Goal: Information Seeking & Learning: Learn about a topic

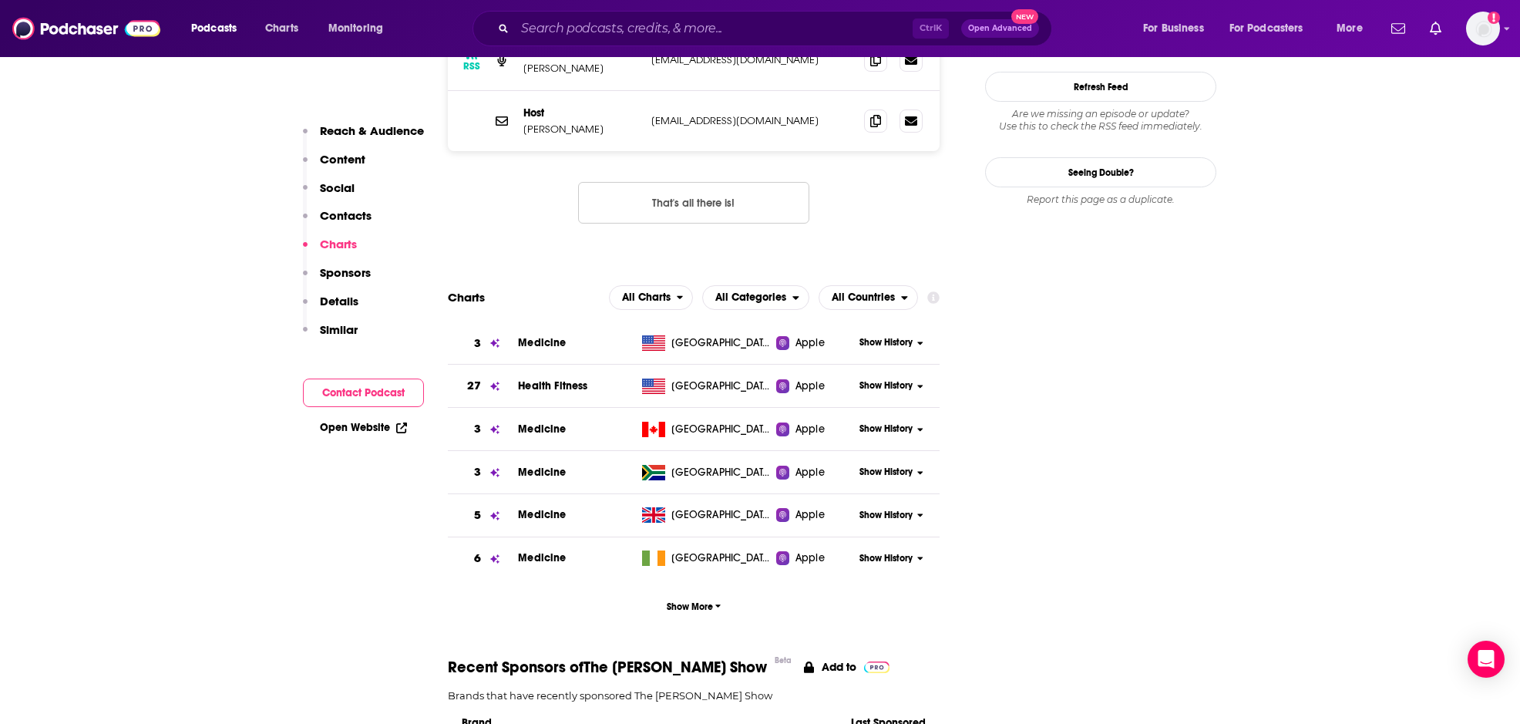
scroll to position [1695, 0]
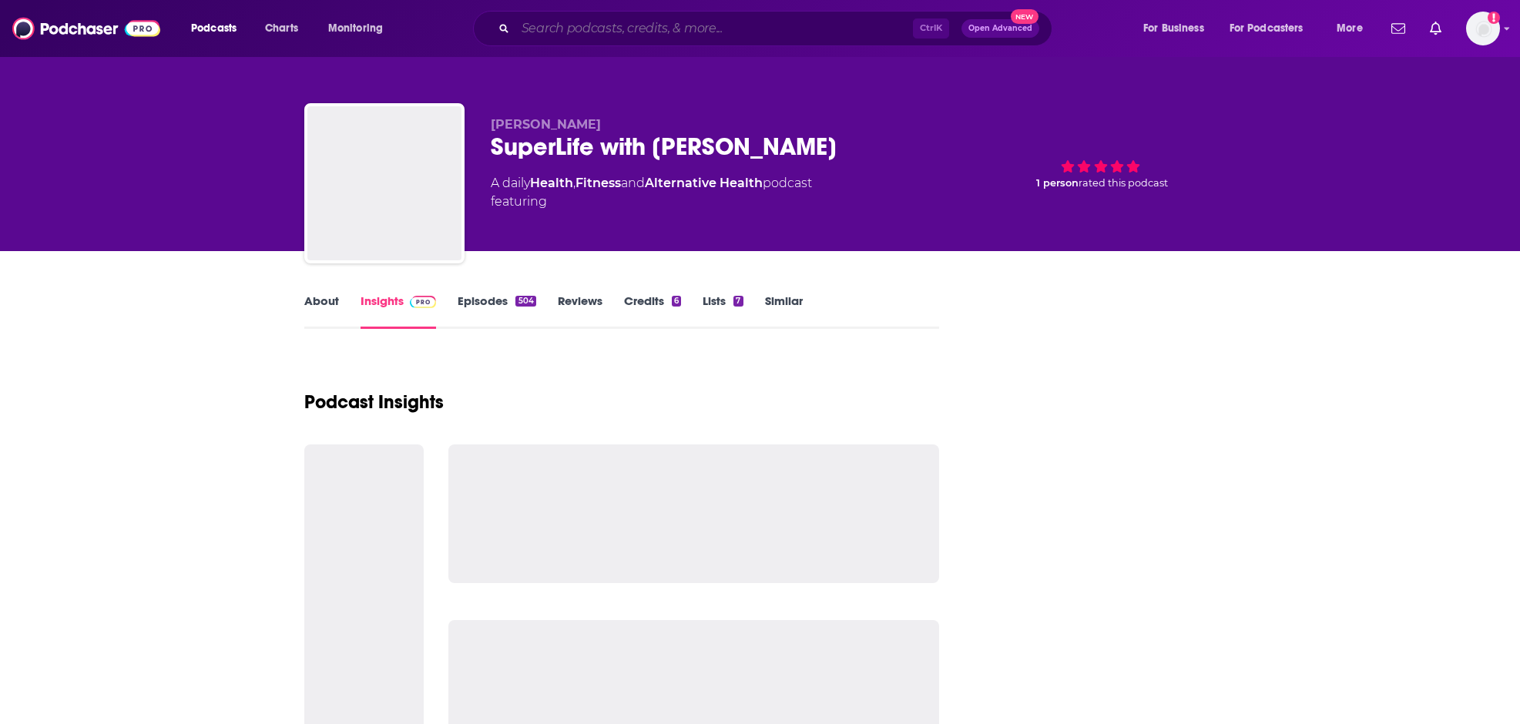
click at [711, 29] on input "Search podcasts, credits, & more..." at bounding box center [715, 28] width 398 height 25
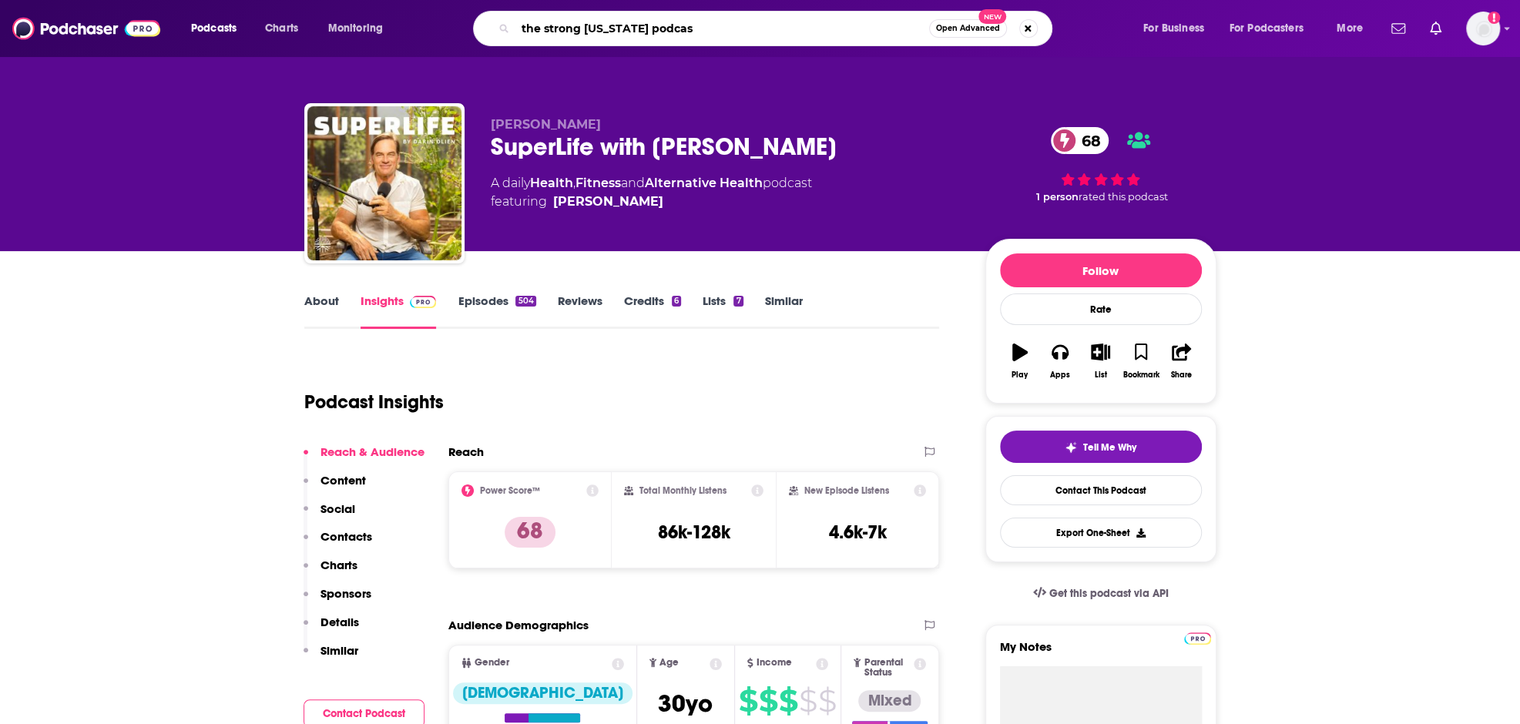
type input "the strong new york podcast"
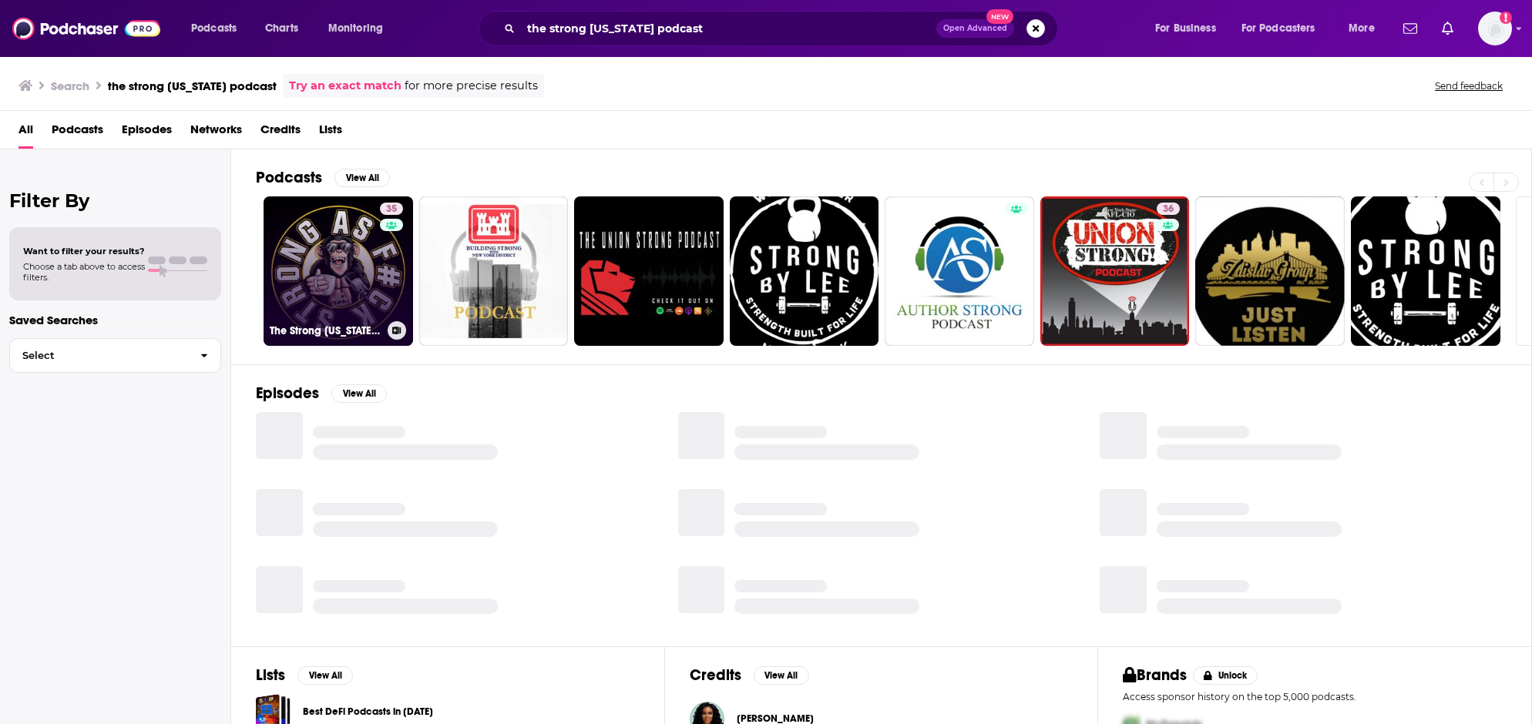
click at [316, 279] on link "35 The Strong New York Podcast" at bounding box center [338, 271] width 149 height 149
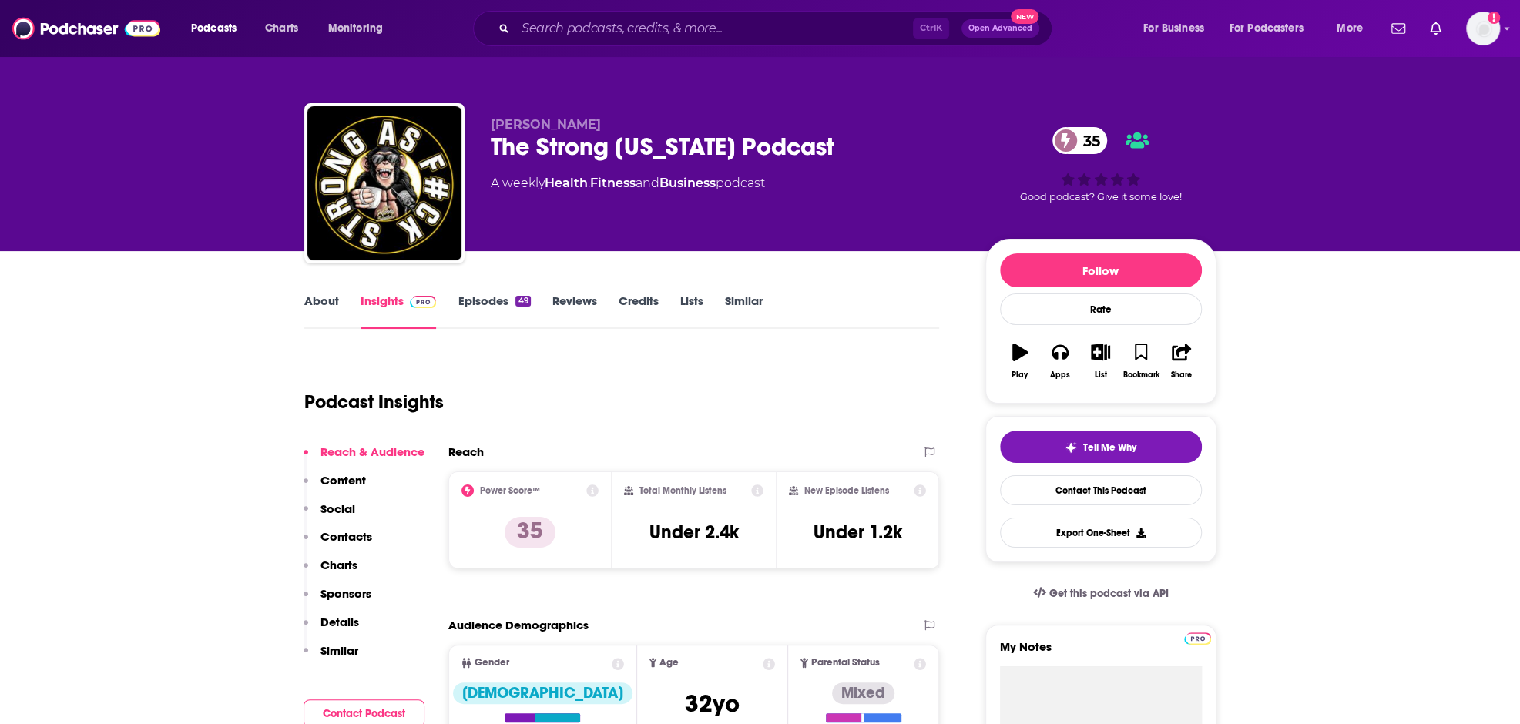
click at [315, 307] on link "About" at bounding box center [321, 311] width 35 height 35
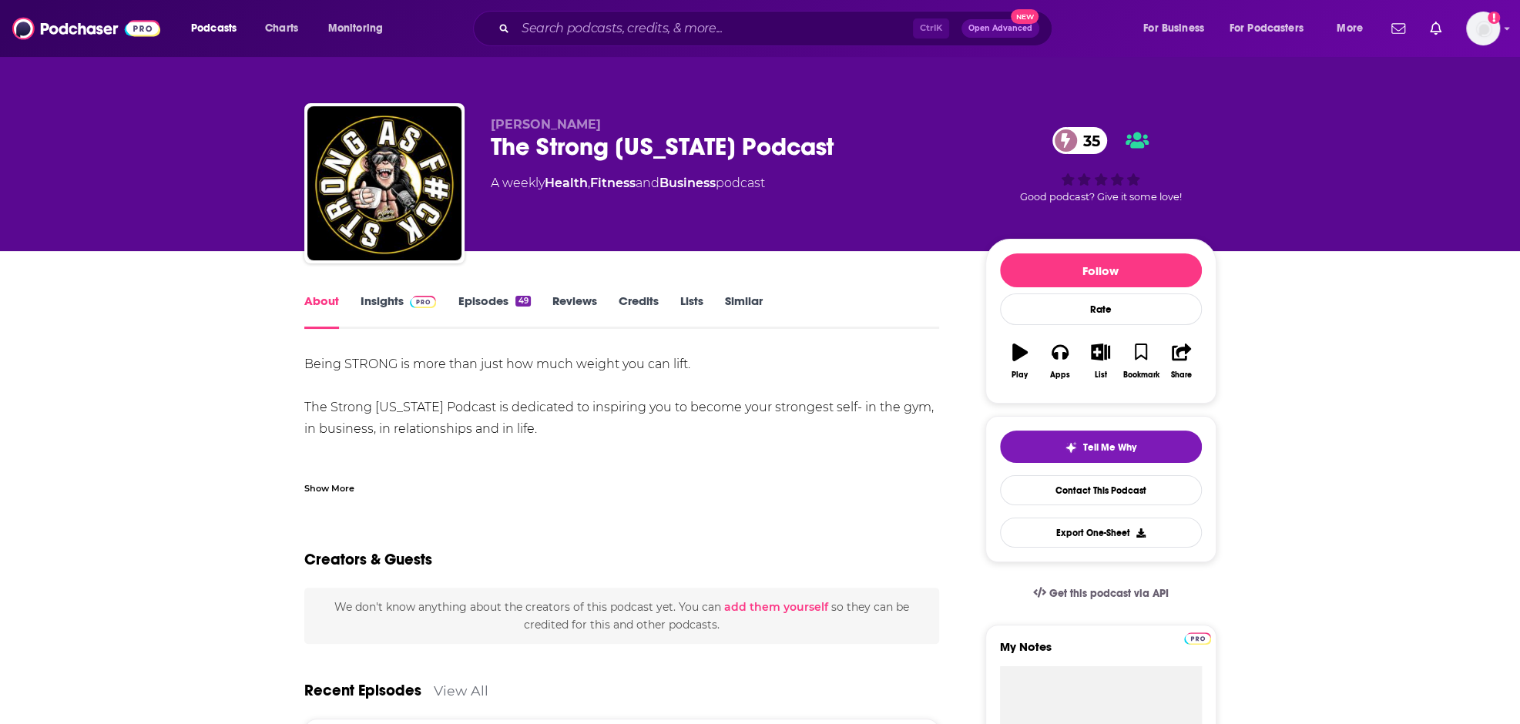
click at [390, 302] on link "Insights" at bounding box center [399, 311] width 76 height 35
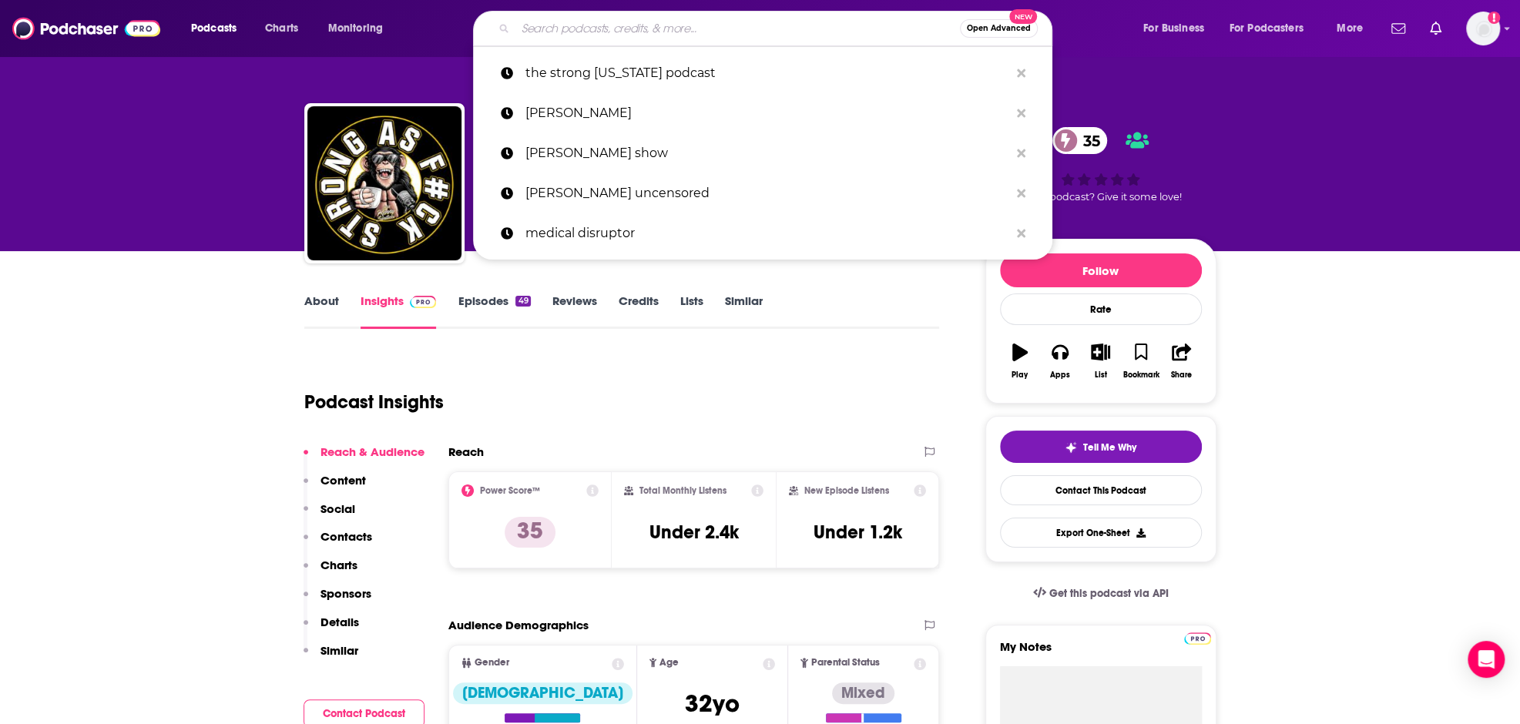
click at [677, 32] on input "Search podcasts, credits, & more..." at bounding box center [738, 28] width 445 height 25
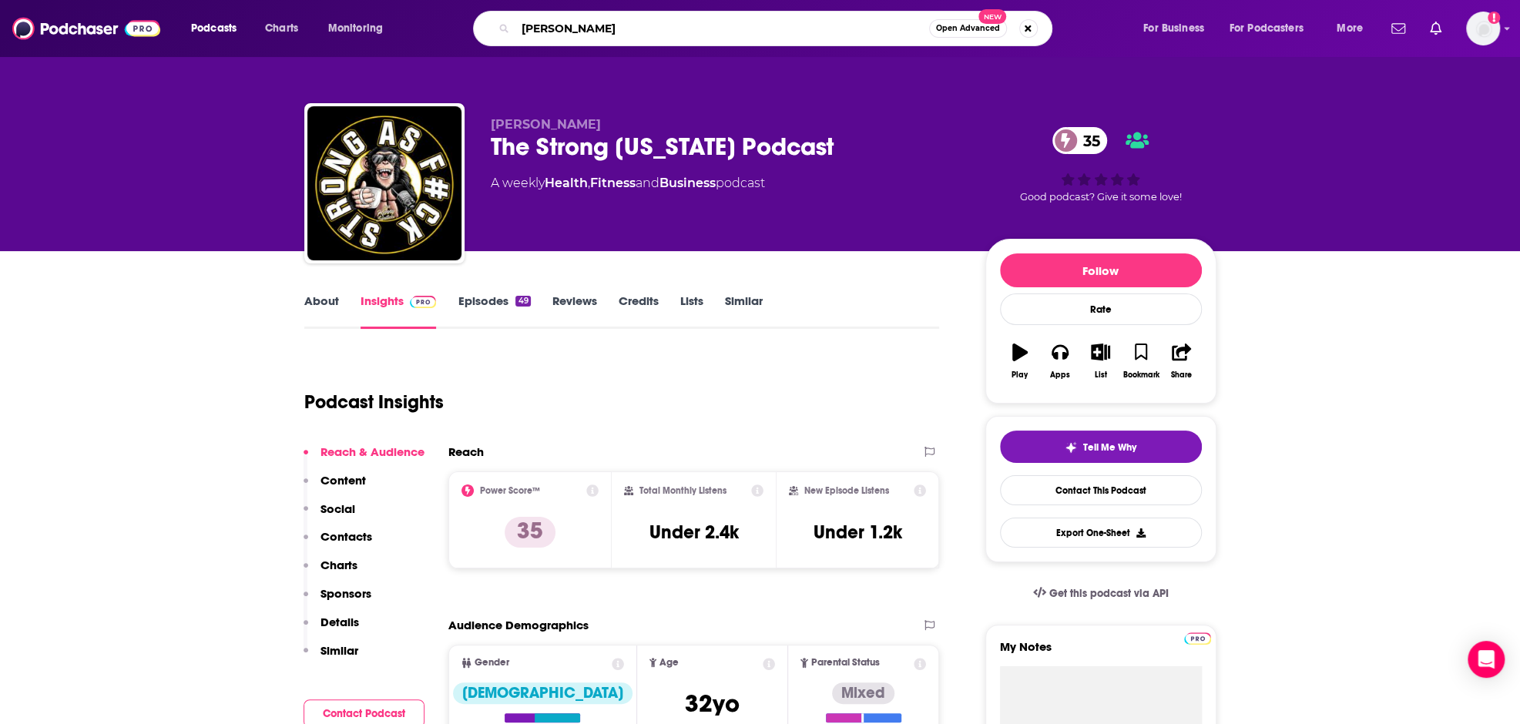
type input "mark divine"
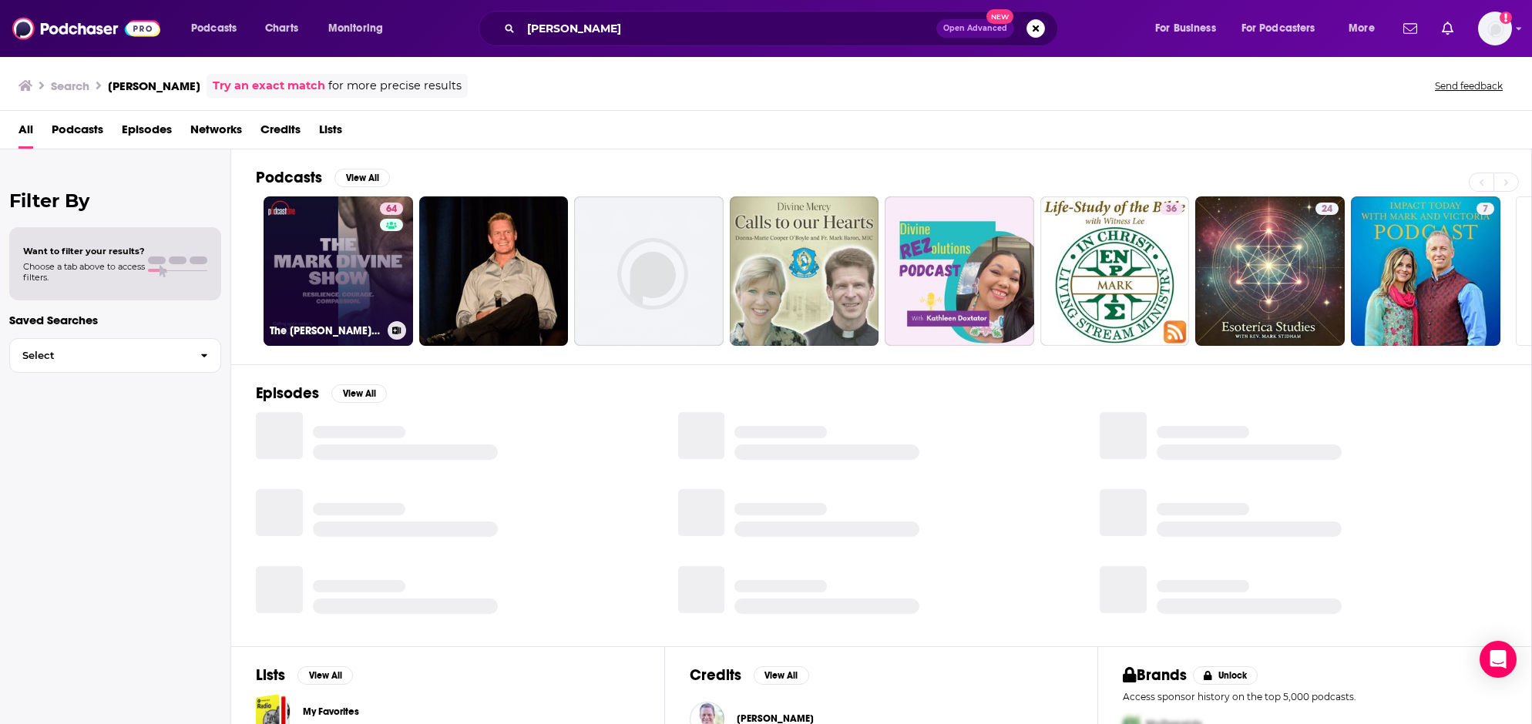
click at [356, 251] on link "64 The Mark Divine Show" at bounding box center [338, 271] width 149 height 149
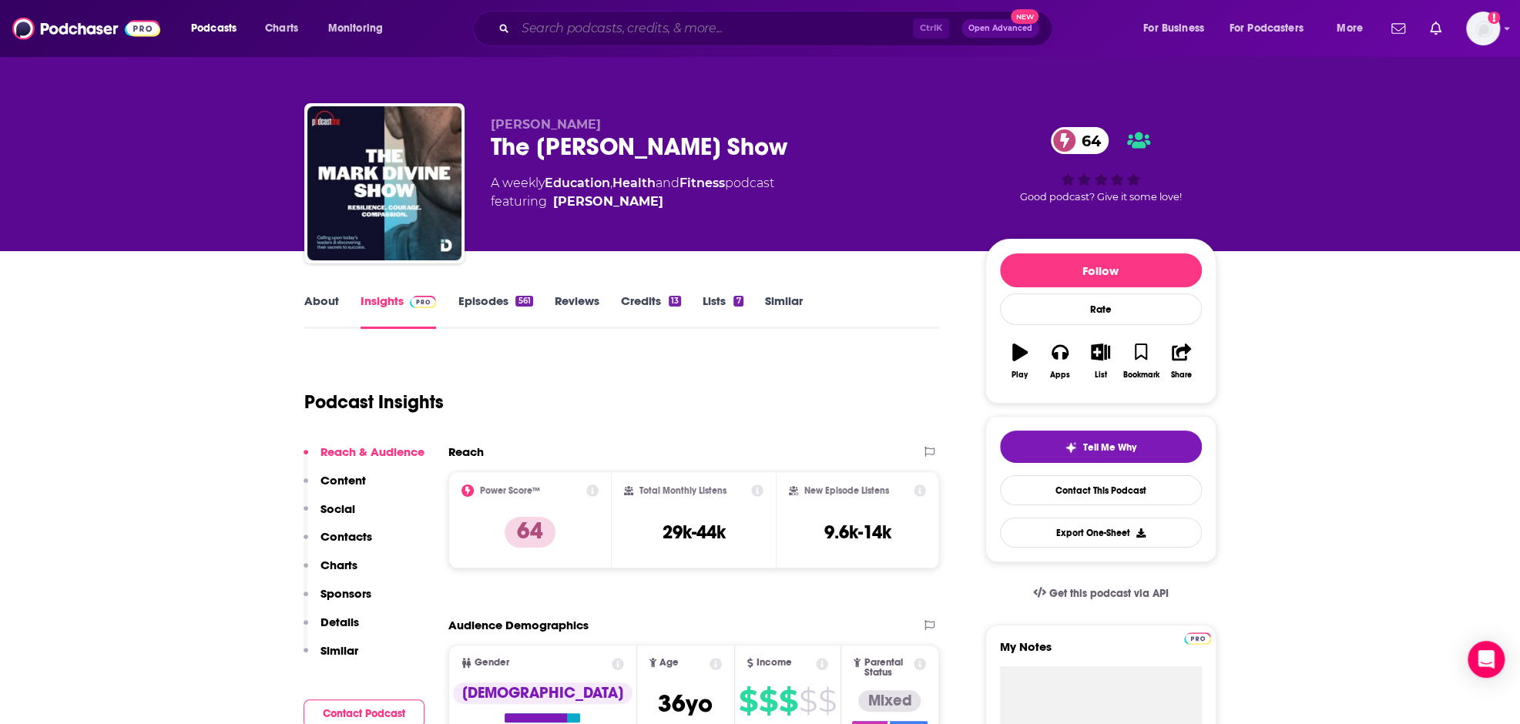
click at [584, 34] on input "Search podcasts, credits, & more..." at bounding box center [715, 28] width 398 height 25
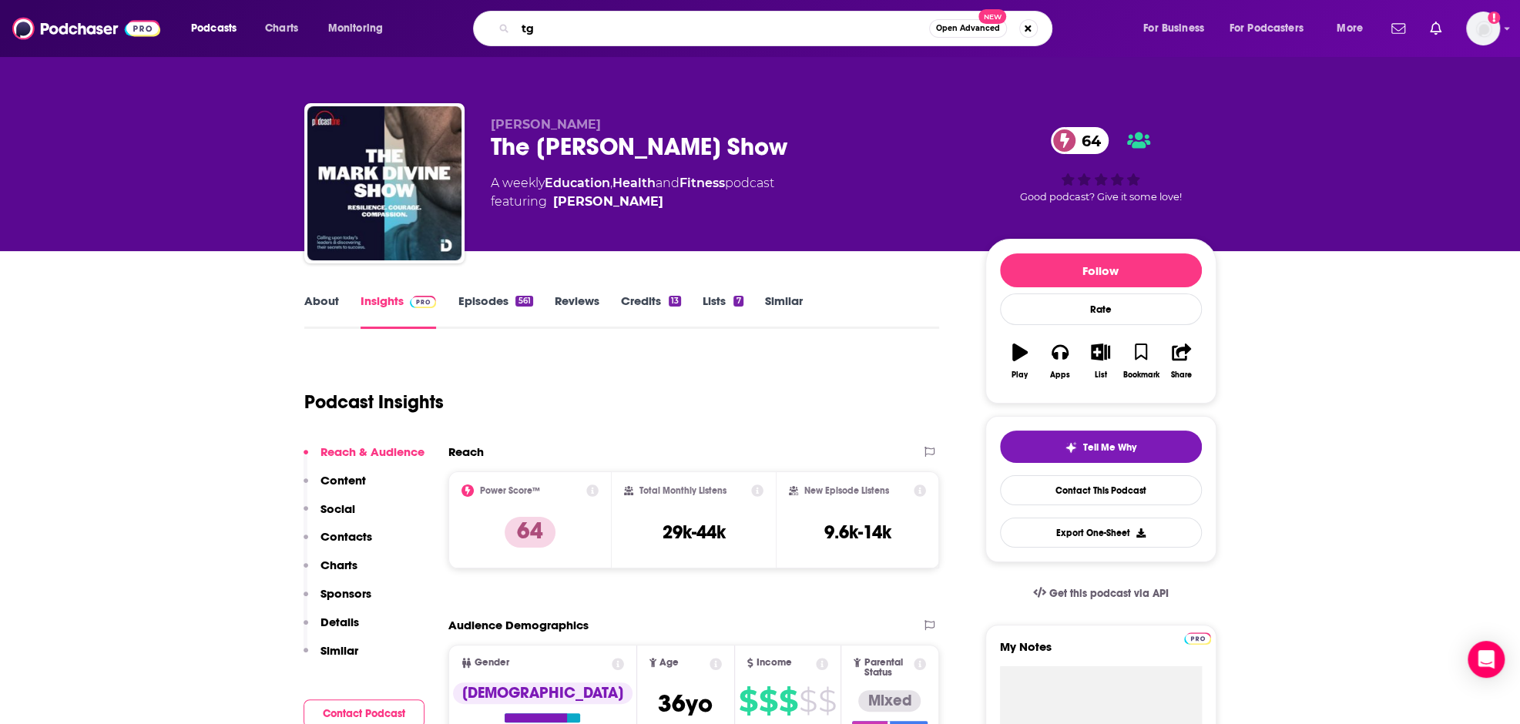
type input "t"
type input "the pinkcase"
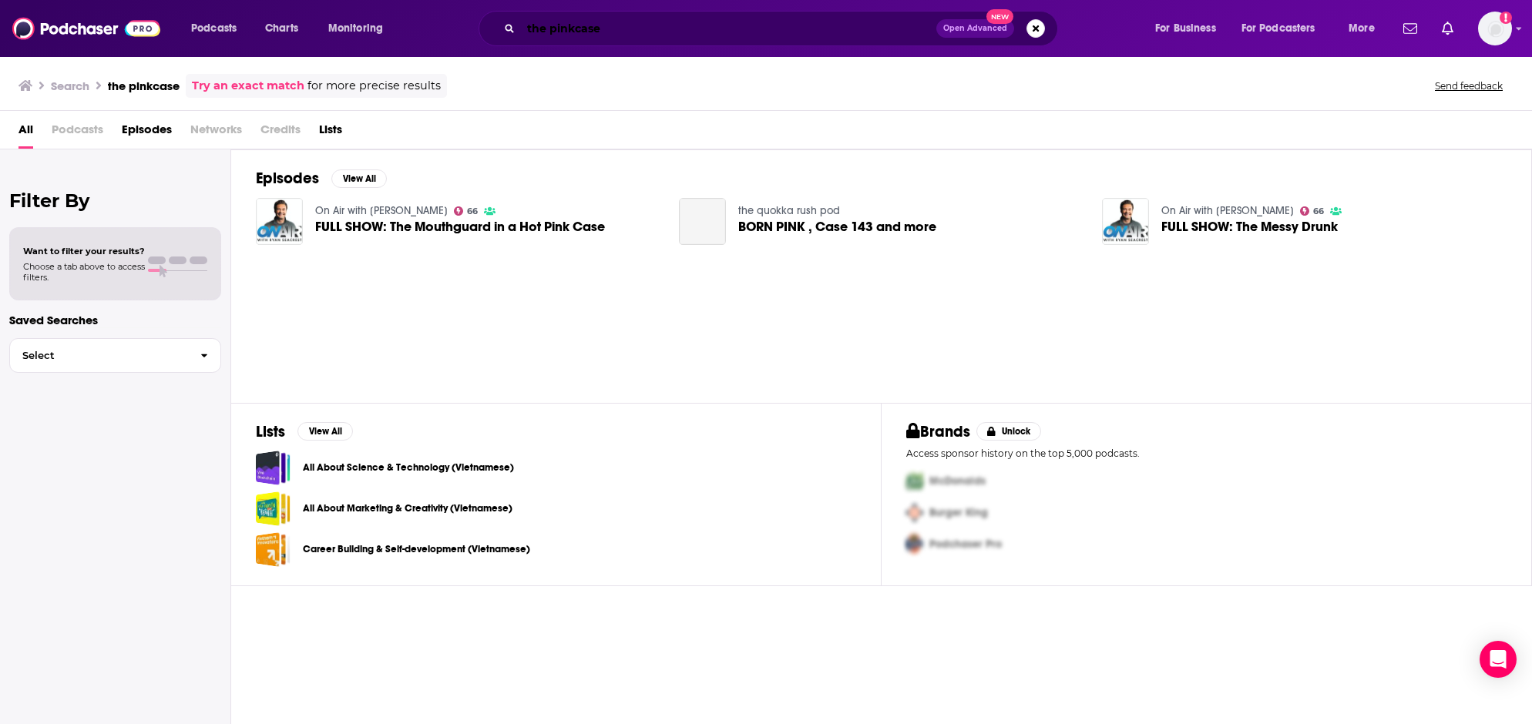
click at [638, 31] on input "the pinkcase" at bounding box center [728, 28] width 415 height 25
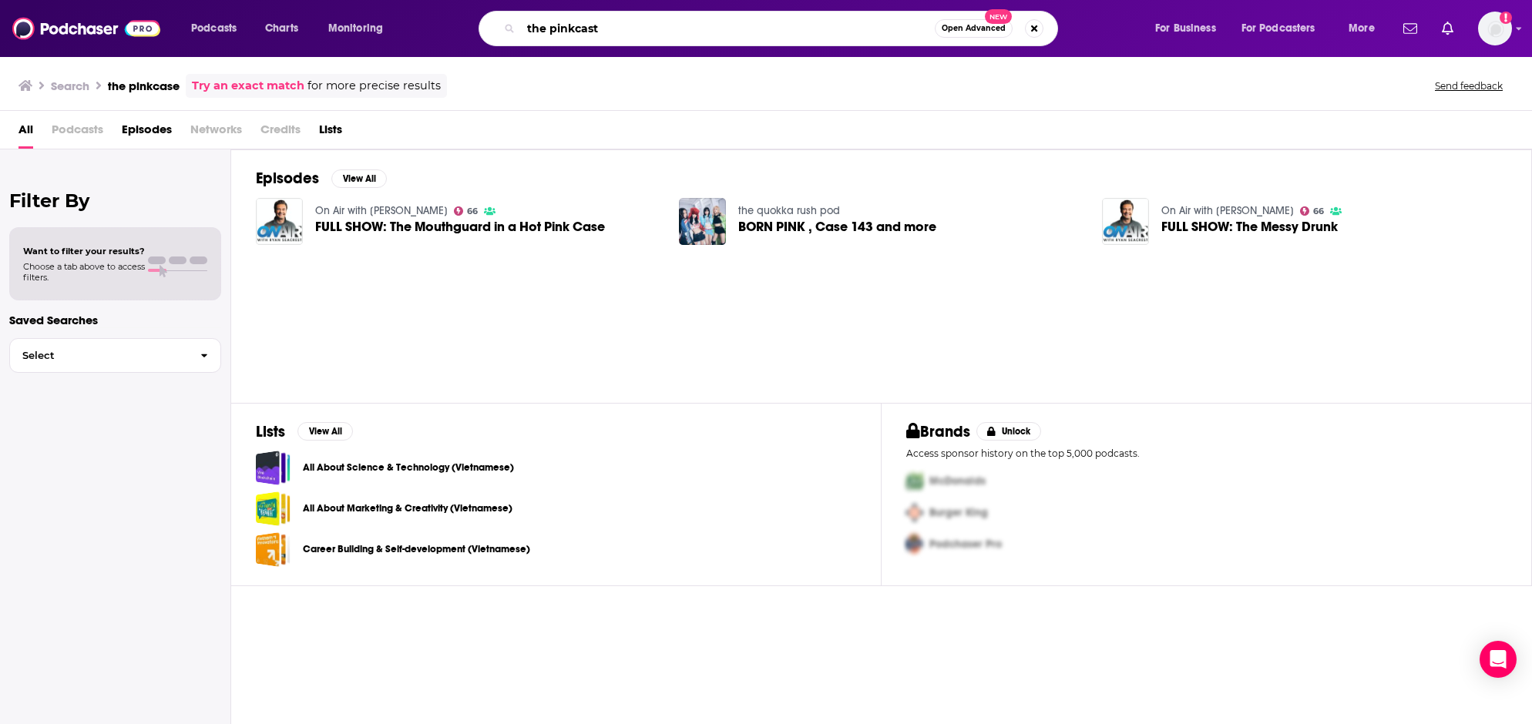
type input "the pinkcast"
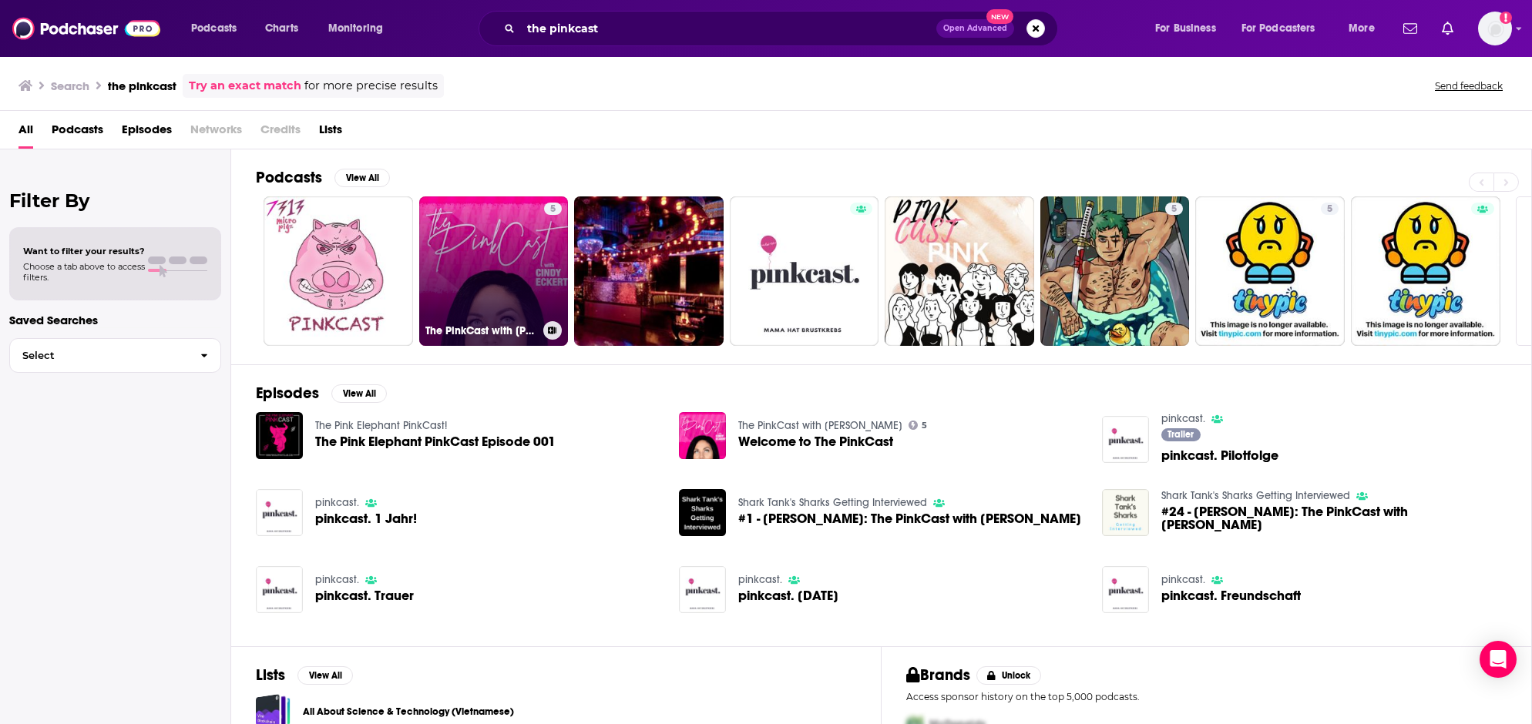
click at [536, 250] on link "5 The PinkCast with Cindy Eckert" at bounding box center [493, 271] width 149 height 149
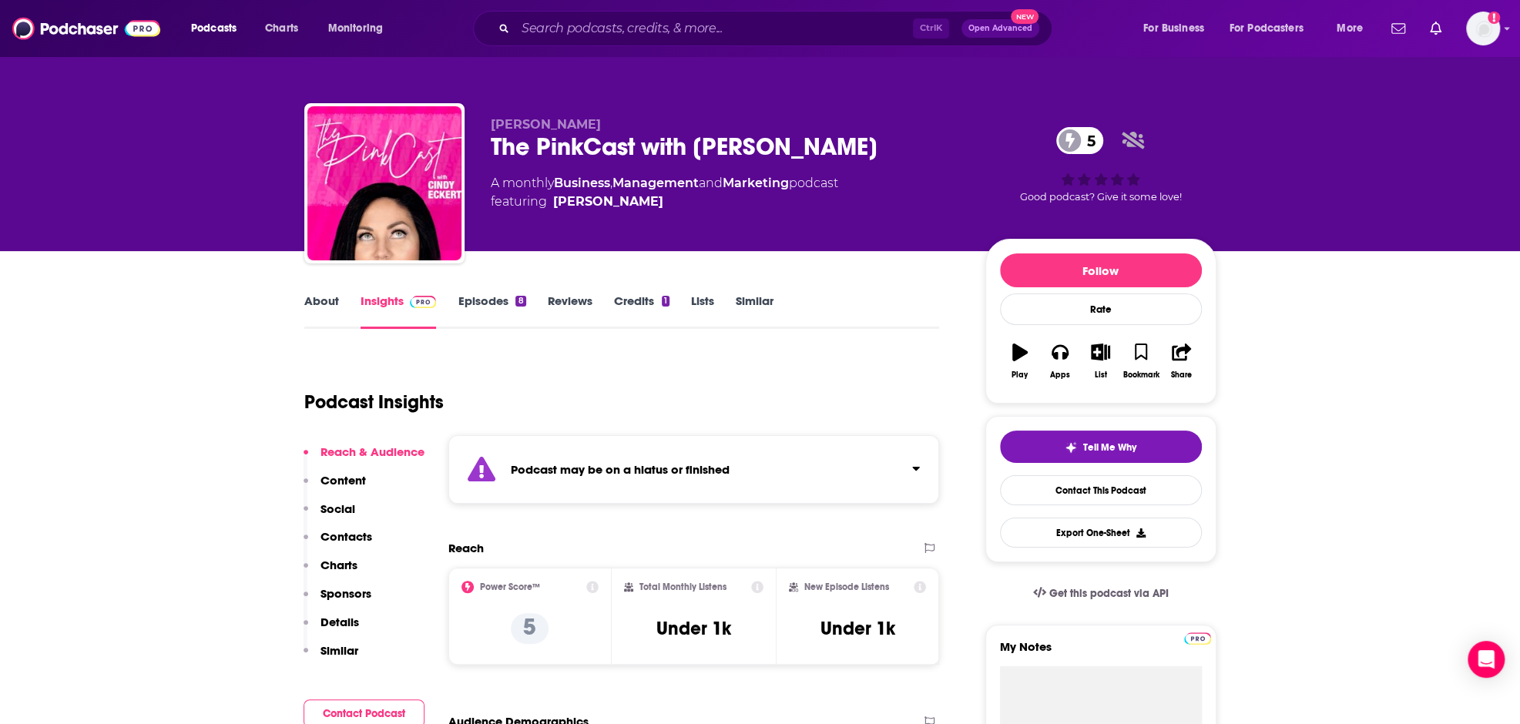
click at [501, 305] on link "Episodes 8" at bounding box center [492, 311] width 68 height 35
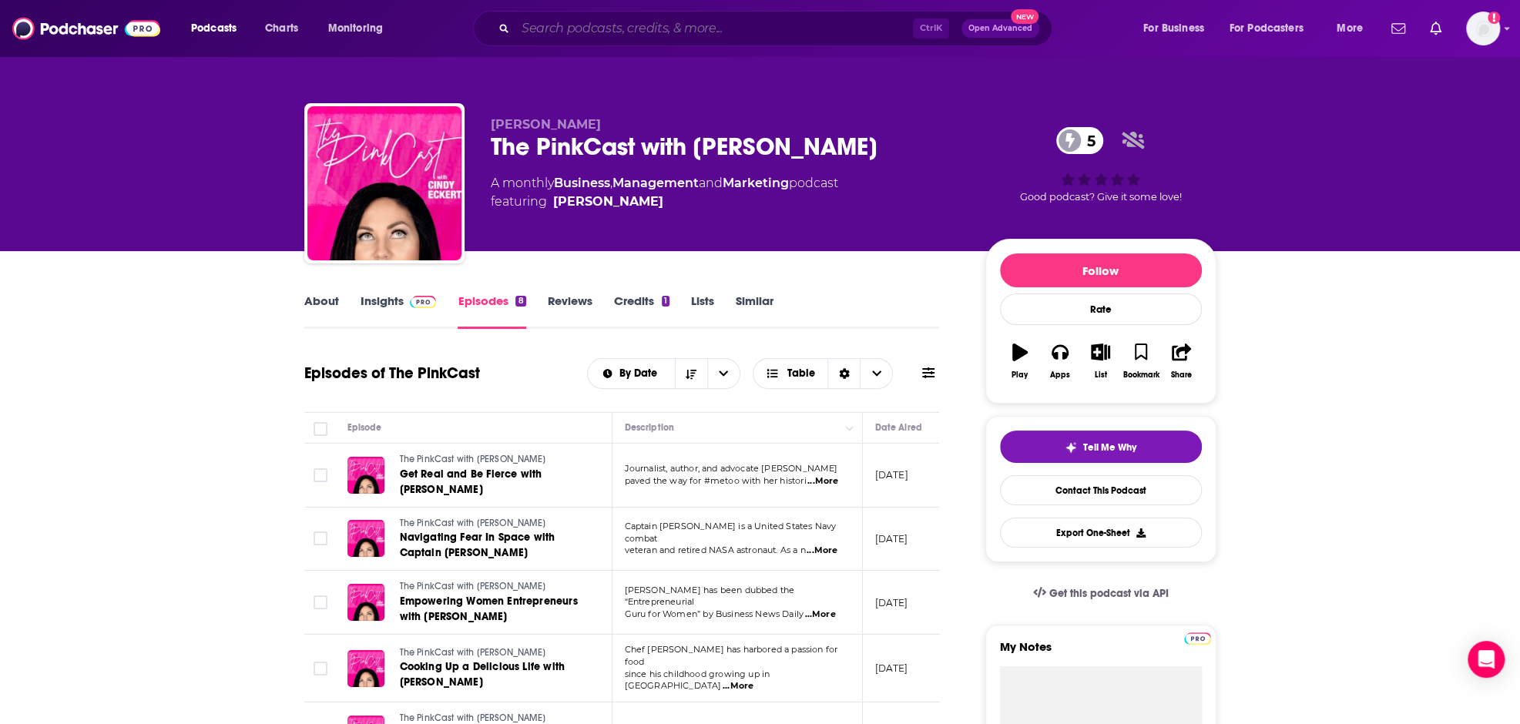
click at [683, 39] on input "Search podcasts, credits, & more..." at bounding box center [715, 28] width 398 height 25
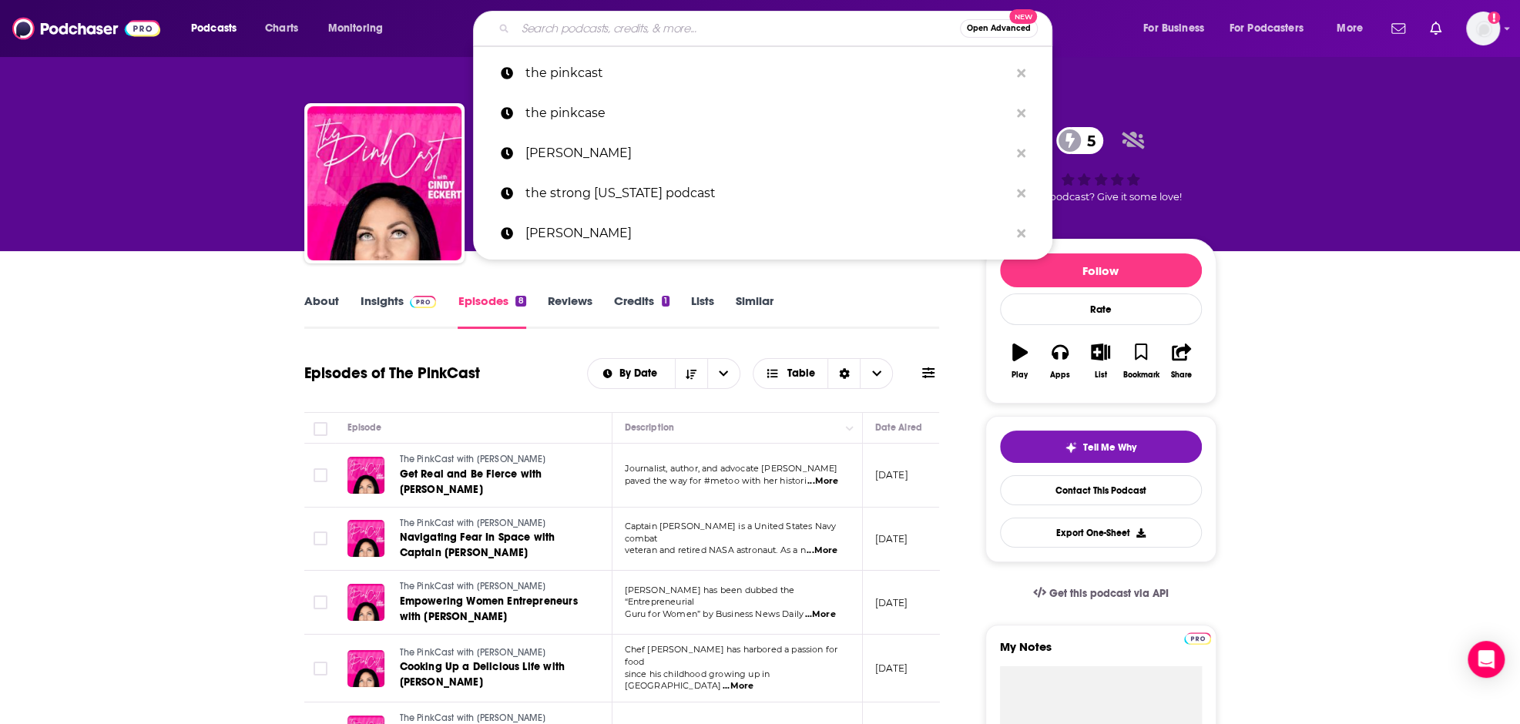
paste input "Lead. Win. - An Extreme Ownership Podcast"
type input "Lead. Win. - An Extreme Ownership Podcast"
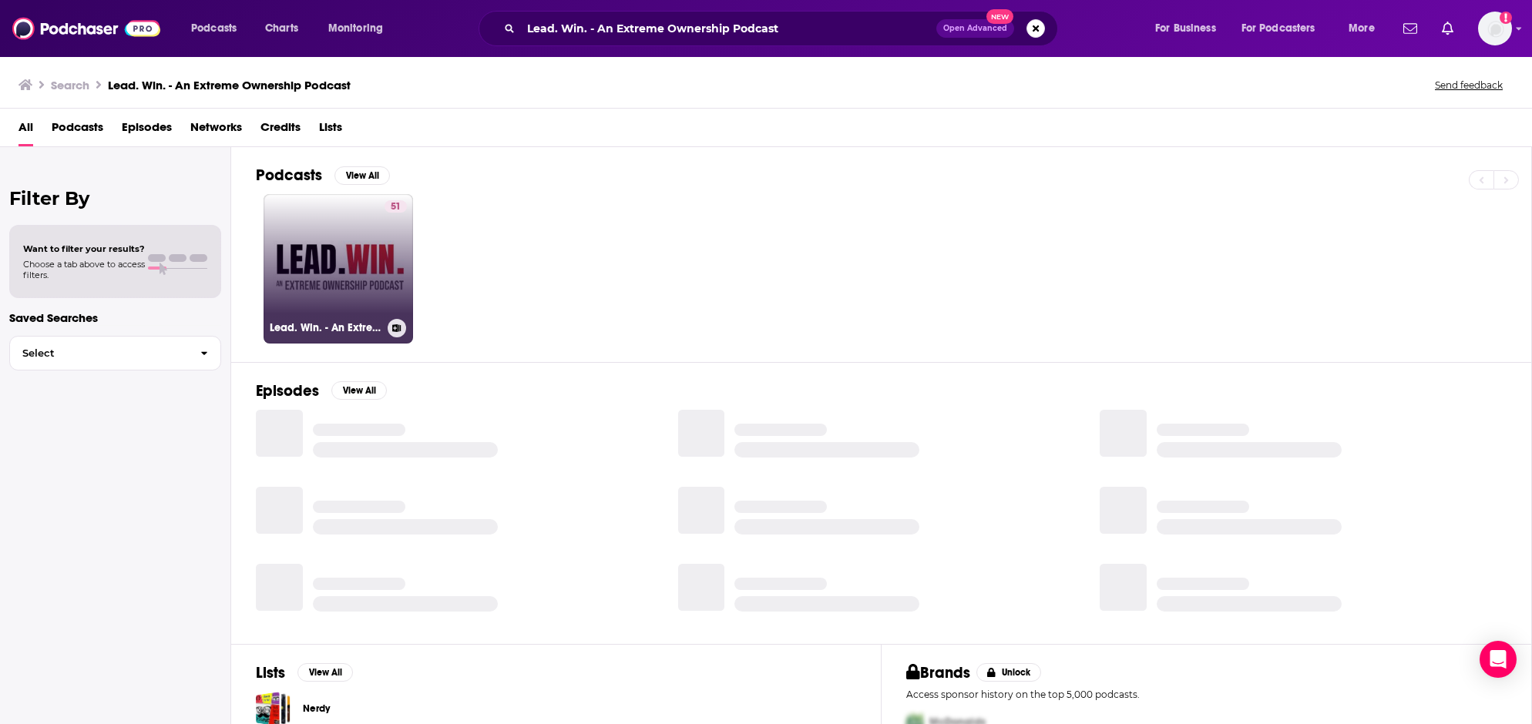
click at [348, 235] on link "51 Lead. Win. - An Extreme Ownership Podcast" at bounding box center [338, 268] width 149 height 149
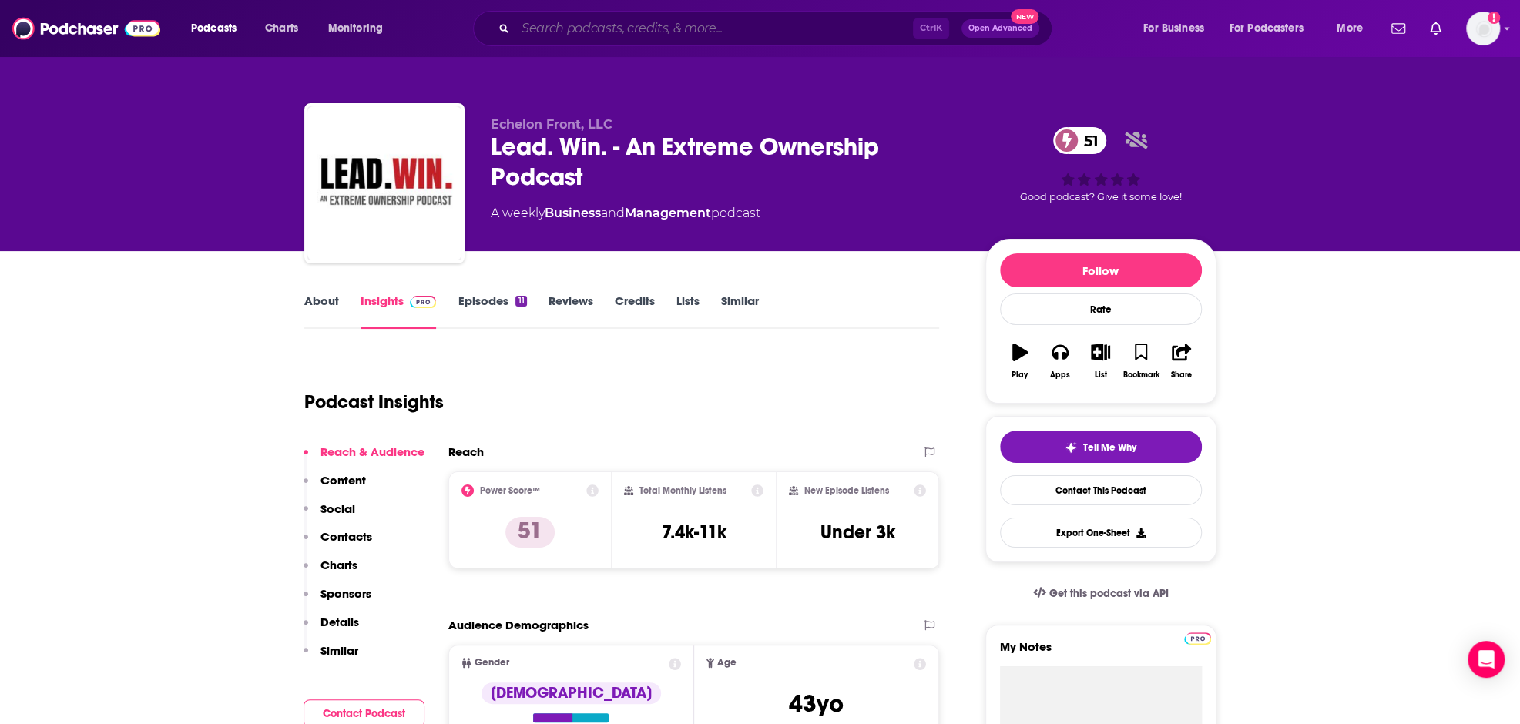
click at [704, 25] on input "Search podcasts, credits, & more..." at bounding box center [715, 28] width 398 height 25
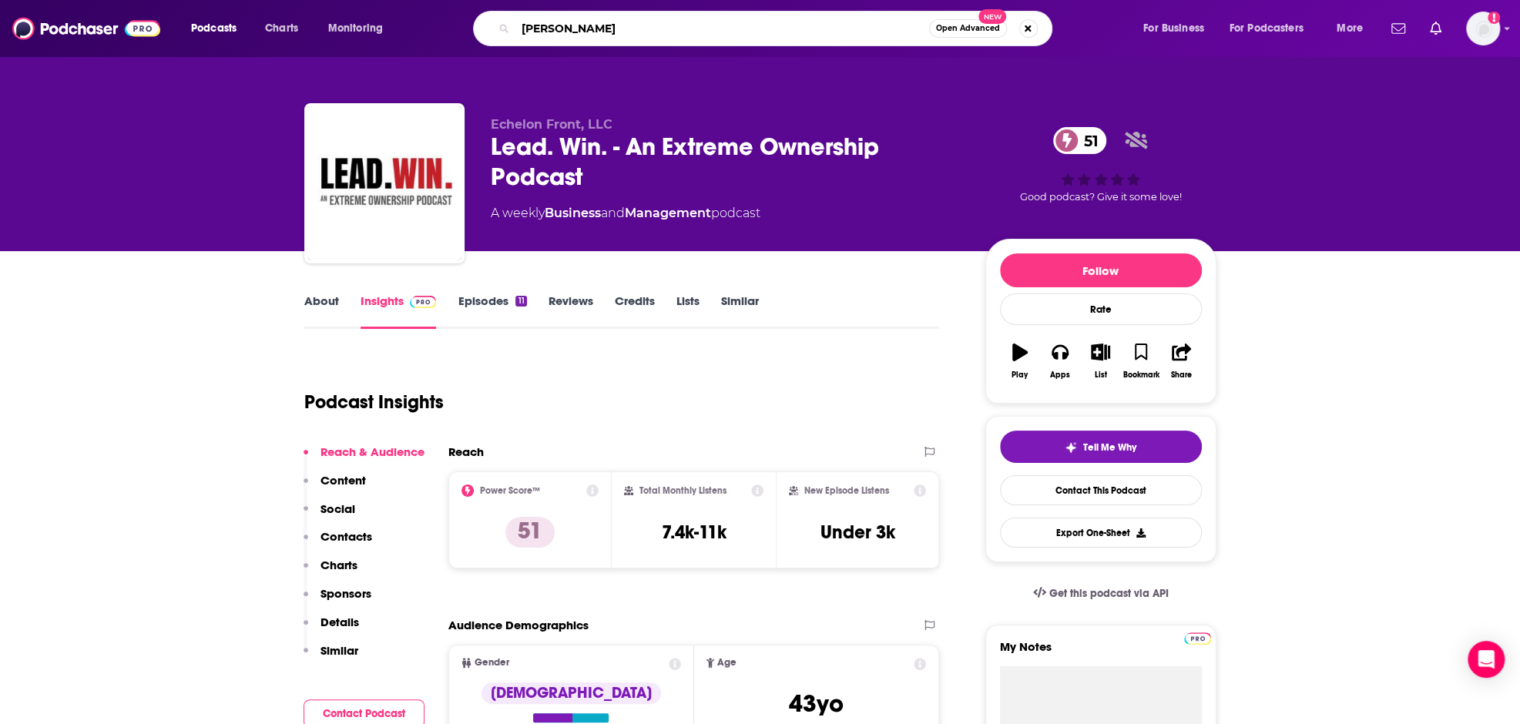
type input "tulsi gabbard"
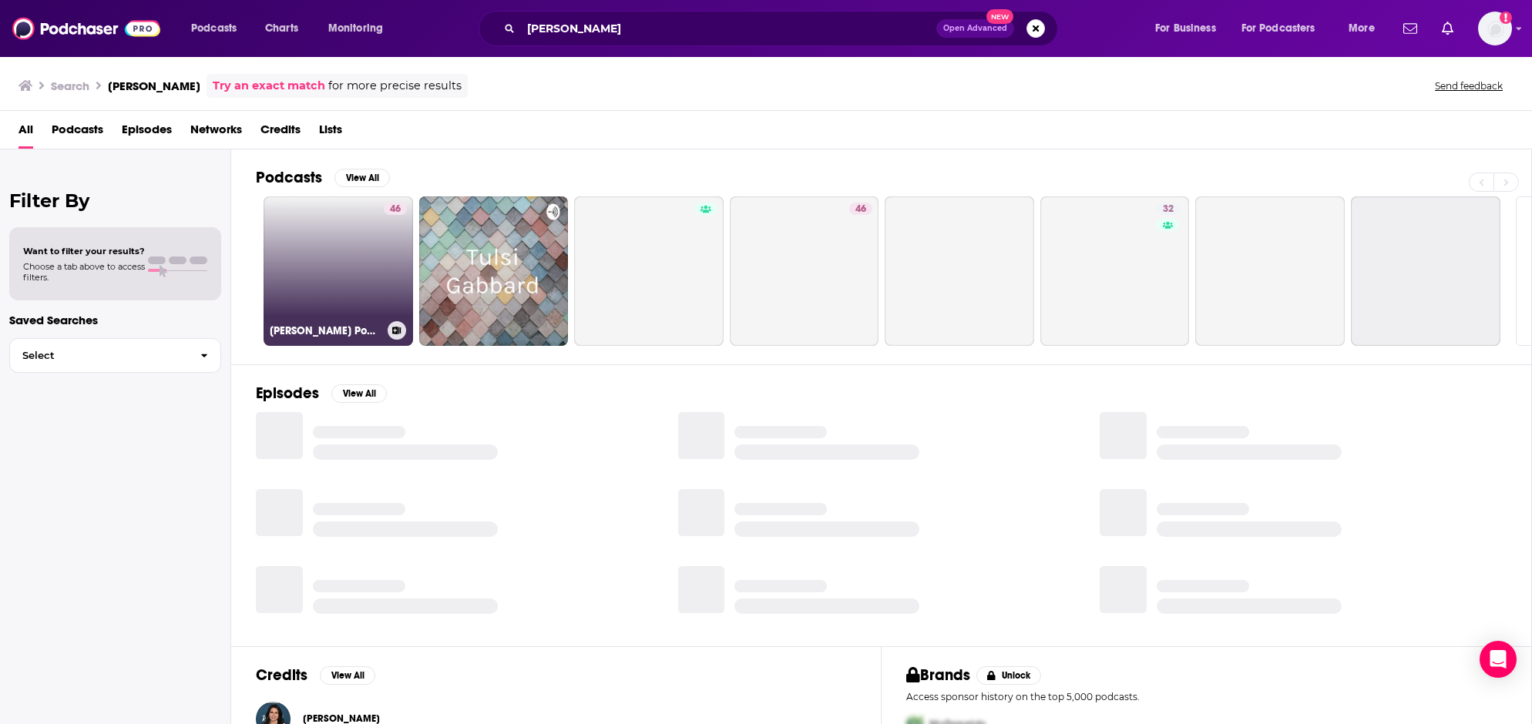
click at [354, 281] on link "46 Tulsi Gabbard Podcast" at bounding box center [338, 271] width 149 height 149
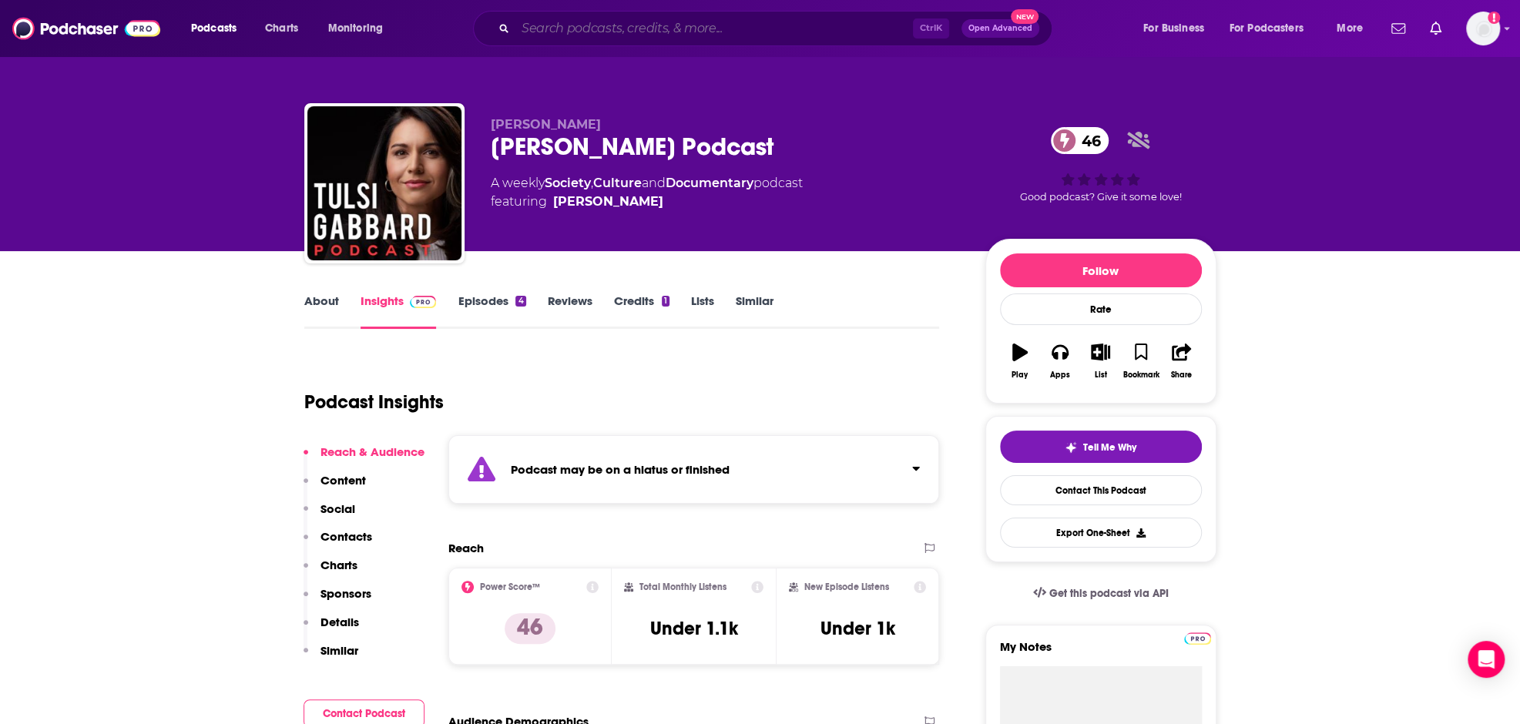
click at [761, 33] on input "Search podcasts, credits, & more..." at bounding box center [715, 28] width 398 height 25
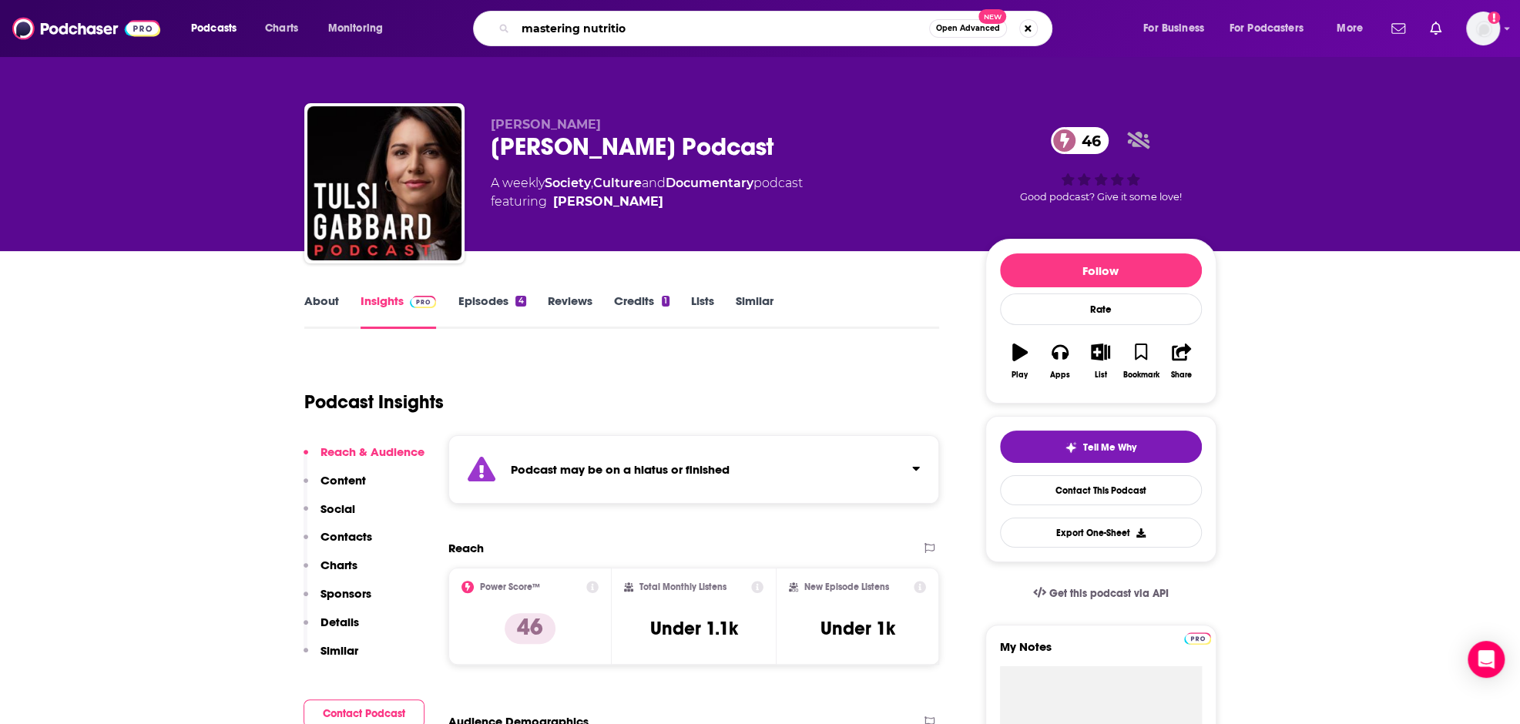
type input "mastering nutrition"
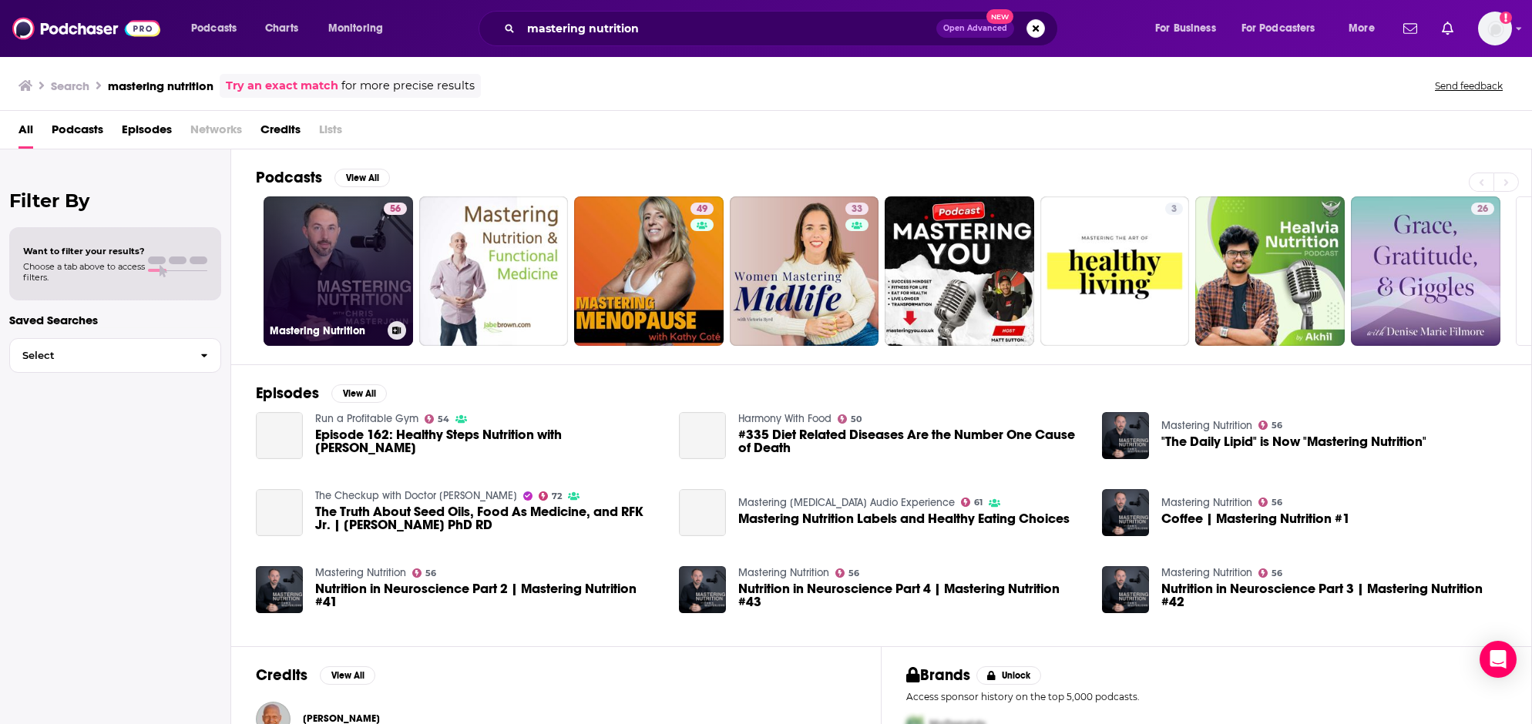
click at [368, 273] on link "56 Mastering Nutrition" at bounding box center [338, 271] width 149 height 149
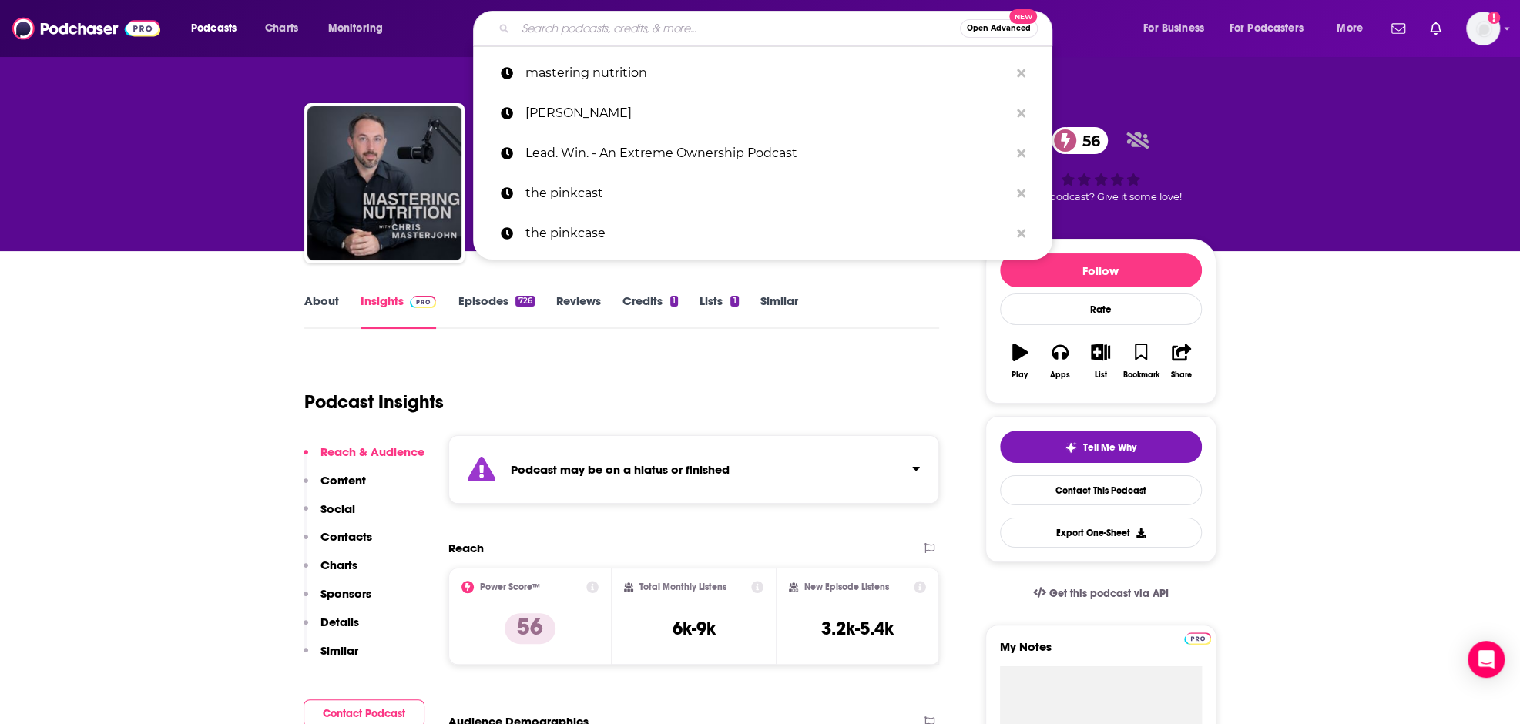
click at [607, 22] on input "Search podcasts, credits, & more..." at bounding box center [738, 28] width 445 height 25
paste input "RX'D RADIO"
type input "RX'D RADIO"
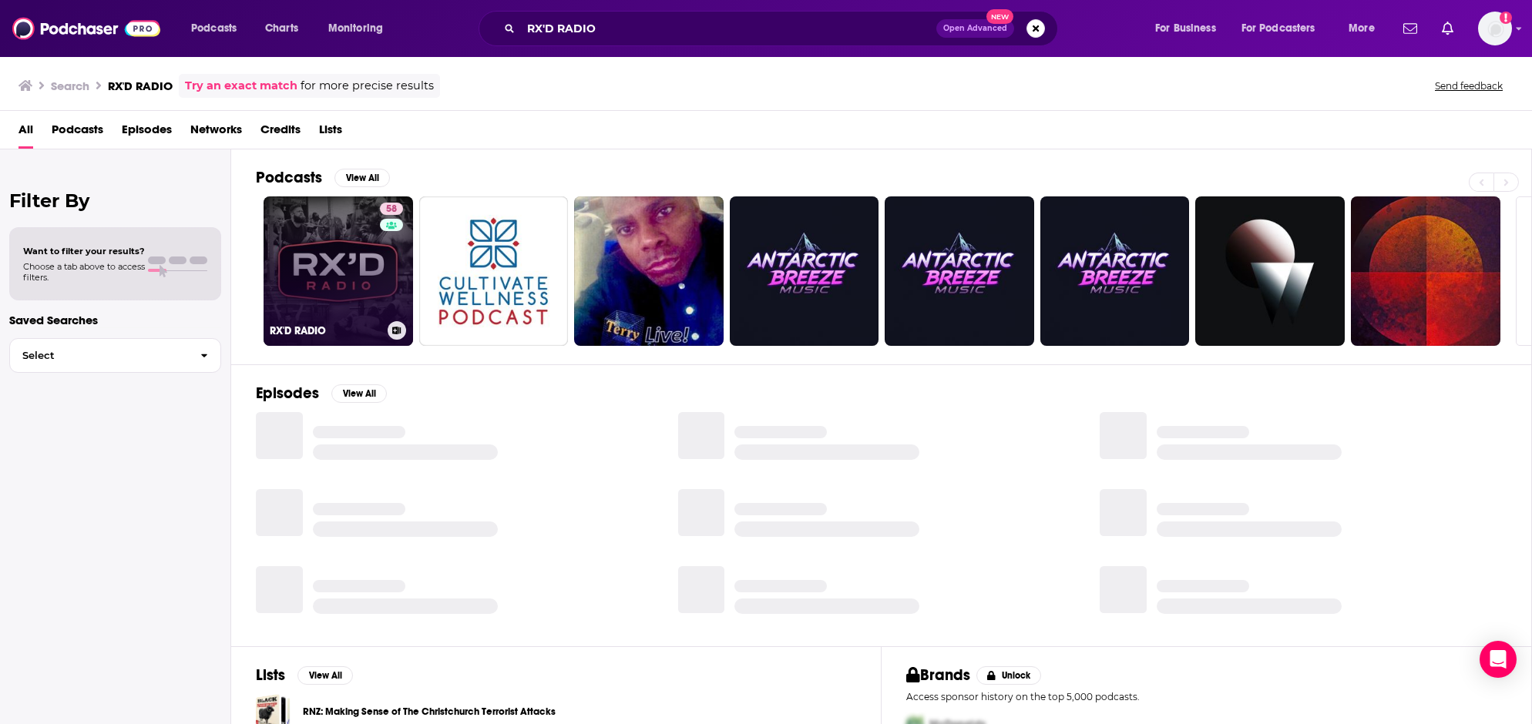
click at [323, 272] on link "58 RX'D RADIO" at bounding box center [338, 271] width 149 height 149
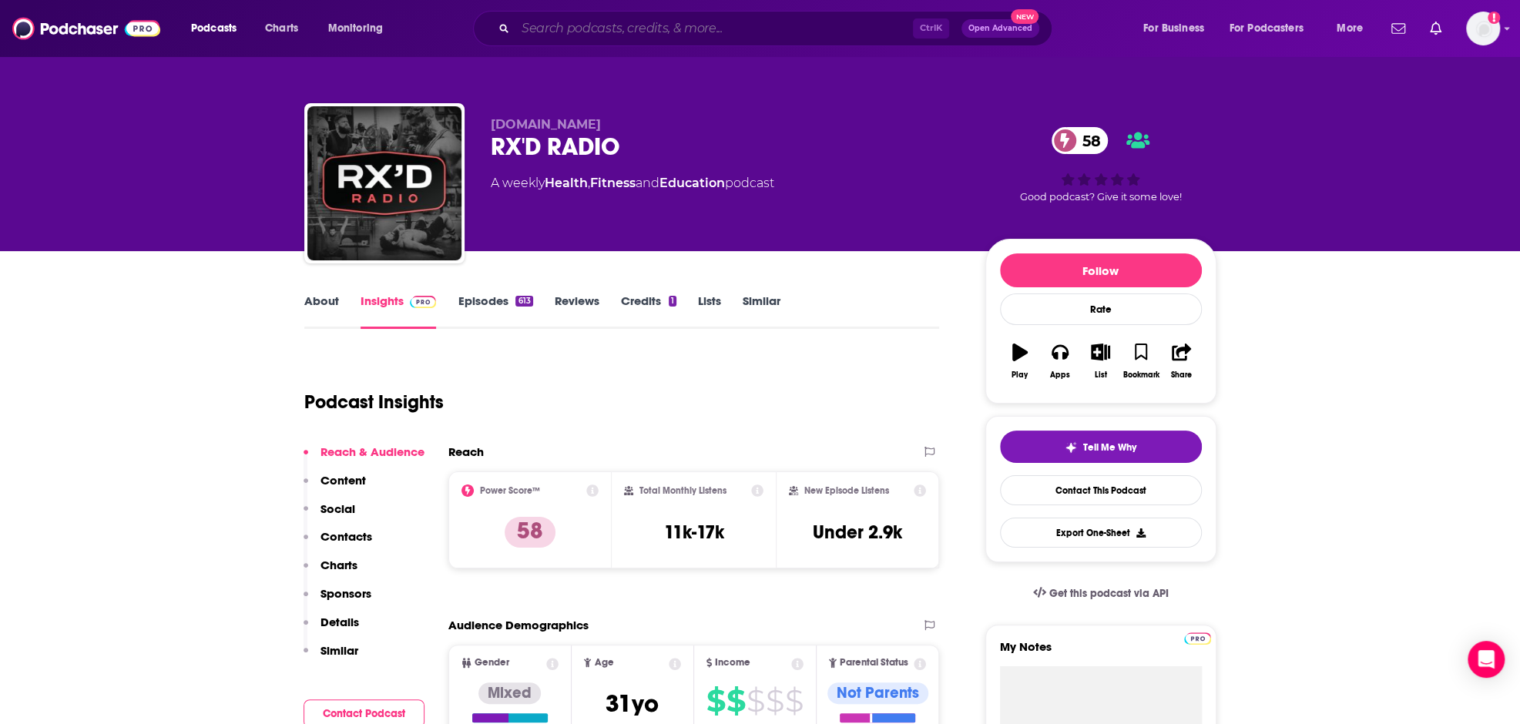
click at [573, 32] on input "Search podcasts, credits, & more..." at bounding box center [715, 28] width 398 height 25
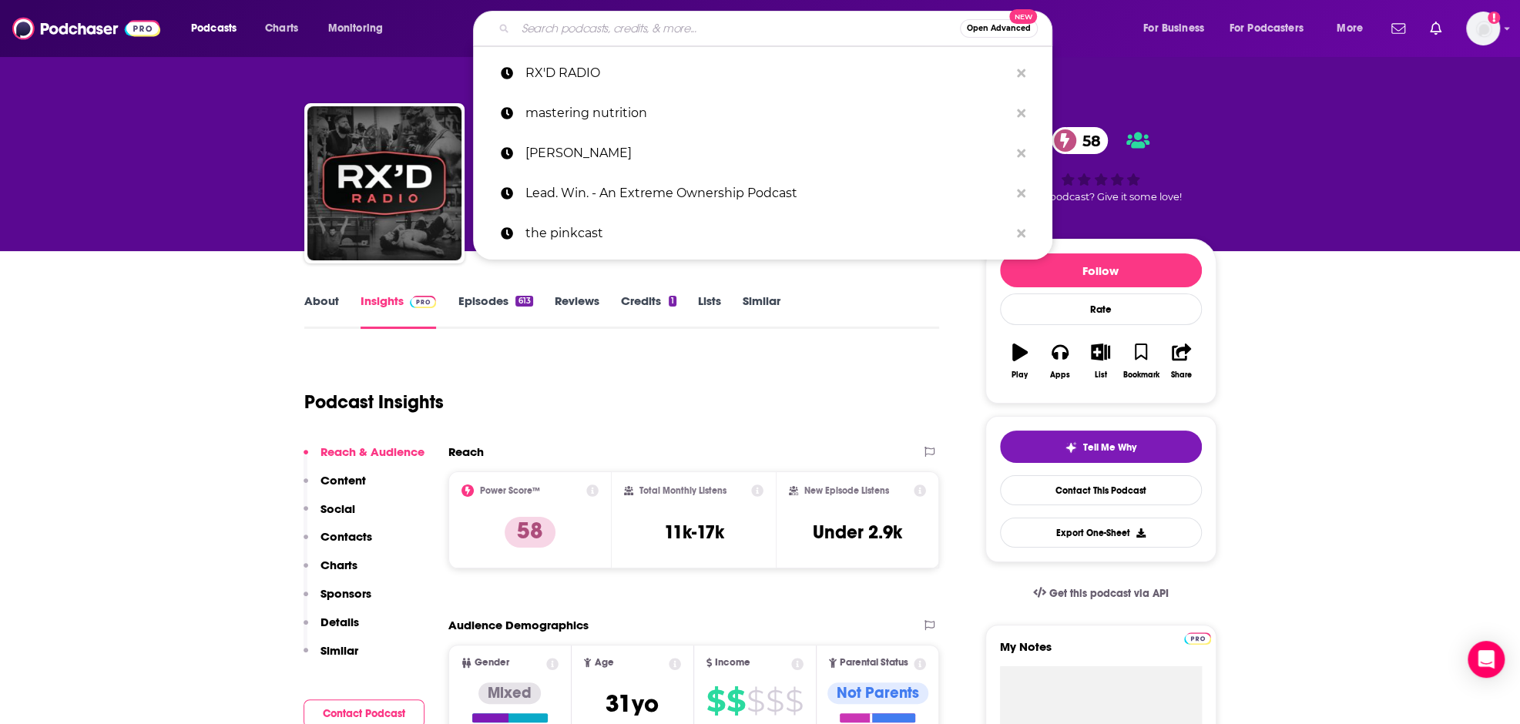
paste input "Jason Redman's Moving the Needle"
type input "Jason Redman's Moving the Needle"
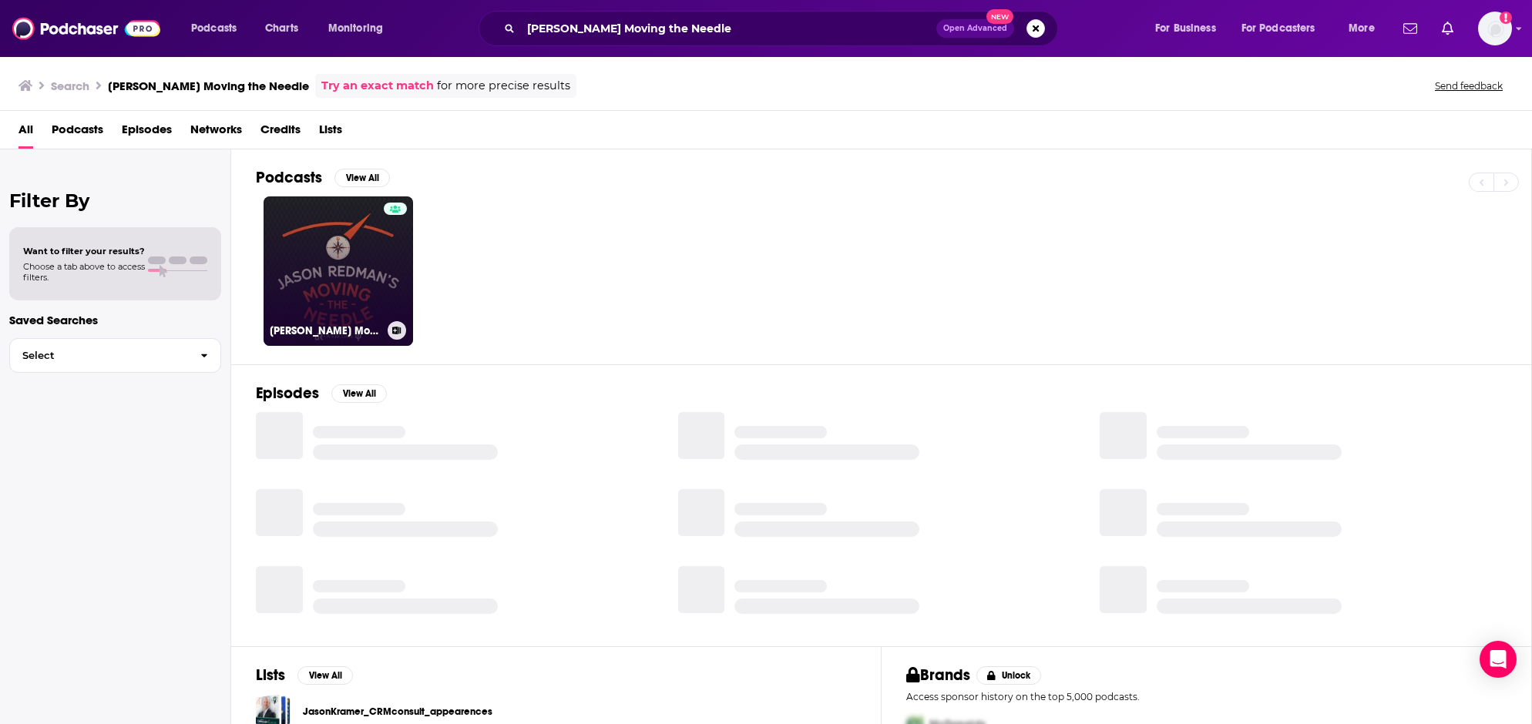
click at [345, 247] on link "Jason Redman's Moving the Needle" at bounding box center [338, 271] width 149 height 149
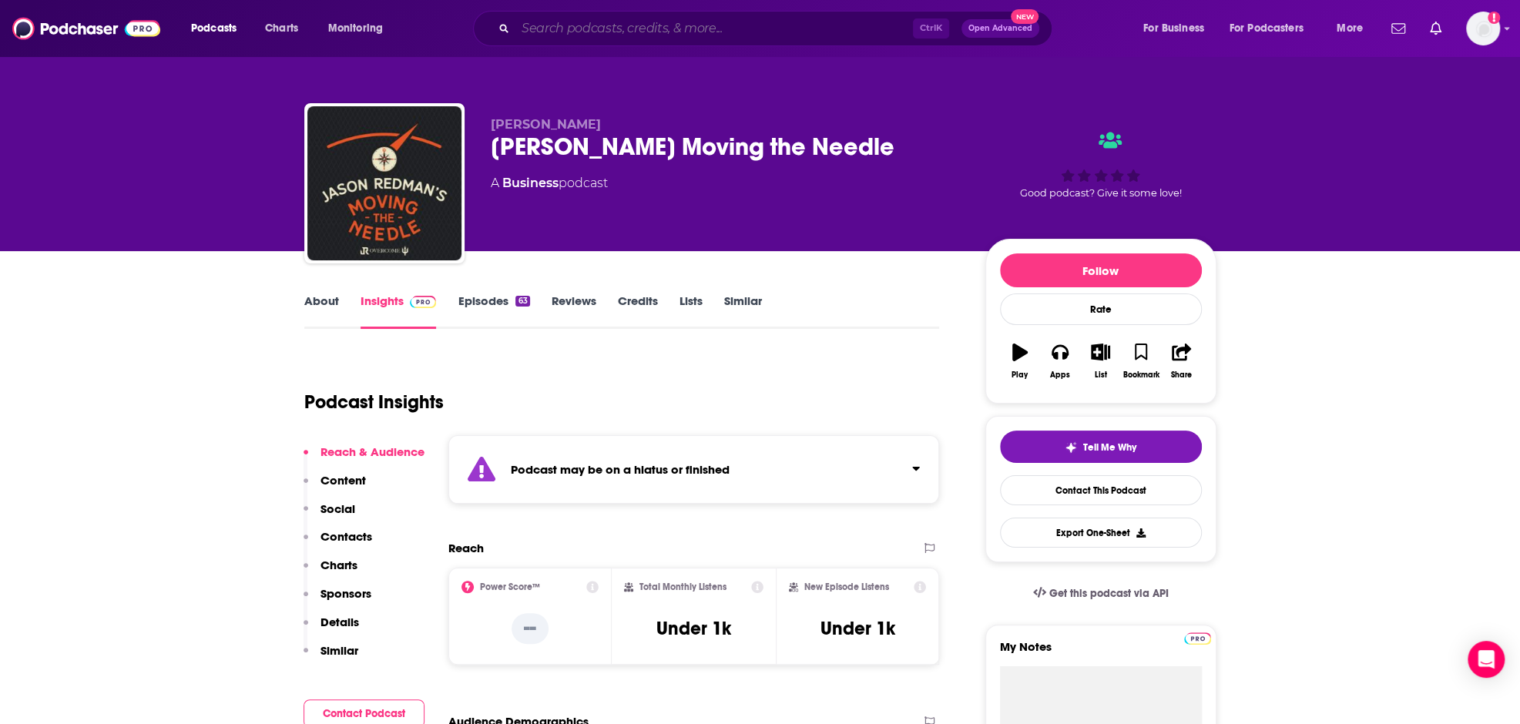
click at [584, 30] on input "Search podcasts, credits, & more..." at bounding box center [715, 28] width 398 height 25
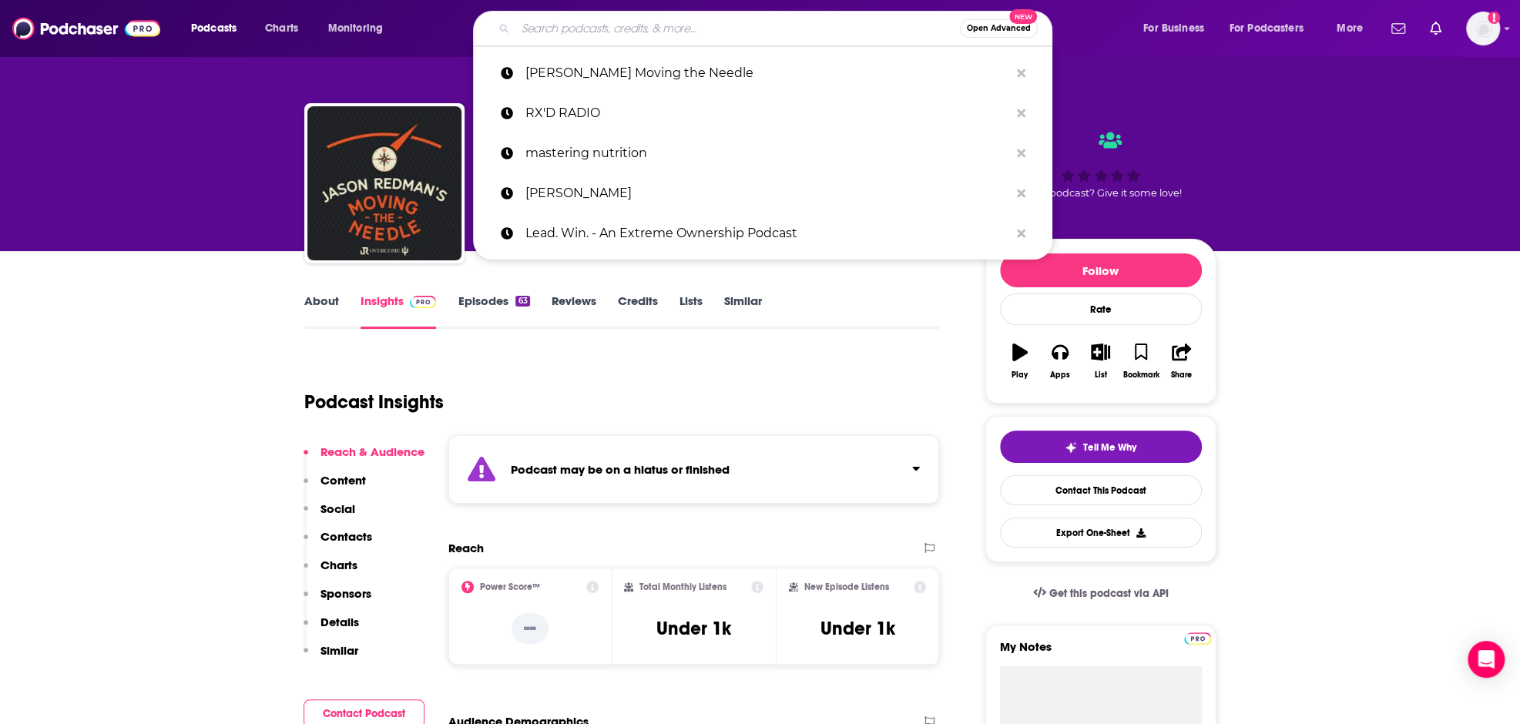
paste input "I've Never Said This Before With Tommy DiDario"
type input "I've Never Said This Before With Tommy DiDario"
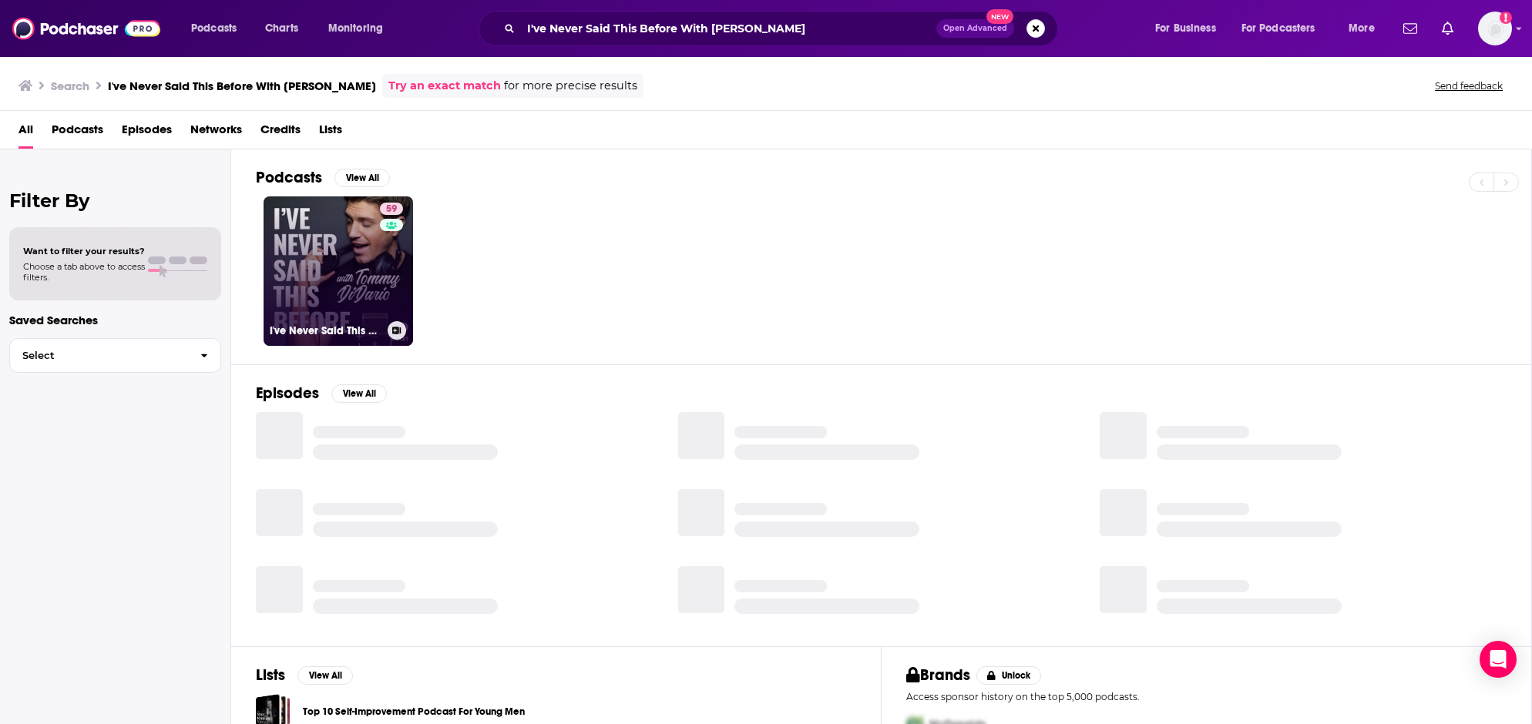
click at [325, 266] on link "59 I've Never Said This Before With Tommy DiDario" at bounding box center [338, 271] width 149 height 149
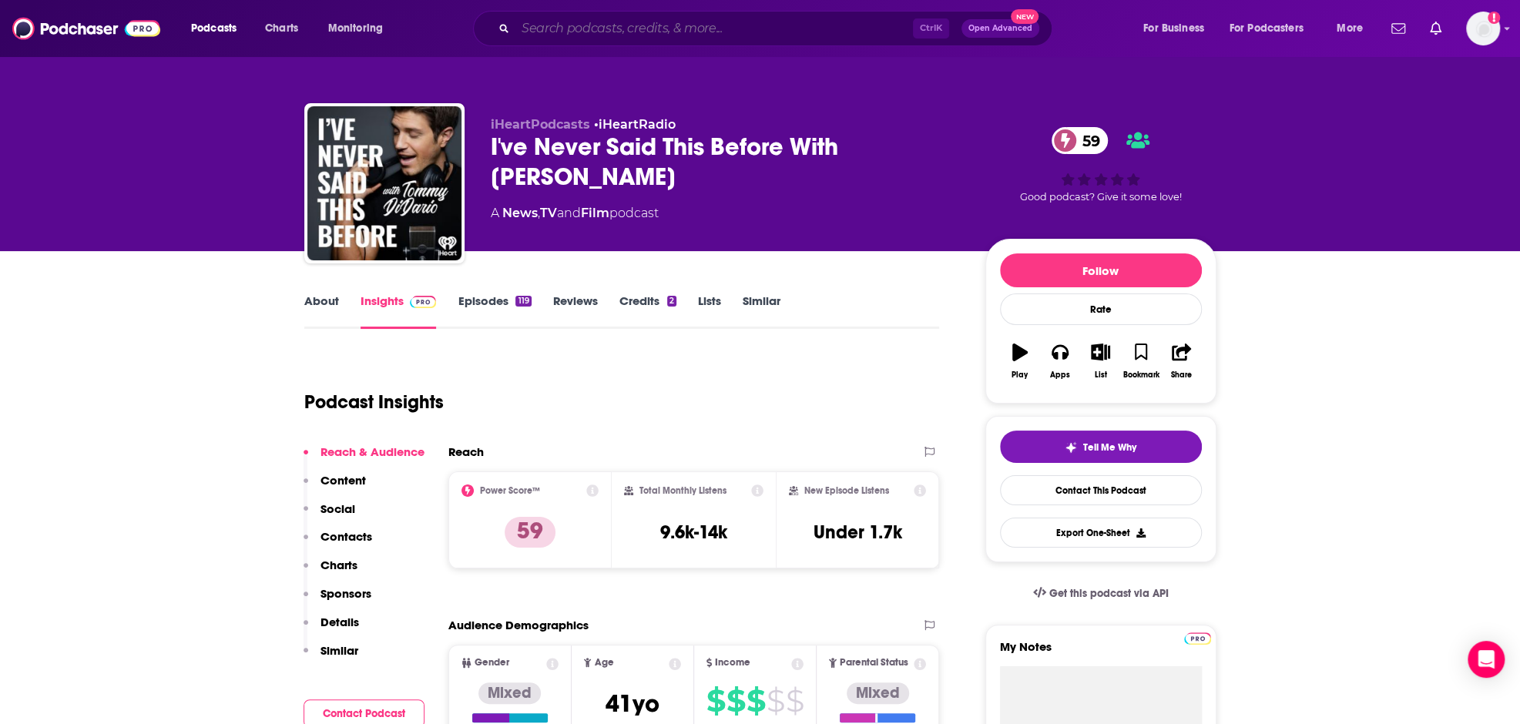
click at [627, 30] on input "Search podcasts, credits, & more..." at bounding box center [715, 28] width 398 height 25
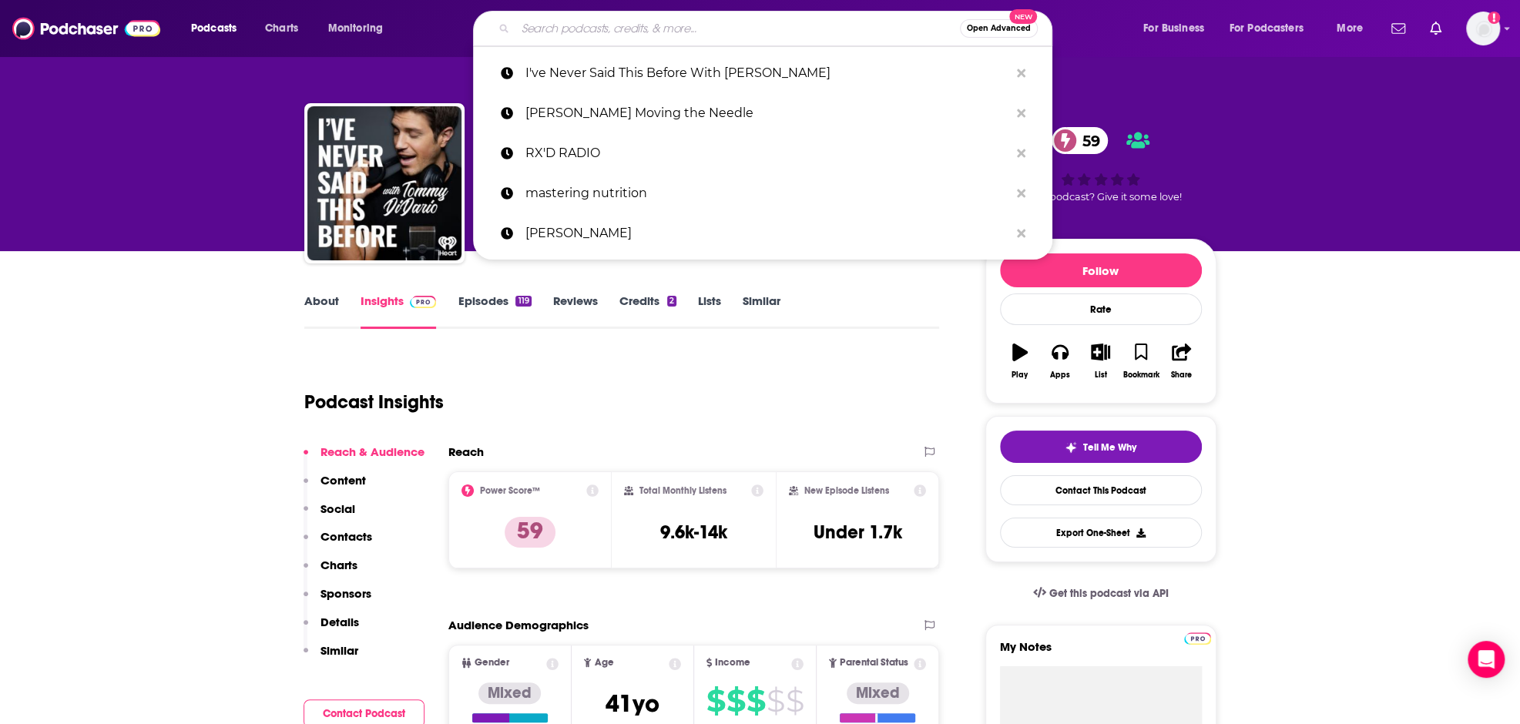
paste input "What's The Juice"
type input "What's The Juice"
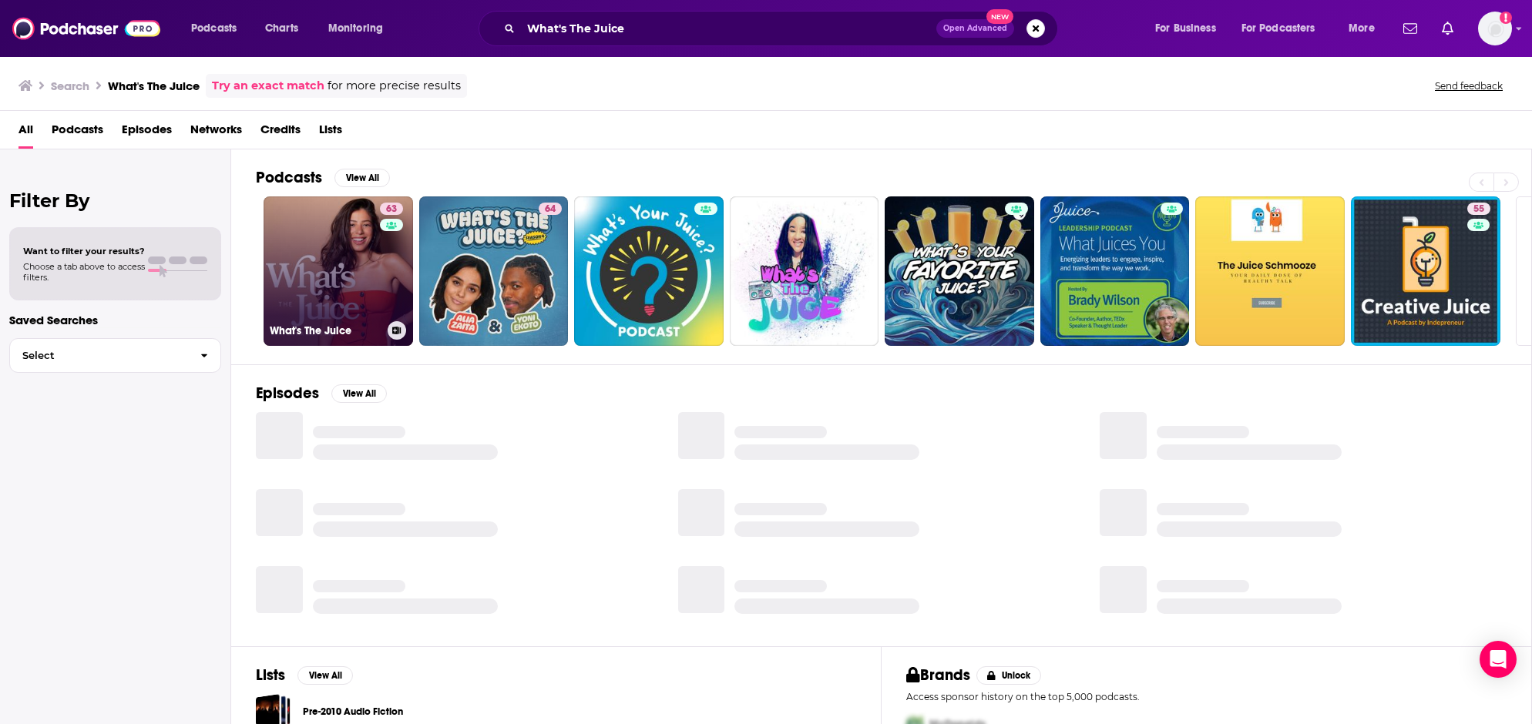
click at [334, 256] on link "63 What's The Juice" at bounding box center [338, 271] width 149 height 149
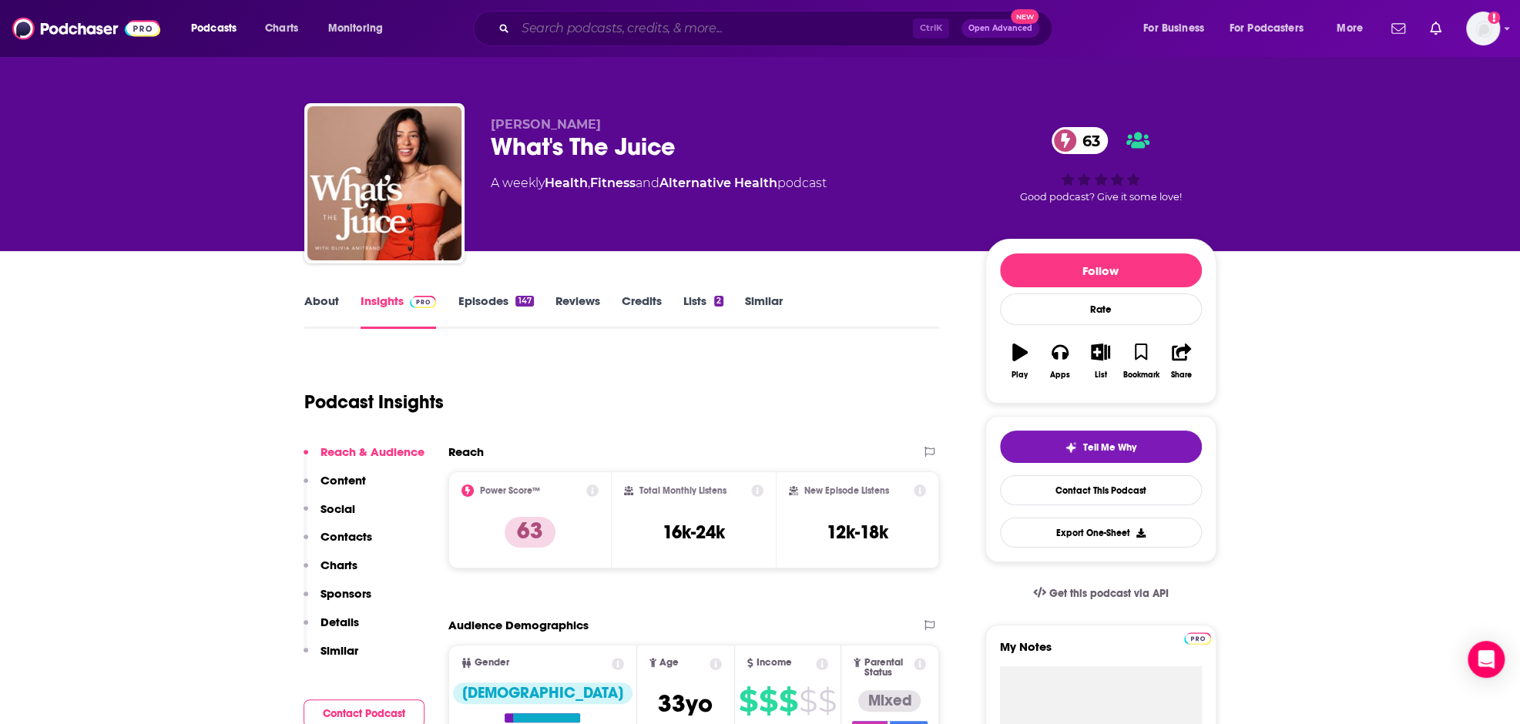
click at [606, 26] on input "Search podcasts, credits, & more..." at bounding box center [715, 28] width 398 height 25
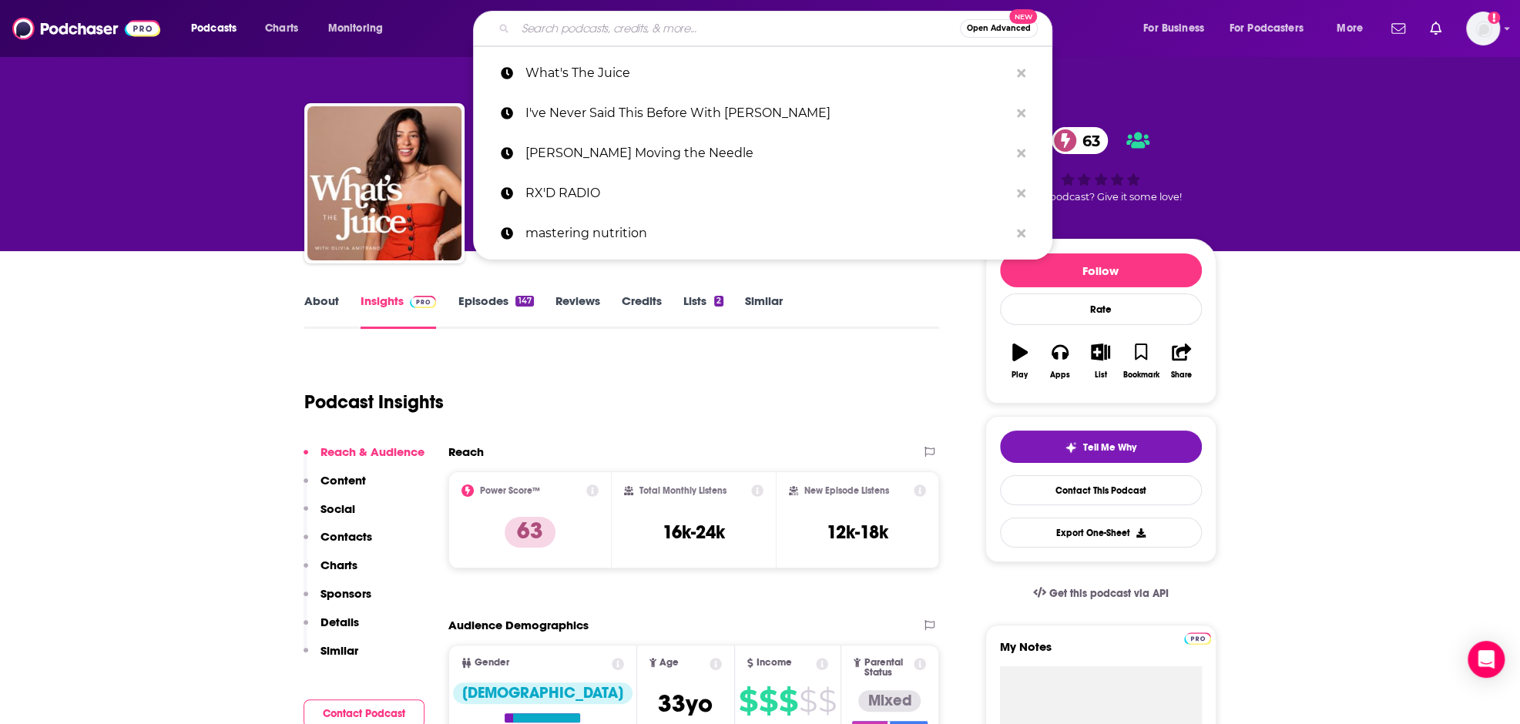
paste input "Citizen McCain with Meghan McCain"
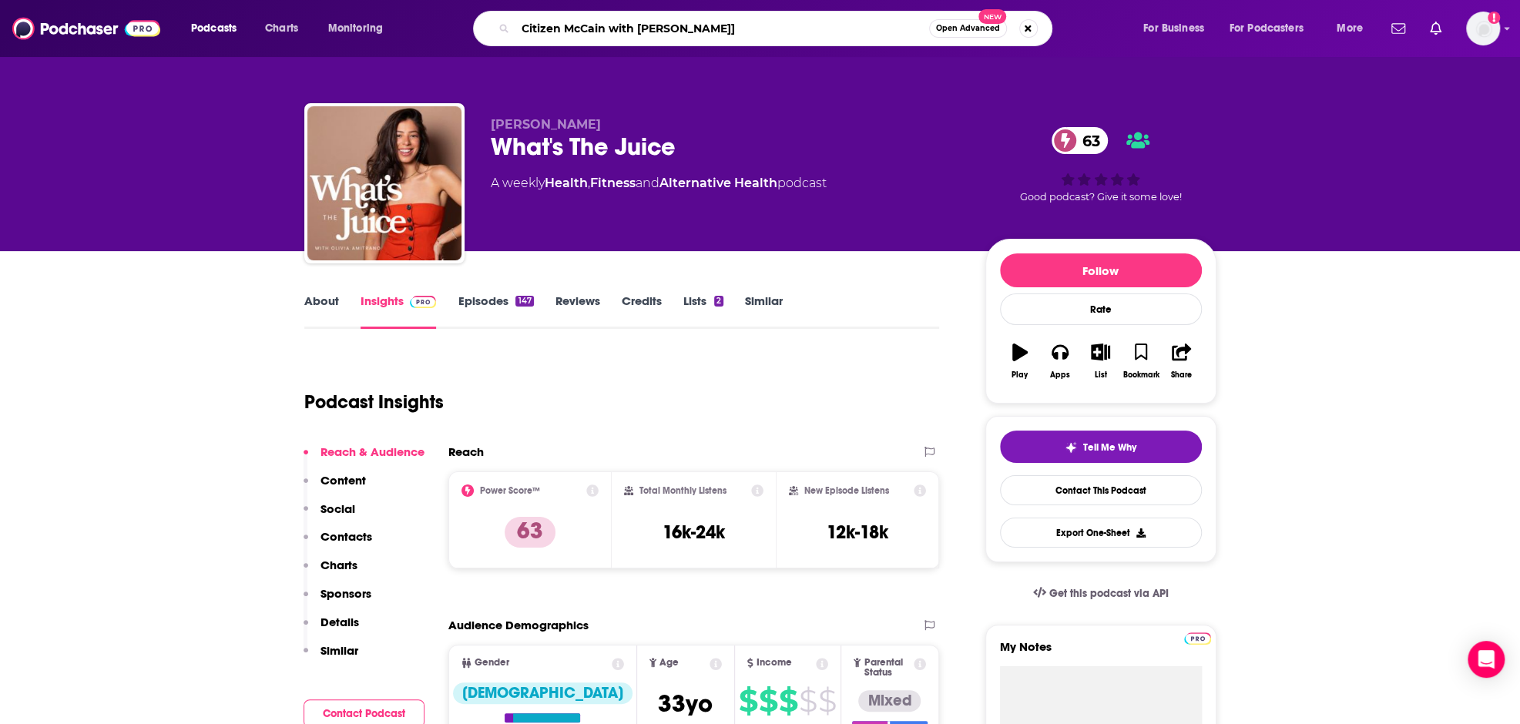
type input "Citizen McCain with Meghan McCain"
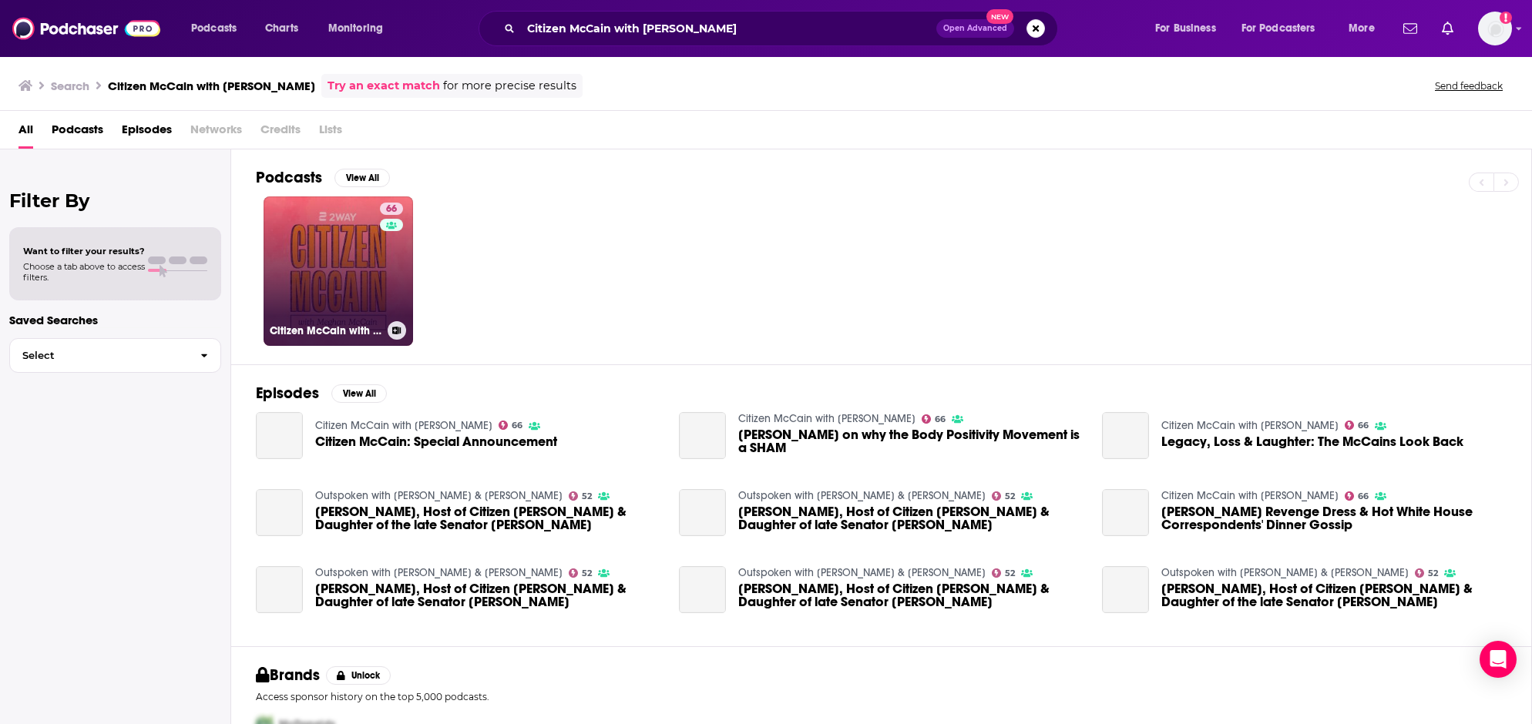
click at [305, 268] on link "66 Citizen McCain with Meghan McCain" at bounding box center [338, 271] width 149 height 149
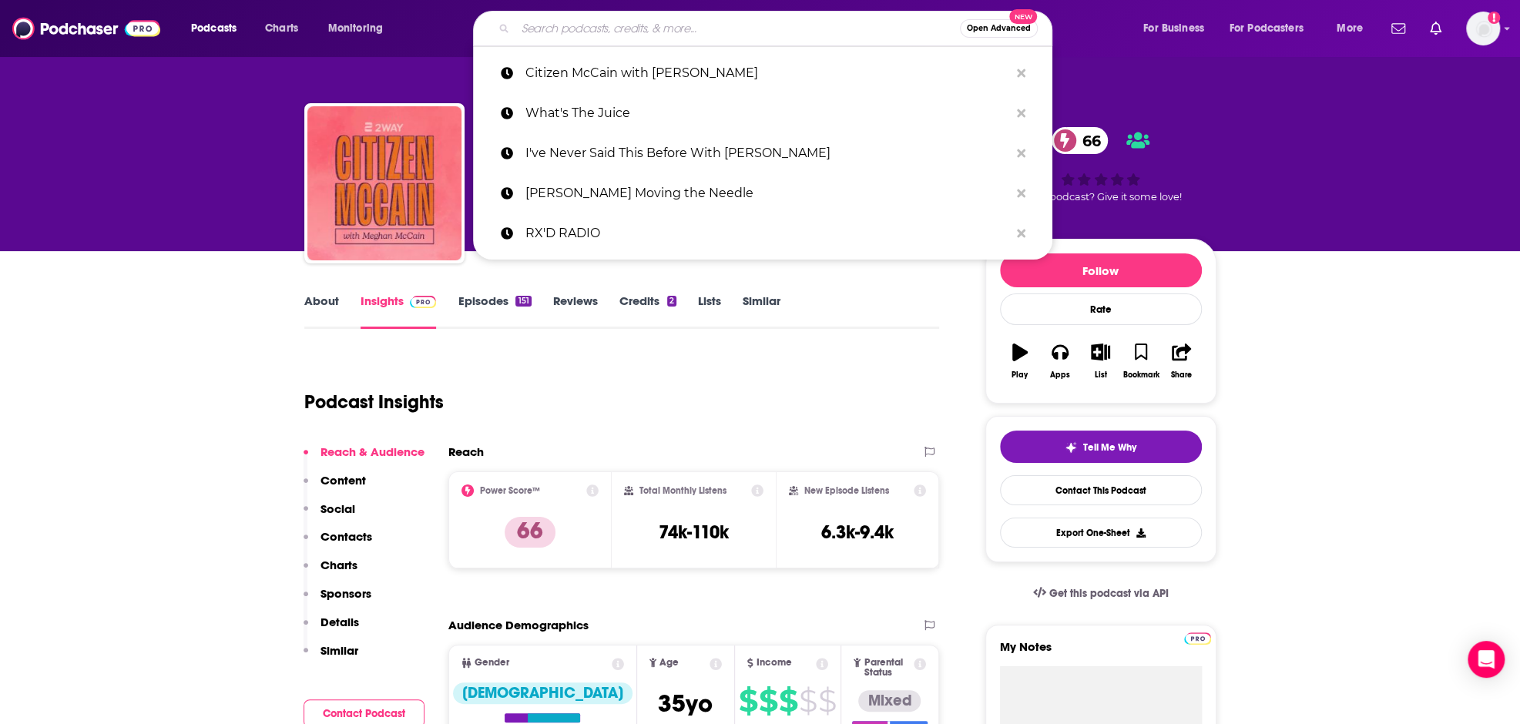
click at [677, 25] on input "Search podcasts, credits, & more..." at bounding box center [738, 28] width 445 height 25
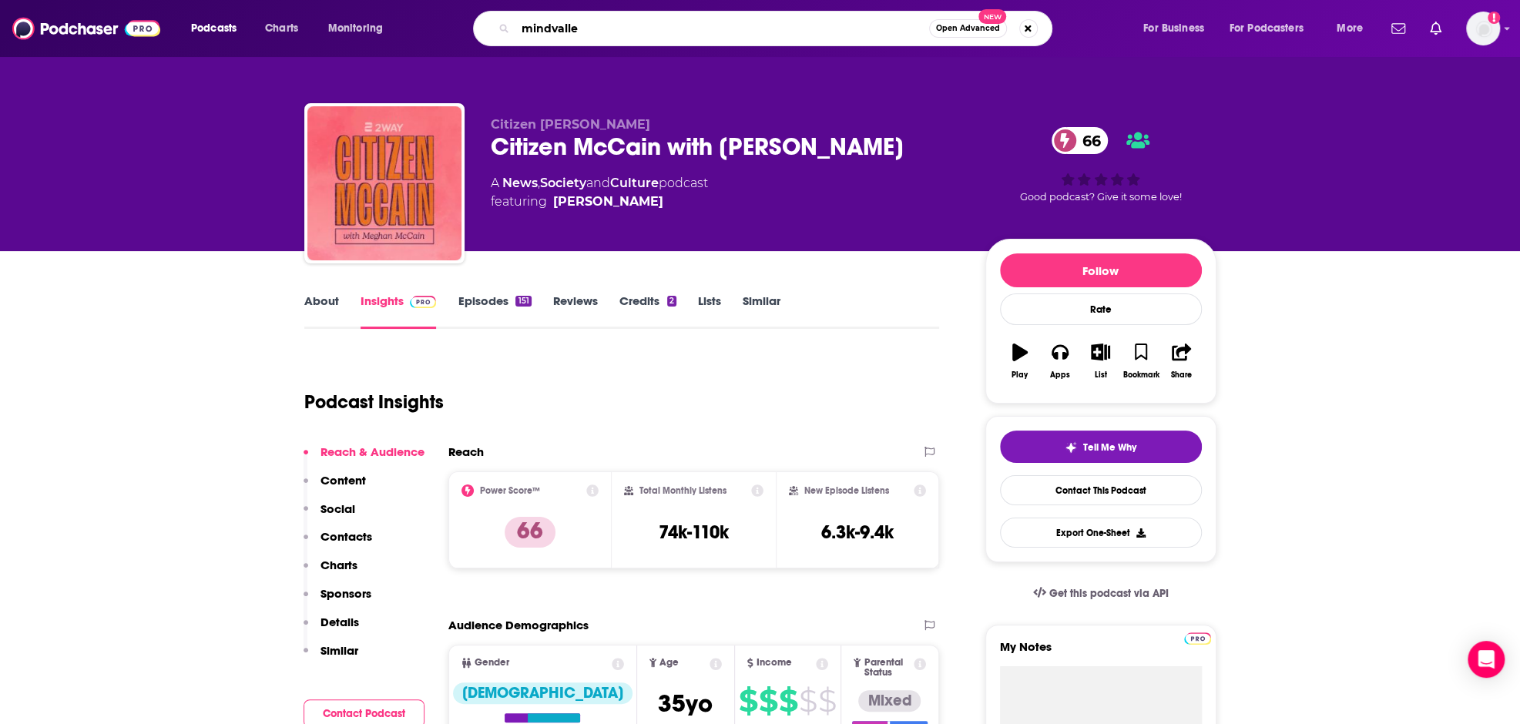
type input "mindvalley"
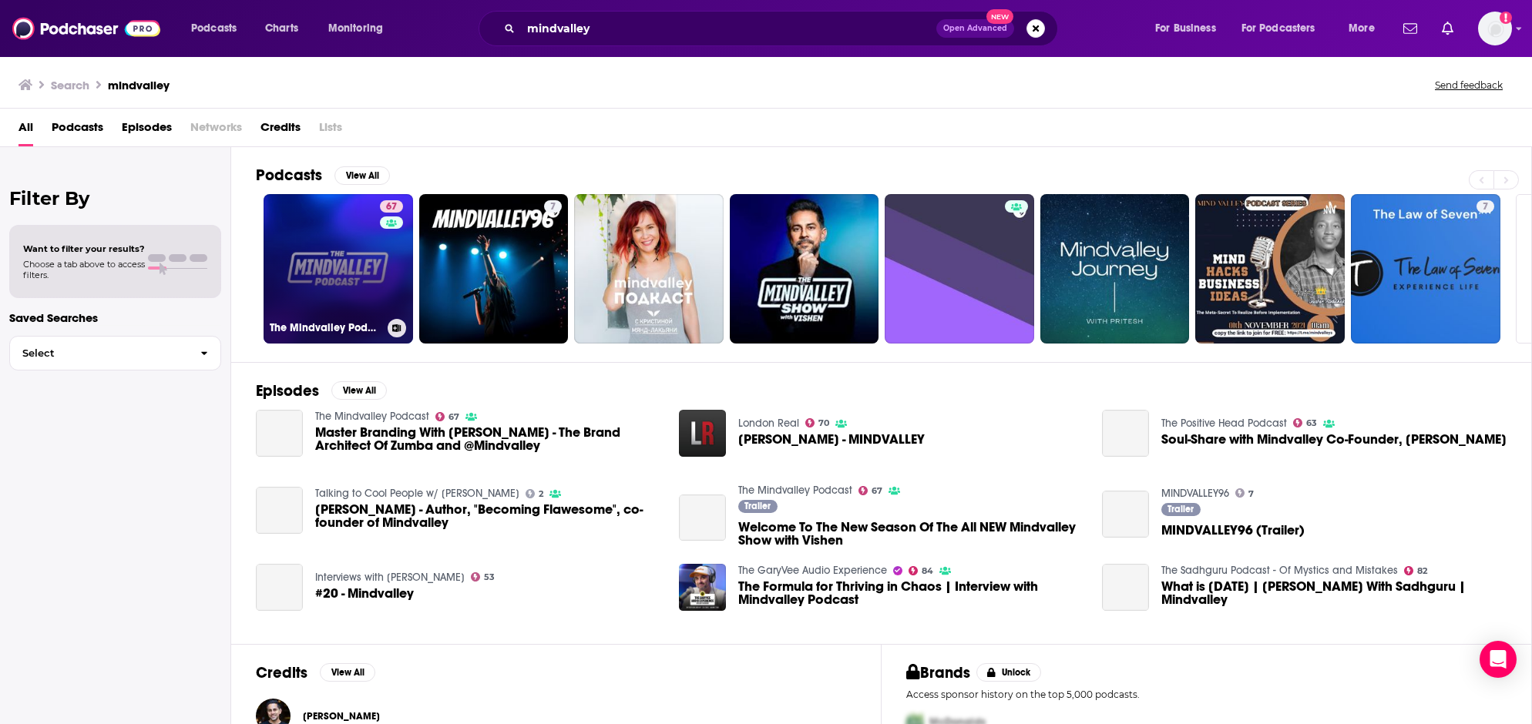
click at [330, 262] on link "67 The Mindvalley Podcast" at bounding box center [338, 268] width 149 height 149
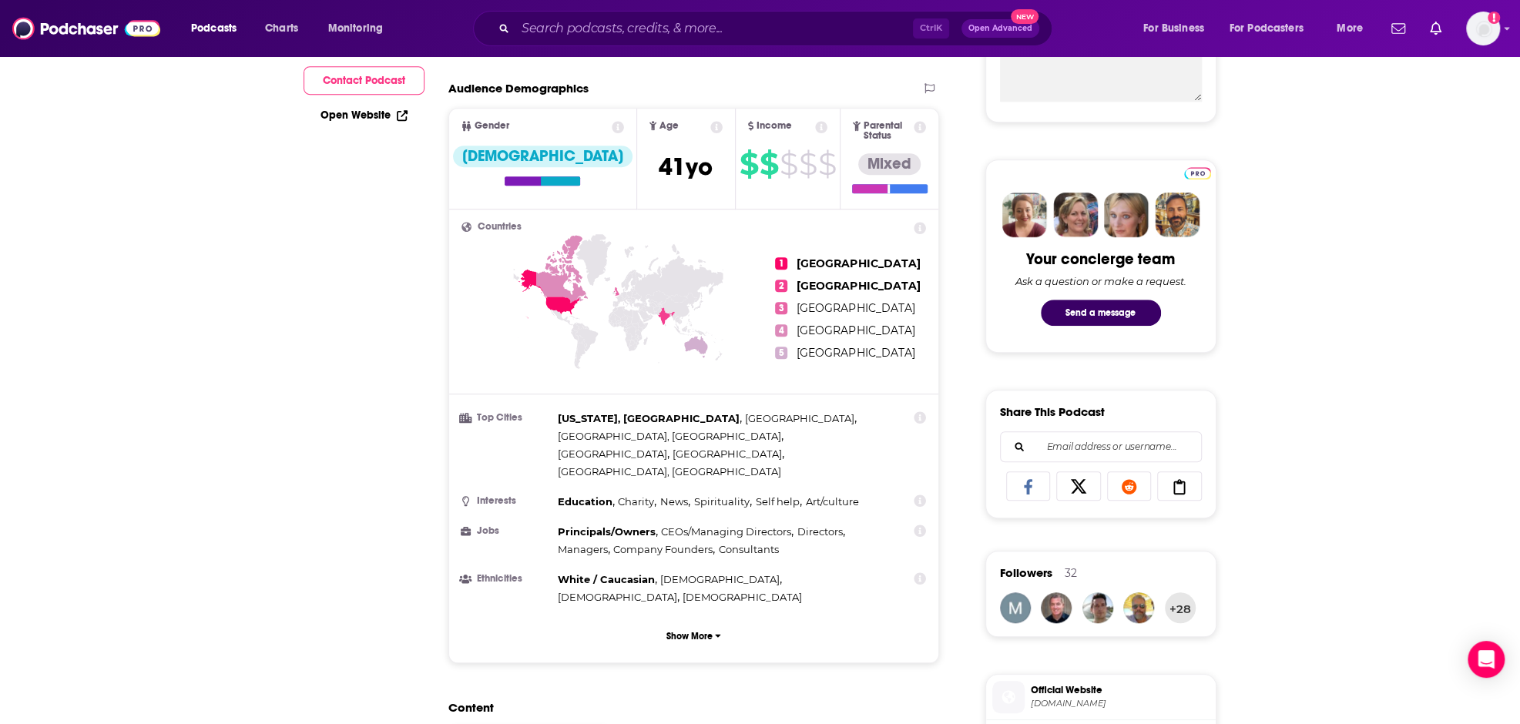
scroll to position [248, 0]
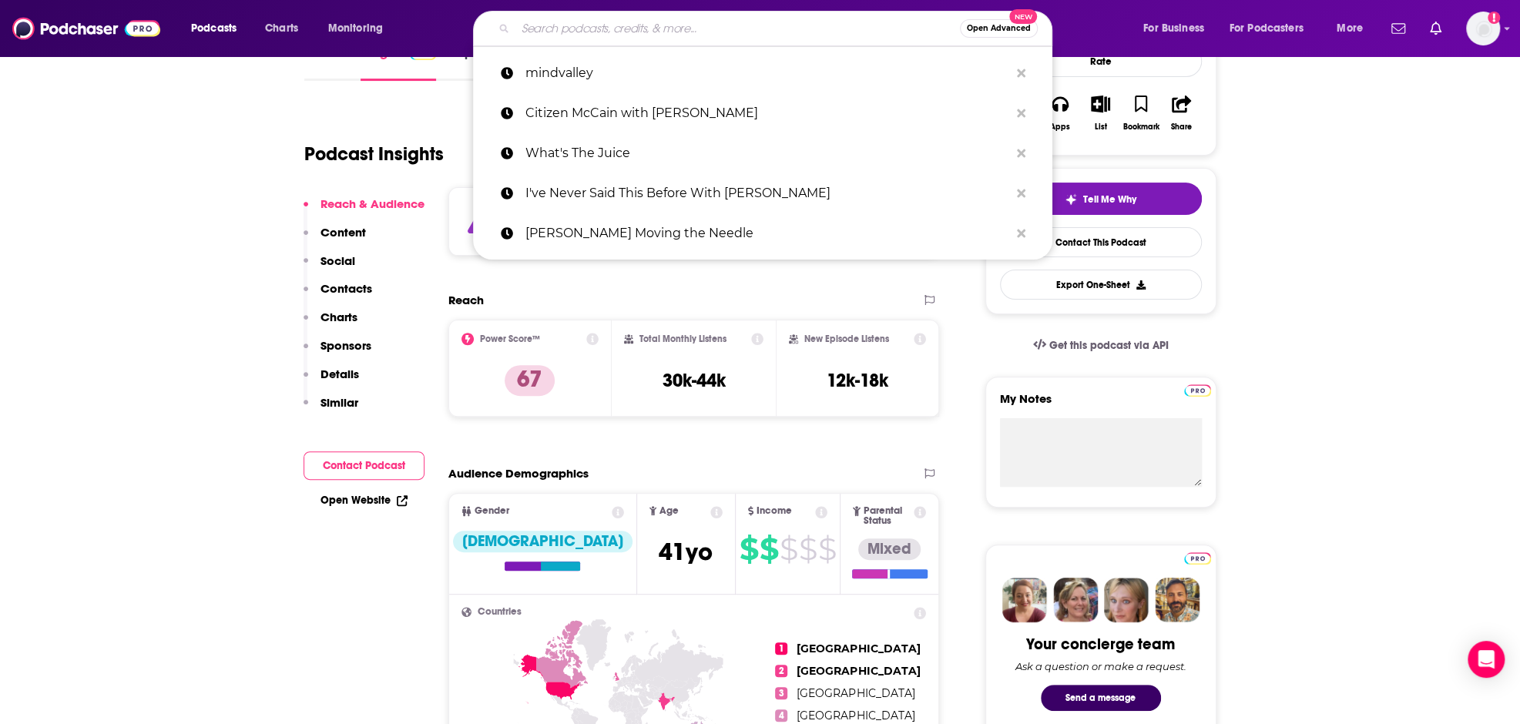
click at [617, 26] on input "Search podcasts, credits, & more..." at bounding box center [738, 28] width 445 height 25
paste input "The Burn Podcast by Ben Newman"
type input "The Burn Podcast by Ben Newman"
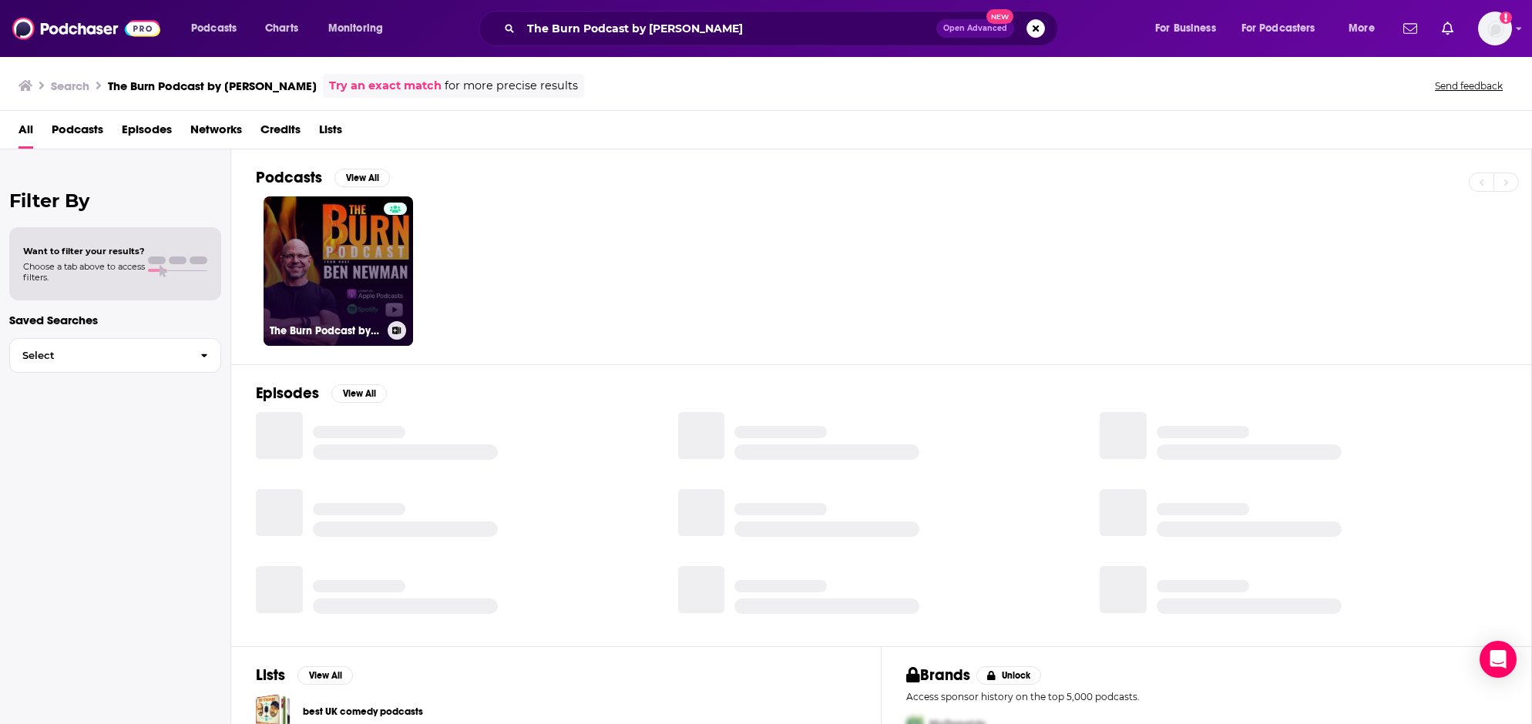
click at [342, 251] on link "The Burn Podcast by Ben Newman" at bounding box center [338, 271] width 149 height 149
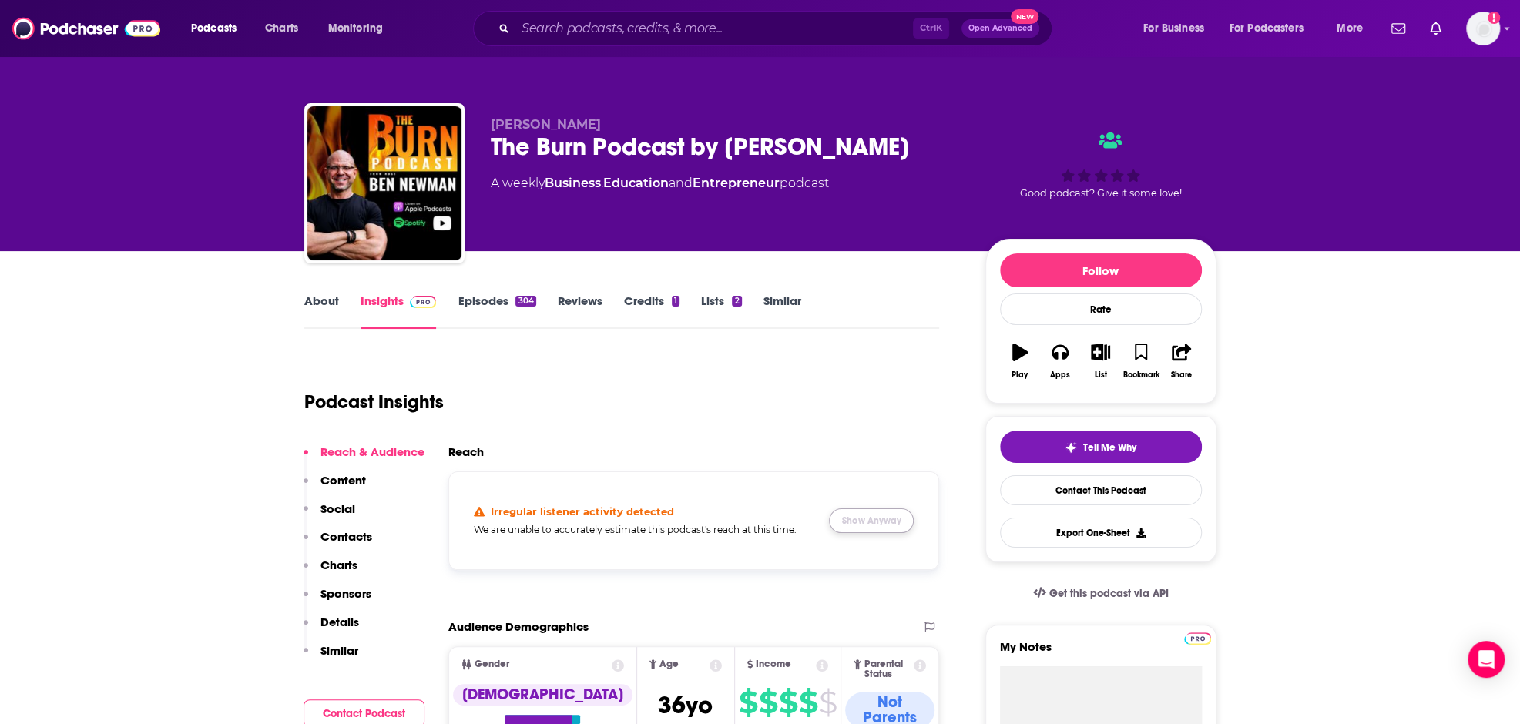
click at [892, 514] on button "Show Anyway" at bounding box center [871, 521] width 85 height 25
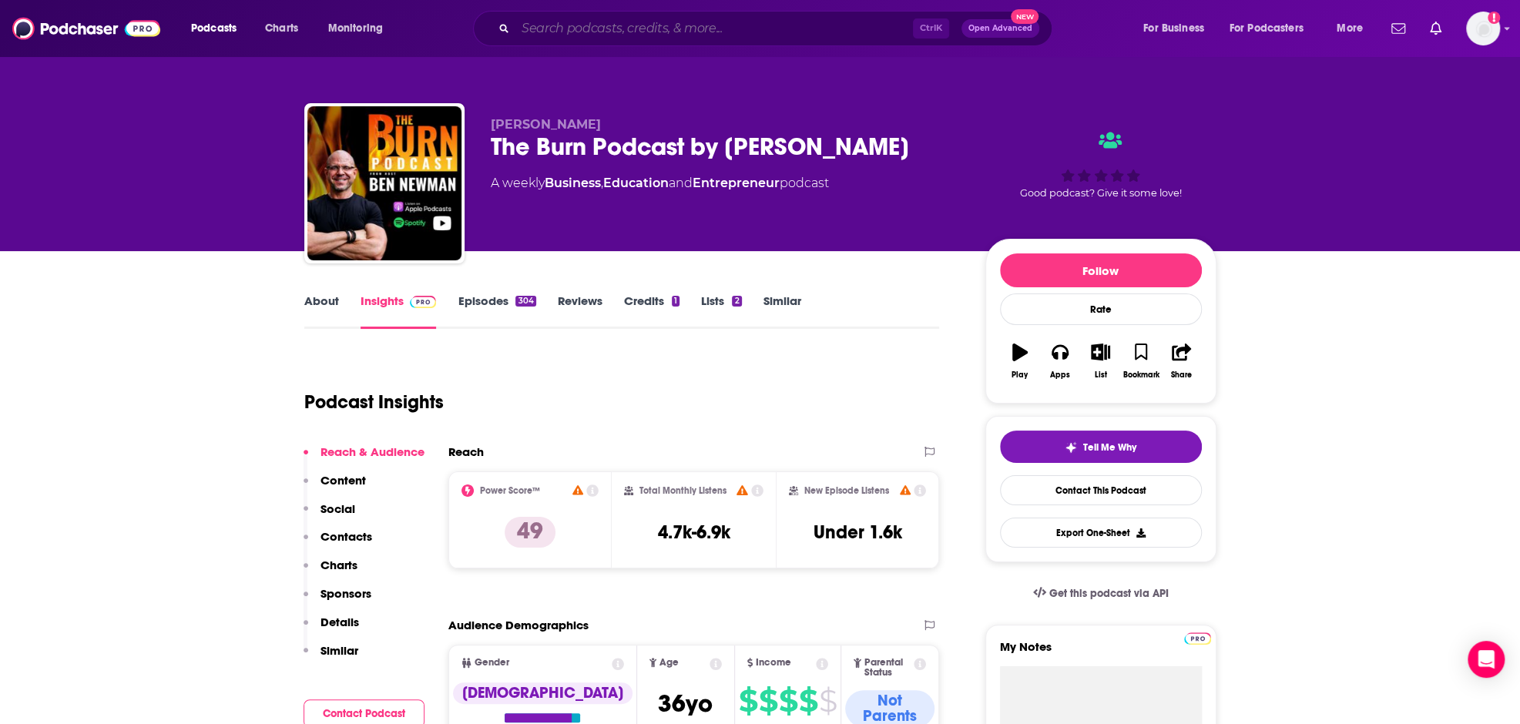
click at [746, 24] on input "Search podcasts, credits, & more..." at bounding box center [715, 28] width 398 height 25
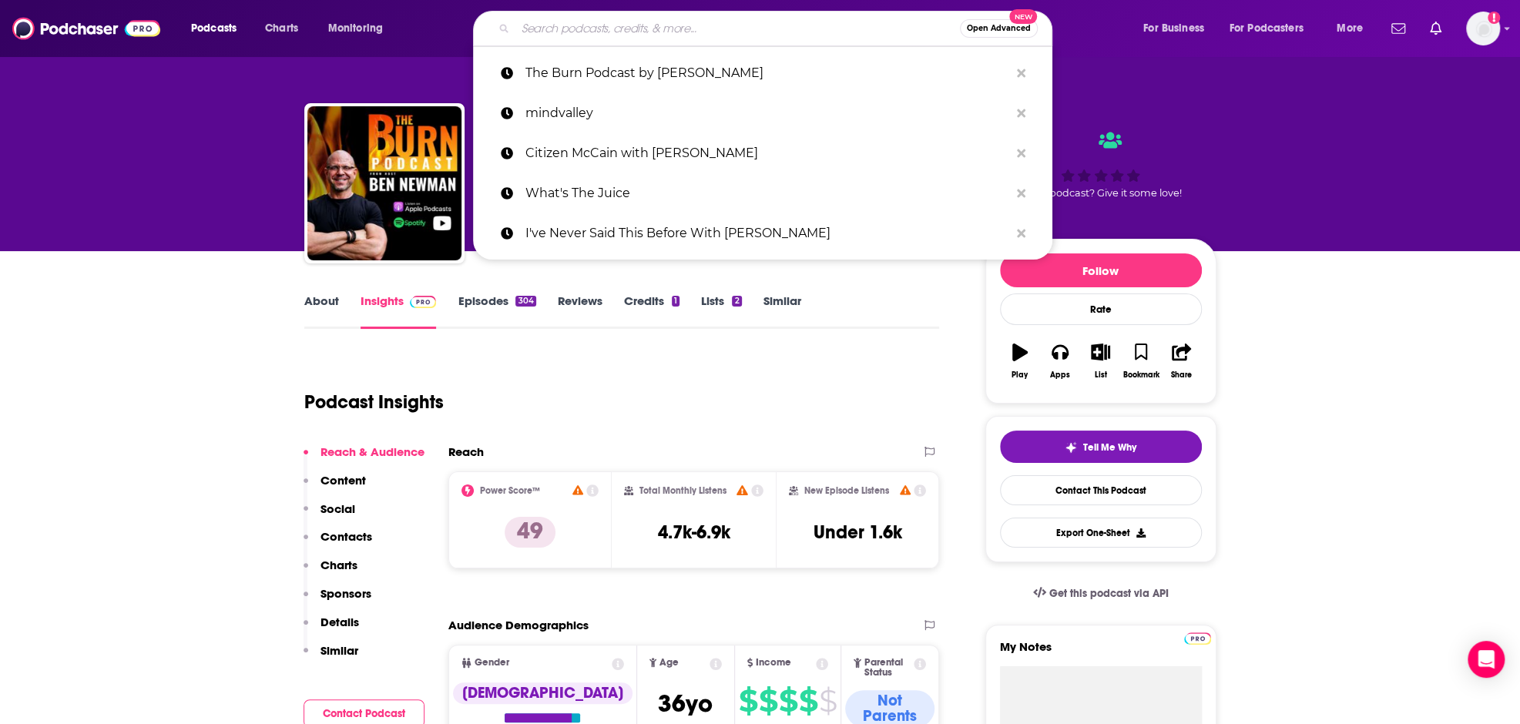
paste input "Curious Me Podcast"
type input "Curious Me Podcast"
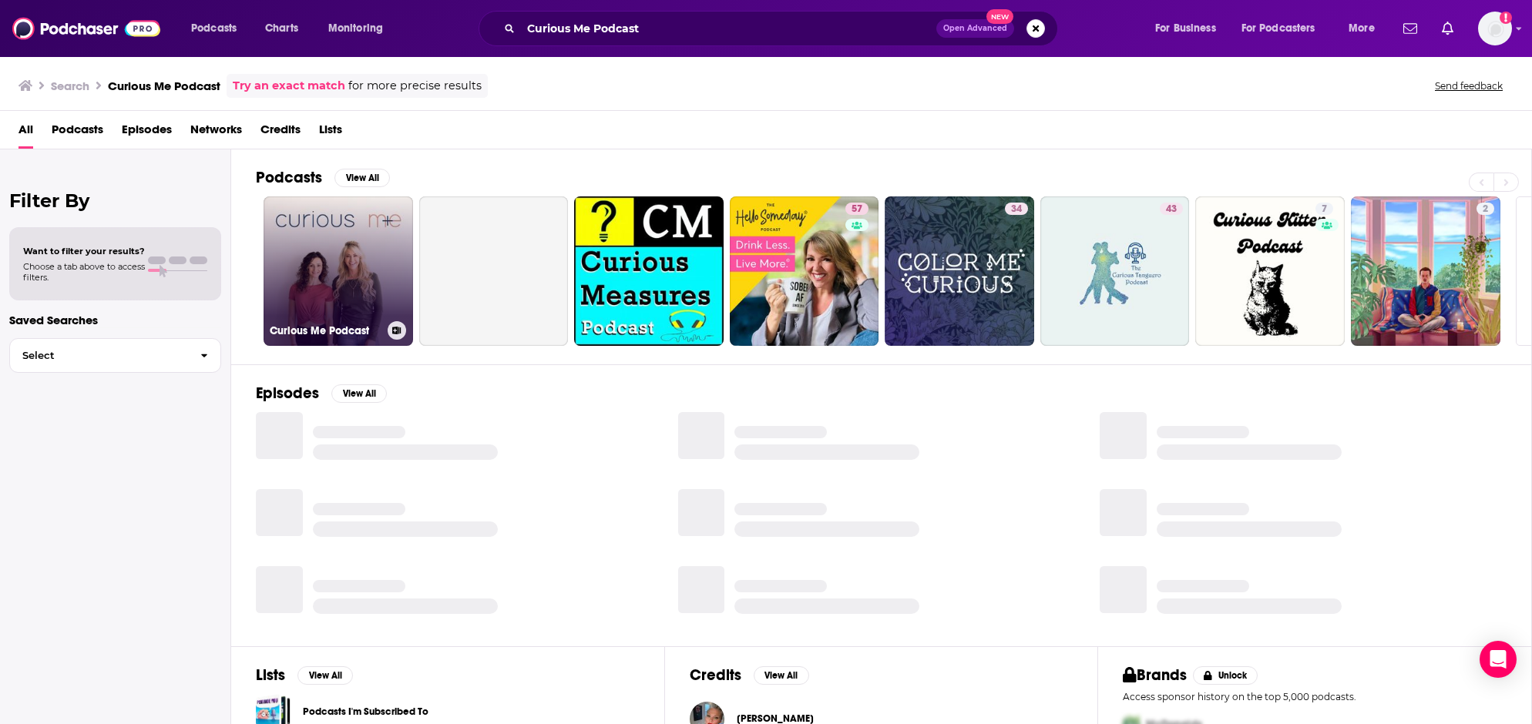
click at [316, 252] on link "Curious Me Podcast" at bounding box center [338, 271] width 149 height 149
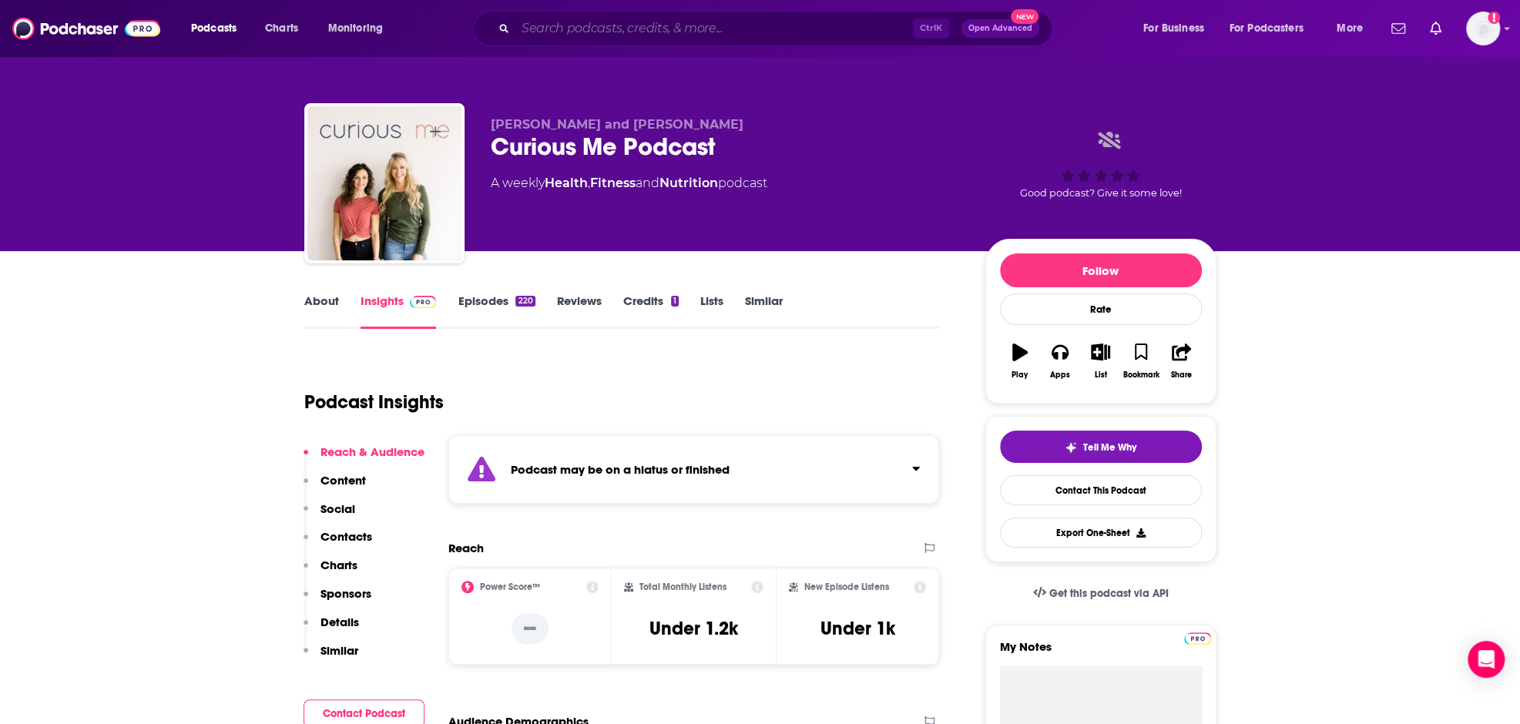
click at [647, 27] on input "Search podcasts, credits, & more..." at bounding box center [715, 28] width 398 height 25
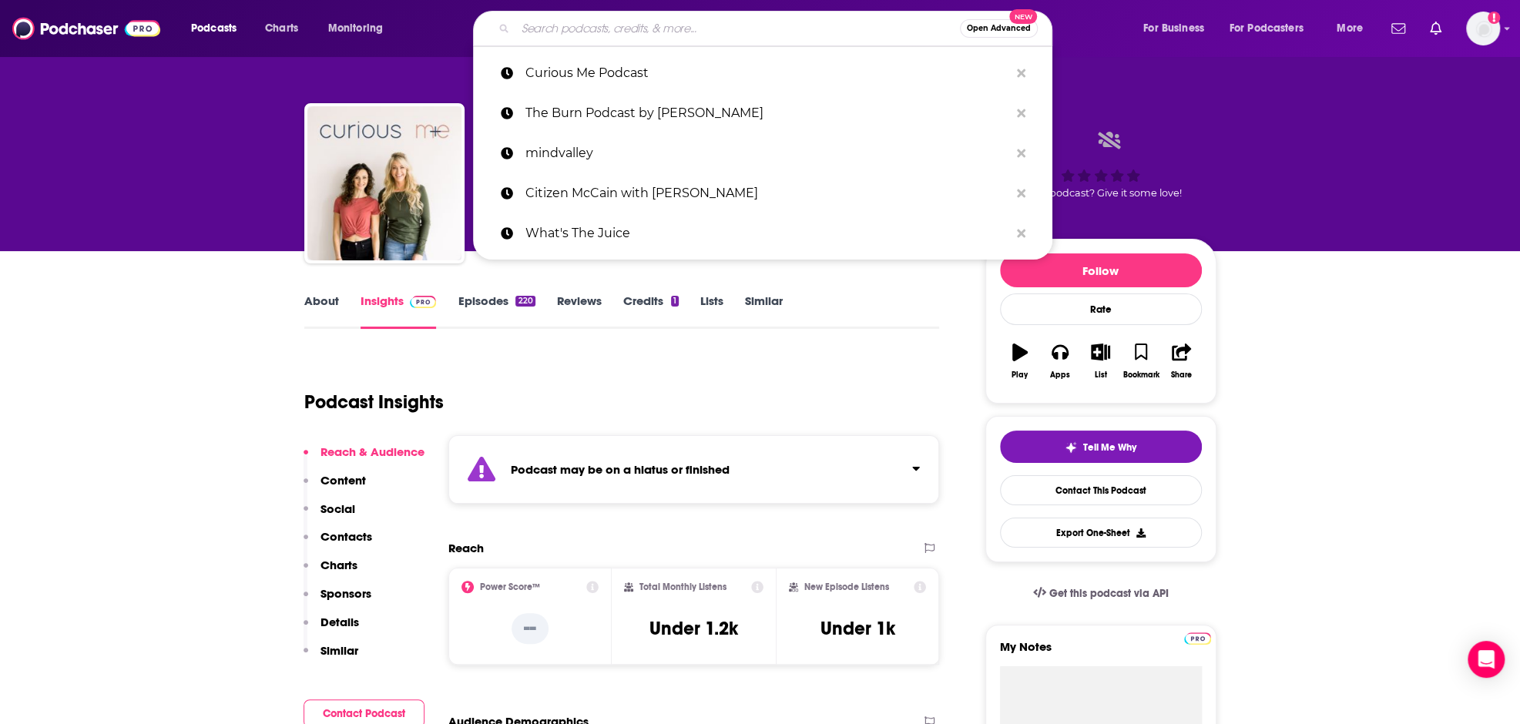
drag, startPoint x: 630, startPoint y: 373, endPoint x: 567, endPoint y: 297, distance: 98.5
click at [630, 373] on div "Podcast Insights" at bounding box center [615, 393] width 623 height 79
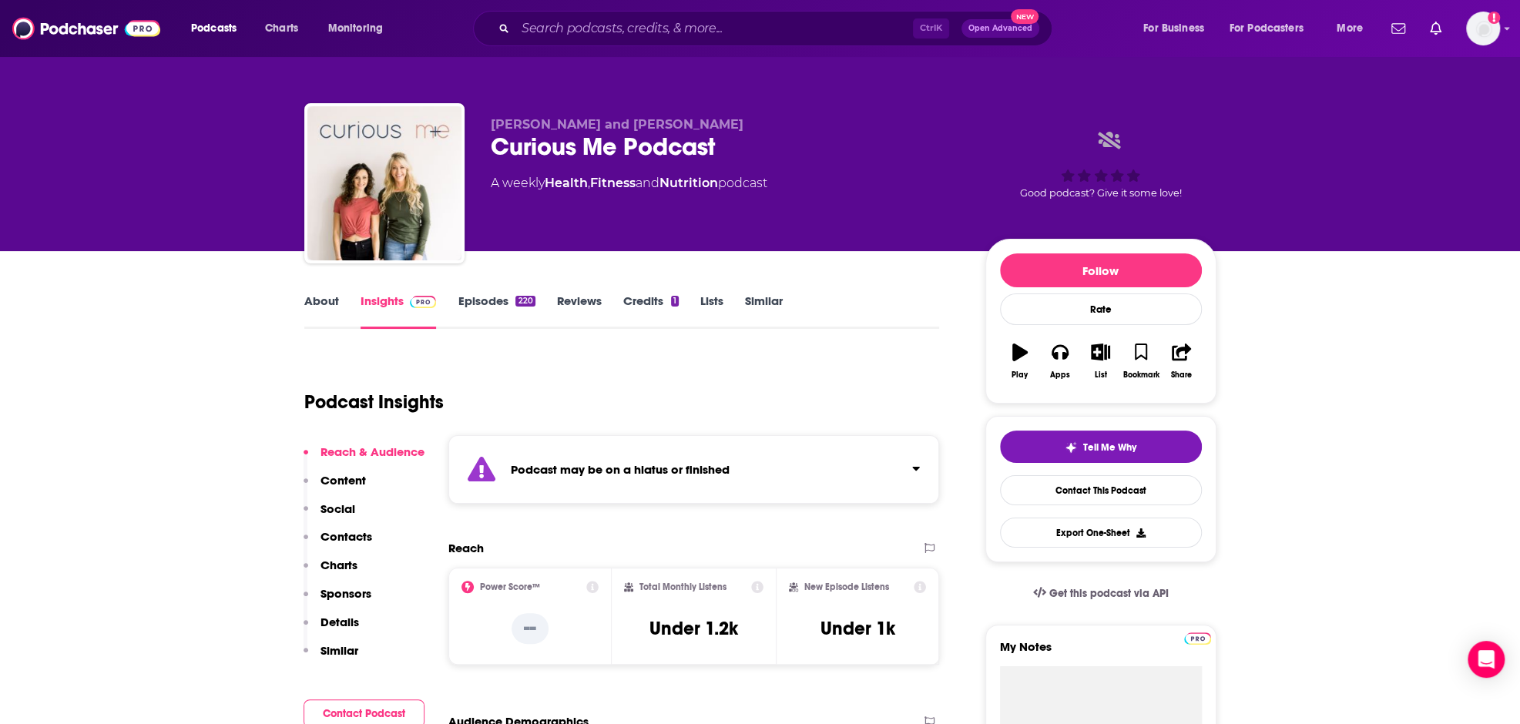
click at [670, 41] on div "Ctrl K Open Advanced New" at bounding box center [763, 28] width 580 height 35
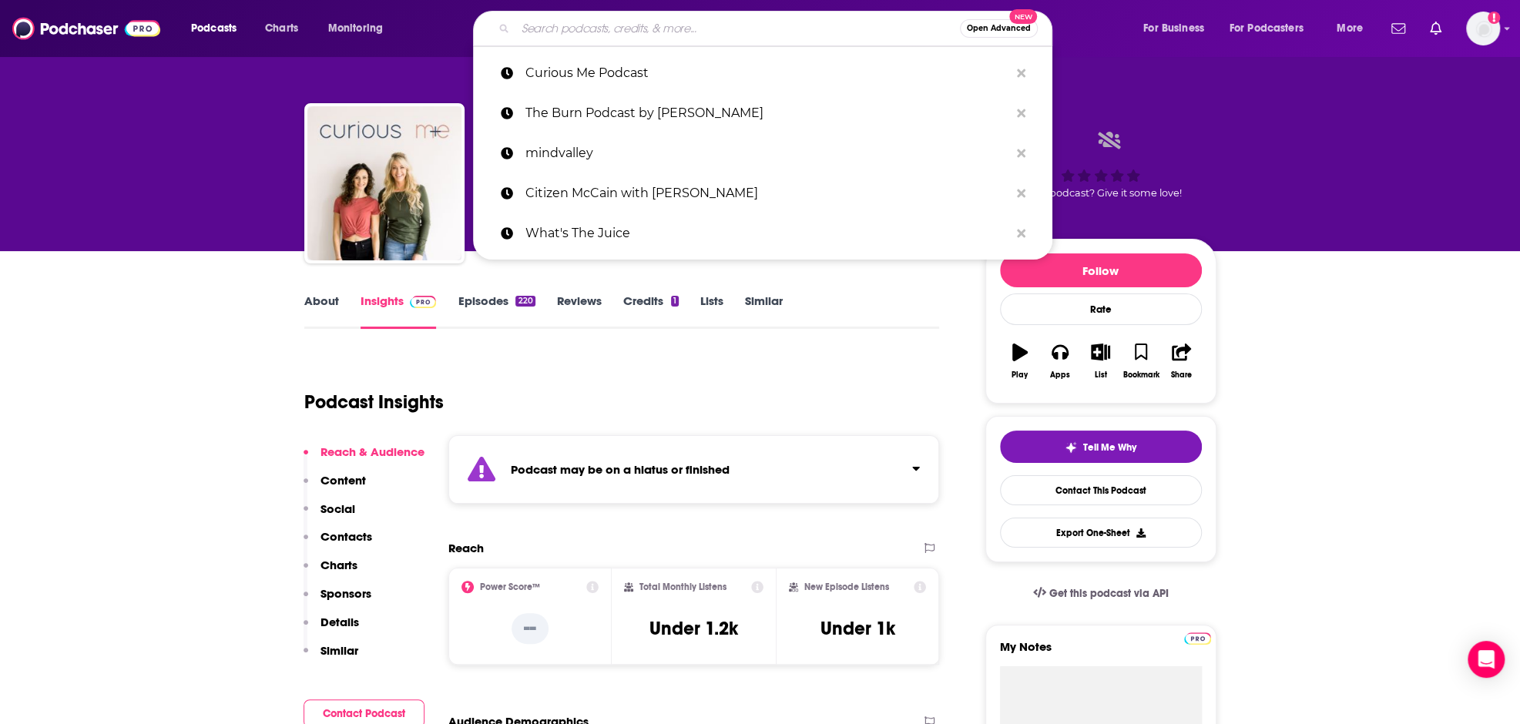
click at [670, 33] on input "Search podcasts, credits, & more..." at bounding box center [738, 28] width 445 height 25
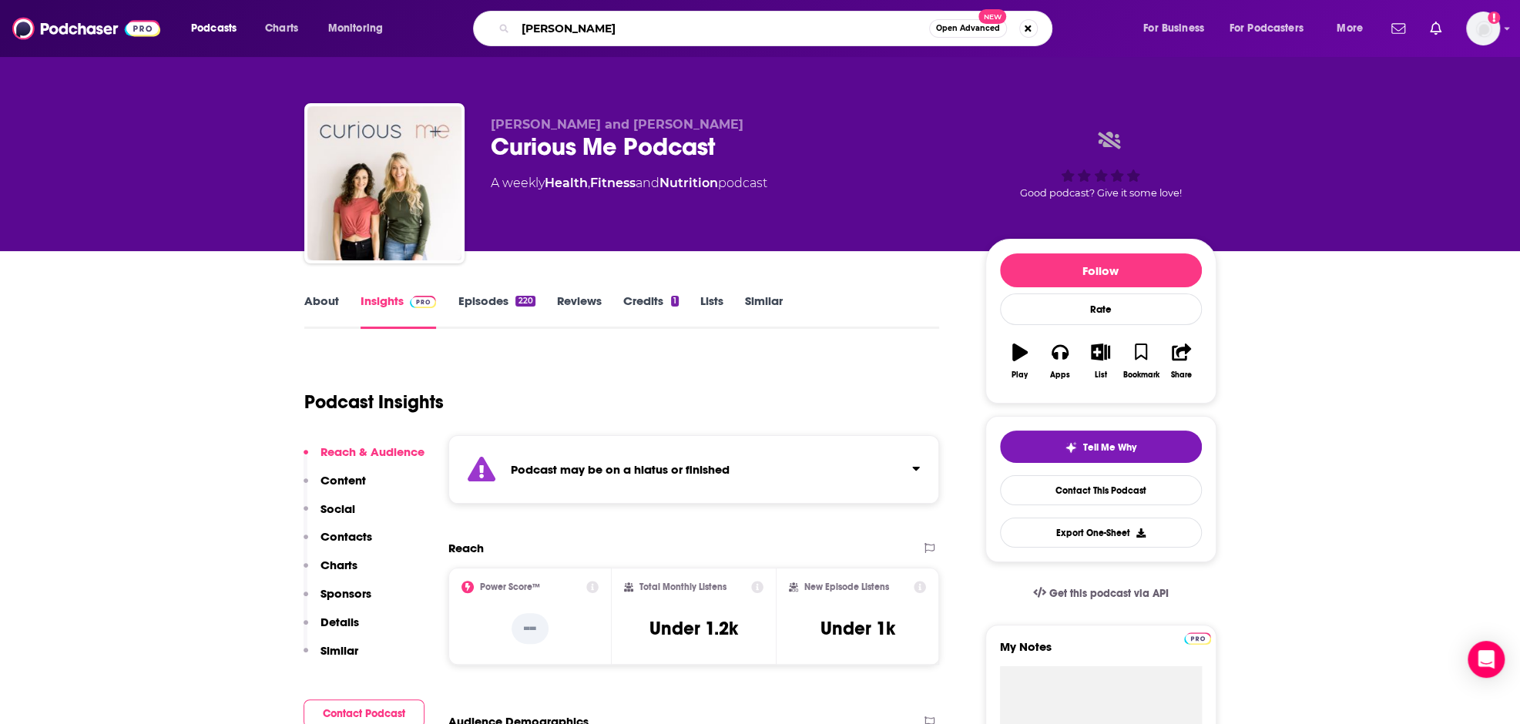
type input "emily frisella"
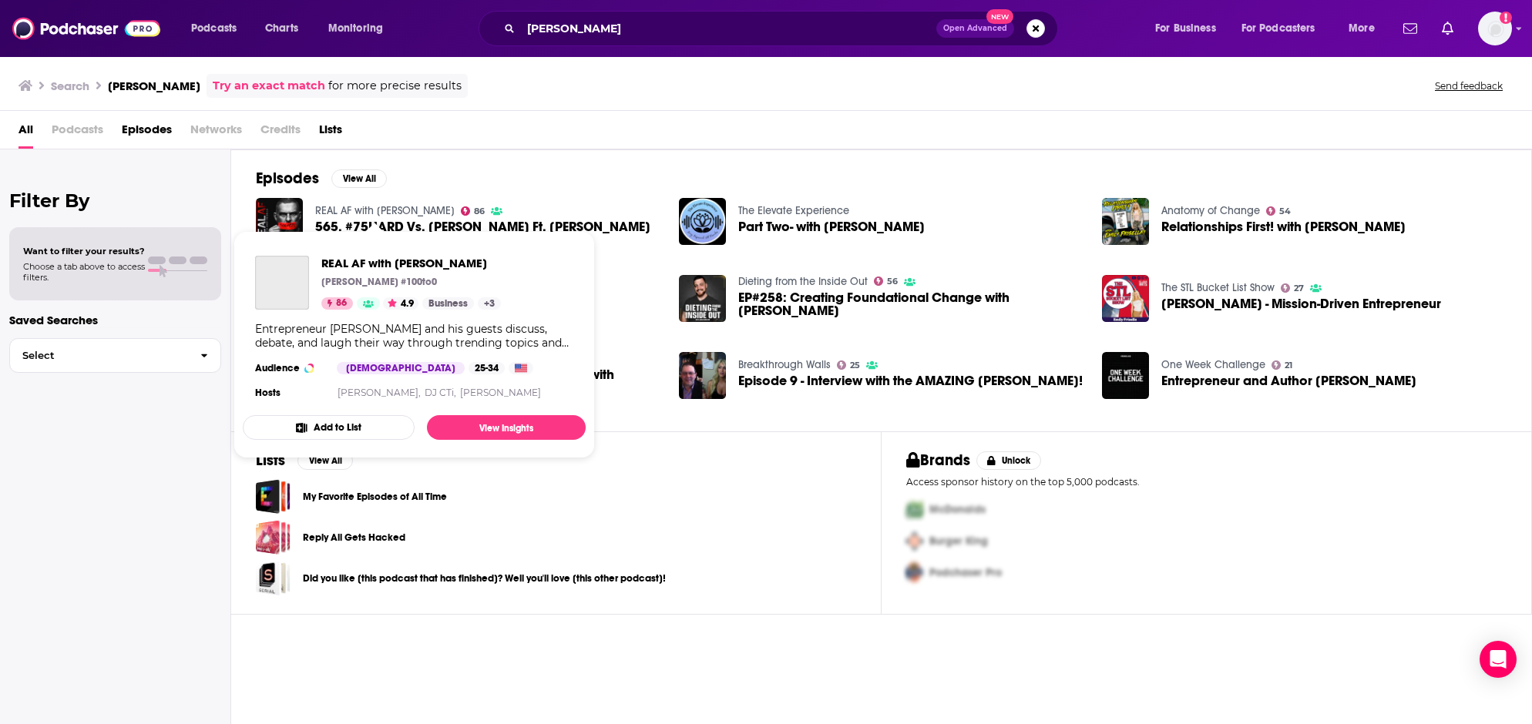
click at [399, 209] on link "REAL AF with Andy Frisella" at bounding box center [384, 210] width 139 height 13
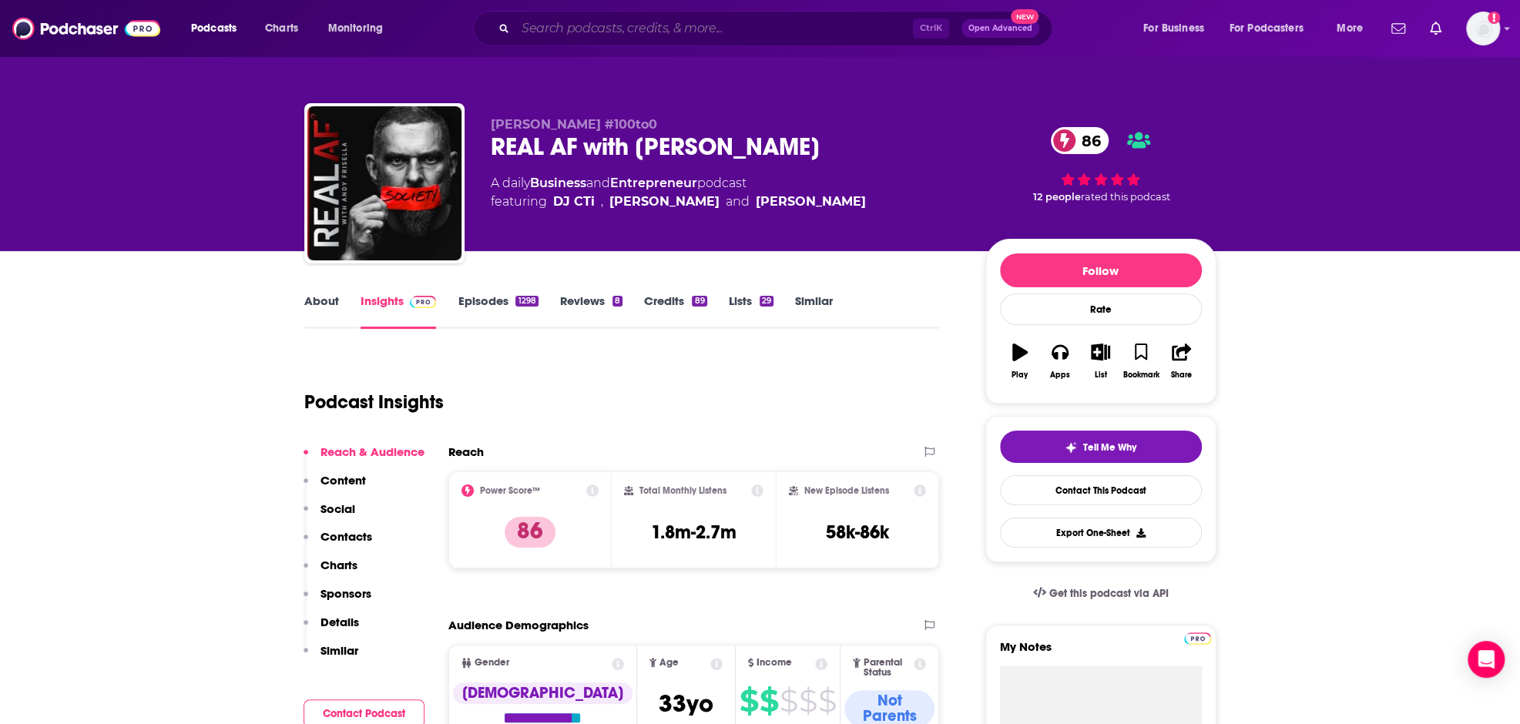
click at [686, 30] on input "Search podcasts, credits, & more..." at bounding box center [715, 28] width 398 height 25
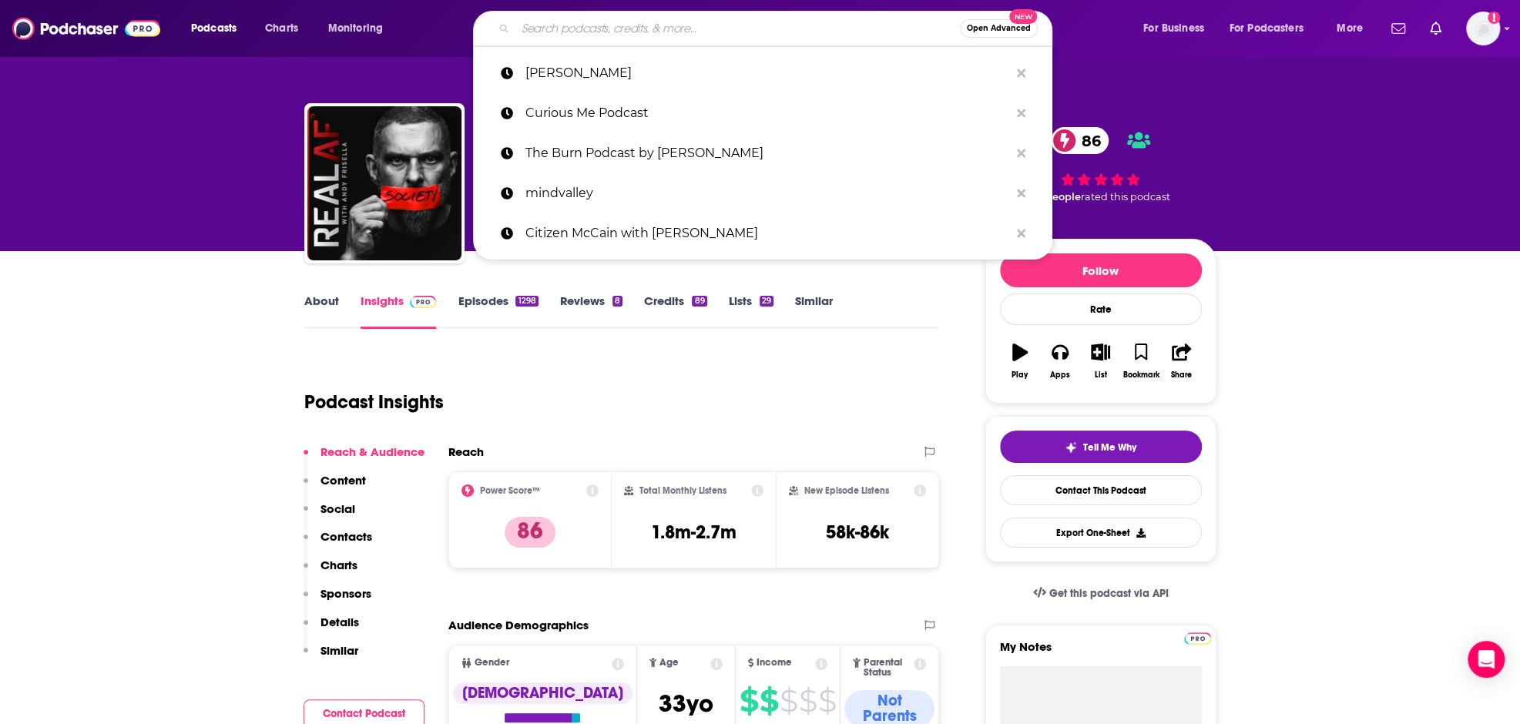
paste input "Team Never Quit"
type input "Team Never Quit"
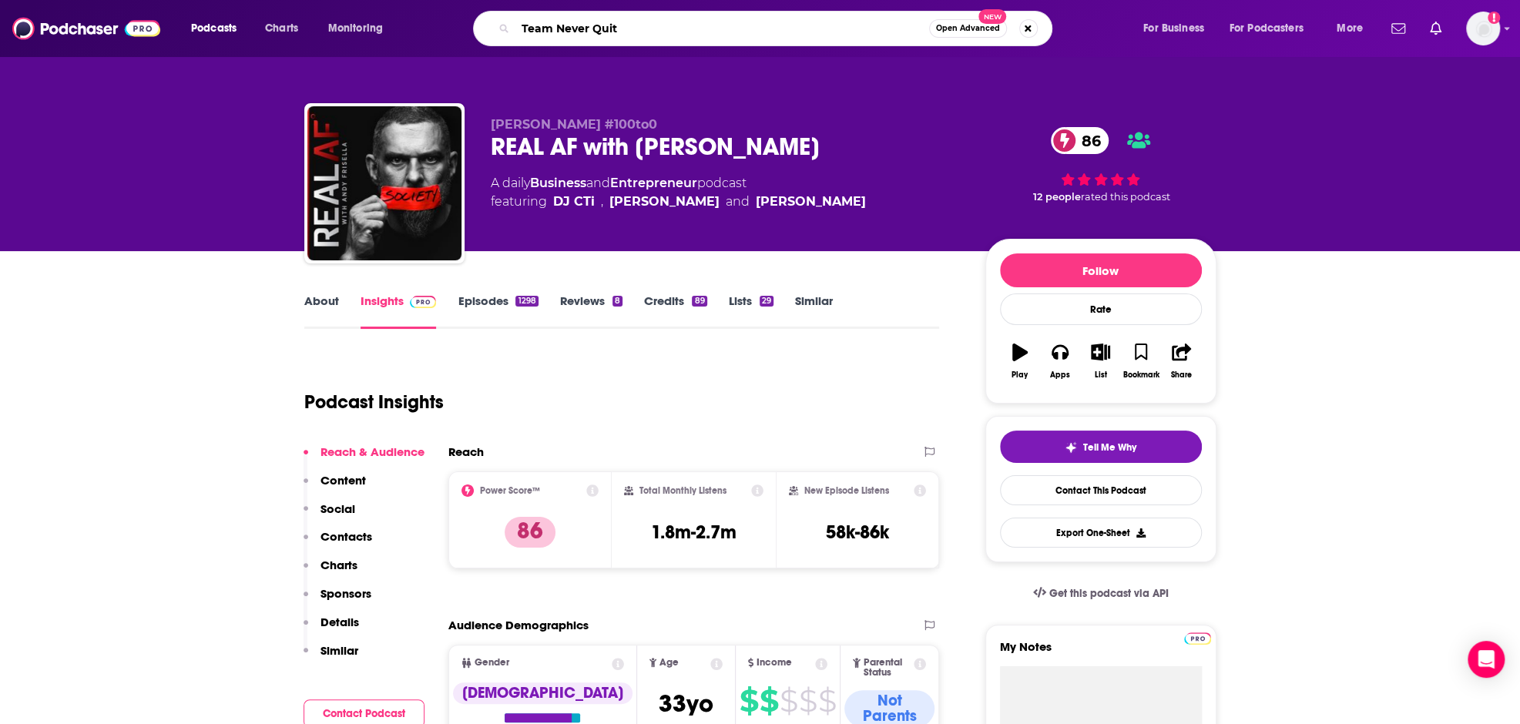
click at [686, 30] on input "Team Never Quit" at bounding box center [723, 28] width 414 height 25
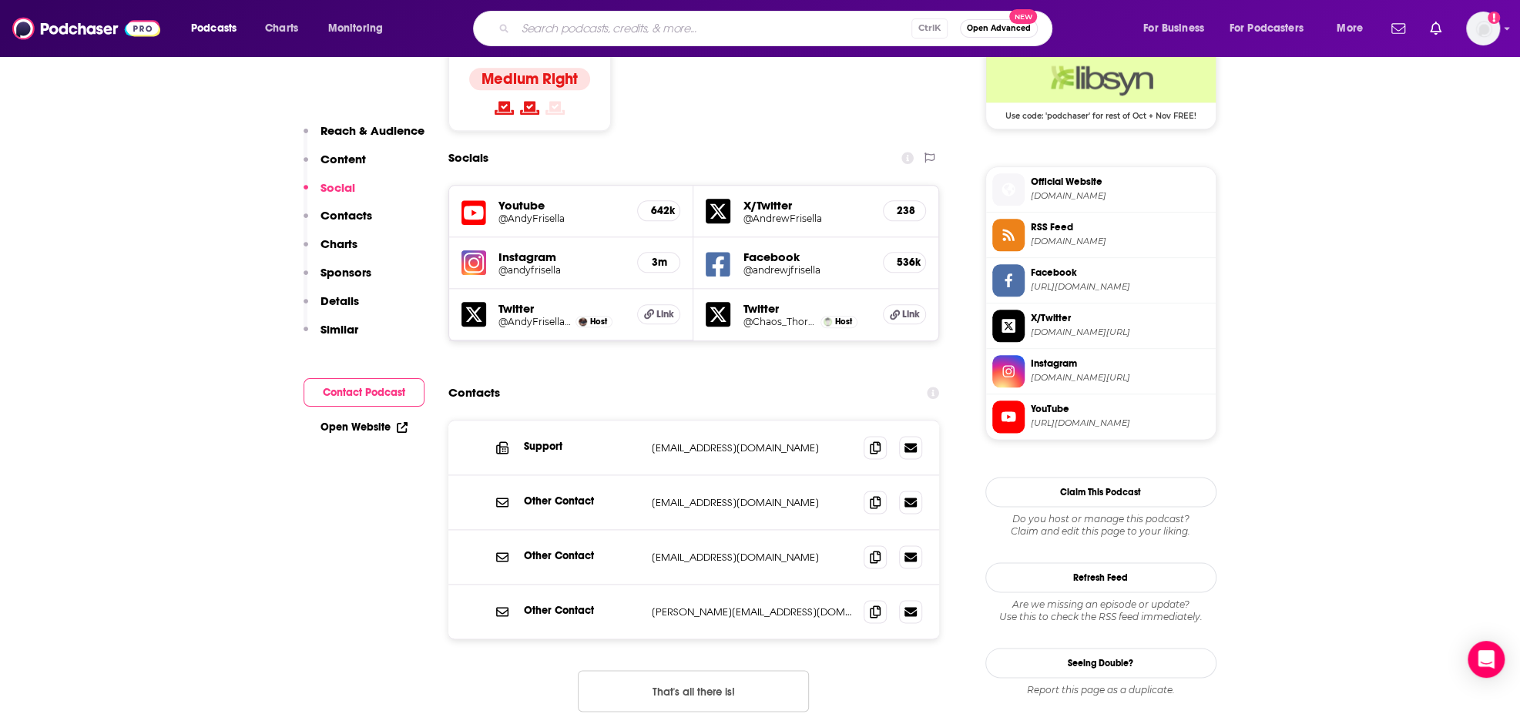
scroll to position [1310, 0]
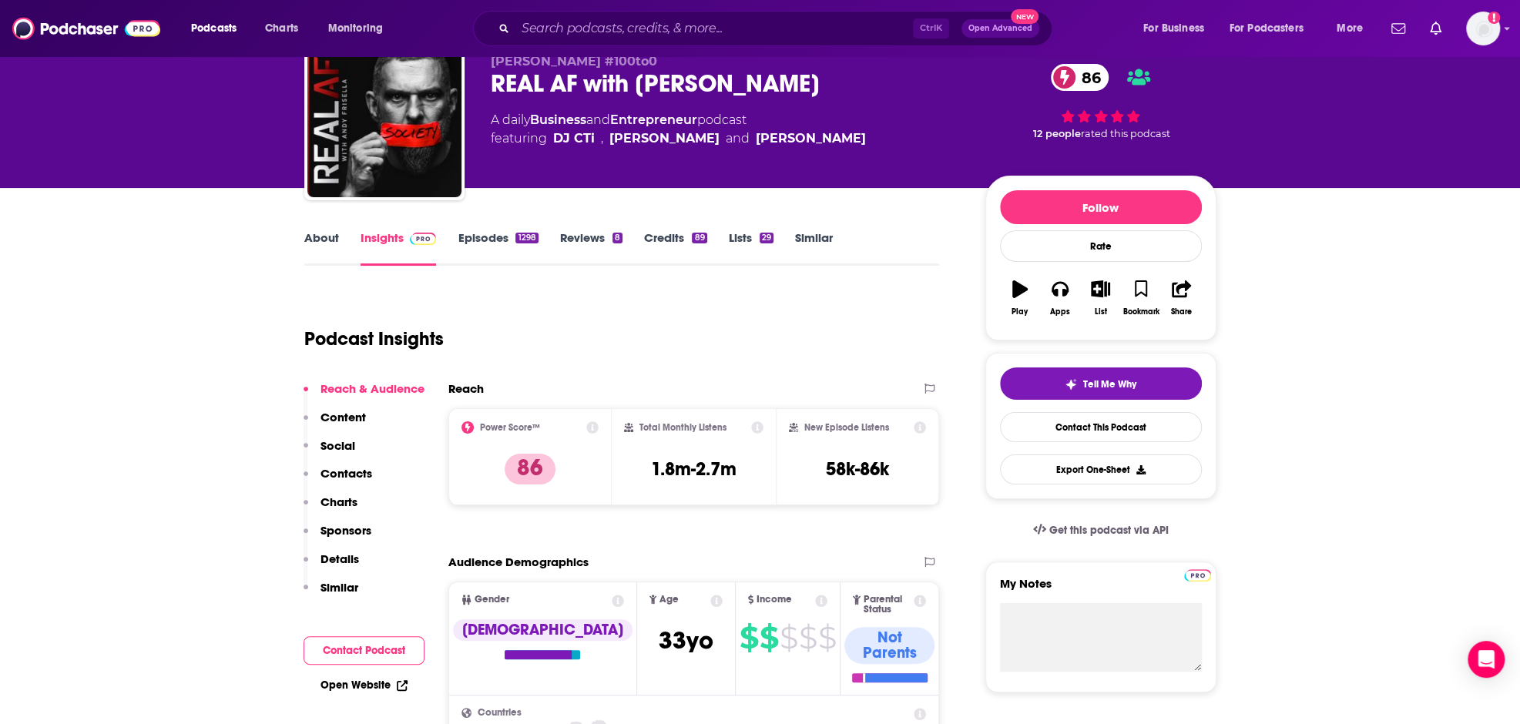
scroll to position [0, 0]
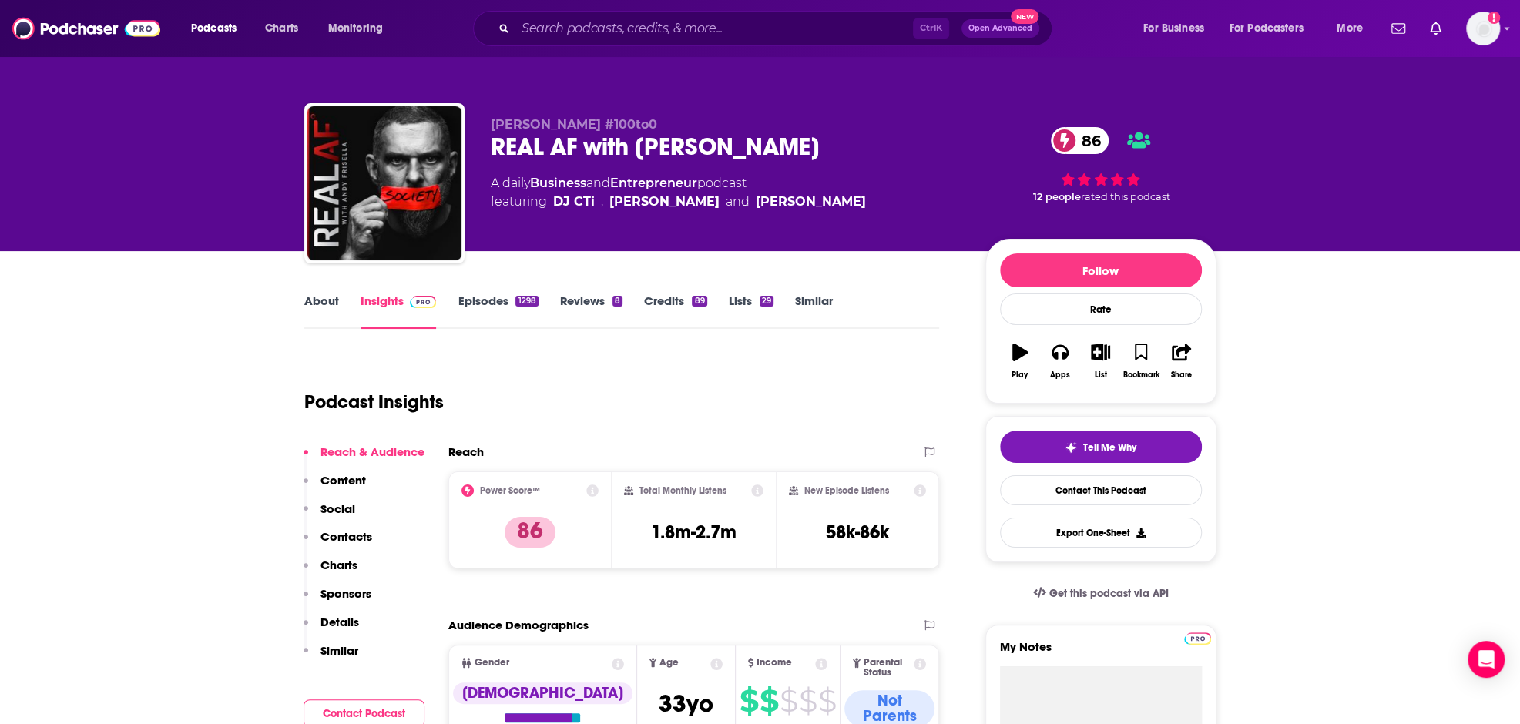
click at [487, 306] on link "Episodes 1298" at bounding box center [498, 311] width 80 height 35
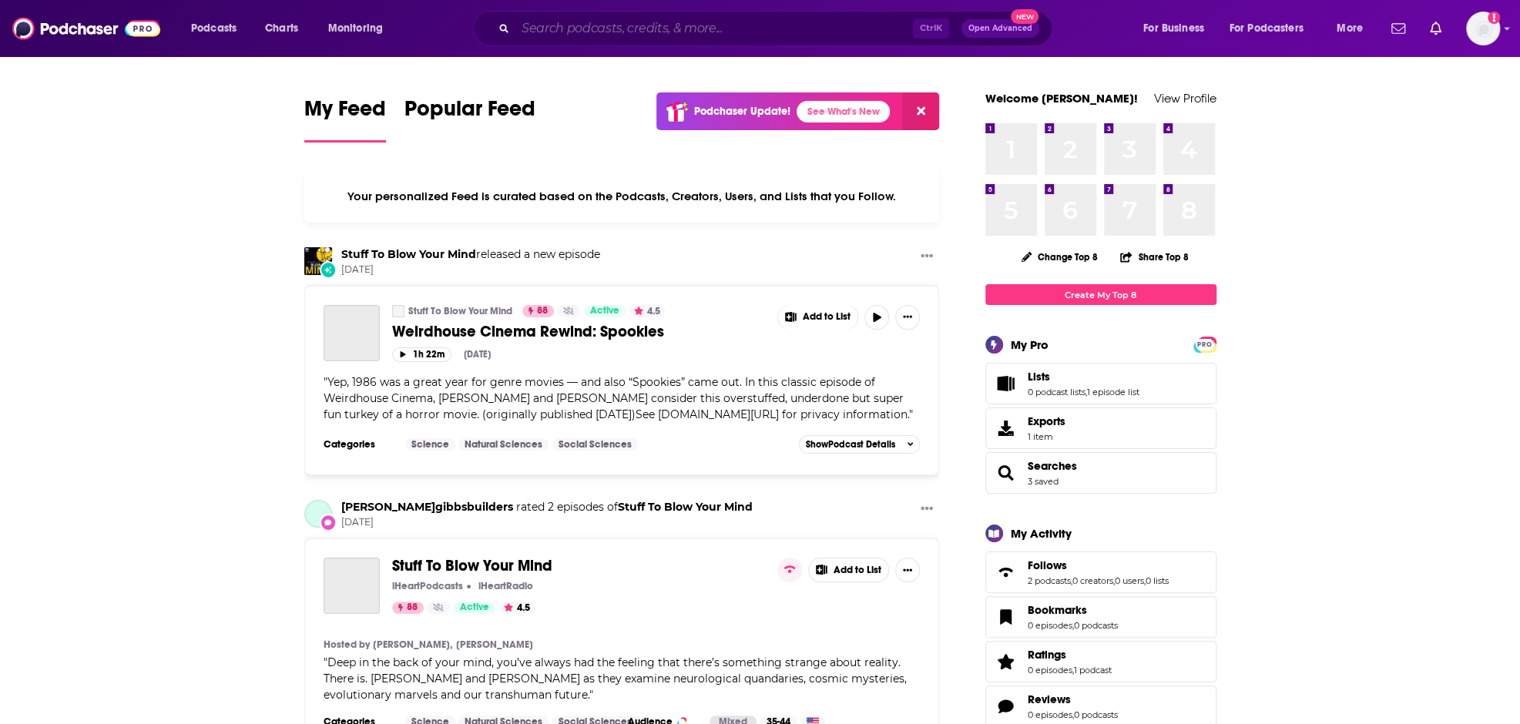
click at [627, 25] on input "Search podcasts, credits, & more..." at bounding box center [715, 28] width 398 height 25
paste input "Team Never Quit"
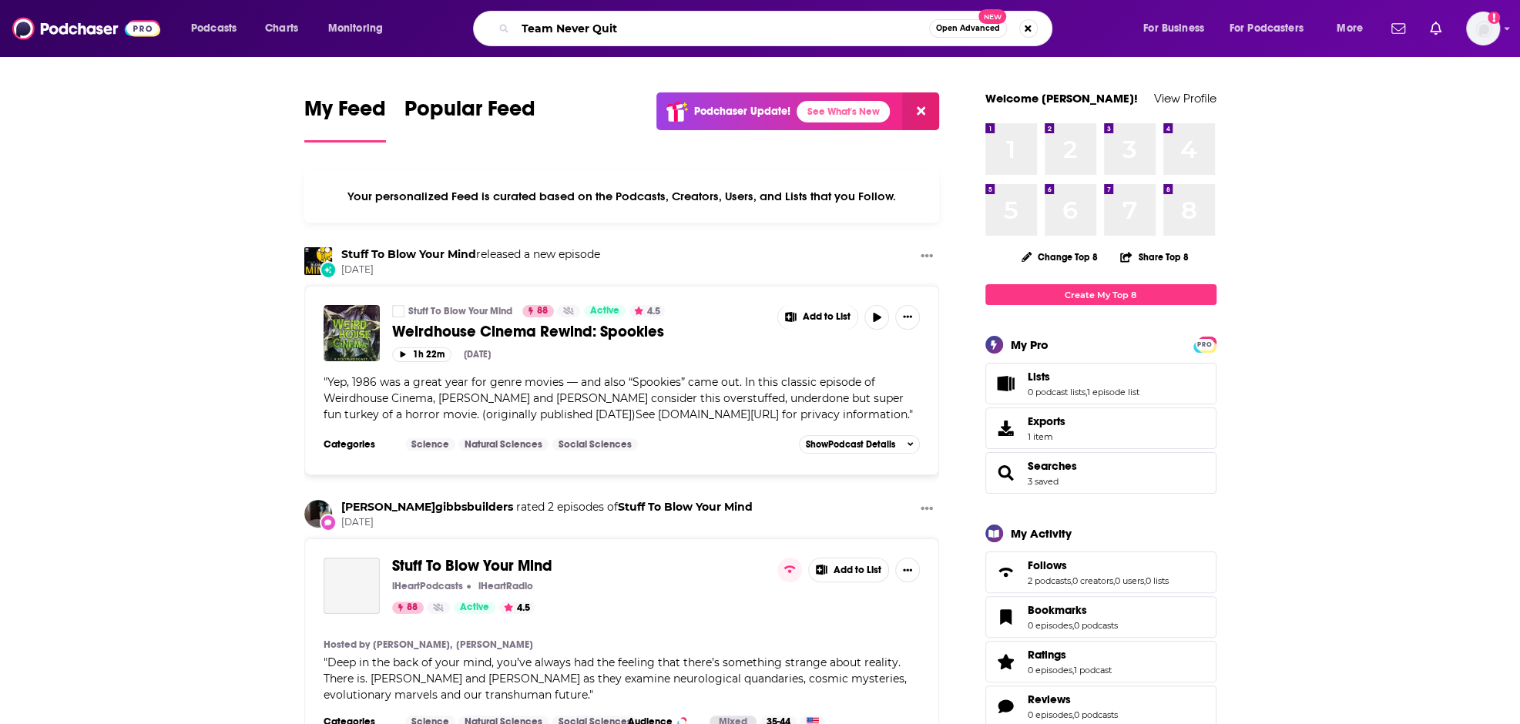
type input "Team Never Quit"
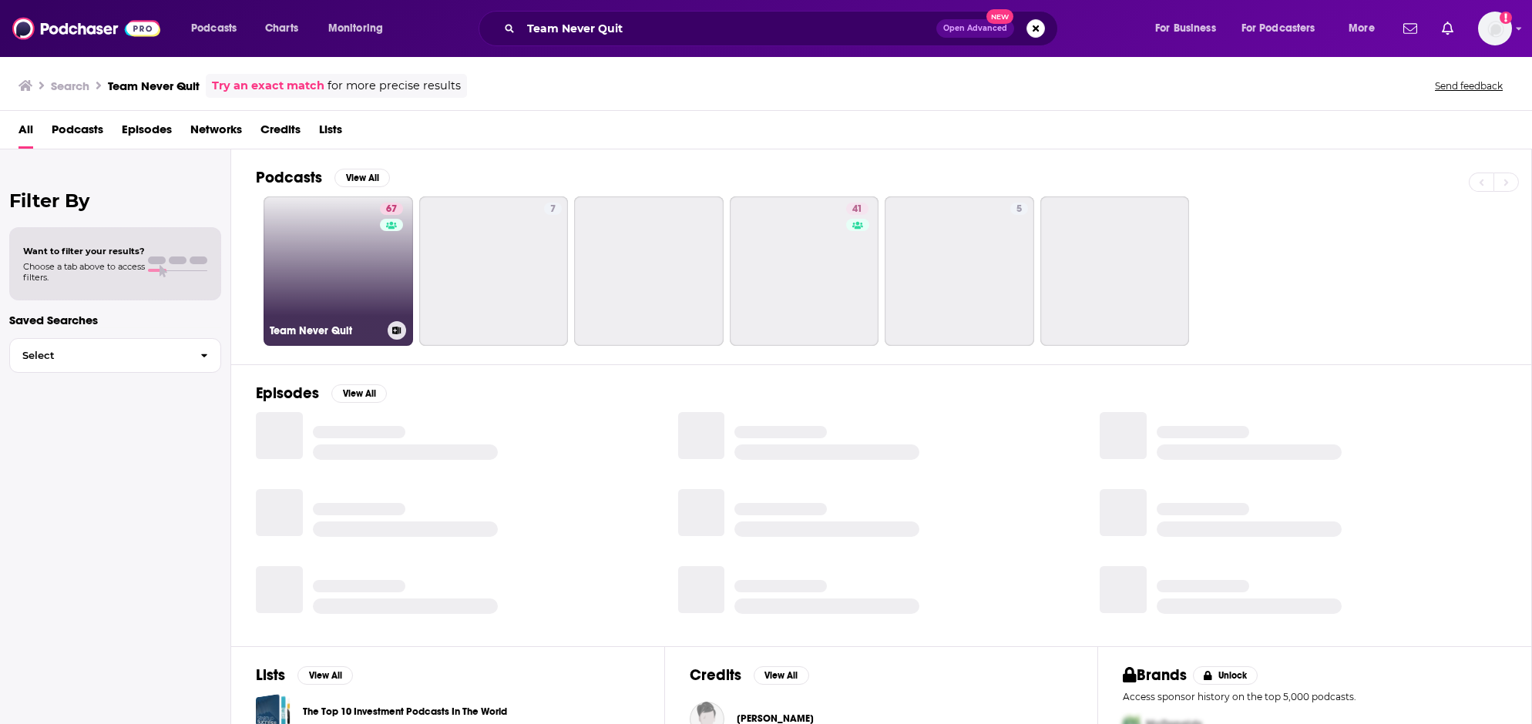
click at [316, 233] on link "67 Team Never Quit" at bounding box center [338, 271] width 149 height 149
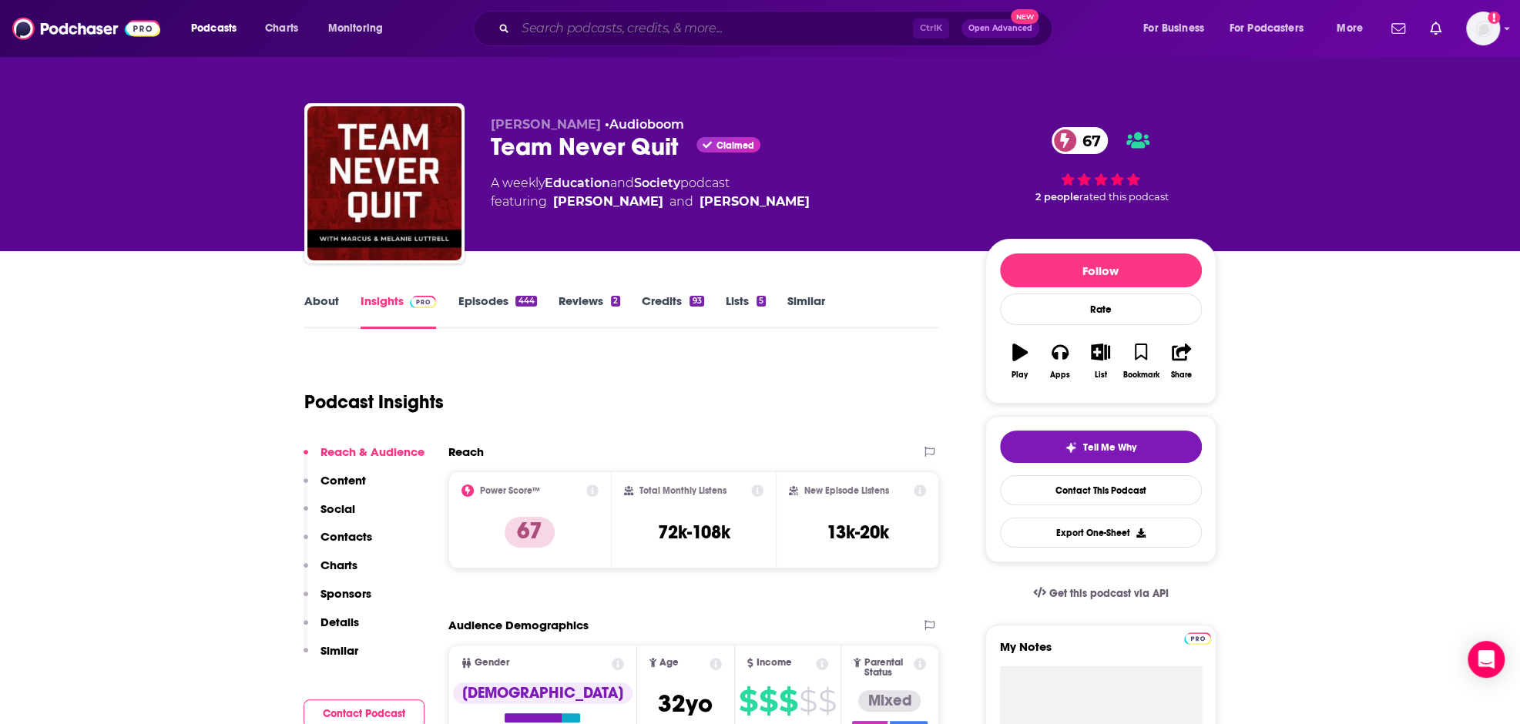
click at [643, 24] on input "Search podcasts, credits, & more..." at bounding box center [715, 28] width 398 height 25
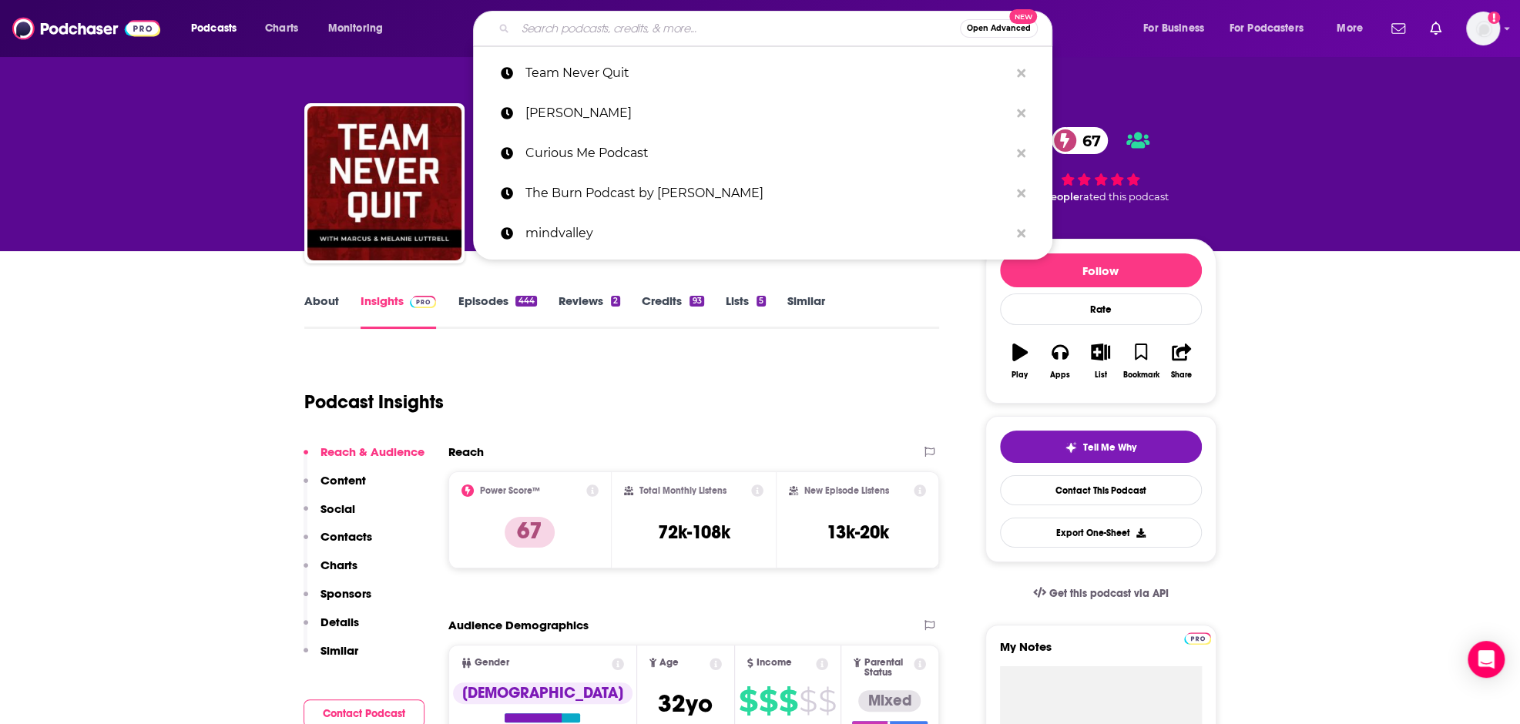
paste input "Digging in with Dr. Kellyann"
type input "Digging in with Dr. Kellyann"
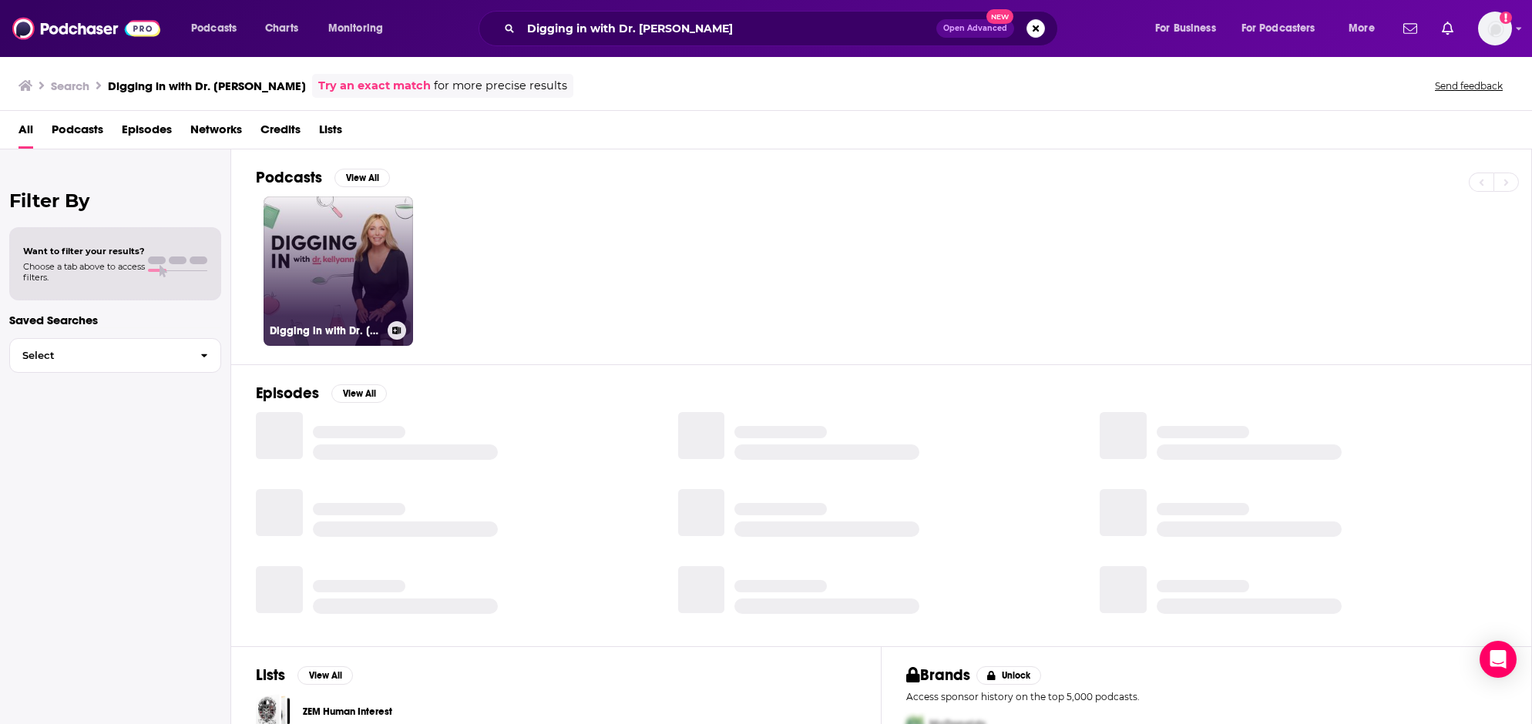
click at [314, 218] on link "Digging in with Dr. Kellyann" at bounding box center [338, 271] width 149 height 149
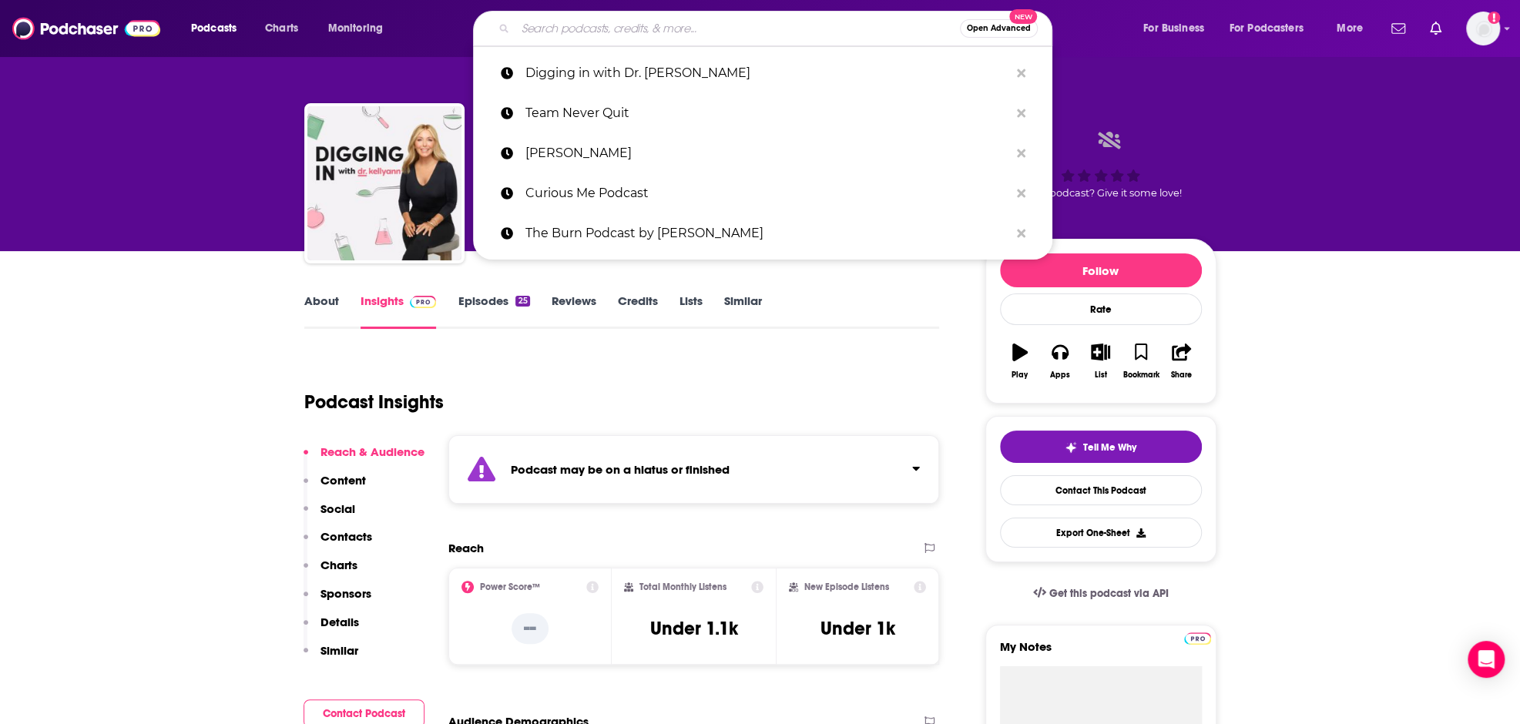
click at [650, 39] on input "Search podcasts, credits, & more..." at bounding box center [738, 28] width 445 height 25
paste input "Lyme Insider by Dr. Tom Moorcroft"
type input "Lyme Insider by Dr. Tom Moorcroft"
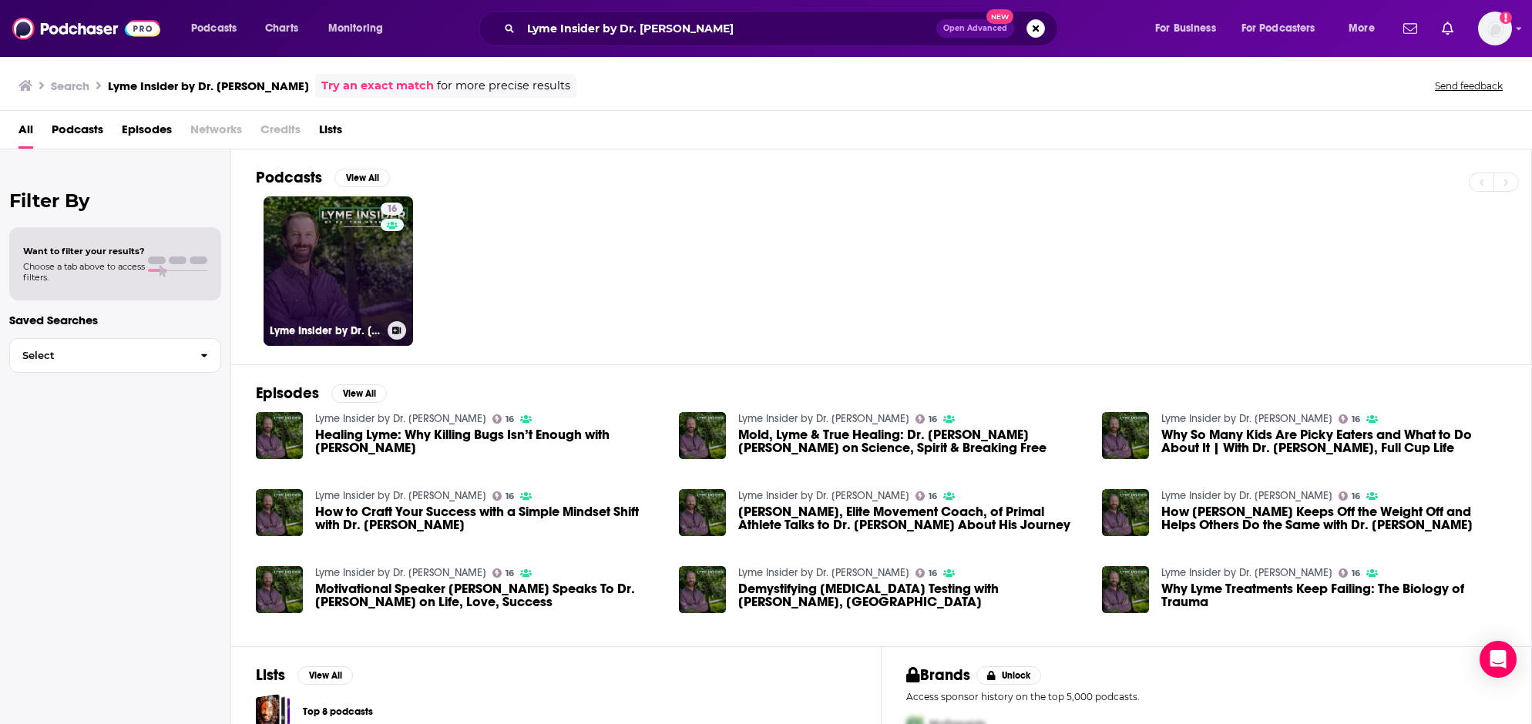
click at [332, 269] on link "16 Lyme Insider by Dr. Tom Moorcroft" at bounding box center [338, 271] width 149 height 149
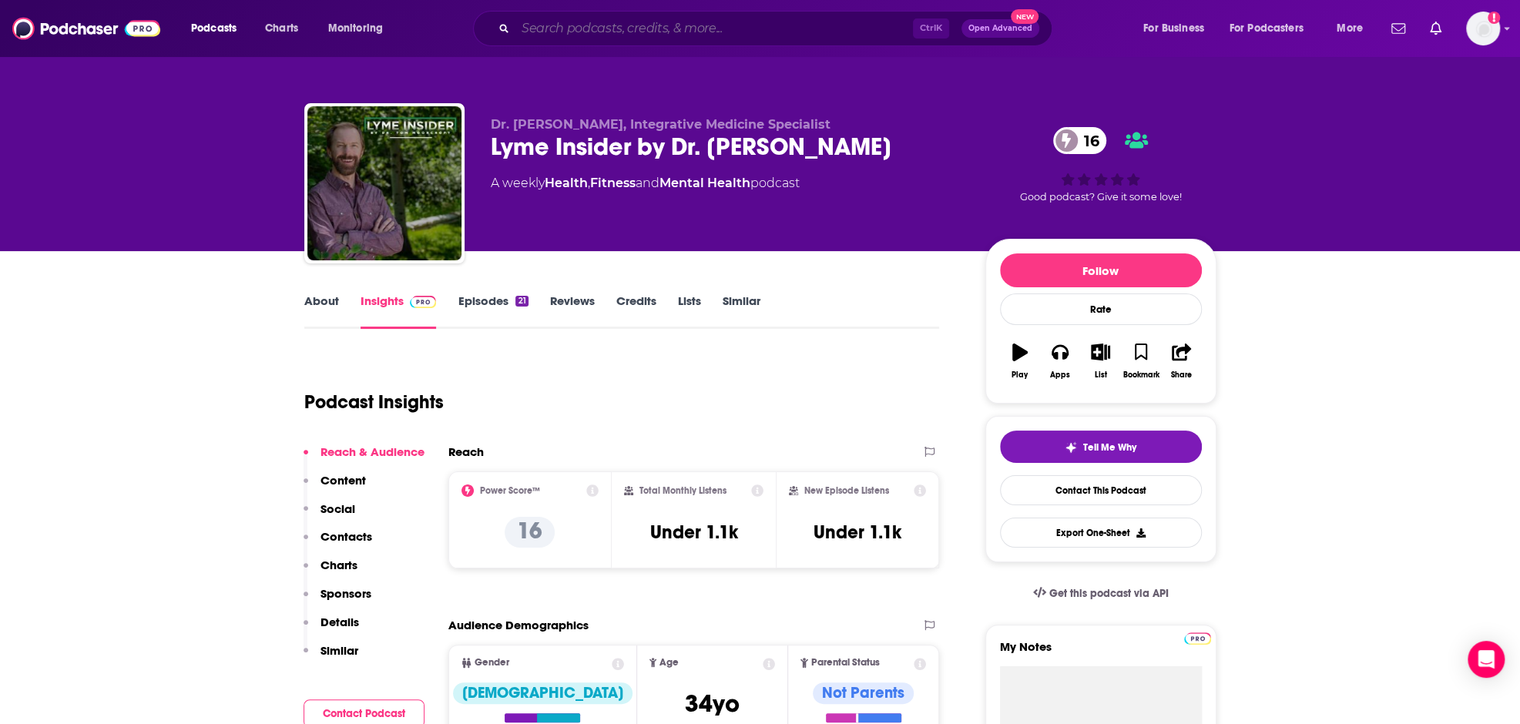
click at [552, 27] on input "Search podcasts, credits, & more..." at bounding box center [715, 28] width 398 height 25
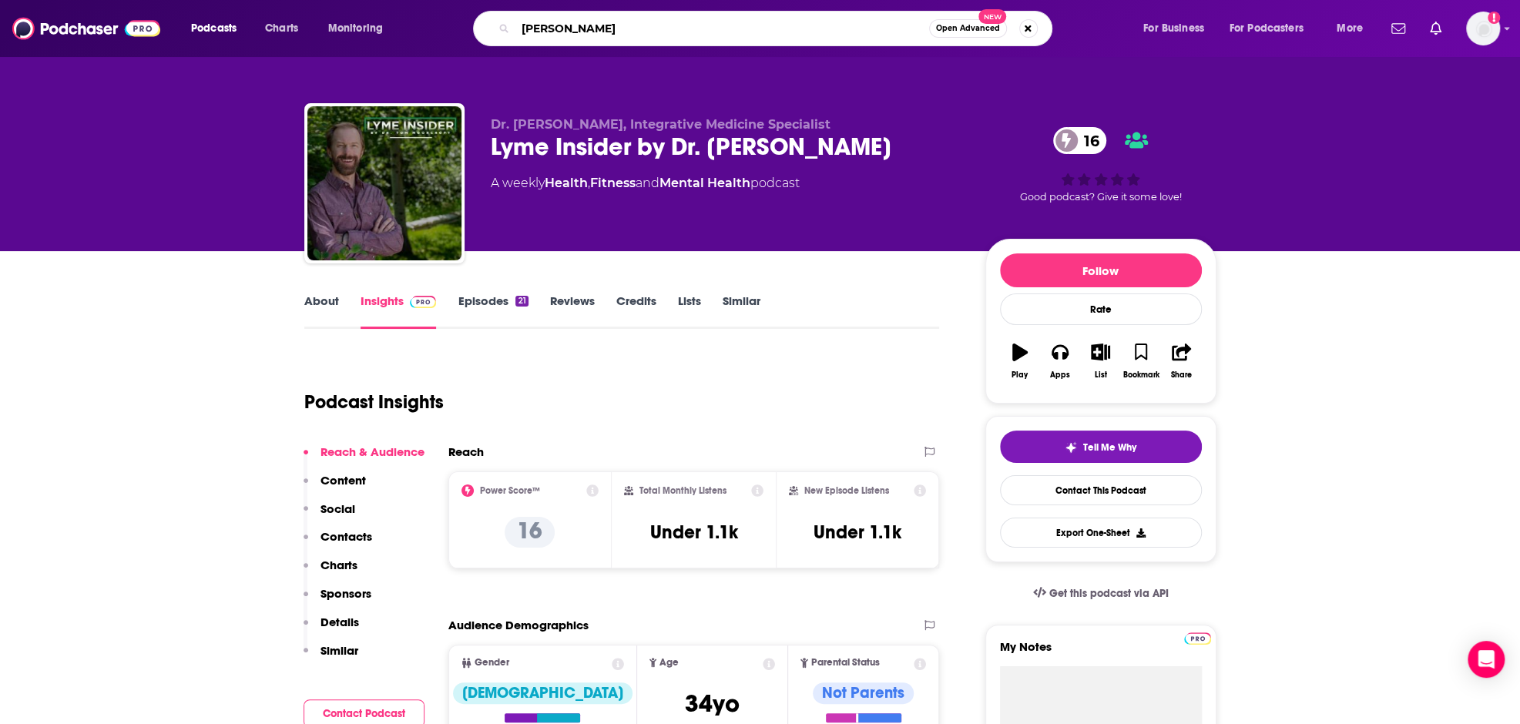
type input "mark divine"
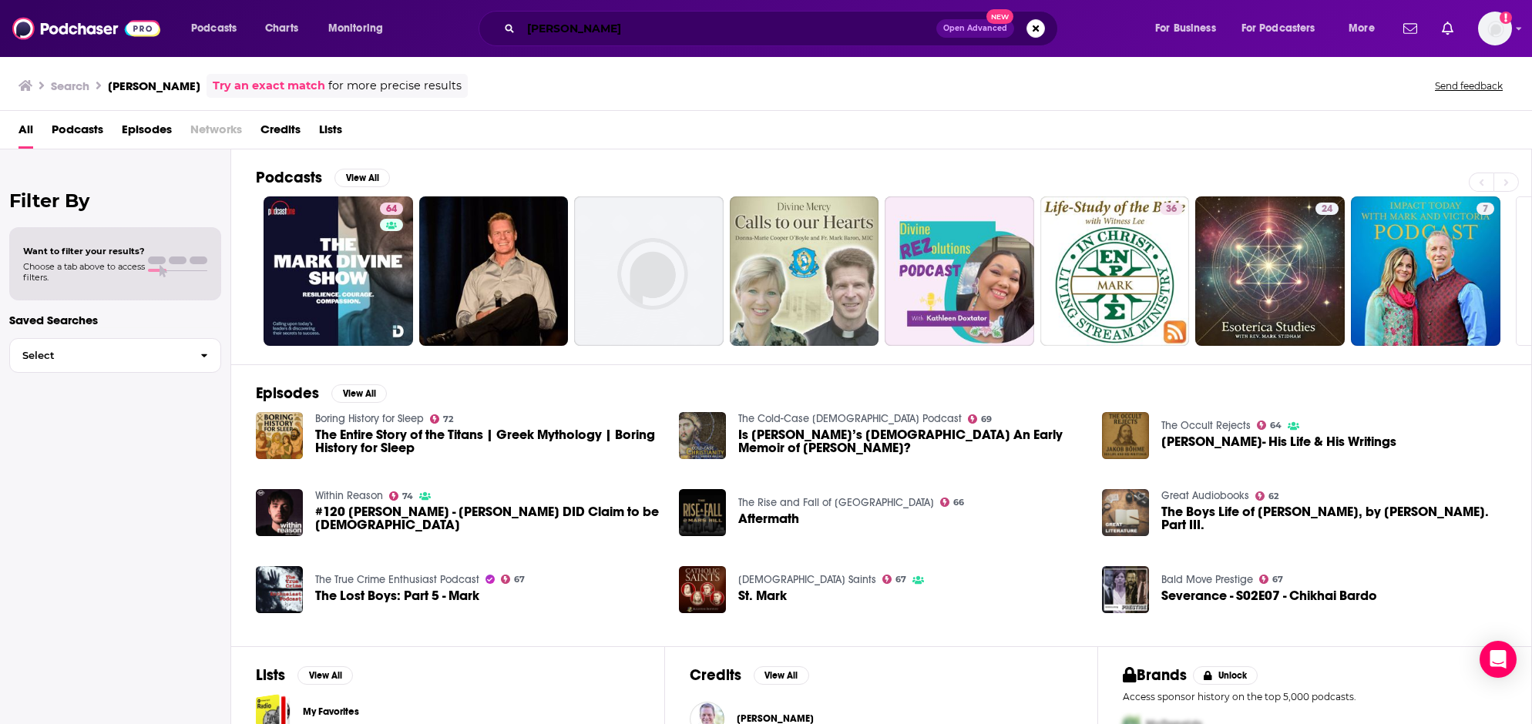
click at [596, 29] on input "mark divine" at bounding box center [728, 28] width 415 height 25
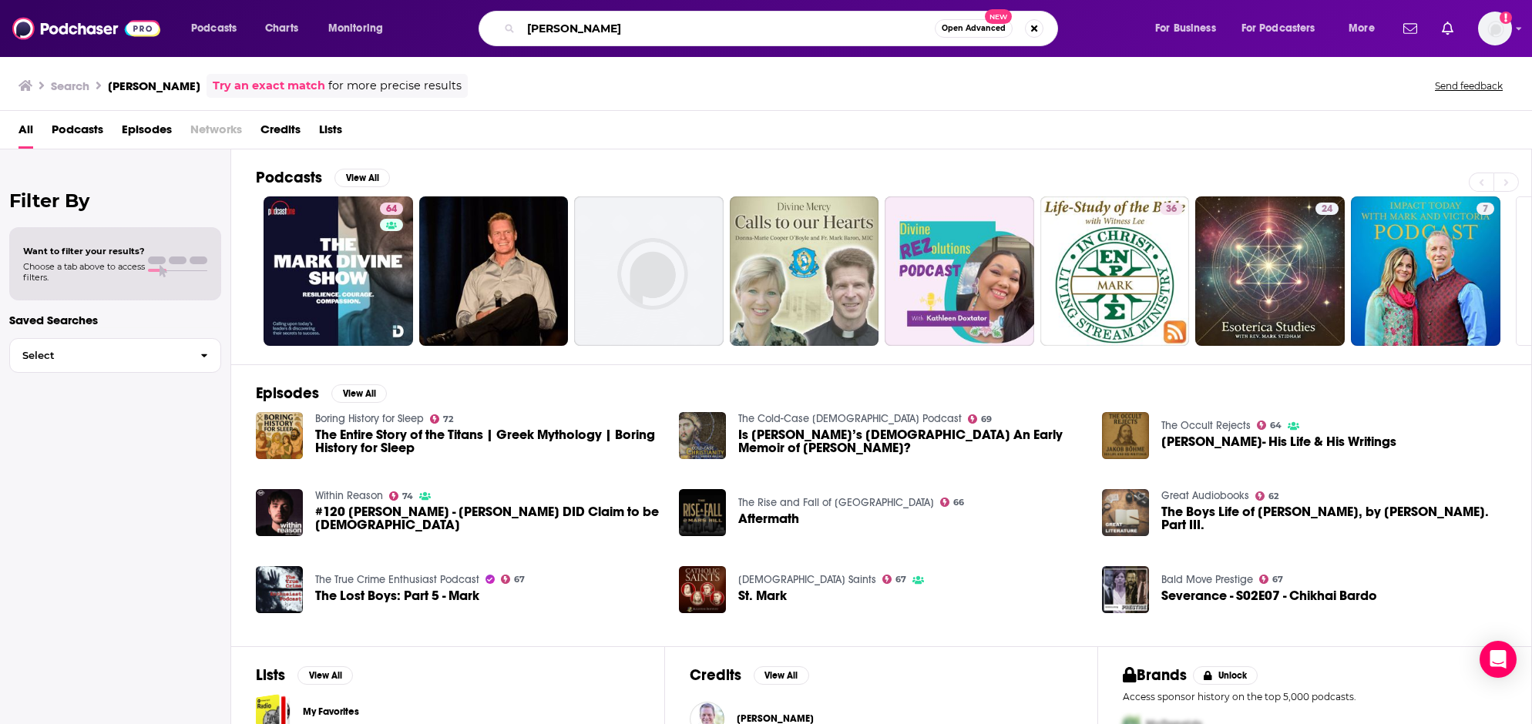
click at [596, 29] on input "mark divine" at bounding box center [728, 28] width 414 height 25
type input "mark bell"
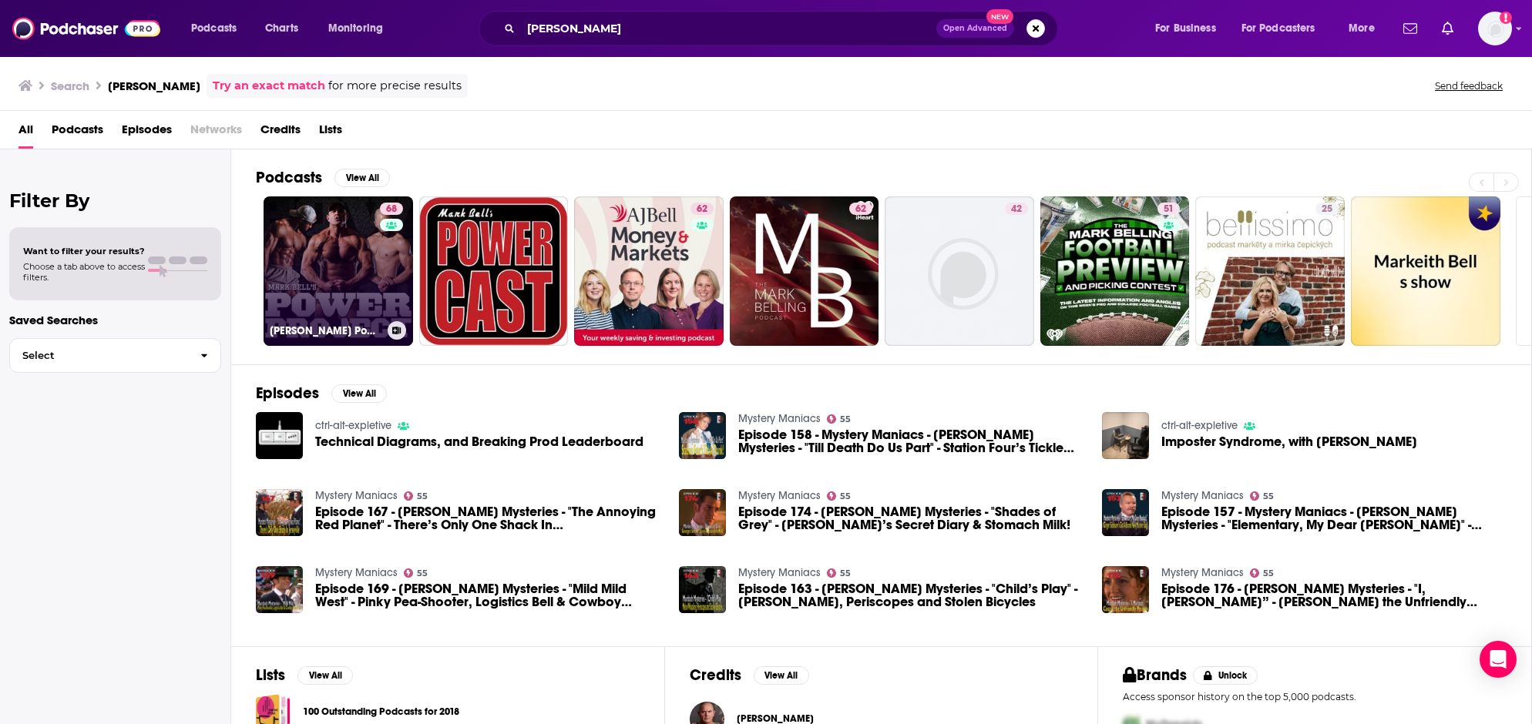
click at [355, 256] on link "68 Mark Bell's Power Project" at bounding box center [338, 271] width 149 height 149
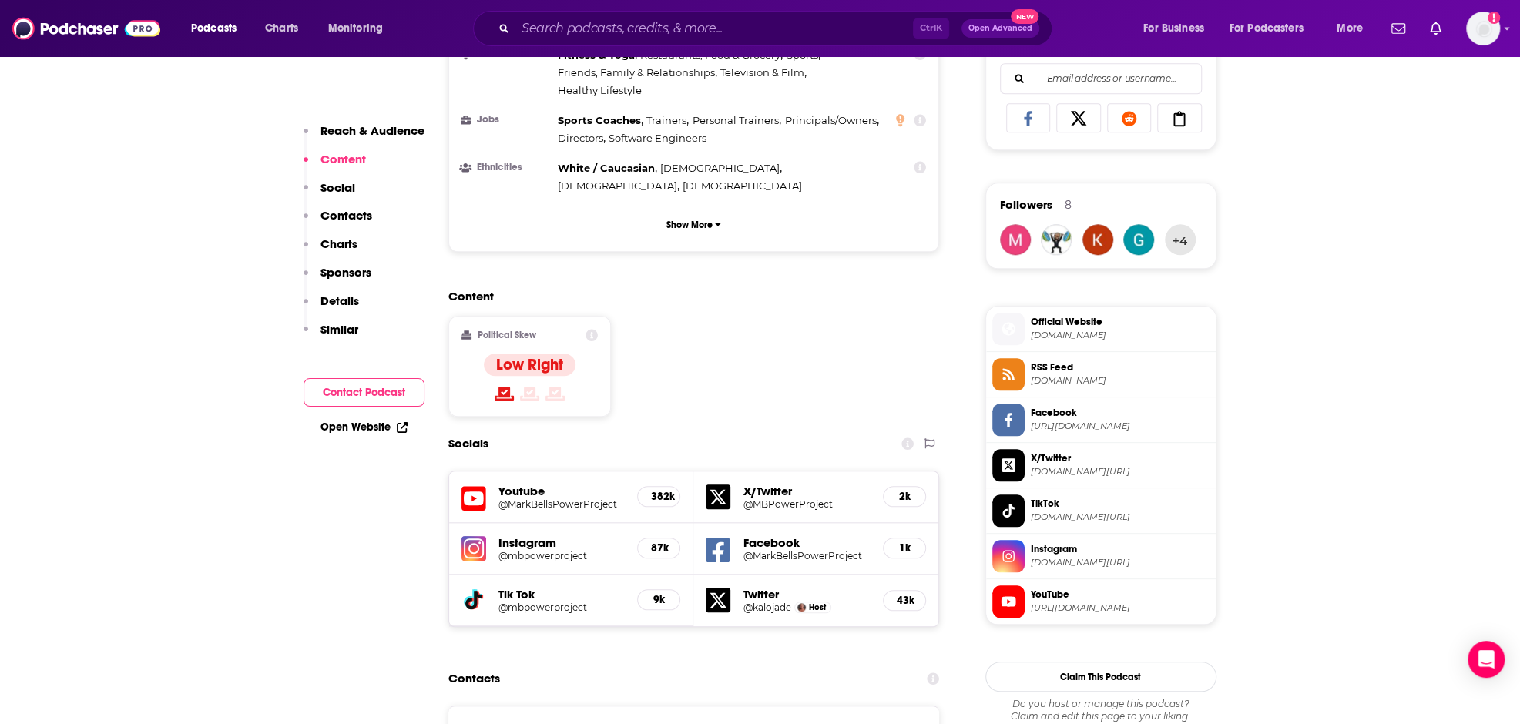
scroll to position [462, 0]
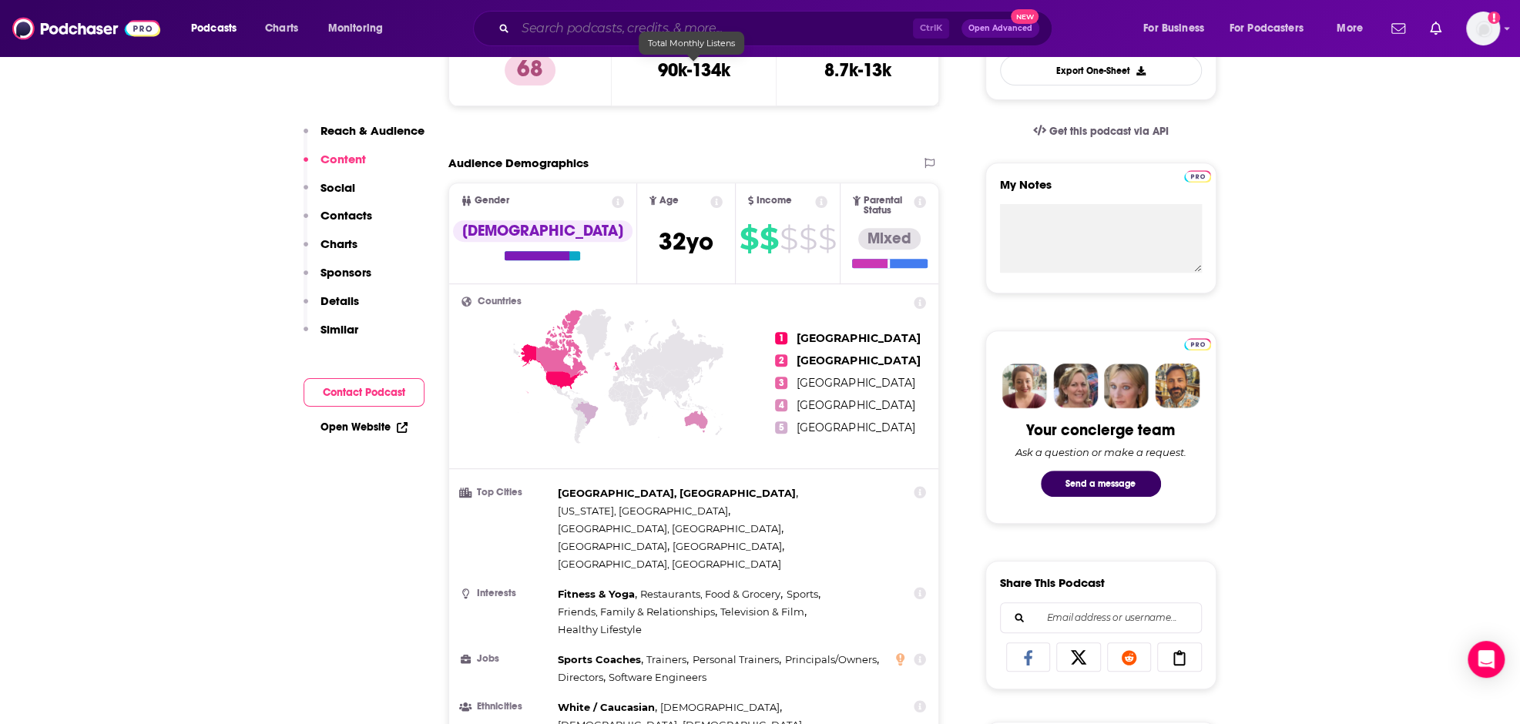
click at [672, 31] on input "Search podcasts, credits, & more..." at bounding box center [715, 28] width 398 height 25
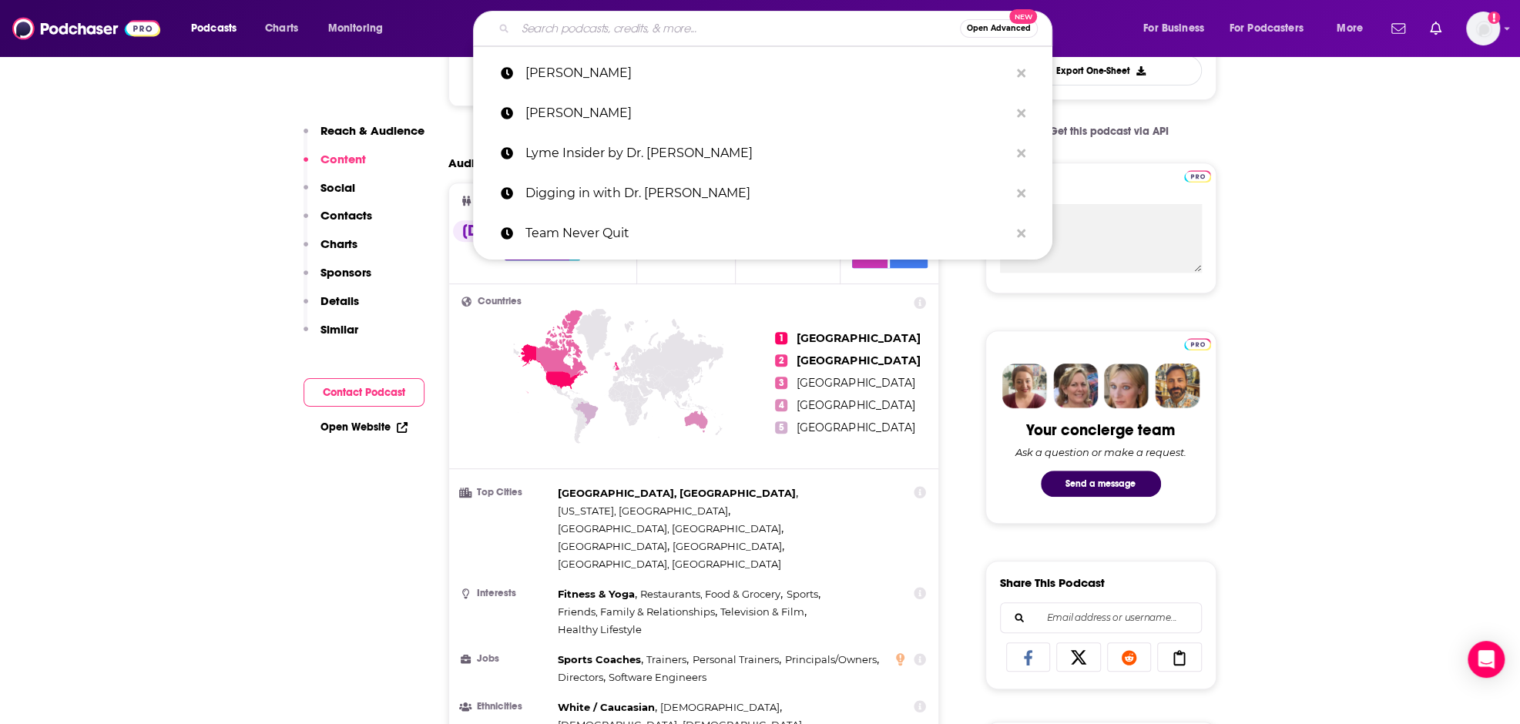
click at [613, 19] on input "Search podcasts, credits, & more..." at bounding box center [738, 28] width 445 height 25
paste input "Perform with Dr. Andy Galpin"
type input "Perform with Dr. Andy Galpin"
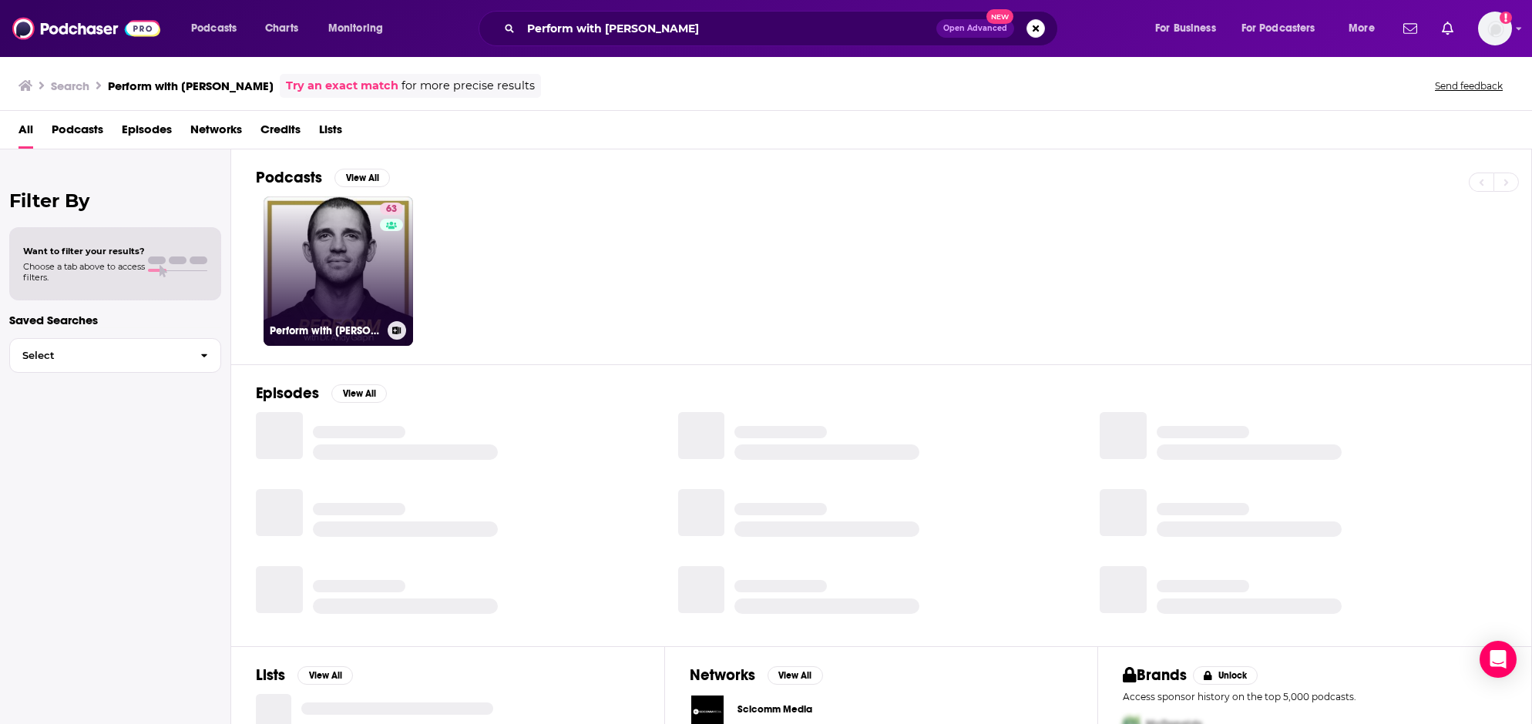
click at [316, 264] on link "63 Perform with Dr. Andy Galpin" at bounding box center [338, 271] width 149 height 149
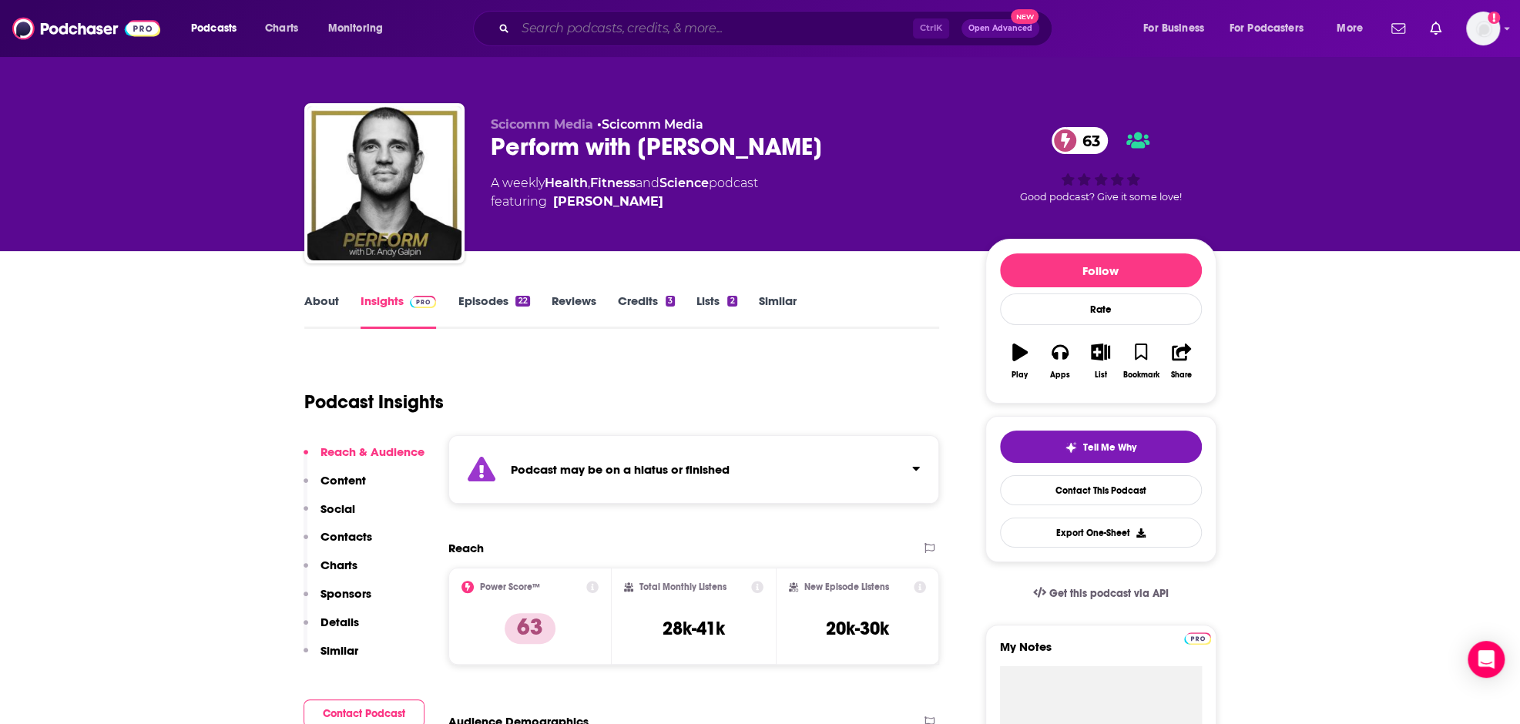
click at [613, 32] on input "Search podcasts, credits, & more..." at bounding box center [715, 28] width 398 height 25
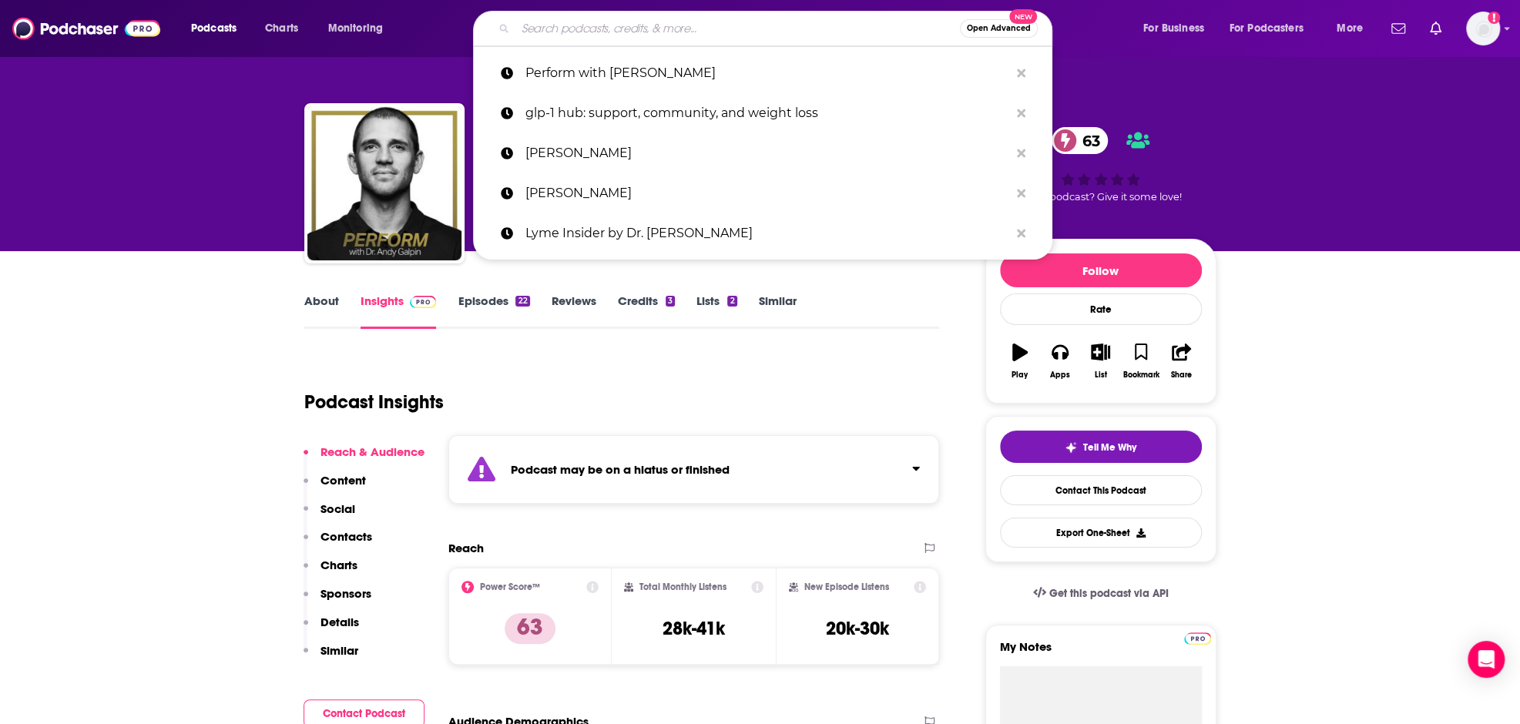
paste input "Reborn with Ashley Horner"
type input "Reborn with Ashley Horner"
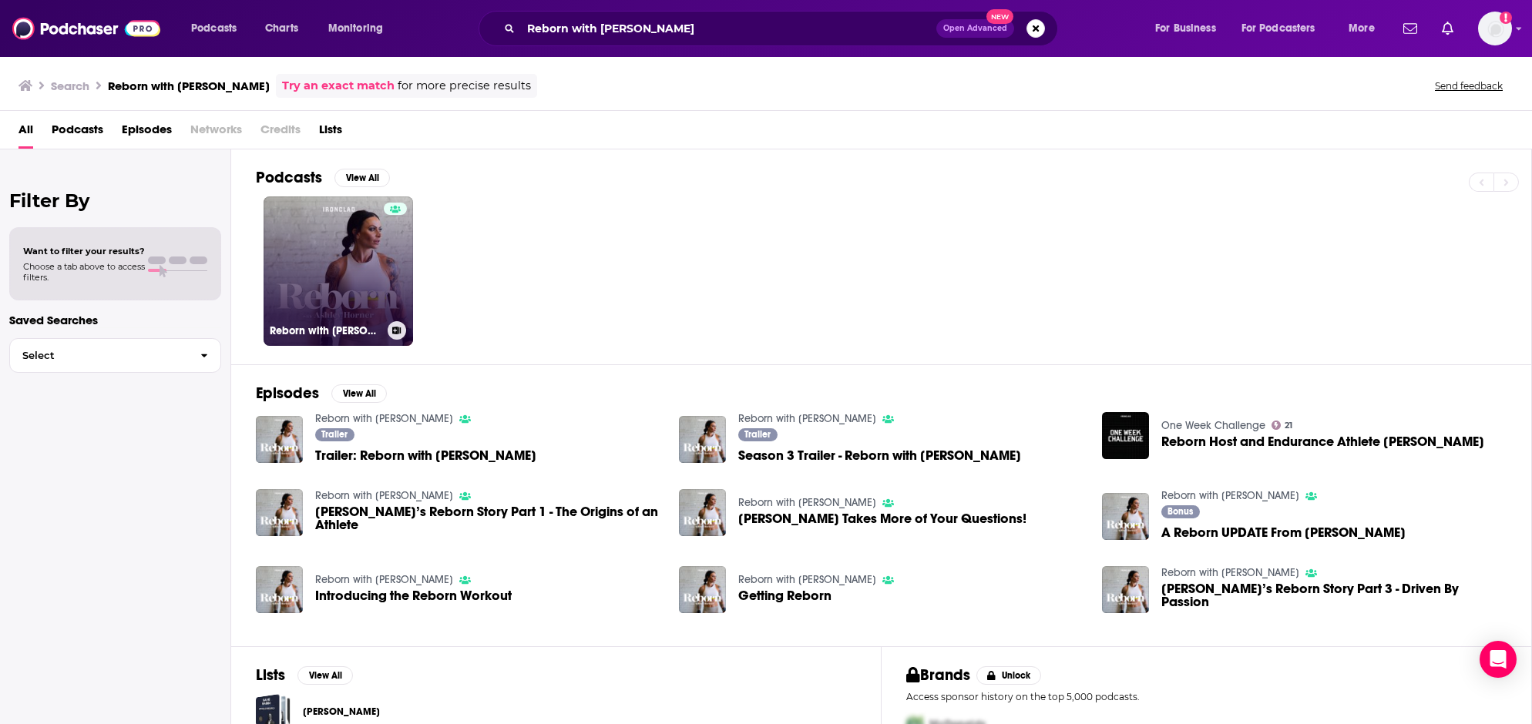
click at [365, 232] on link "Reborn with Ashley Horner" at bounding box center [338, 271] width 149 height 149
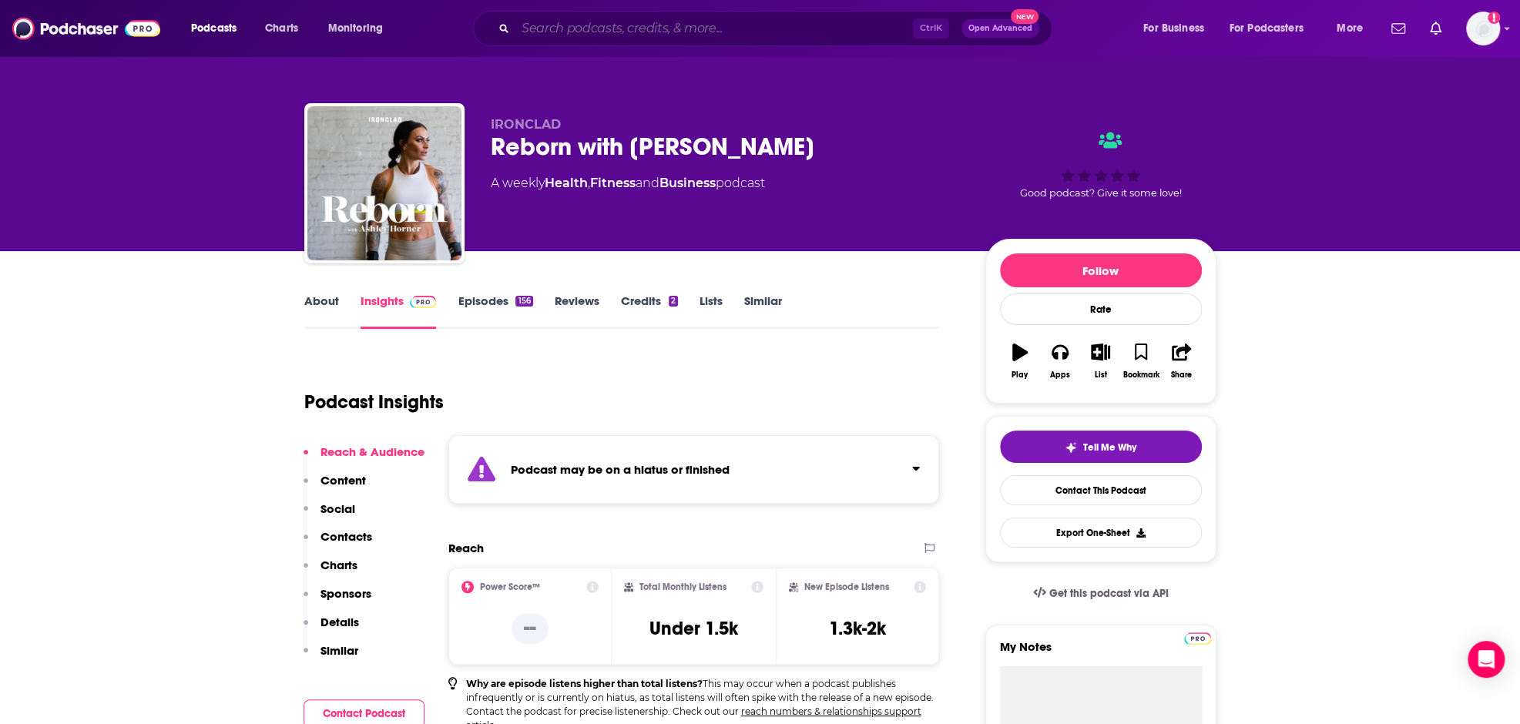
click at [678, 27] on input "Search podcasts, credits, & more..." at bounding box center [715, 28] width 398 height 25
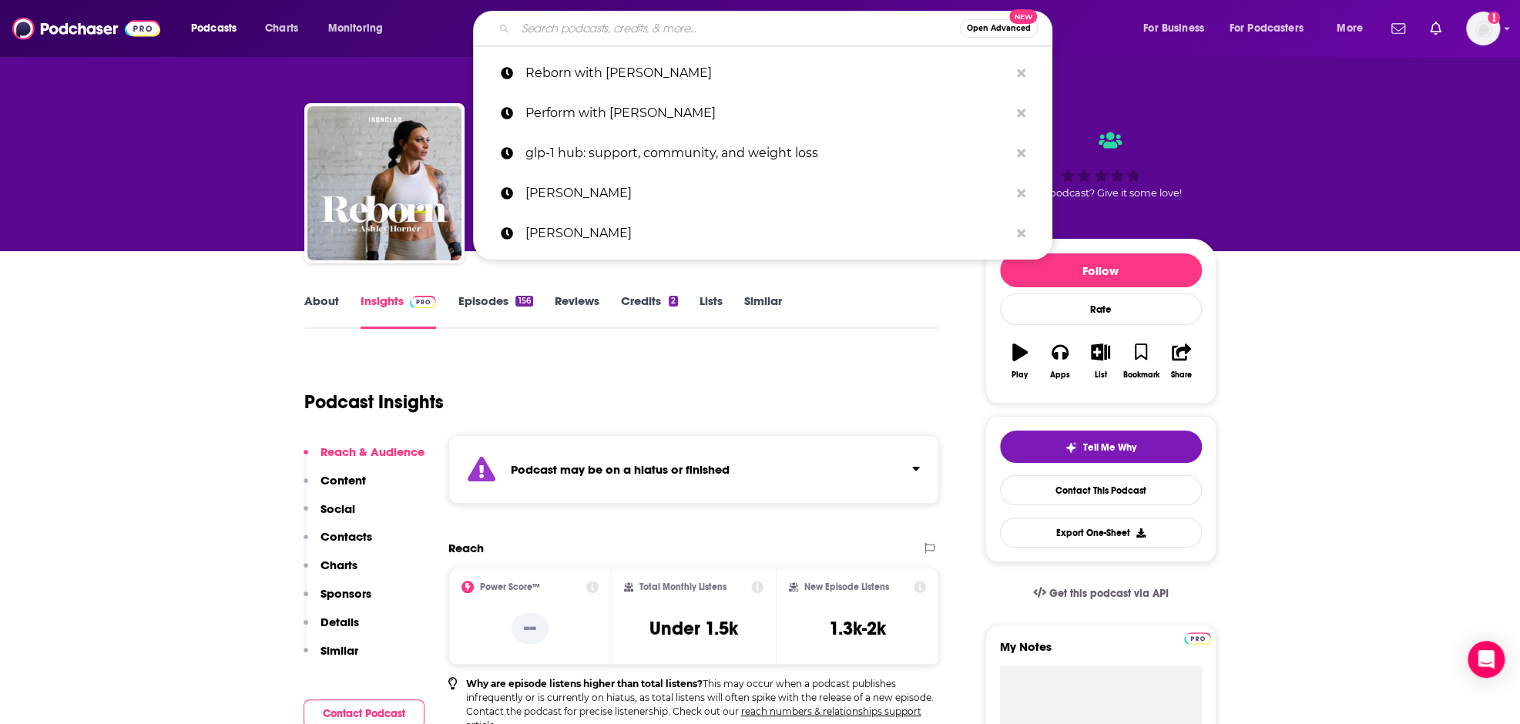
paste input "The Judd Lienhard Podcast"
type input "The Judd Lienhard Podcast"
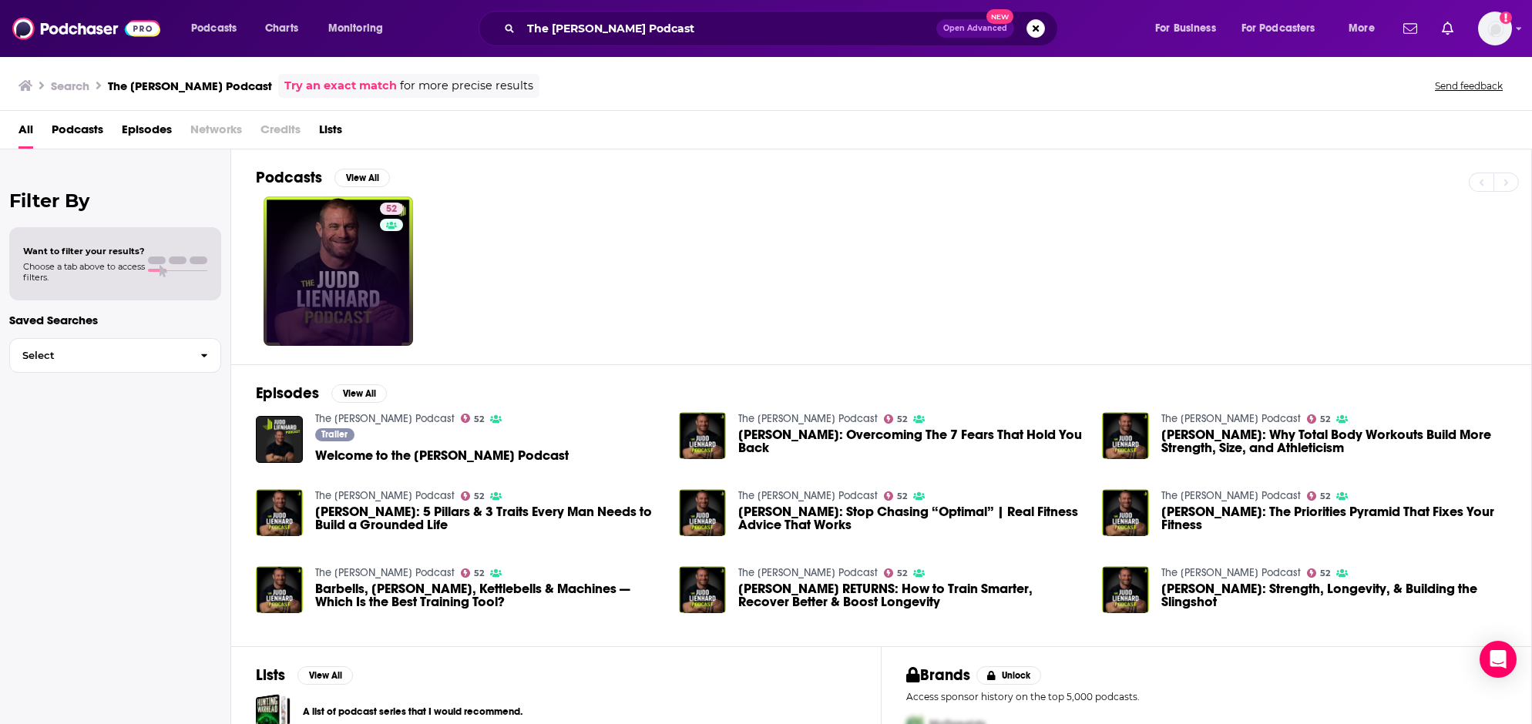
click at [345, 270] on link "52" at bounding box center [338, 271] width 149 height 149
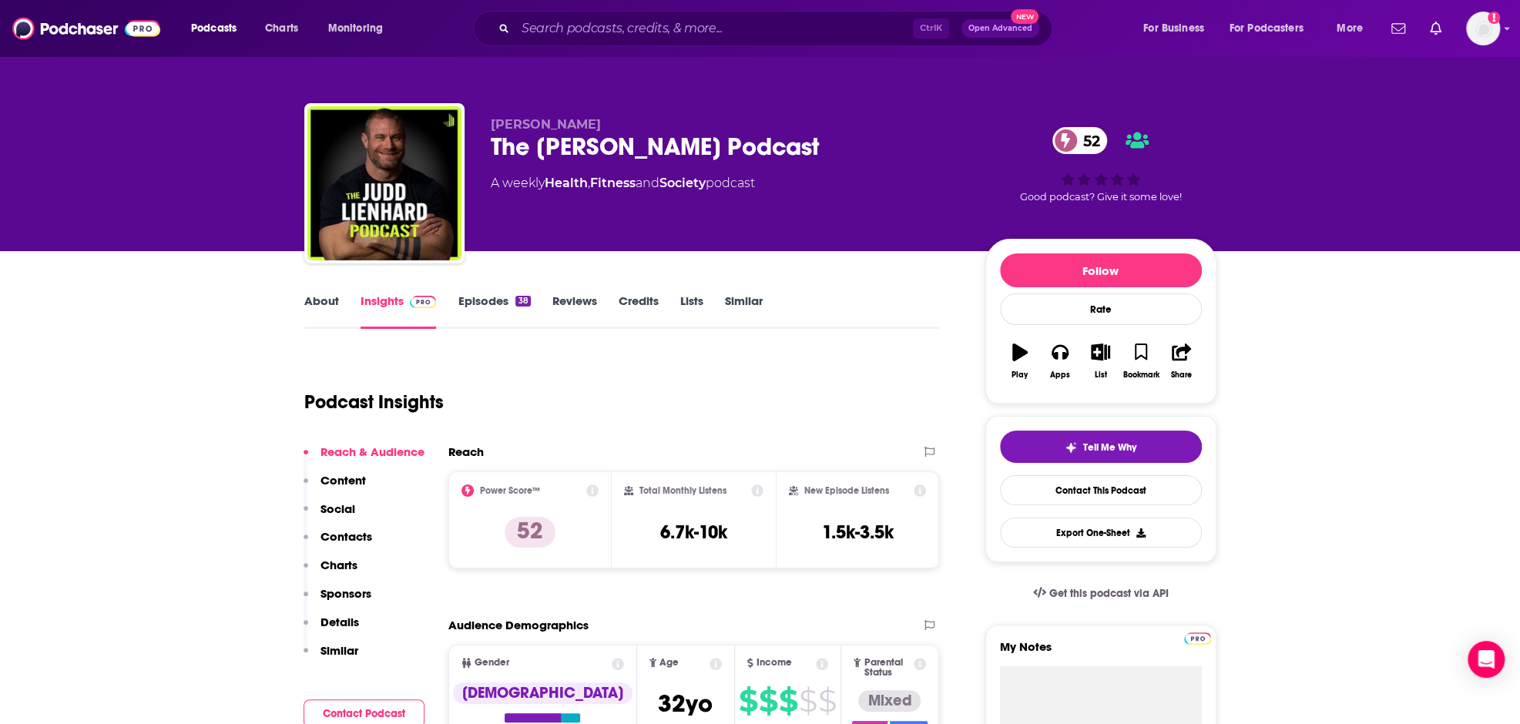
click at [602, 45] on div "Ctrl K Open Advanced New" at bounding box center [763, 28] width 580 height 35
click at [607, 32] on input "Search podcasts, credits, & more..." at bounding box center [715, 28] width 398 height 25
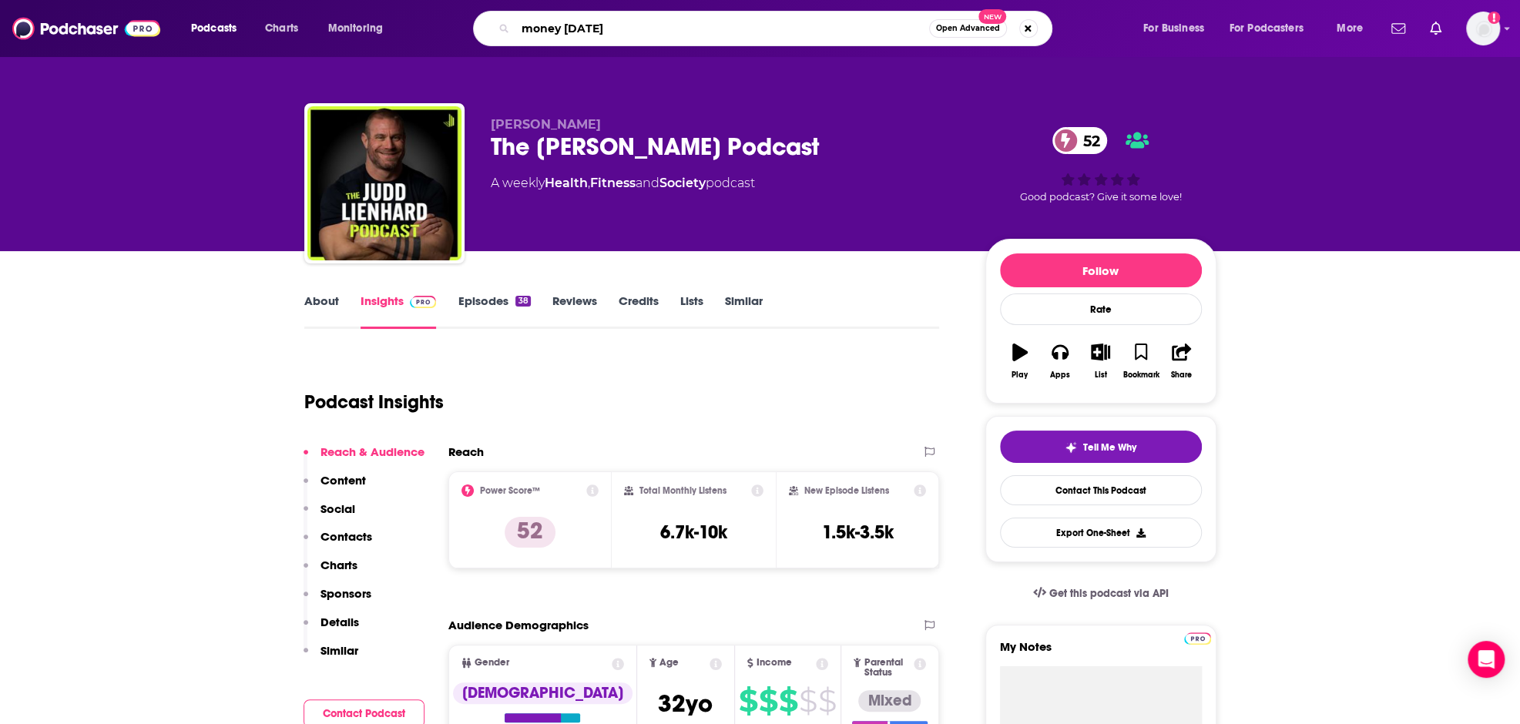
type input "money mondays"
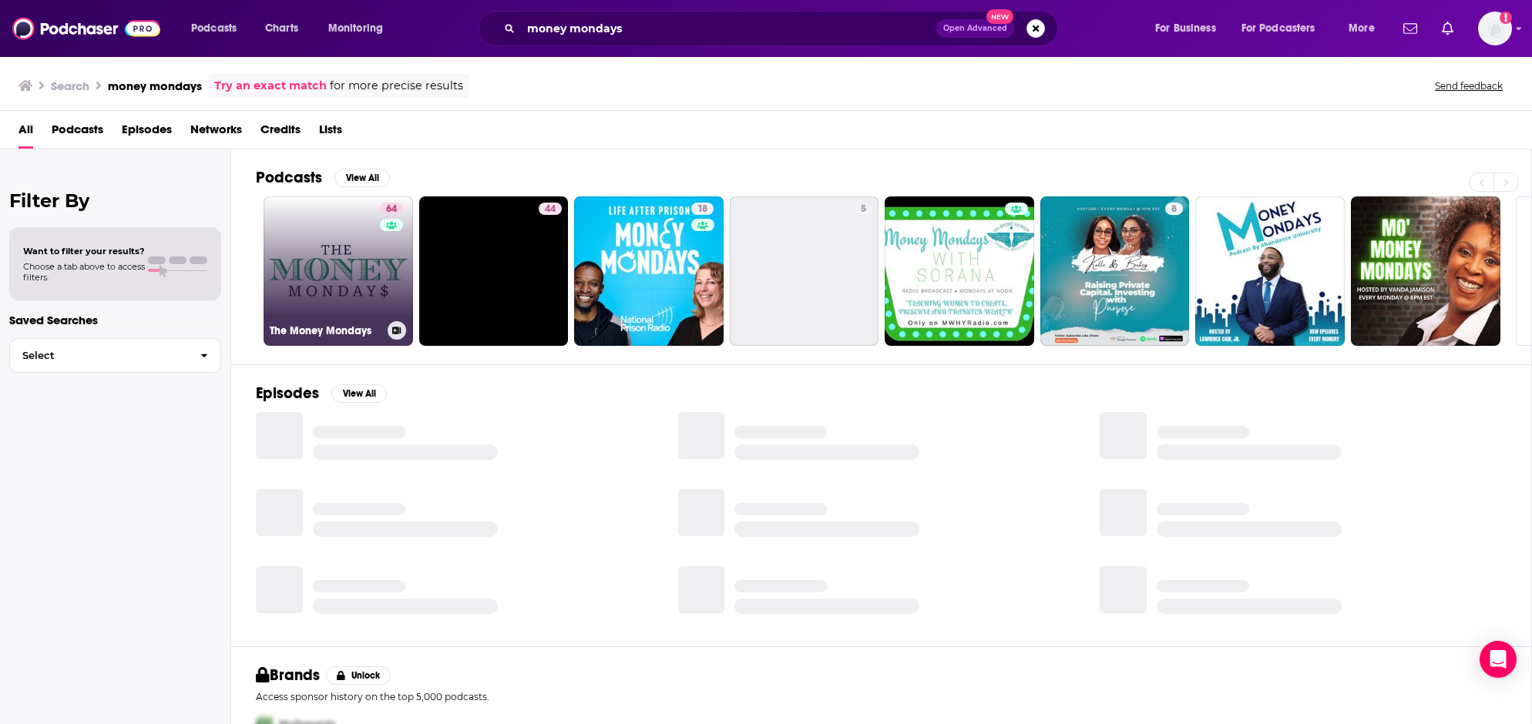
click at [359, 273] on link "64 The Money Mondays" at bounding box center [338, 271] width 149 height 149
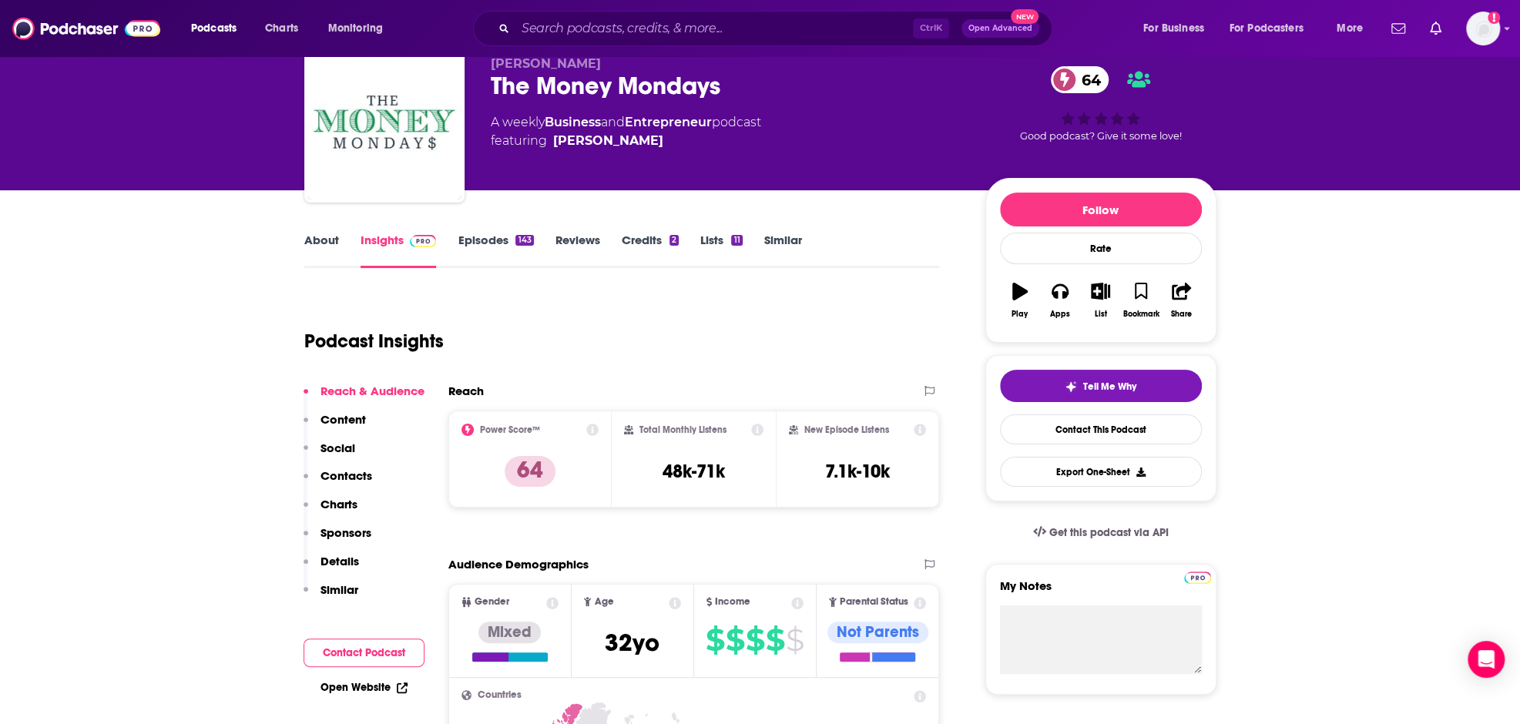
scroll to position [62, 0]
click at [587, 29] on input "Search podcasts, credits, & more..." at bounding box center [715, 28] width 398 height 25
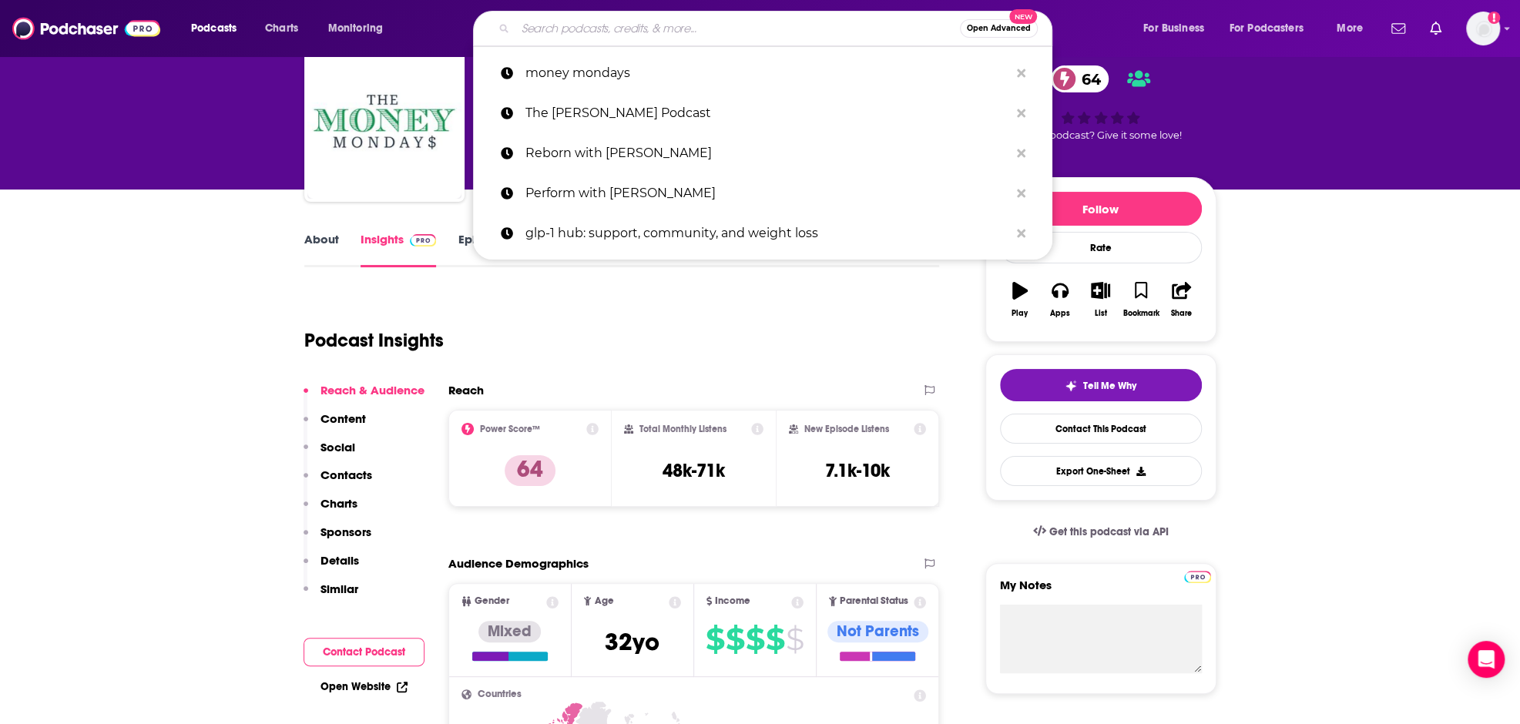
paste input "House Inhabit Podcast (Substack)"
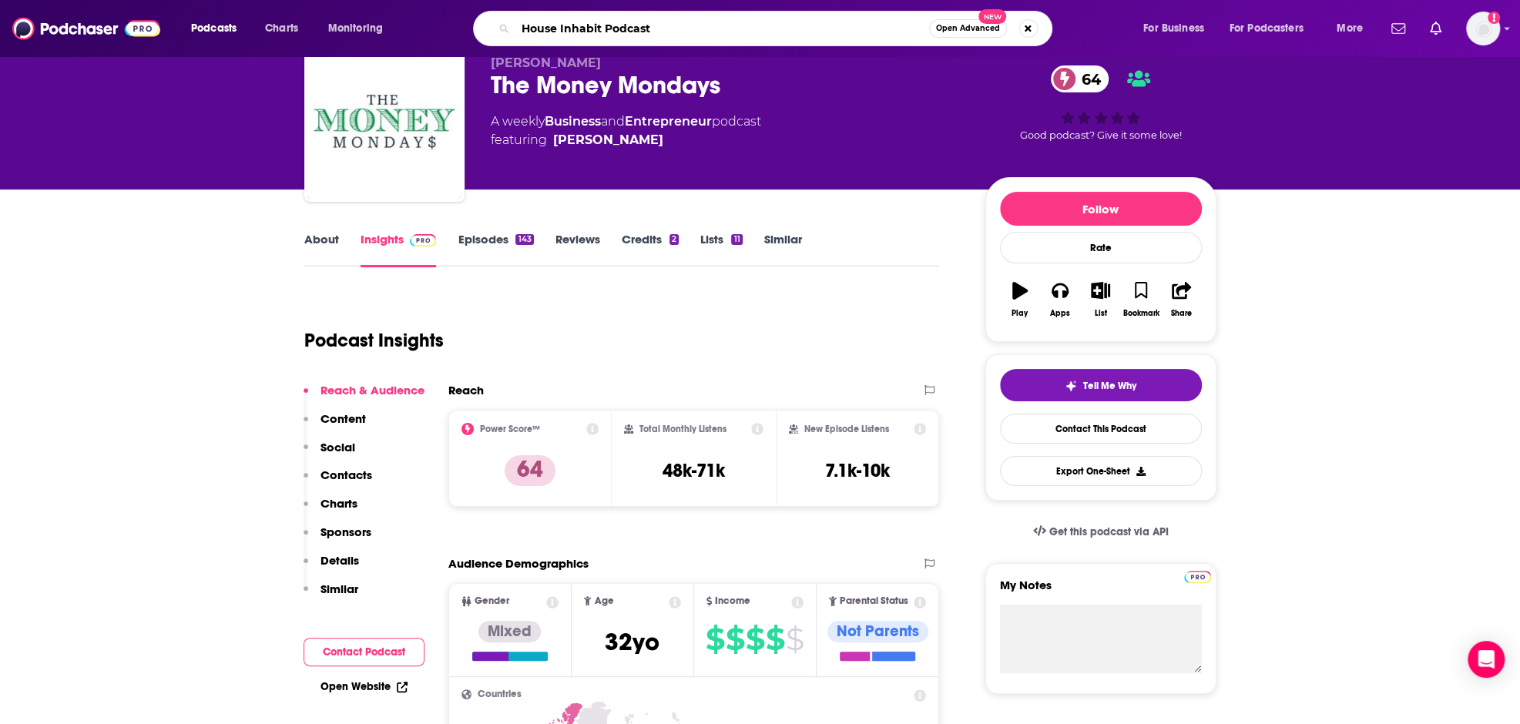
type input "House Inhabit Podcast"
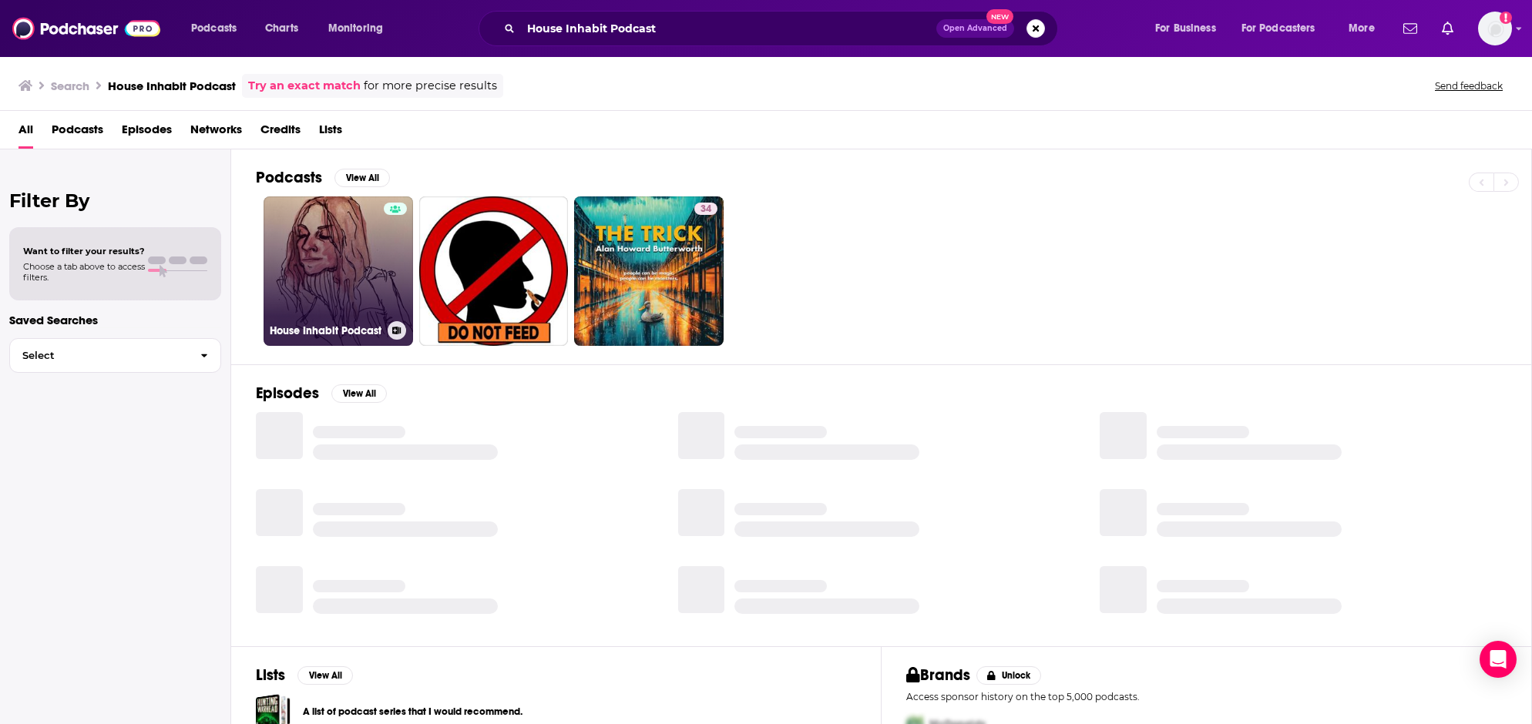
click at [344, 278] on link "House Inhabit Podcast" at bounding box center [338, 271] width 149 height 149
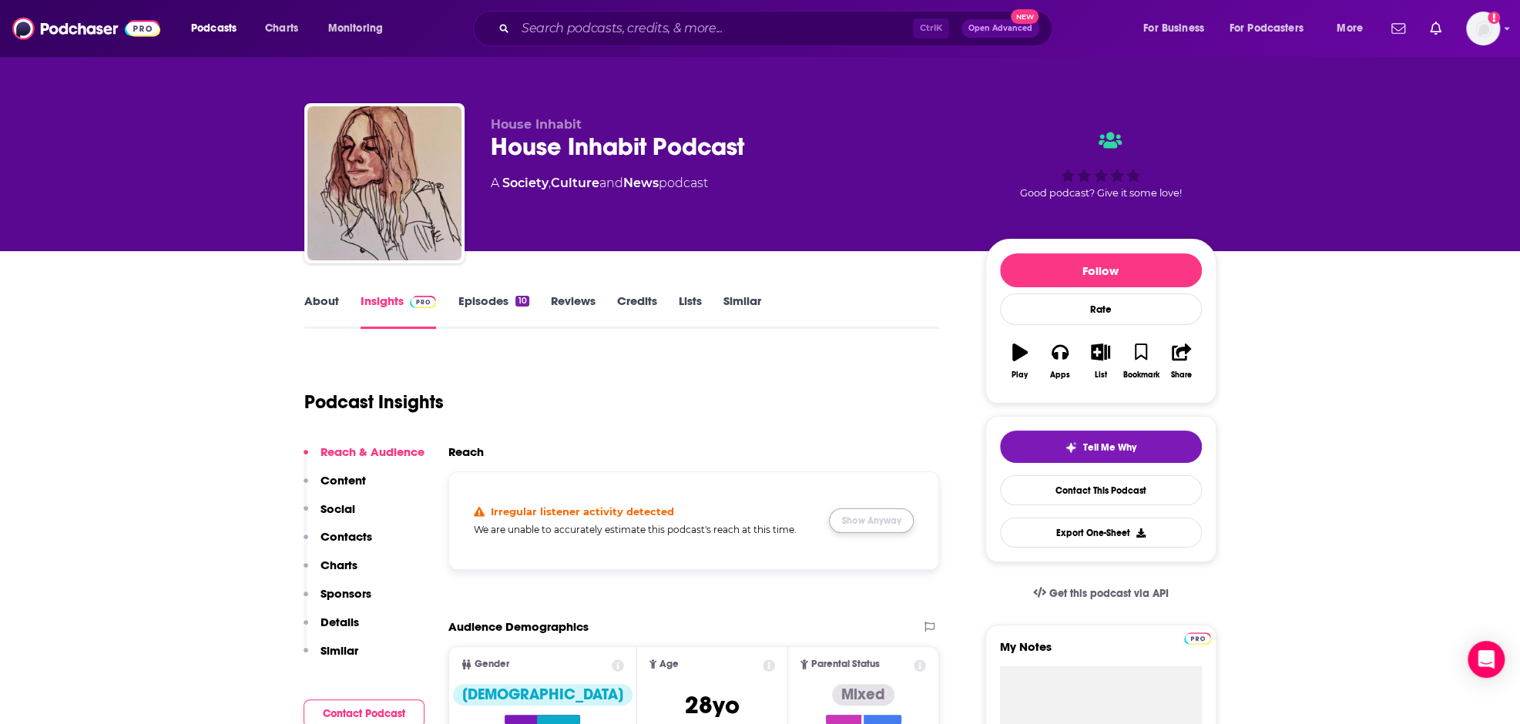
click at [872, 526] on button "Show Anyway" at bounding box center [871, 521] width 85 height 25
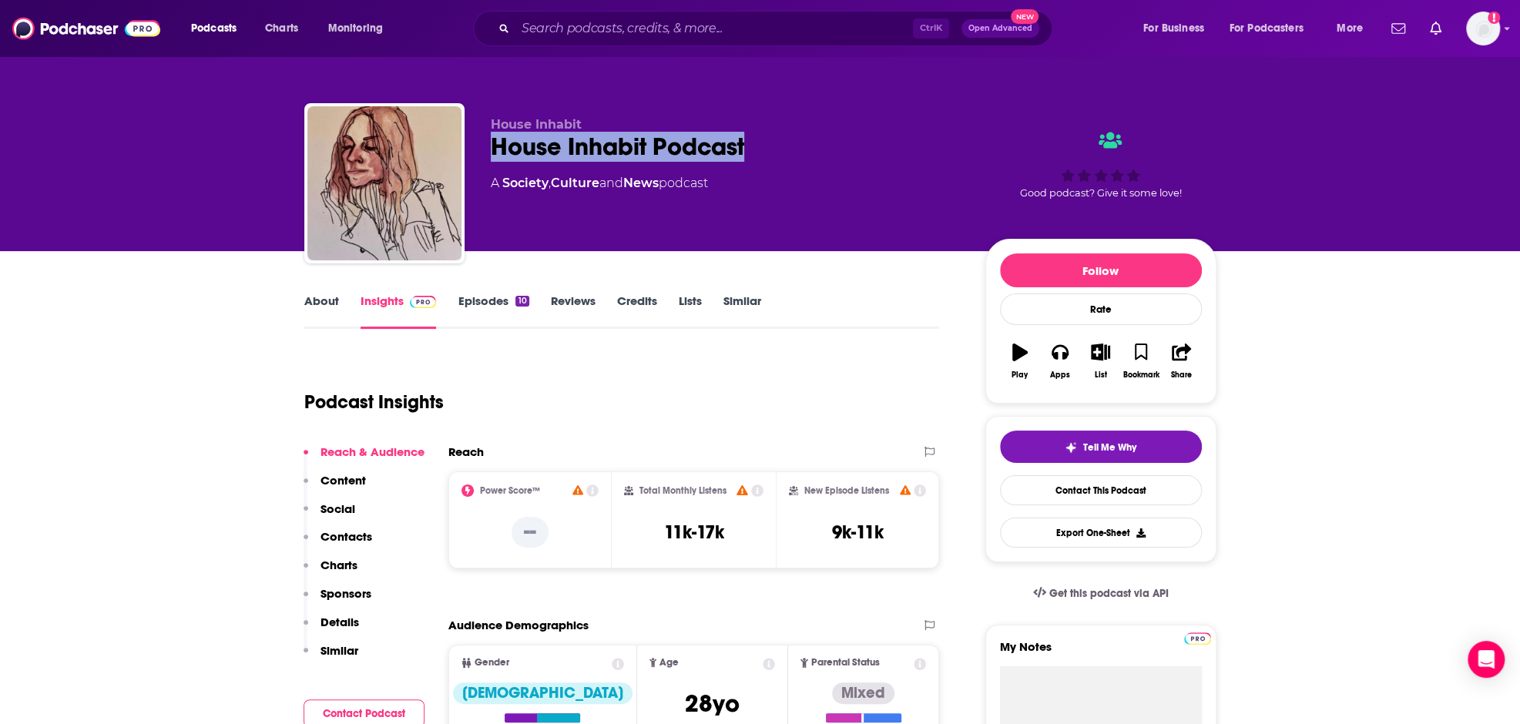
drag, startPoint x: 494, startPoint y: 143, endPoint x: 774, endPoint y: 146, distance: 279.8
click at [774, 146] on div "House Inhabit Podcast" at bounding box center [726, 147] width 470 height 30
copy h2 "House Inhabit Podcast"
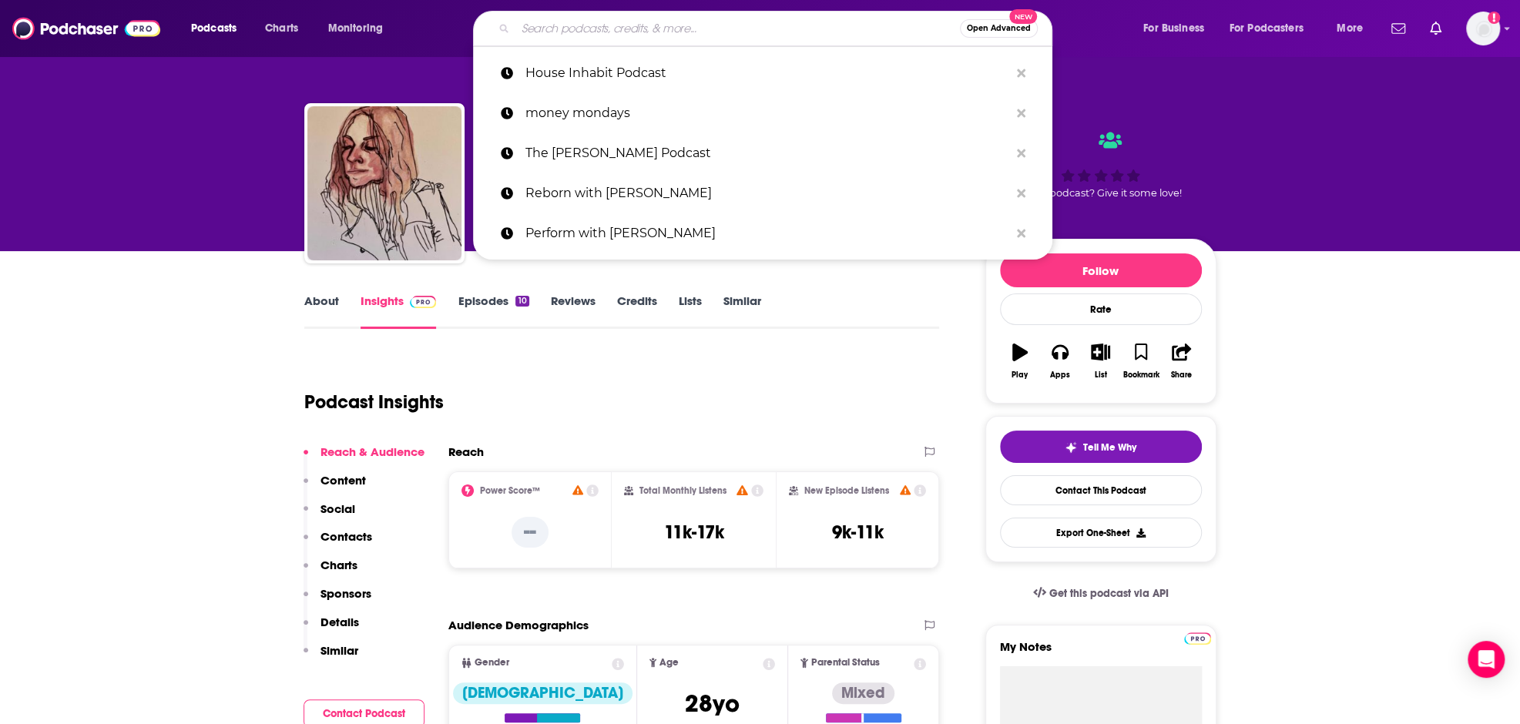
click at [694, 26] on input "Search podcasts, credits, & more..." at bounding box center [738, 28] width 445 height 25
paste input "Physique Science Radio"
type input "Physique Science Radio"
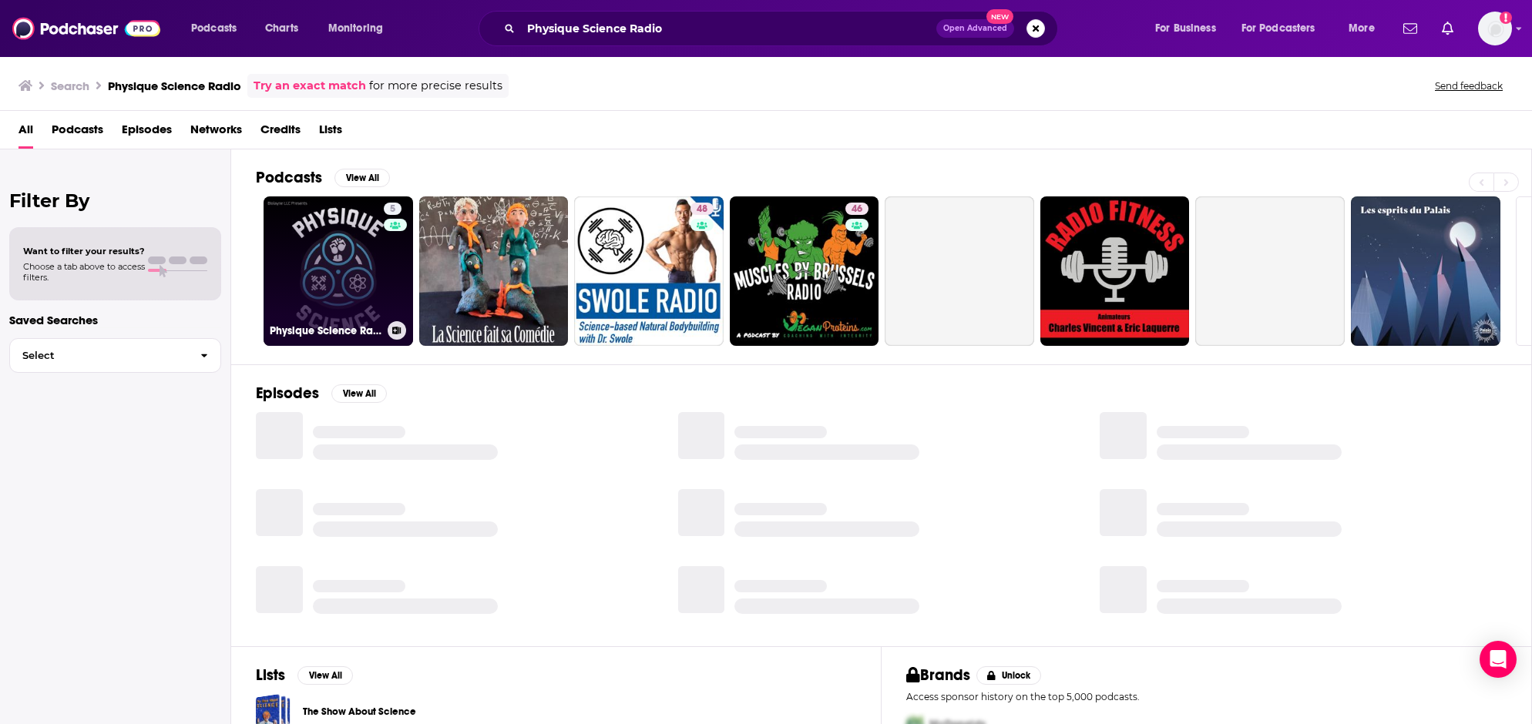
click at [358, 249] on link "5 Physique Science Radio" at bounding box center [338, 271] width 149 height 149
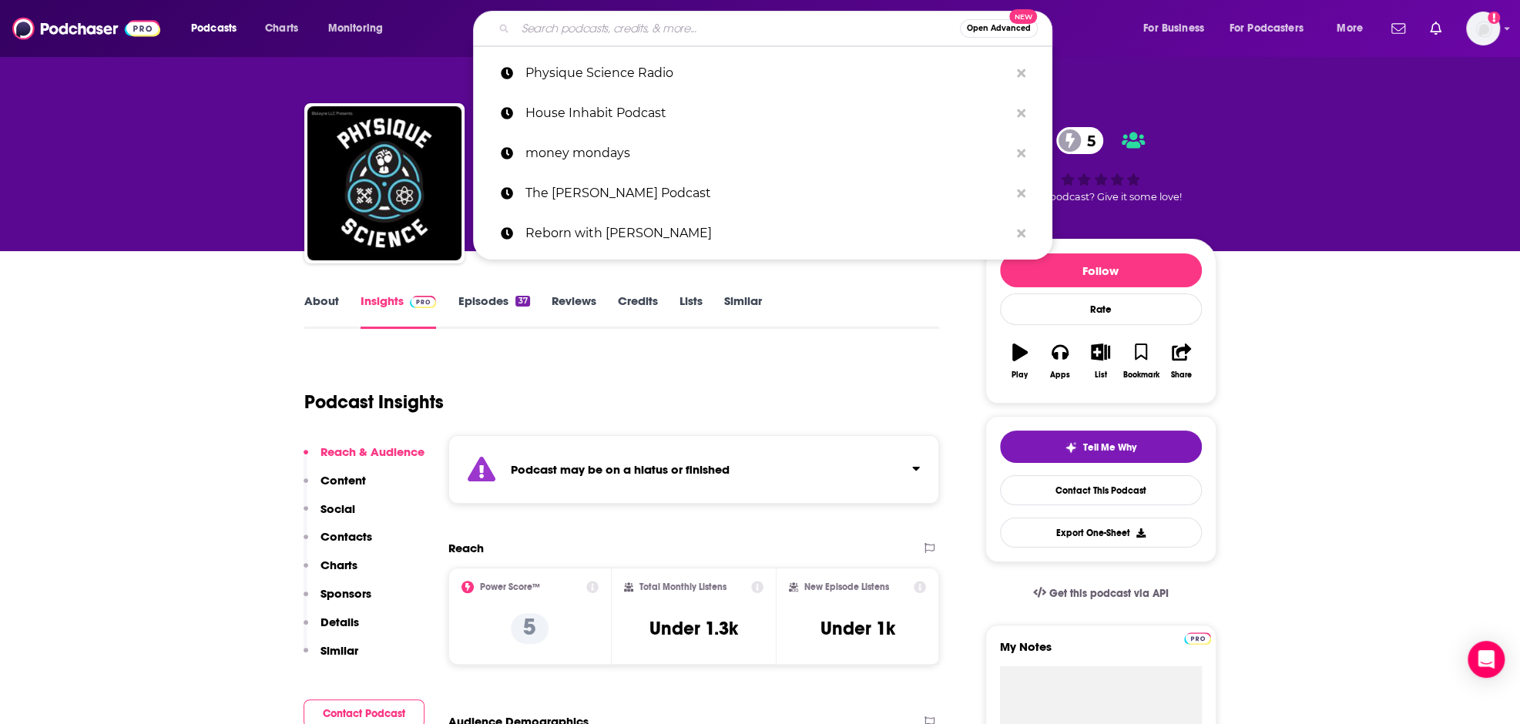
click at [635, 33] on input "Search podcasts, credits, & more..." at bounding box center [738, 28] width 445 height 25
paste input "Unfiltered Fit Life"
type input "Unfiltered Fit Life"
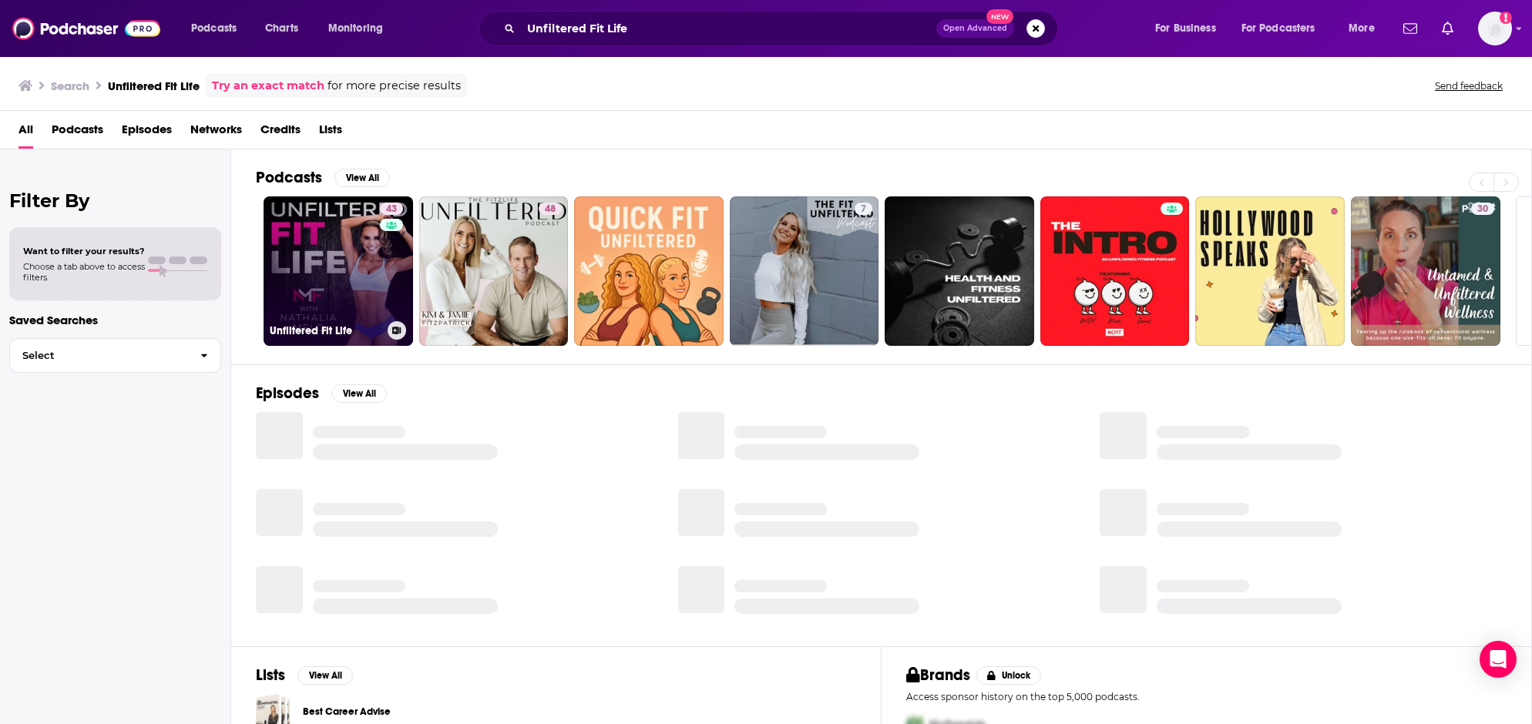
click at [328, 237] on link "43 Unfiltered Fit Life" at bounding box center [338, 271] width 149 height 149
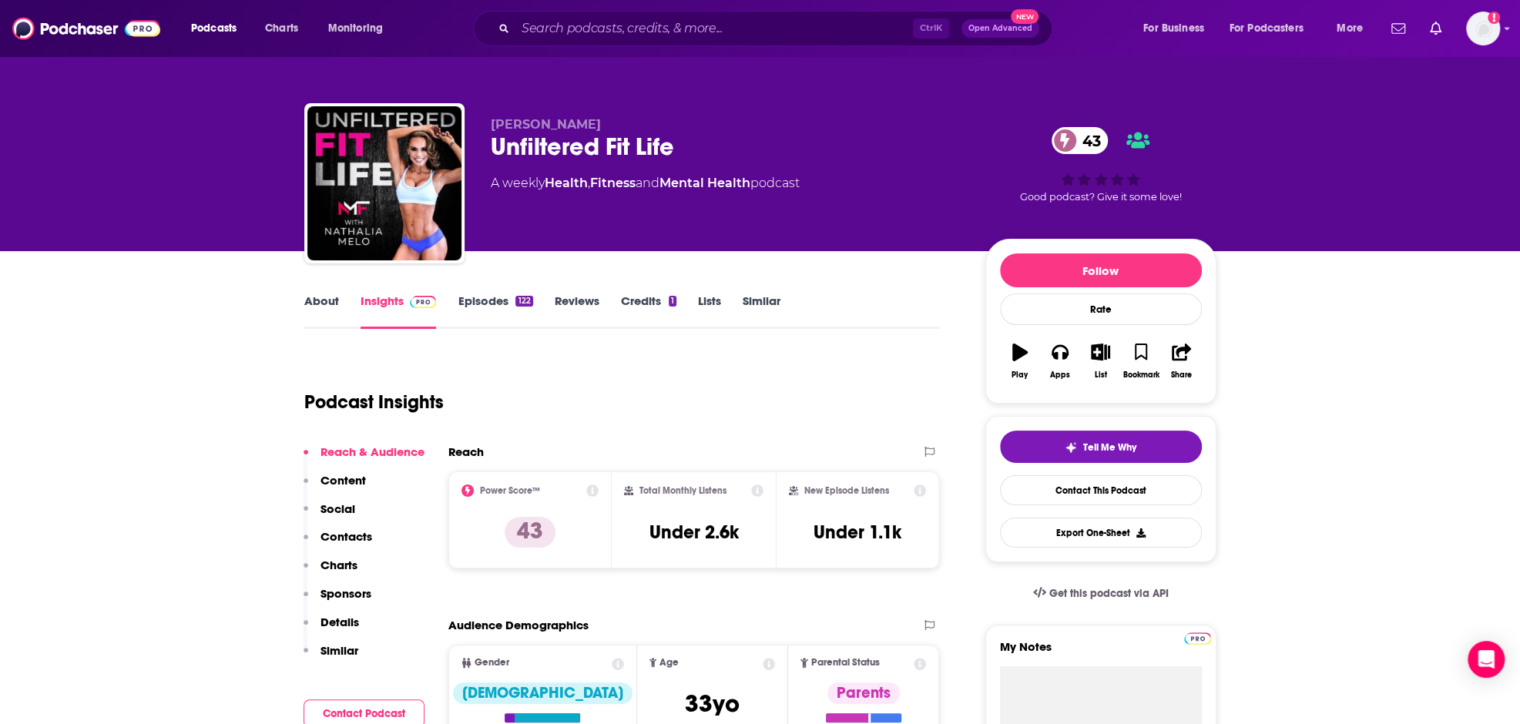
click at [667, 41] on div "Ctrl K Open Advanced New" at bounding box center [763, 28] width 580 height 35
click at [667, 35] on input "Search podcasts, credits, & more..." at bounding box center [715, 28] width 398 height 25
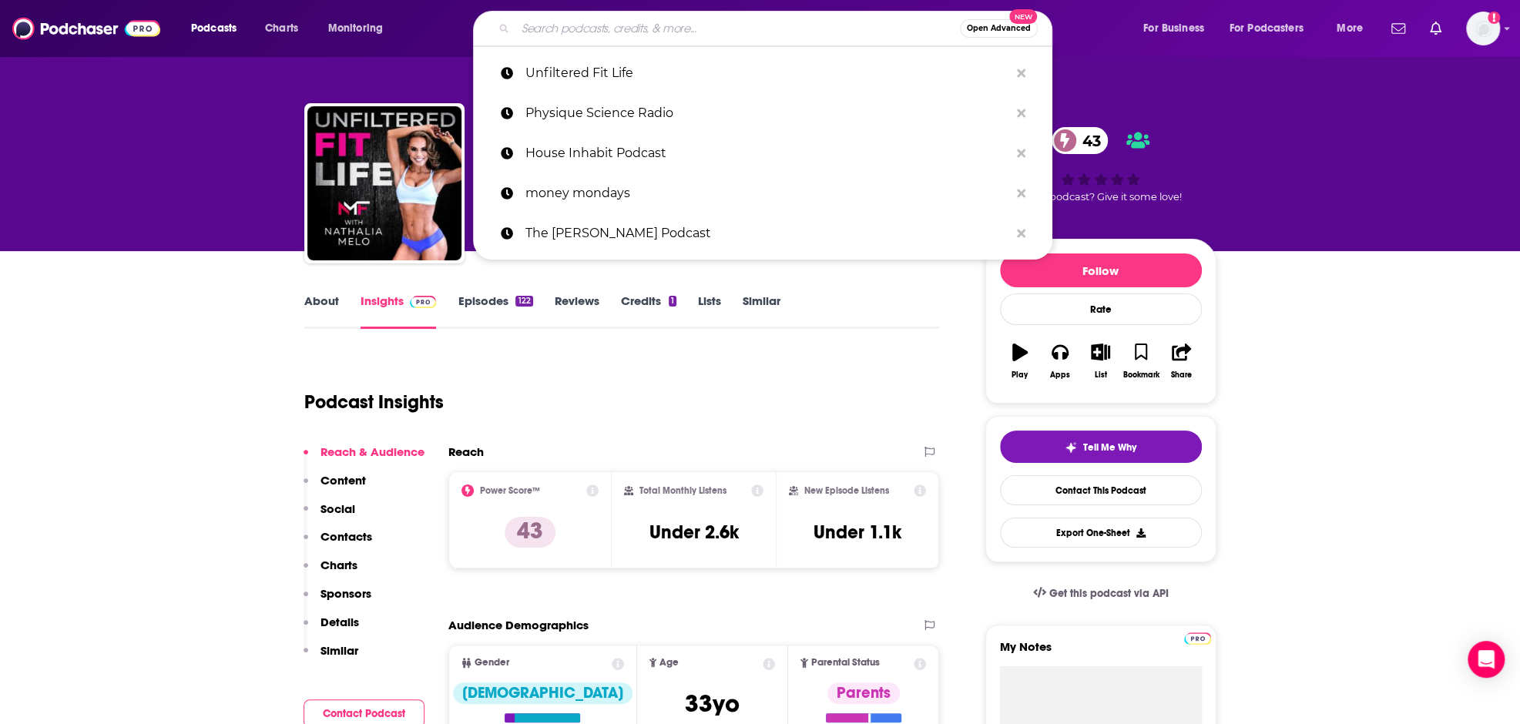
paste input "Pursuing Health"
type input "Pursuing Health"
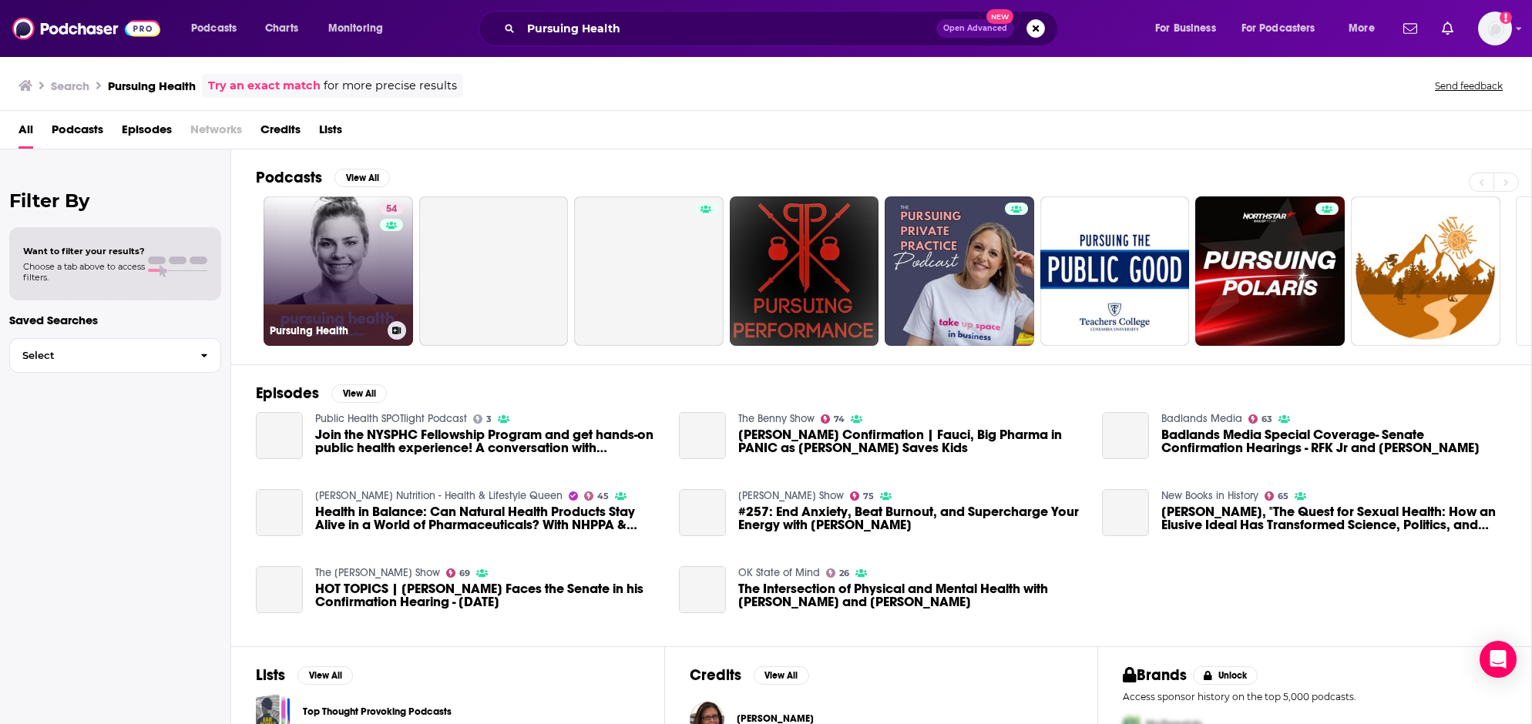
click at [317, 244] on link "54 Pursuing Health" at bounding box center [338, 271] width 149 height 149
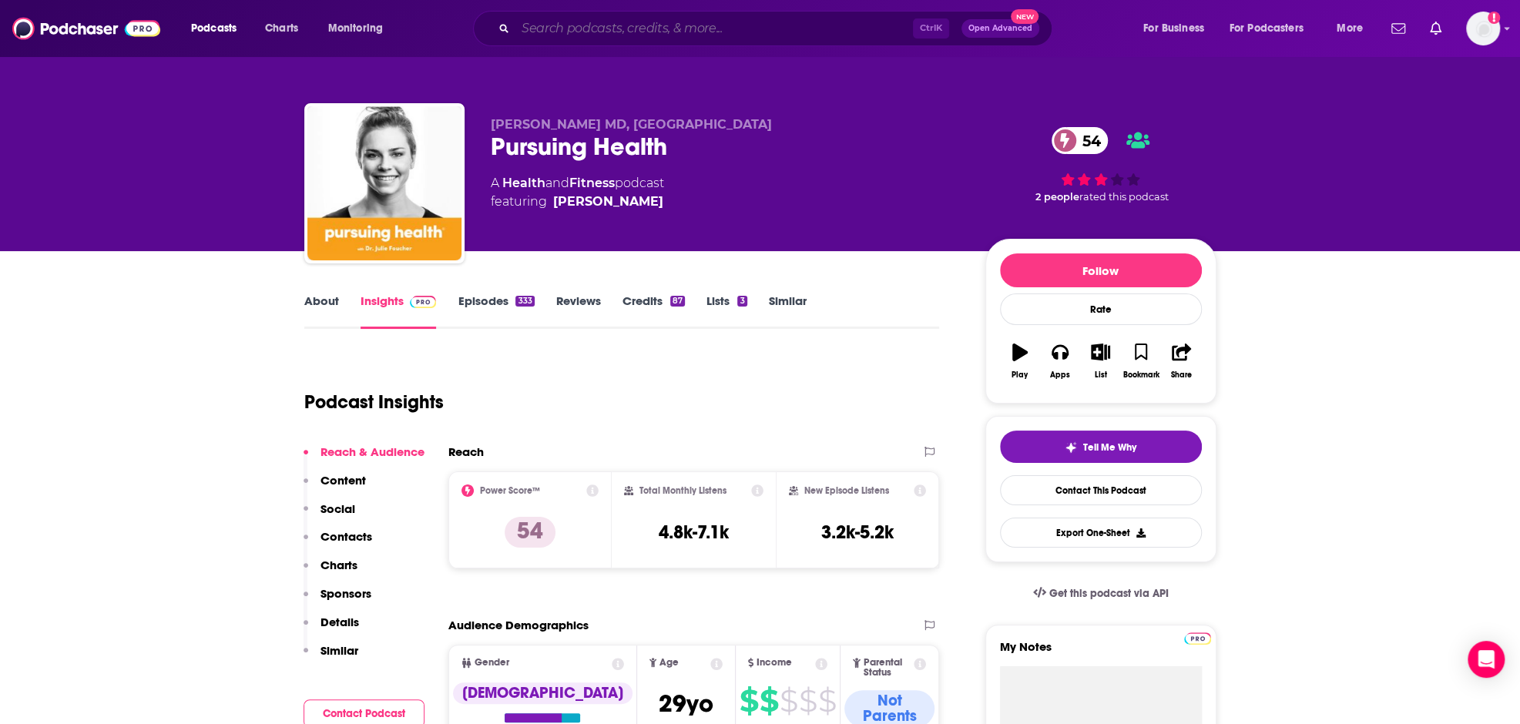
click at [723, 33] on input "Search podcasts, credits, & more..." at bounding box center [715, 28] width 398 height 25
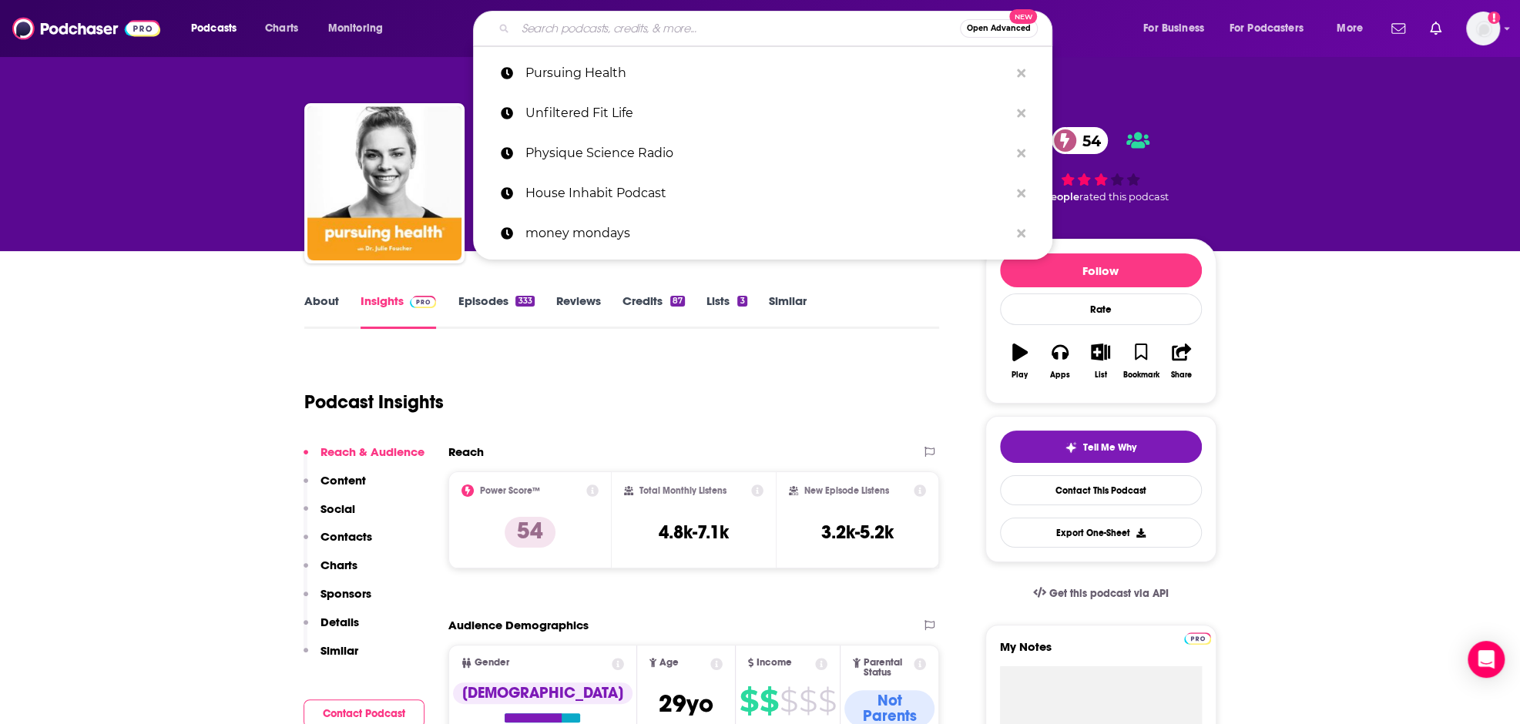
paste input "Vigor Life Podcast"
type input "Vigor Life Podcast"
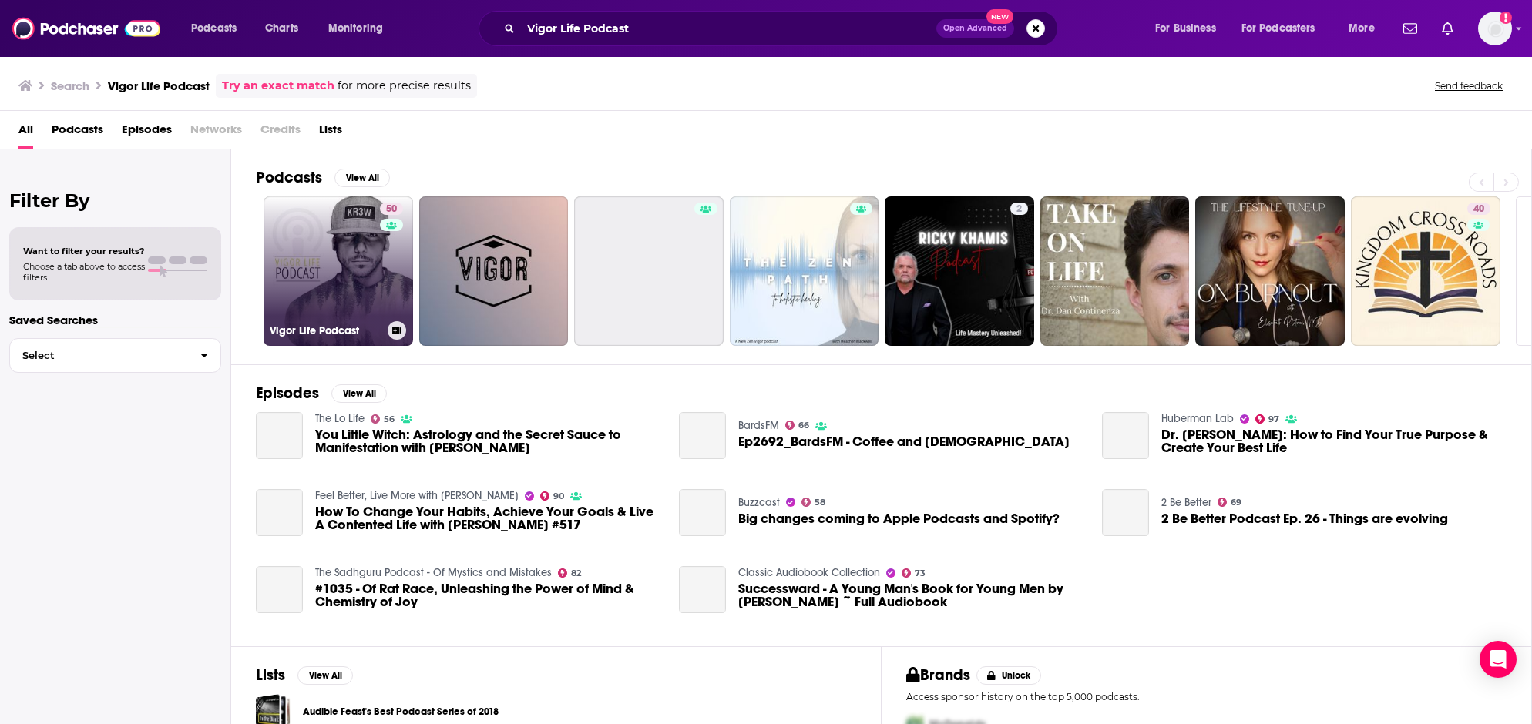
click at [332, 242] on link "50 Vigor Life Podcast" at bounding box center [338, 271] width 149 height 149
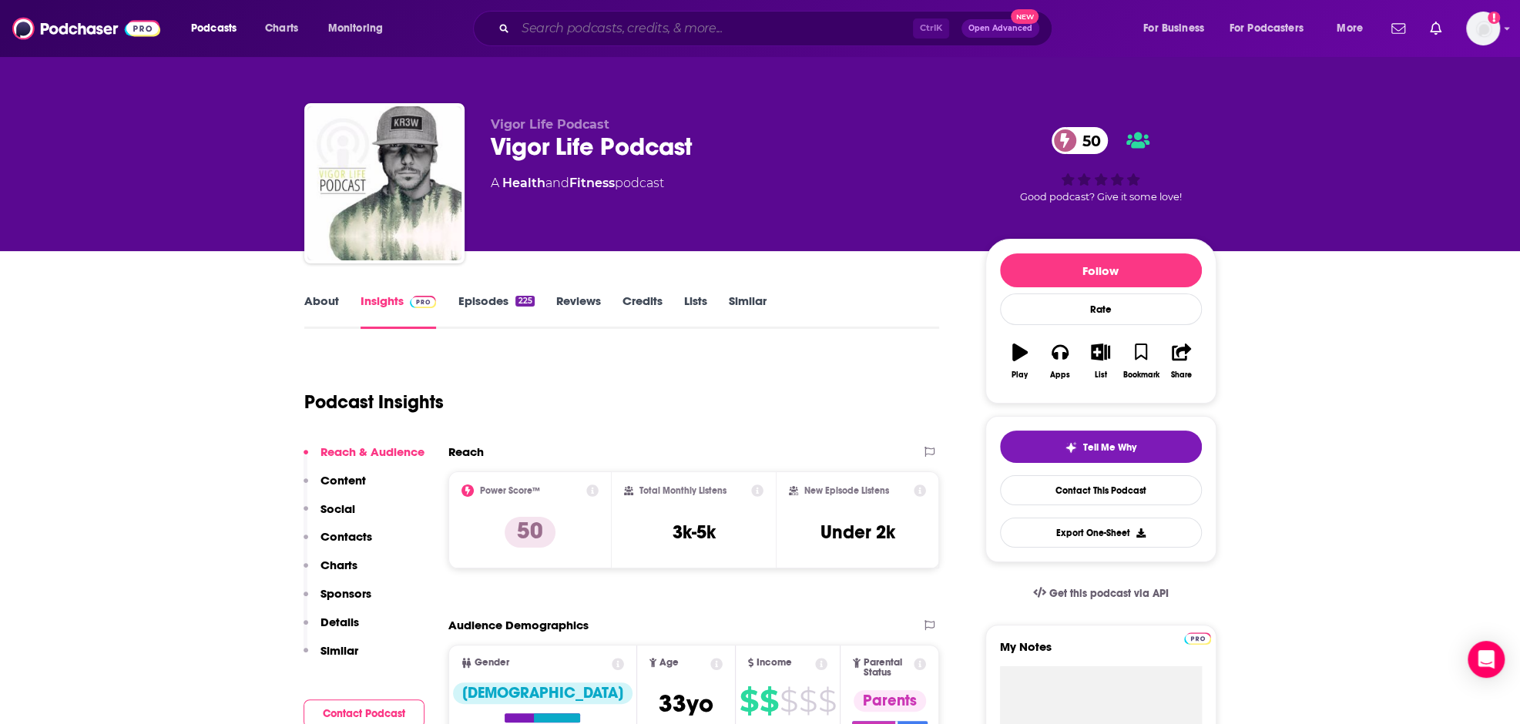
click at [644, 22] on input "Search podcasts, credits, & more..." at bounding box center [715, 28] width 398 height 25
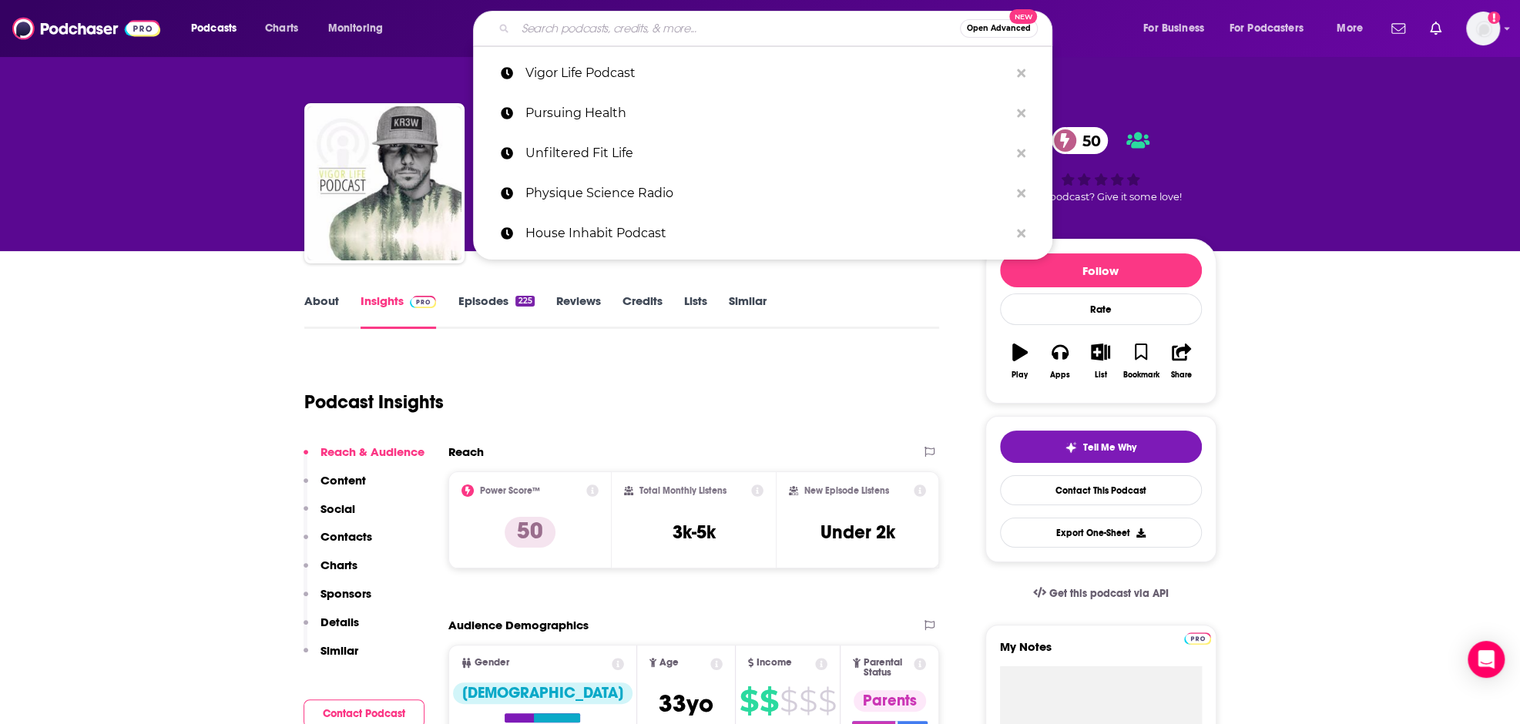
paste input "Shadow Talk with Dorian Yates"
type input "Shadow Talk with Dorian Yates"
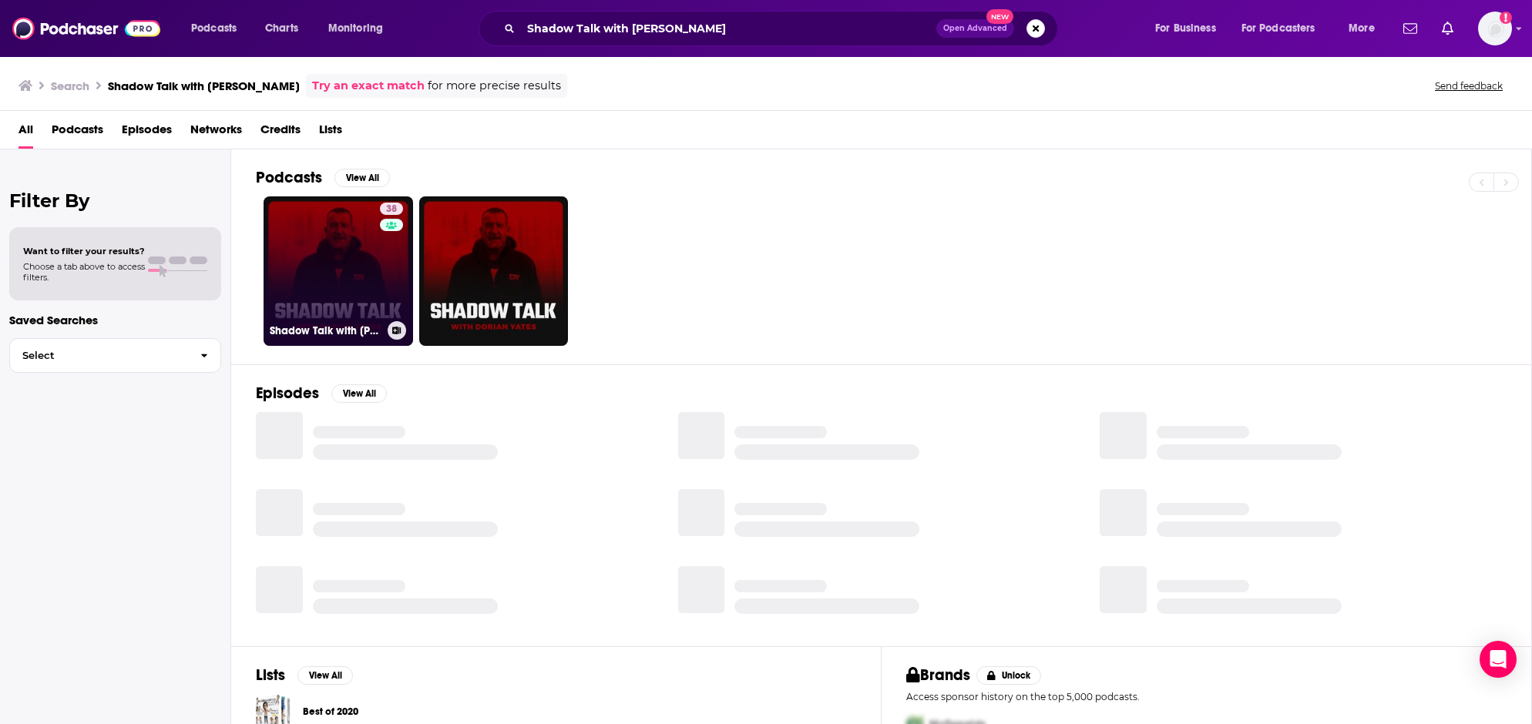
click at [334, 233] on link "38 Shadow Talk with Dorian Yates" at bounding box center [338, 271] width 149 height 149
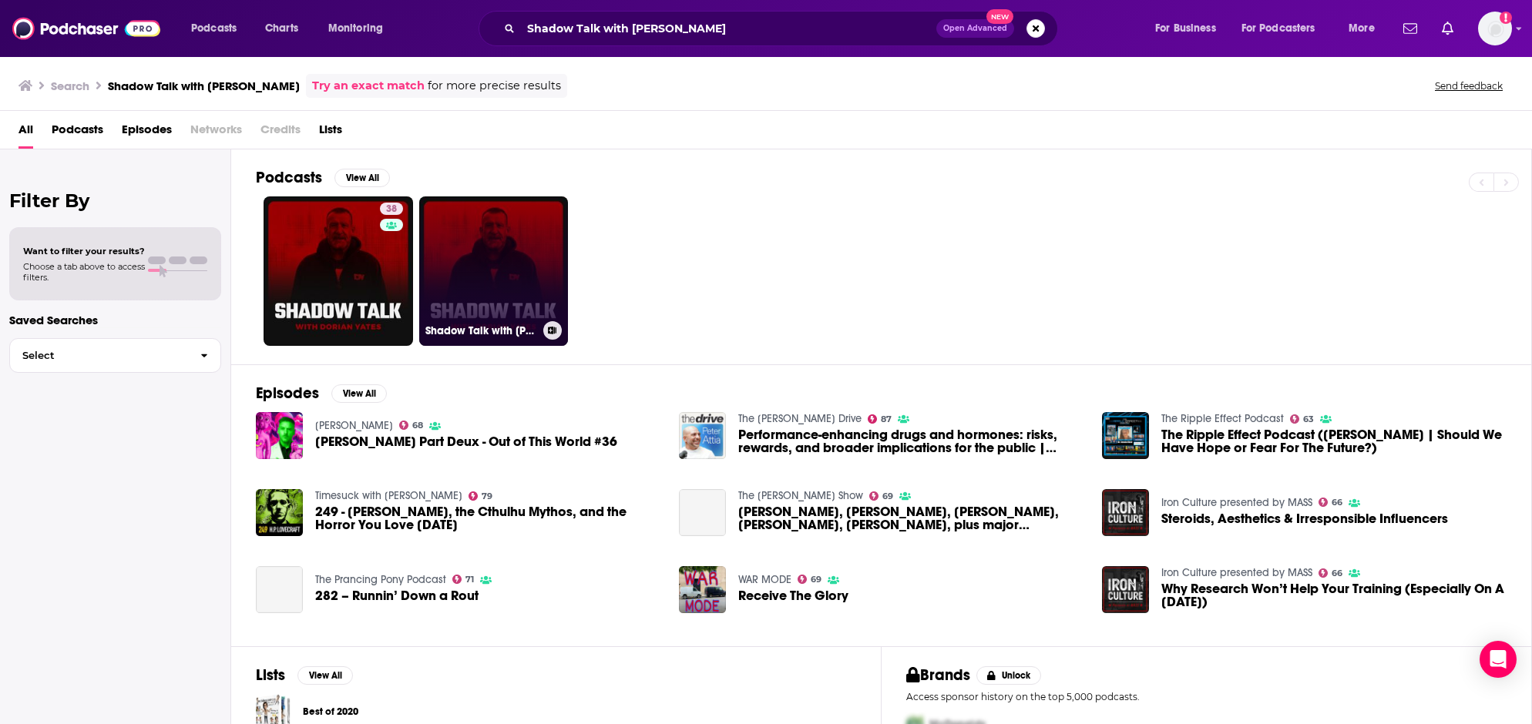
click at [510, 265] on link "Shadow Talk with Dorian Yates" at bounding box center [493, 271] width 149 height 149
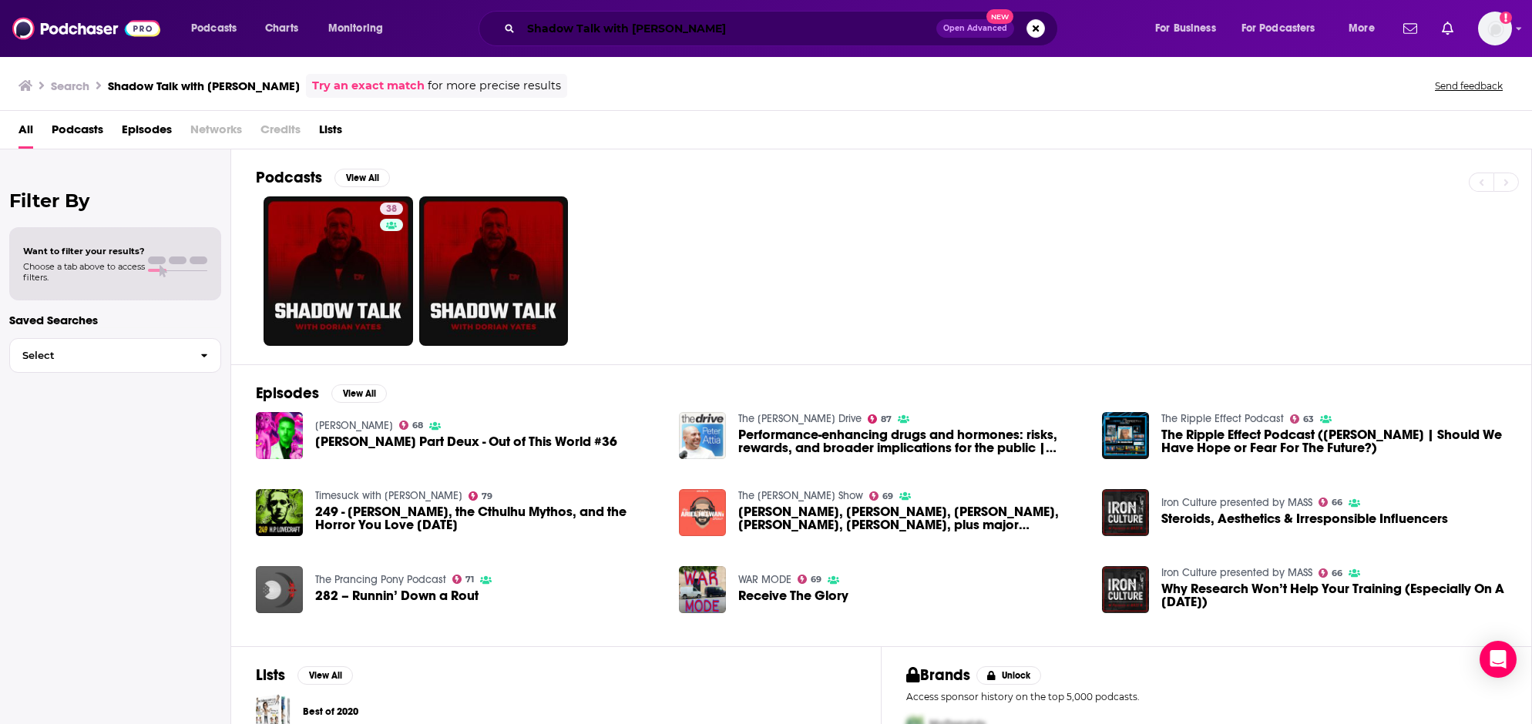
click at [593, 29] on input "Shadow Talk with Dorian Yates" at bounding box center [728, 28] width 415 height 25
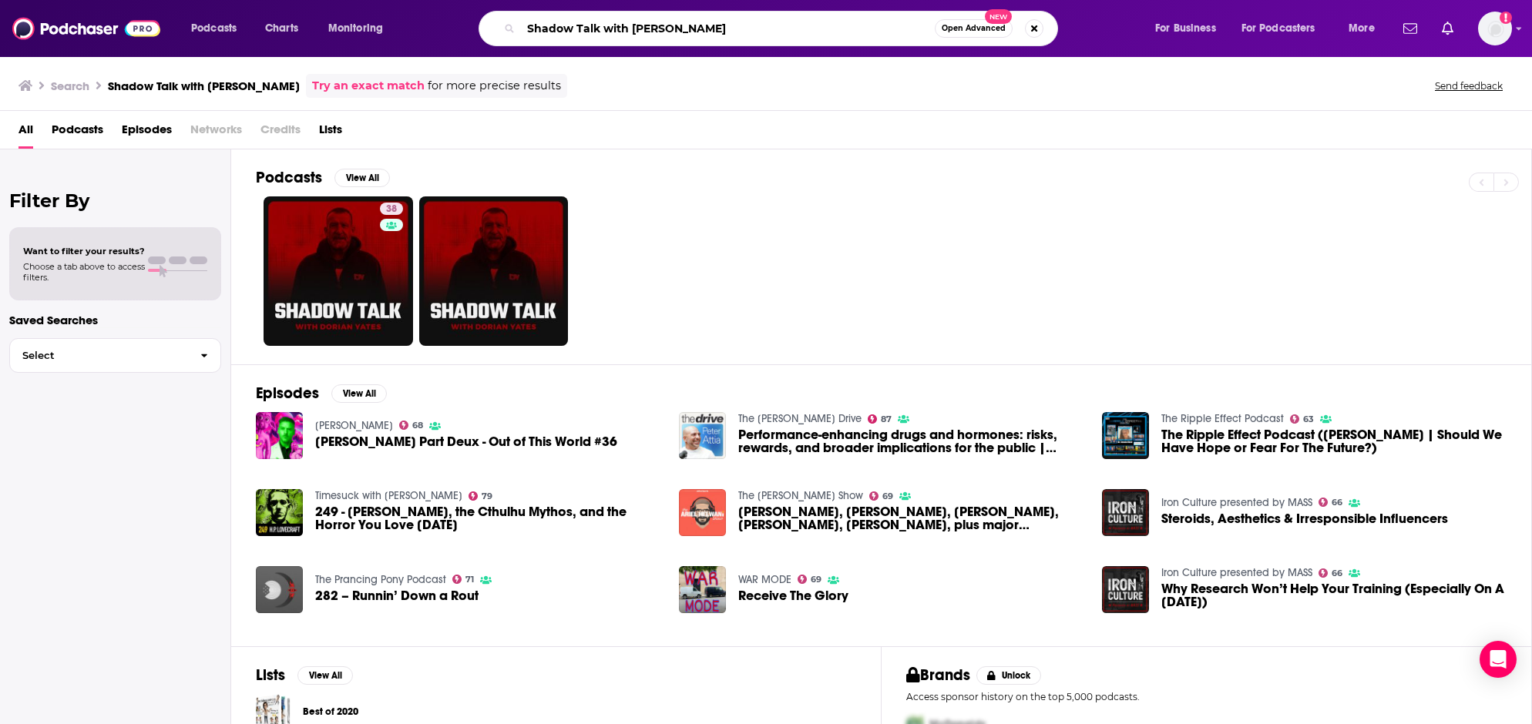
click at [593, 29] on input "Shadow Talk with Dorian Yates" at bounding box center [728, 28] width 414 height 25
paste input ""Health Coach Talk: Conversations About Wellness Through Functional Medicine Co…"
click at [593, 29] on input ""Health Coach Talk: Conversations About Wellness Through Functional Medicine Co…" at bounding box center [728, 28] width 414 height 25
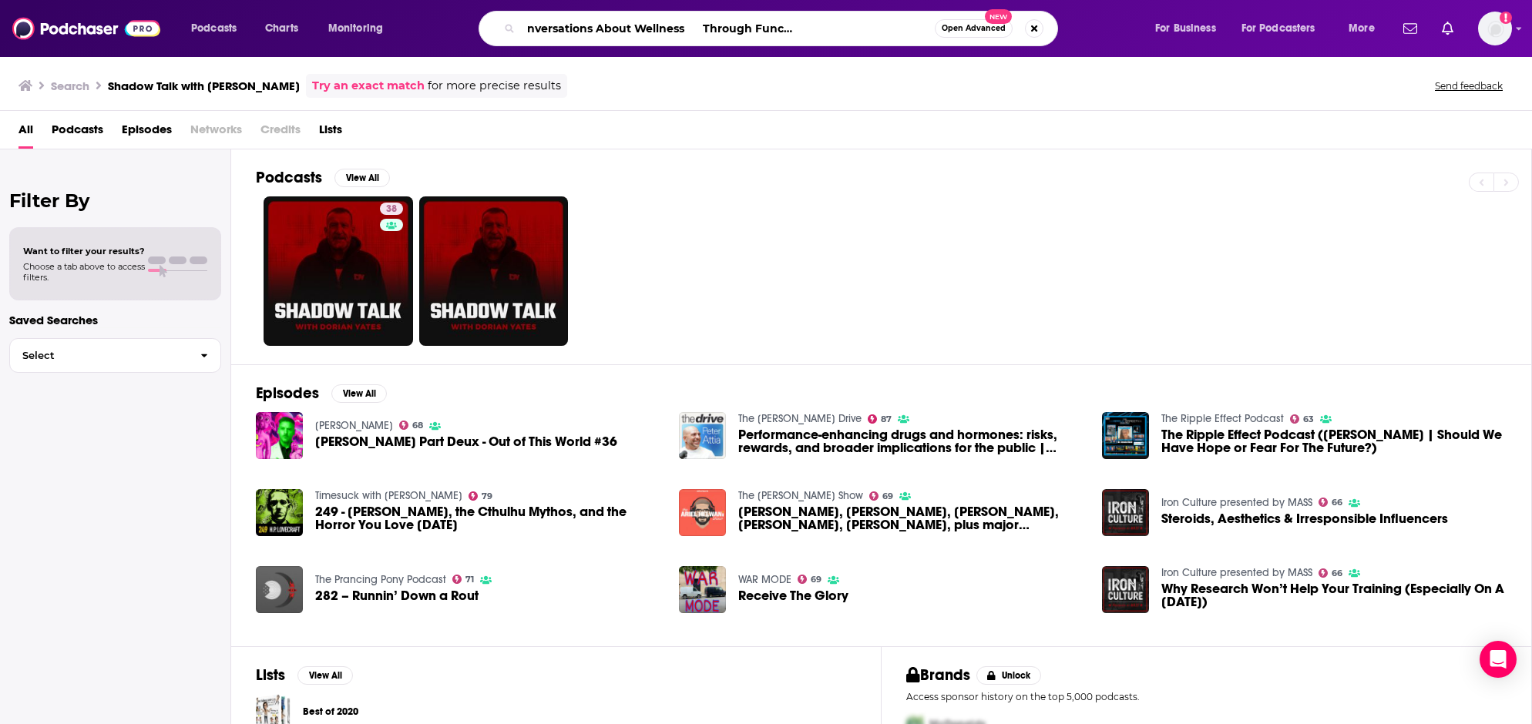
click at [593, 29] on input ""Health Coach Talk: Conversations About Wellness Through Functional Medicine Co…" at bounding box center [728, 28] width 414 height 25
paste input "Search podcasts, credits, & more..."
drag, startPoint x: 690, startPoint y: 29, endPoint x: 1099, endPoint y: 33, distance: 408.5
click at [1099, 33] on div ""Health Coach Talk: Conversations About Wellness Through Functional Medicine Co…" at bounding box center [783, 28] width 711 height 35
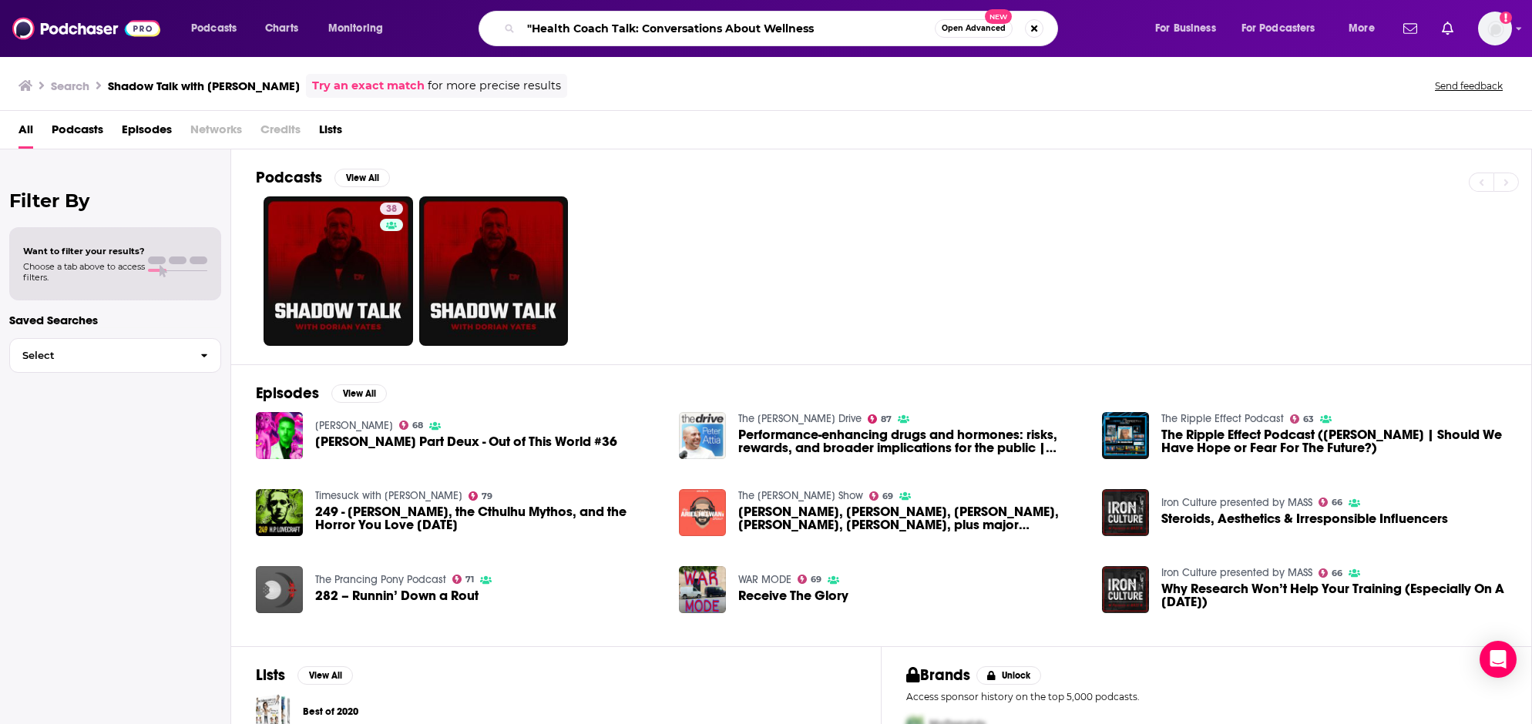
scroll to position [0, 0]
type input ""Health Coach Talk: Conversations About Wellness"
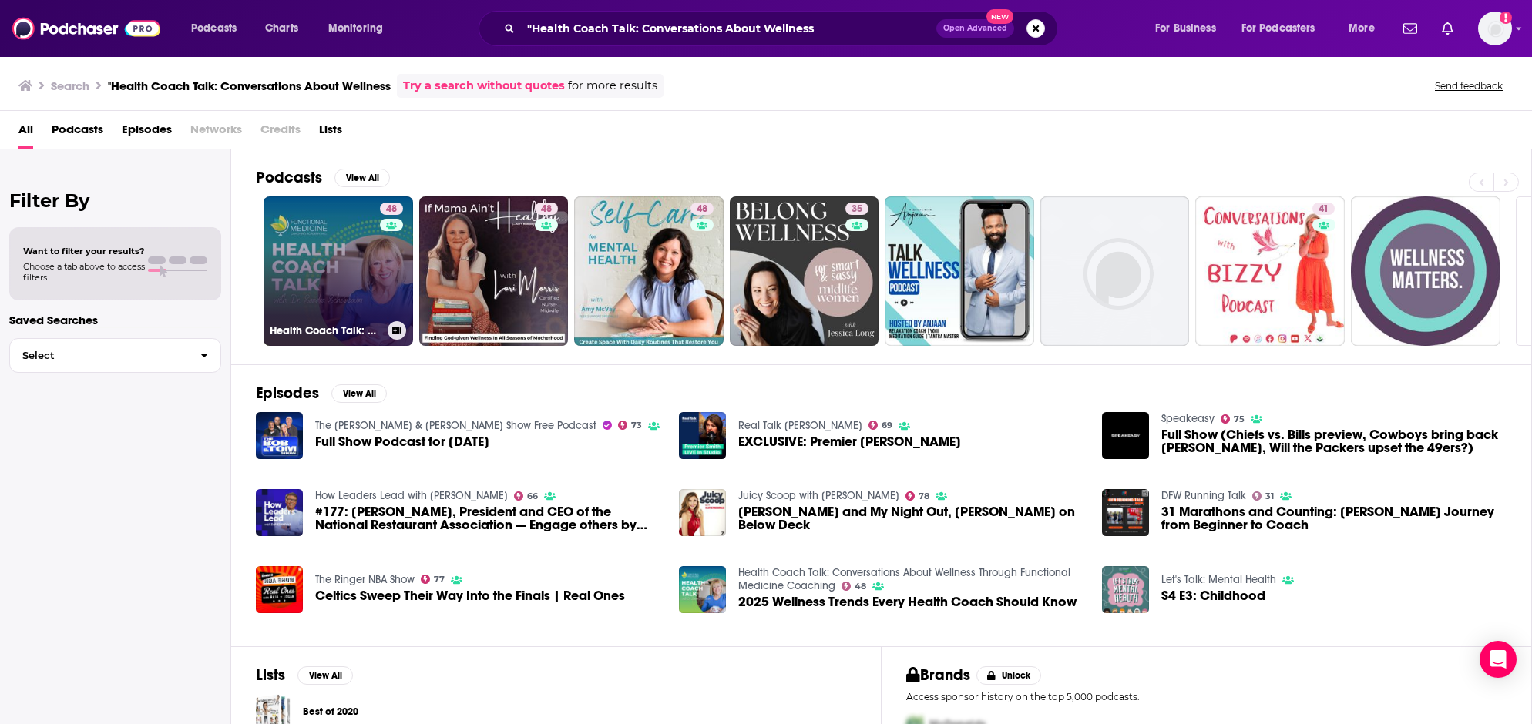
click at [356, 286] on link "48 Health Coach Talk: Conversations About Wellness Through Functional Medicine …" at bounding box center [338, 271] width 149 height 149
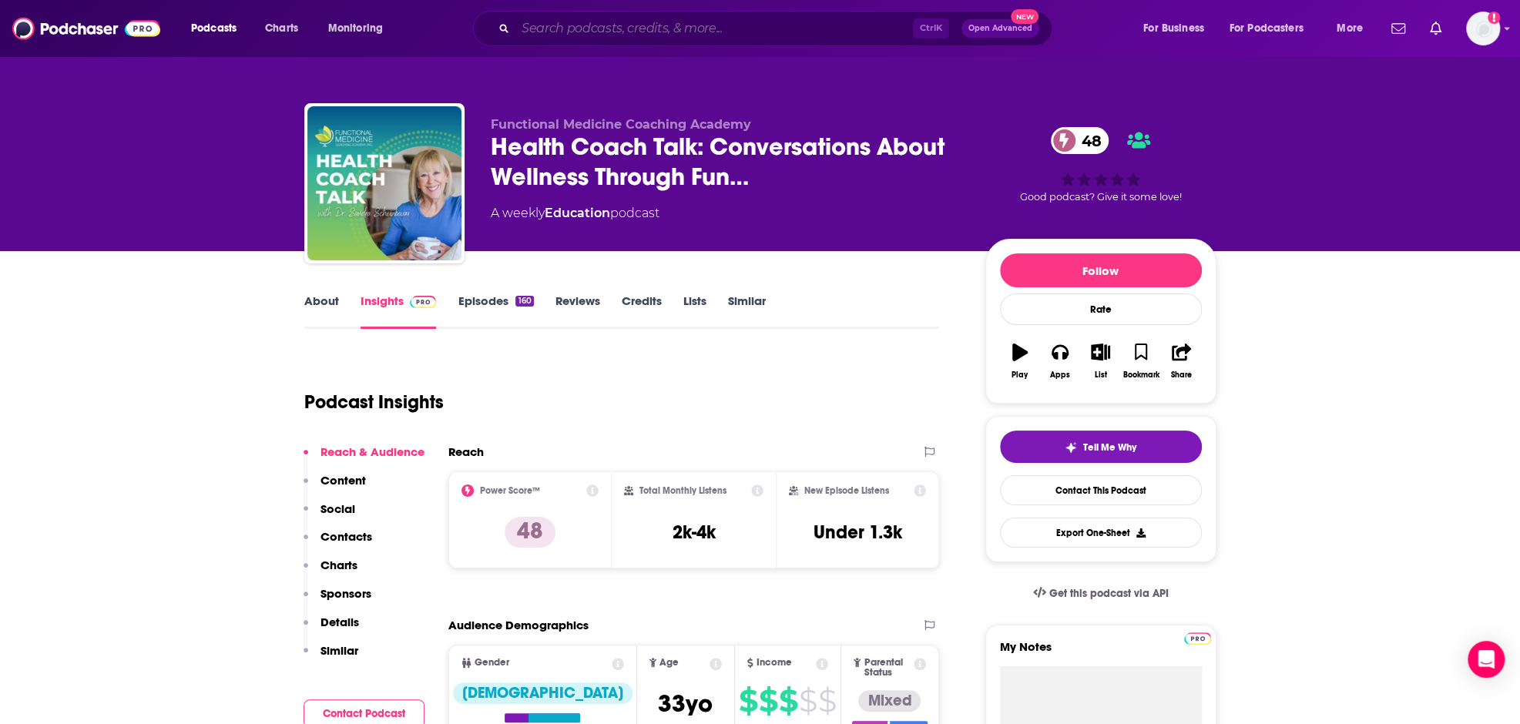
click at [641, 20] on input "Search podcasts, credits, & more..." at bounding box center [715, 28] width 398 height 25
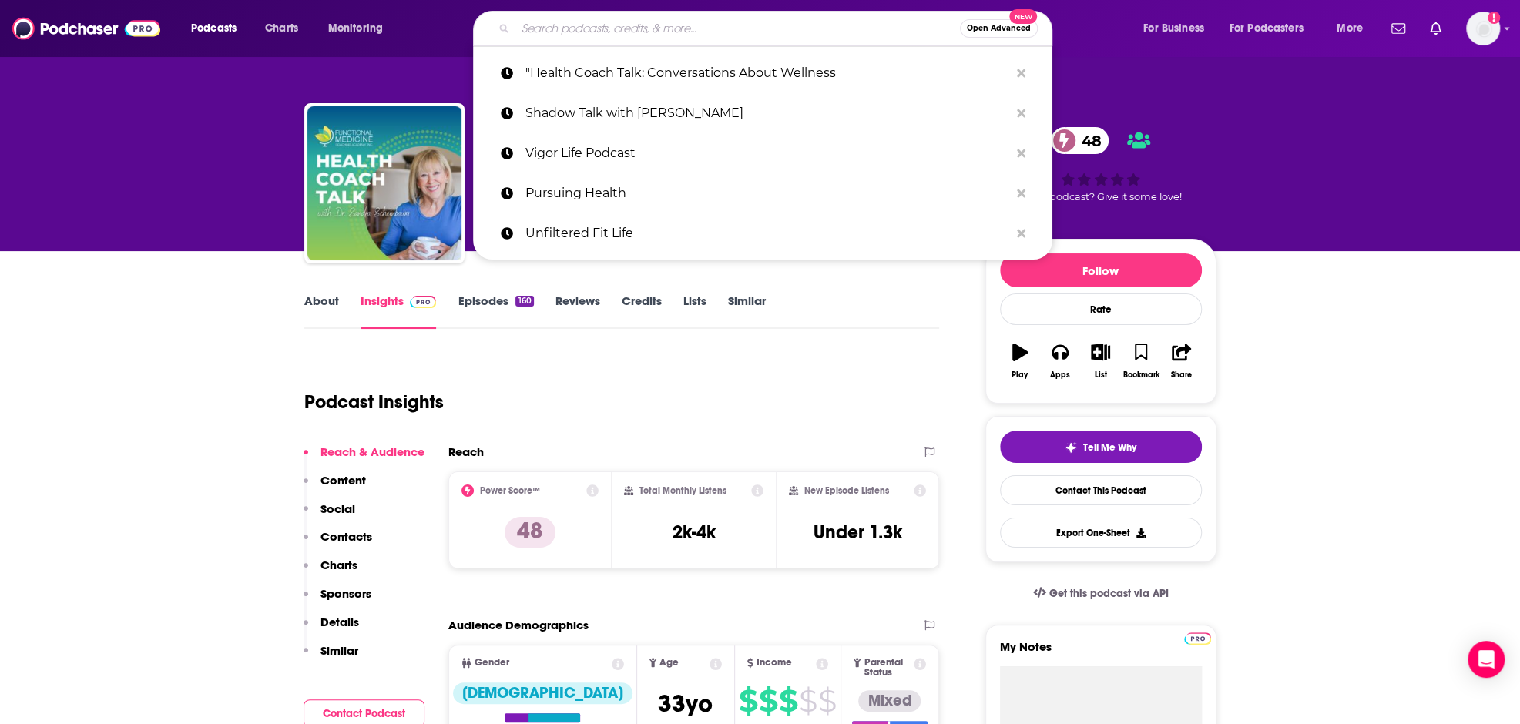
paste input "That Moment with Daymond John"
type input "That Moment with Daymond John"
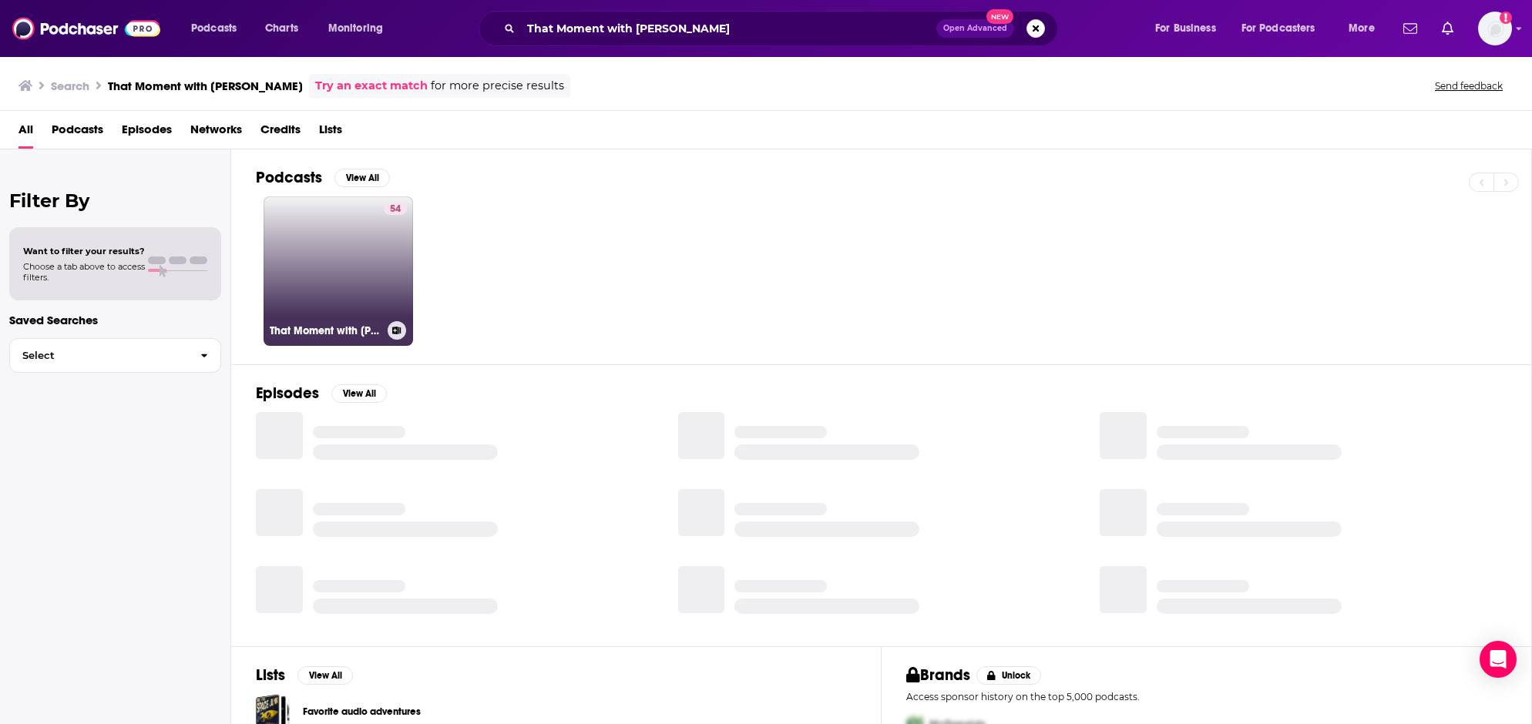
click at [334, 258] on link "54 That Moment with Daymond John" at bounding box center [338, 271] width 149 height 149
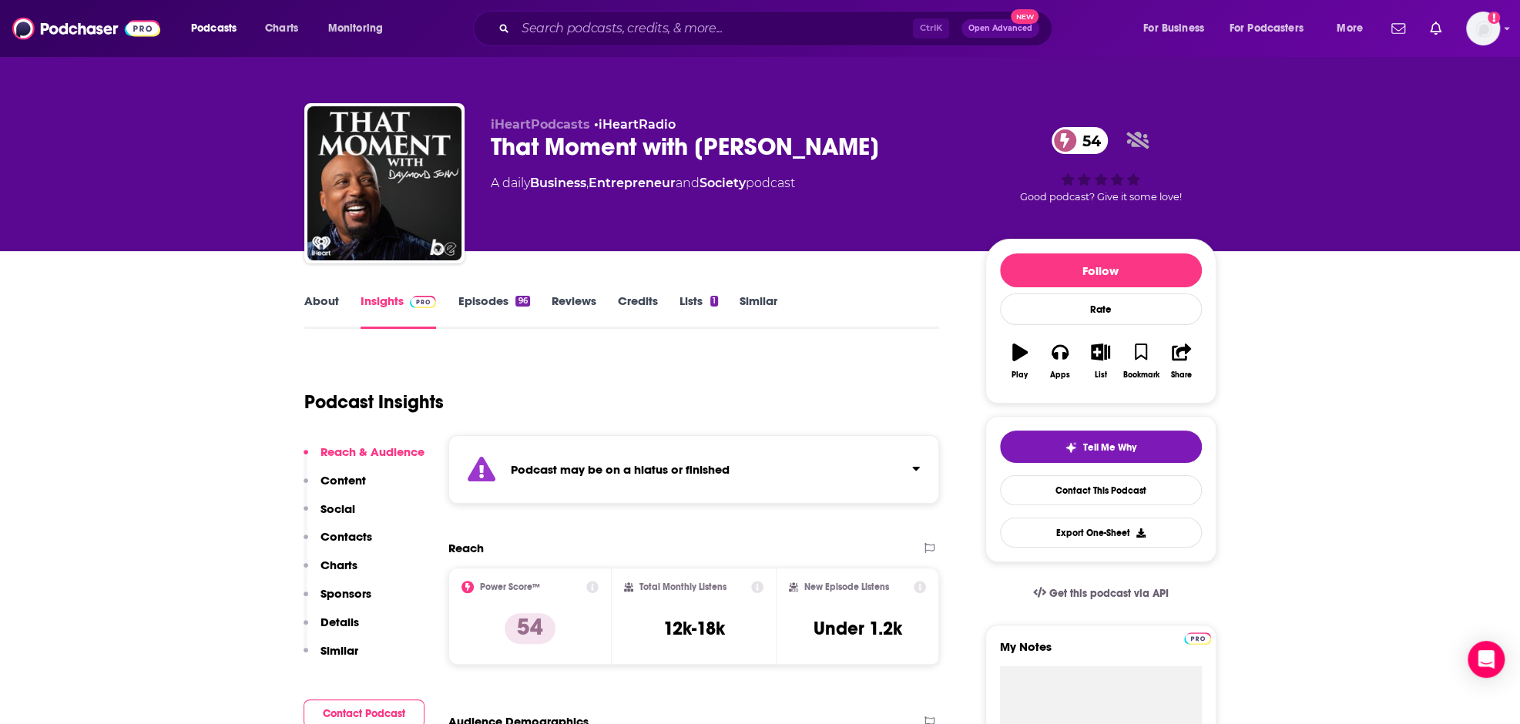
click at [630, 49] on div "Podcasts Charts Monitoring Ctrl K Open Advanced New For Business For Podcasters…" at bounding box center [760, 28] width 1520 height 57
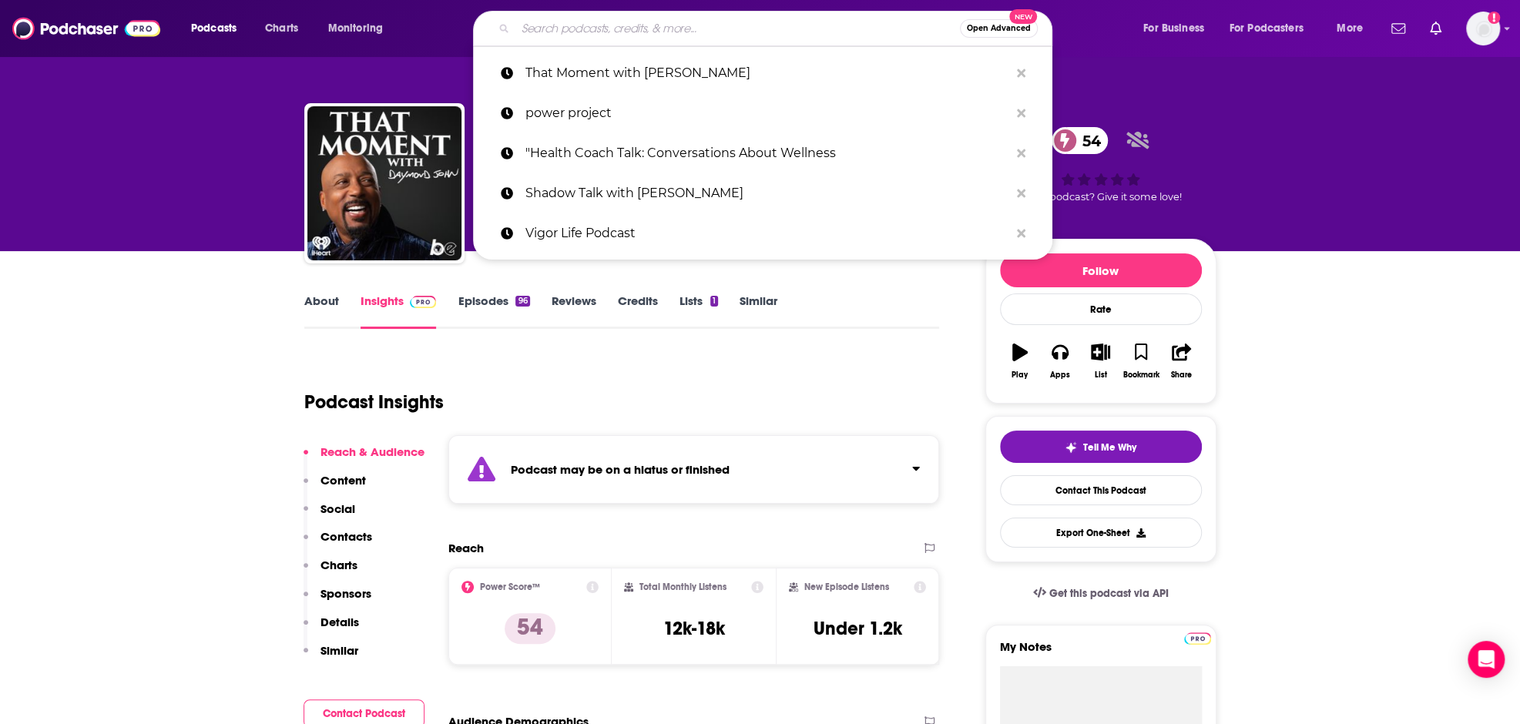
click at [629, 32] on input "Search podcasts, credits, & more..." at bounding box center [738, 28] width 445 height 25
paste input "Better Brain Fitness (a Brainjo Production)"
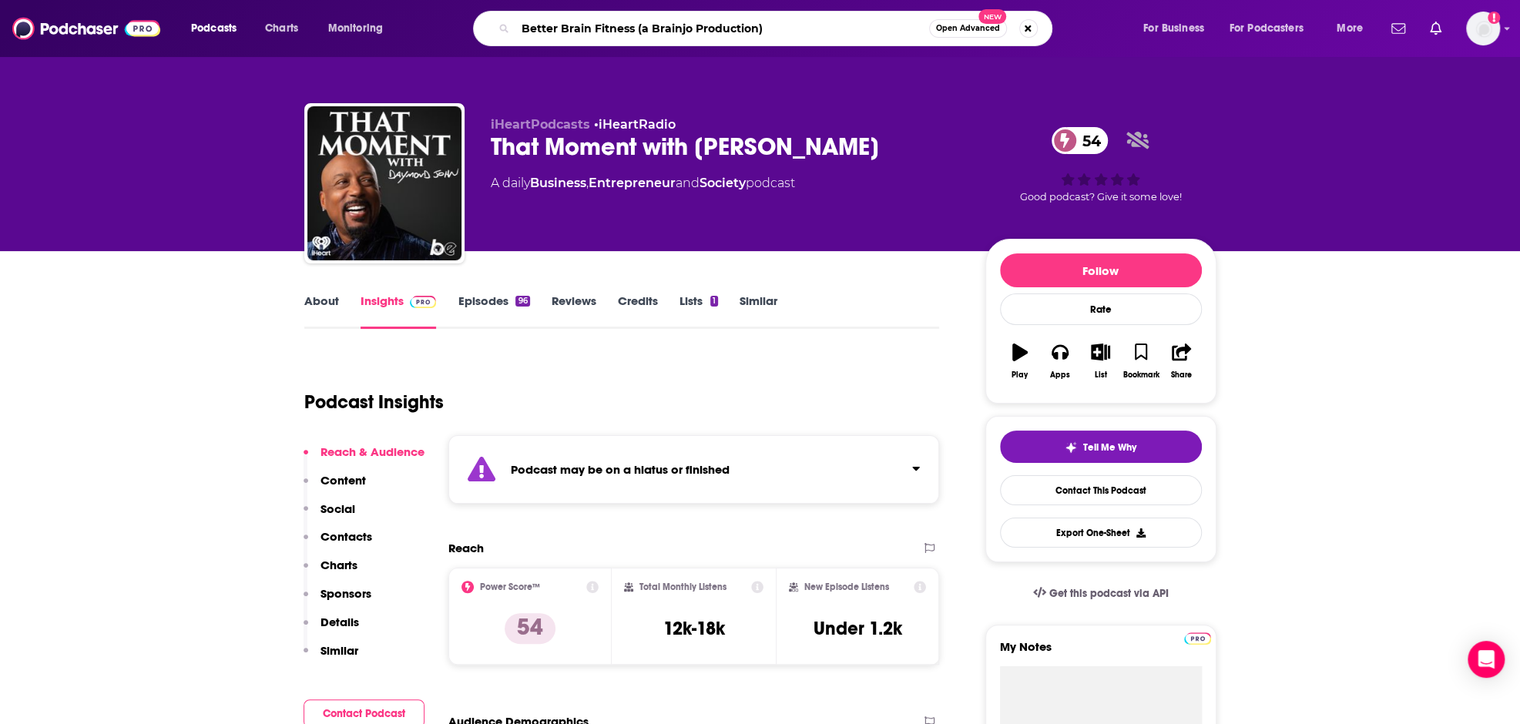
drag, startPoint x: 647, startPoint y: 27, endPoint x: 860, endPoint y: 21, distance: 213.5
click at [860, 21] on input "Better Brain Fitness (a Brainjo Production)" at bounding box center [723, 28] width 414 height 25
type input "Better Brain Fitness"
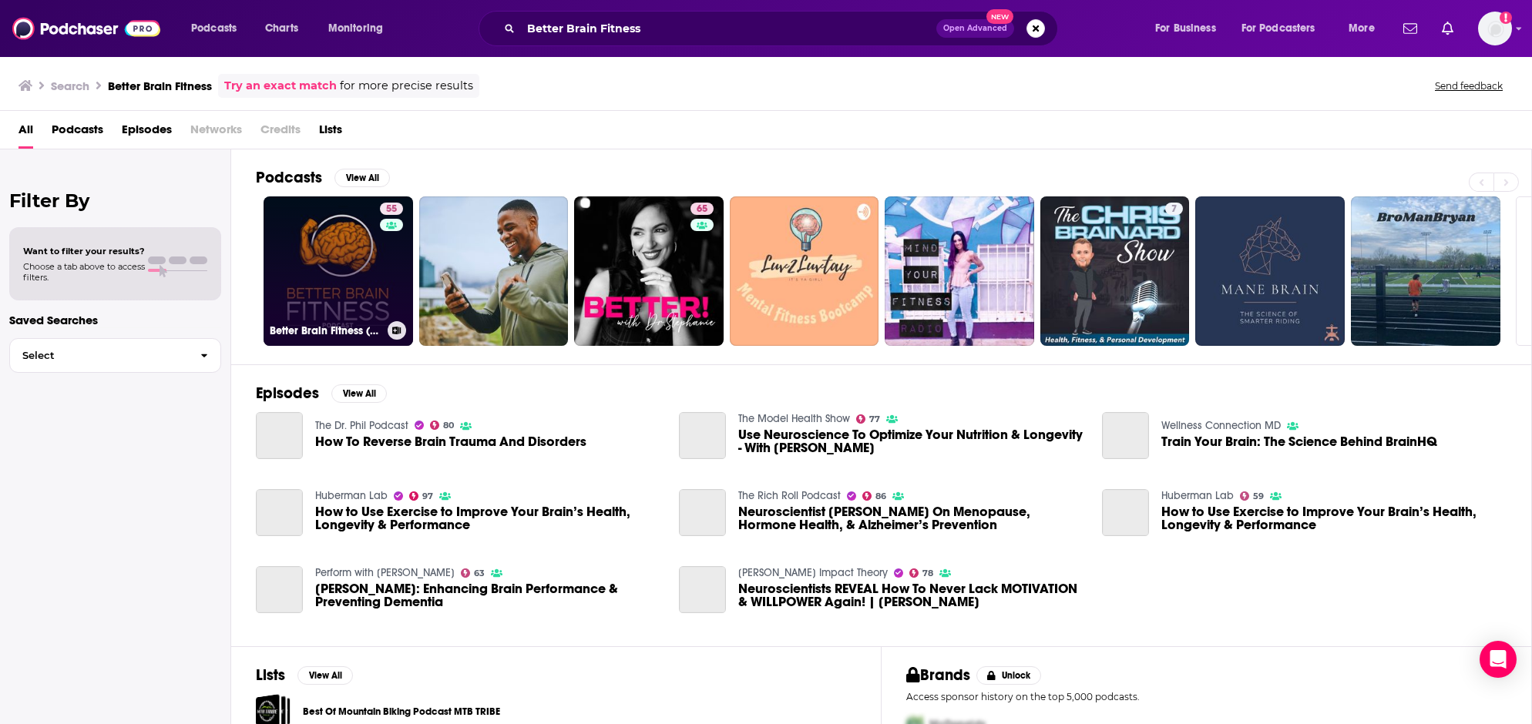
click at [359, 271] on link "55 Better Brain Fitness (a Brainjo Production)" at bounding box center [338, 271] width 149 height 149
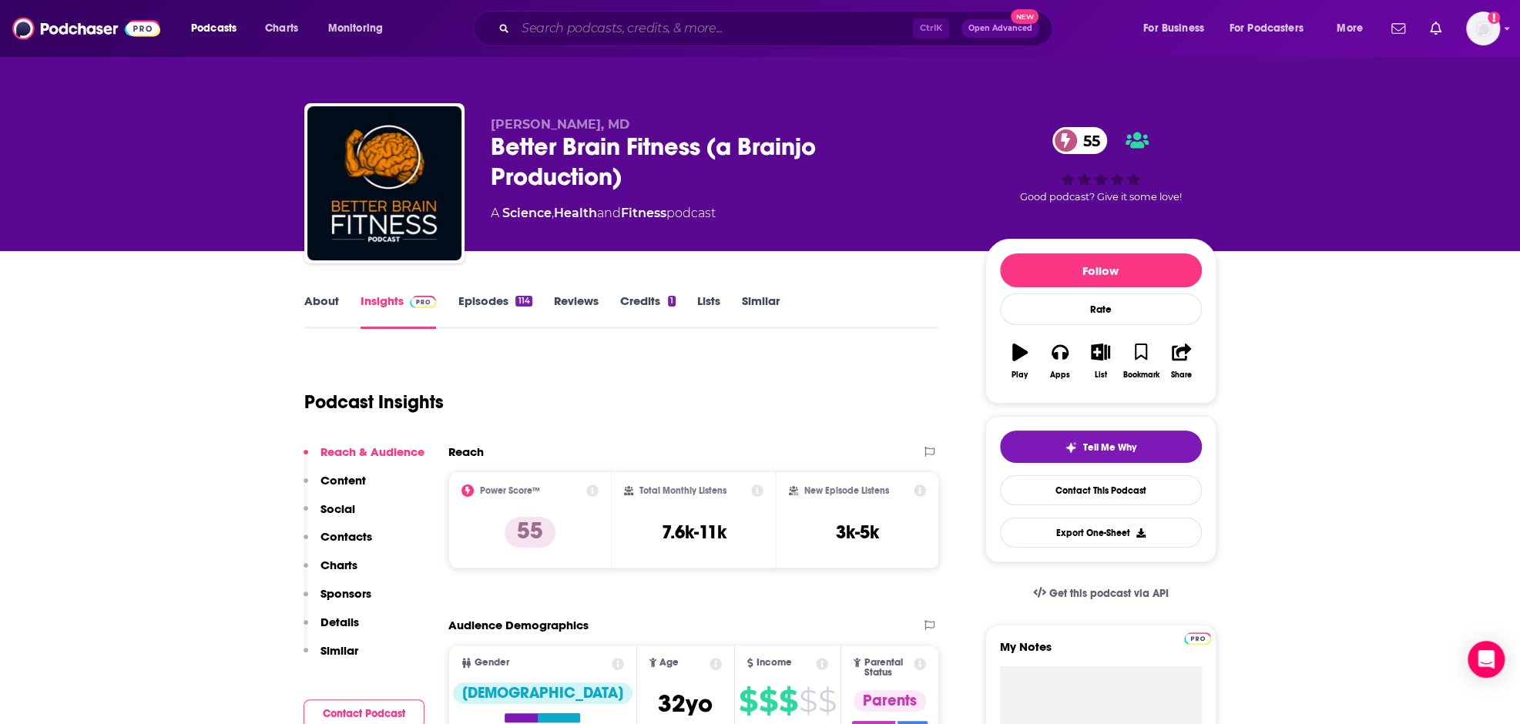
click at [680, 33] on input "Search podcasts, credits, & more..." at bounding box center [715, 28] width 398 height 25
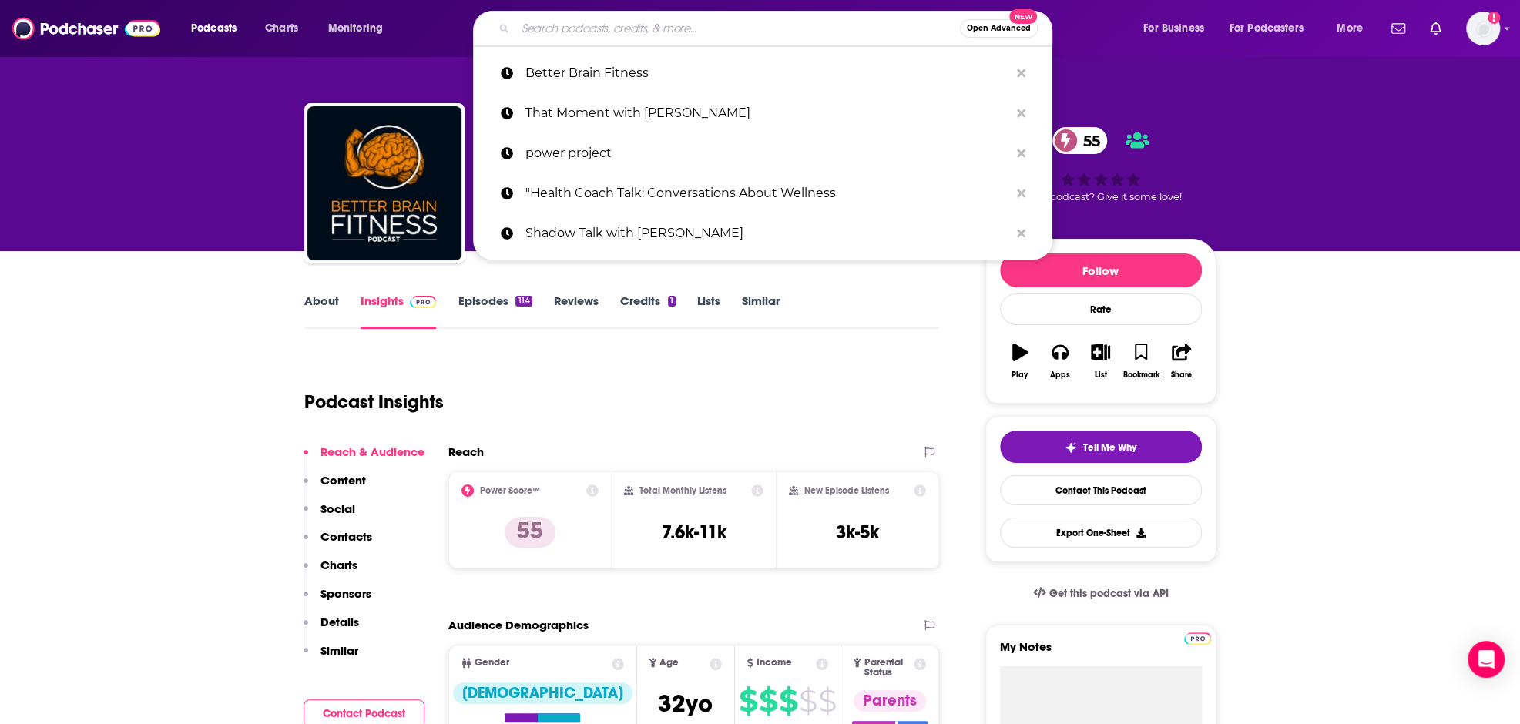
paste input "Practice You with Elena Brower"
type input "Practice You with Elena Brower"
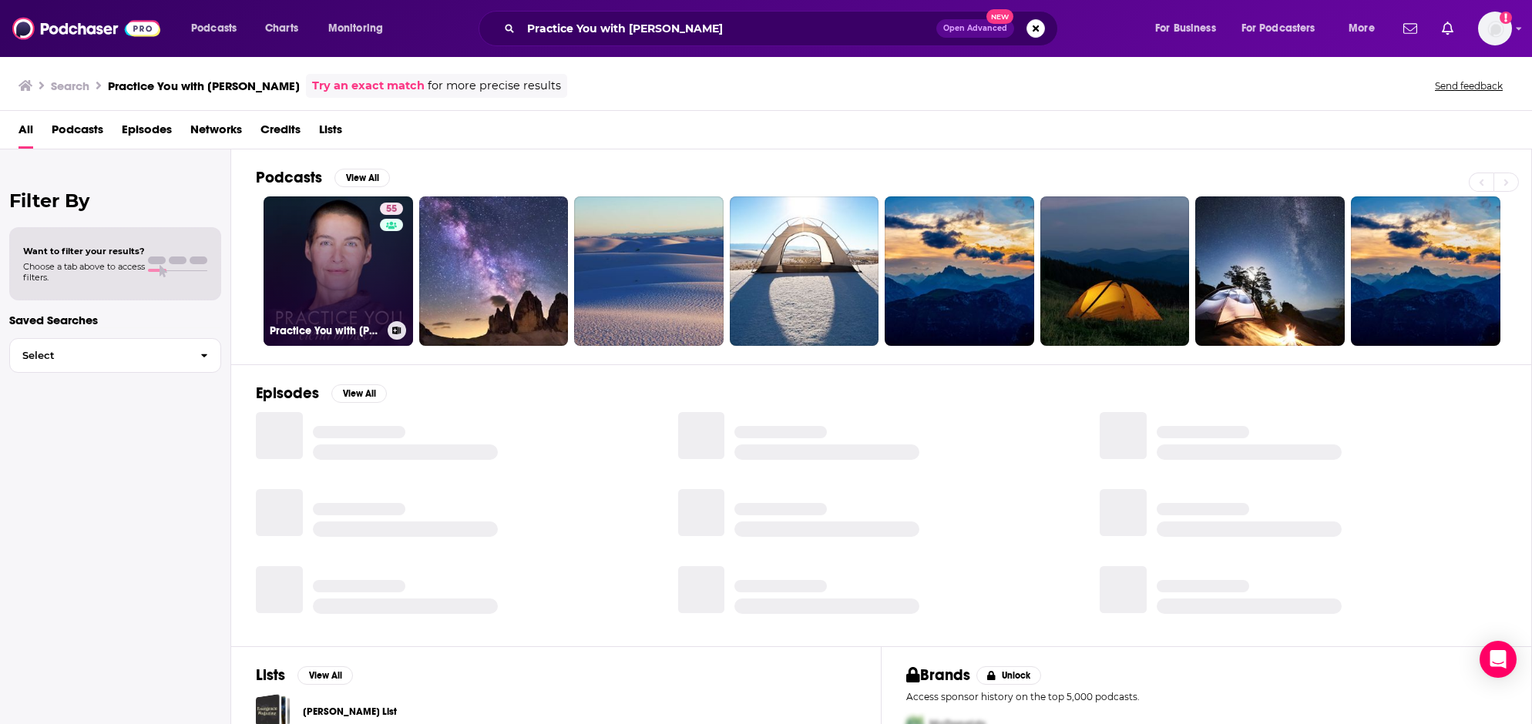
click at [324, 237] on link "55 Practice You with Elena Brower" at bounding box center [338, 271] width 149 height 149
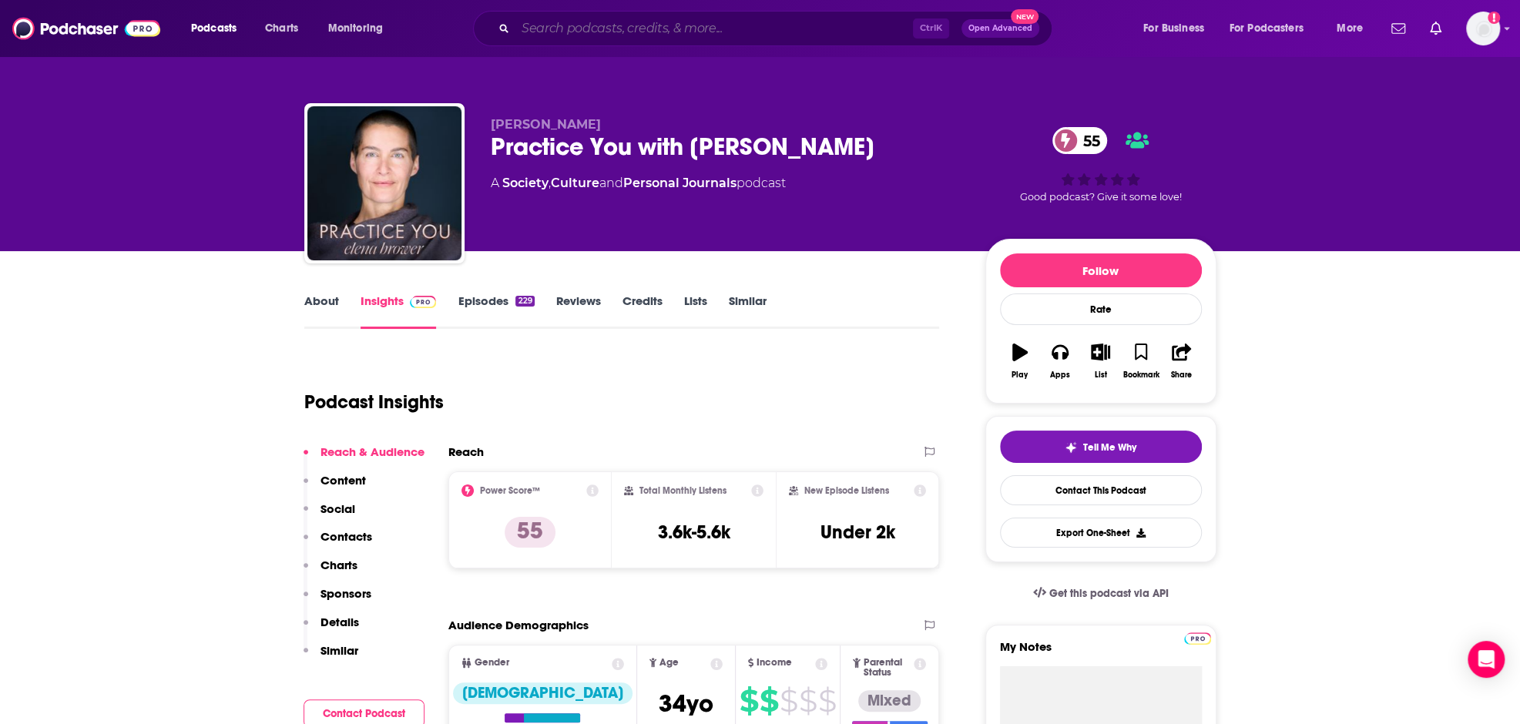
click at [711, 32] on input "Search podcasts, credits, & more..." at bounding box center [715, 28] width 398 height 25
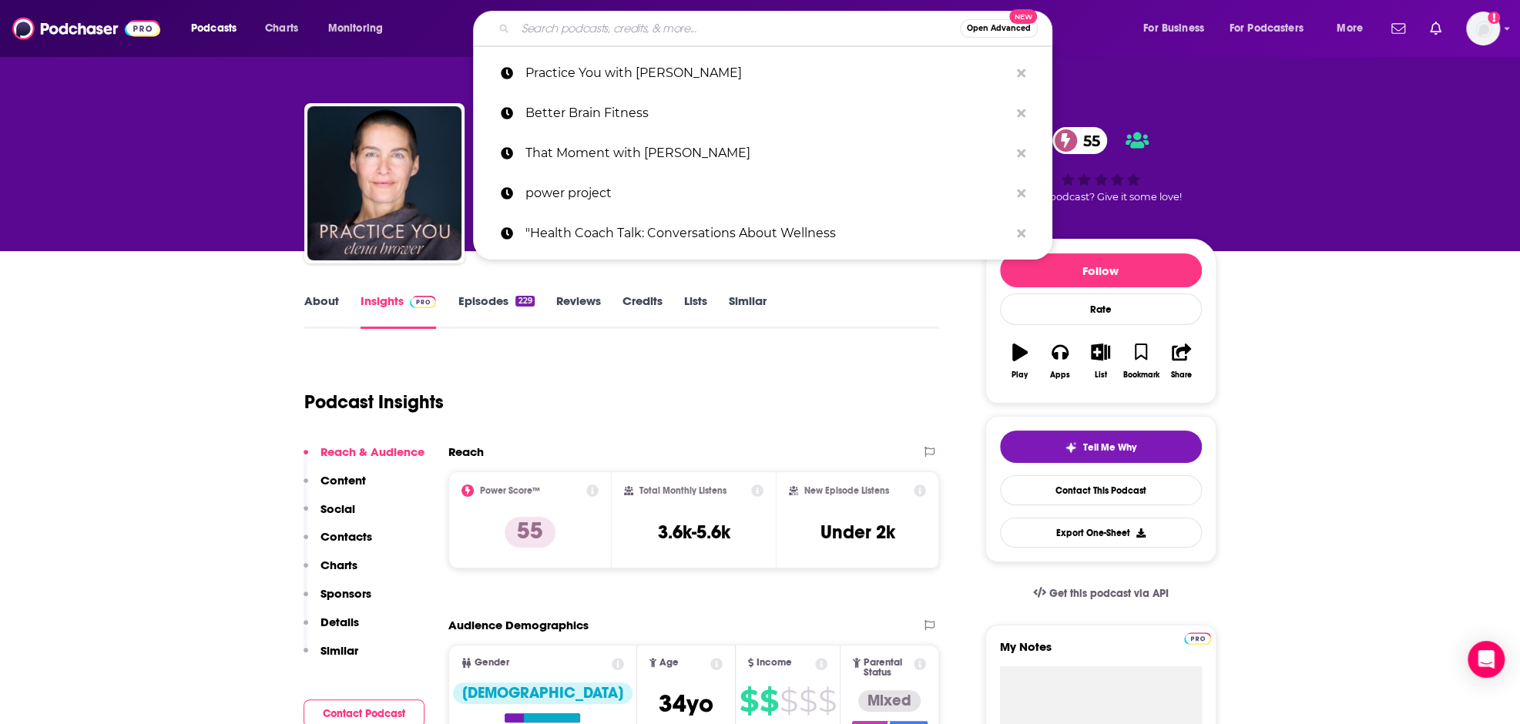
paste input "Lift Free And Diet Hard with [PERSON_NAME]"
type input "Lift Free And Diet Hard with [PERSON_NAME]"
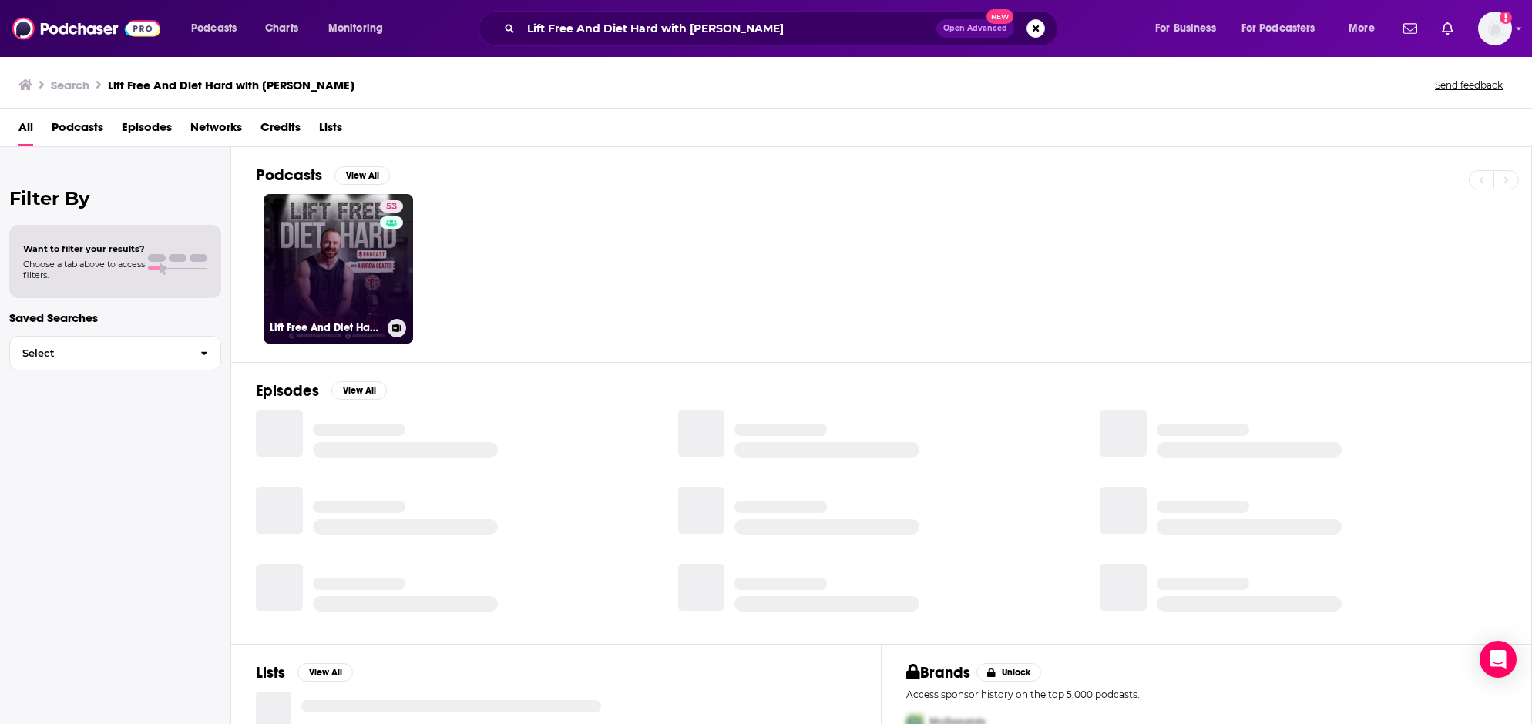
click at [312, 237] on link "53 Lift Free And Diet Hard with Andrew Coates" at bounding box center [338, 268] width 149 height 149
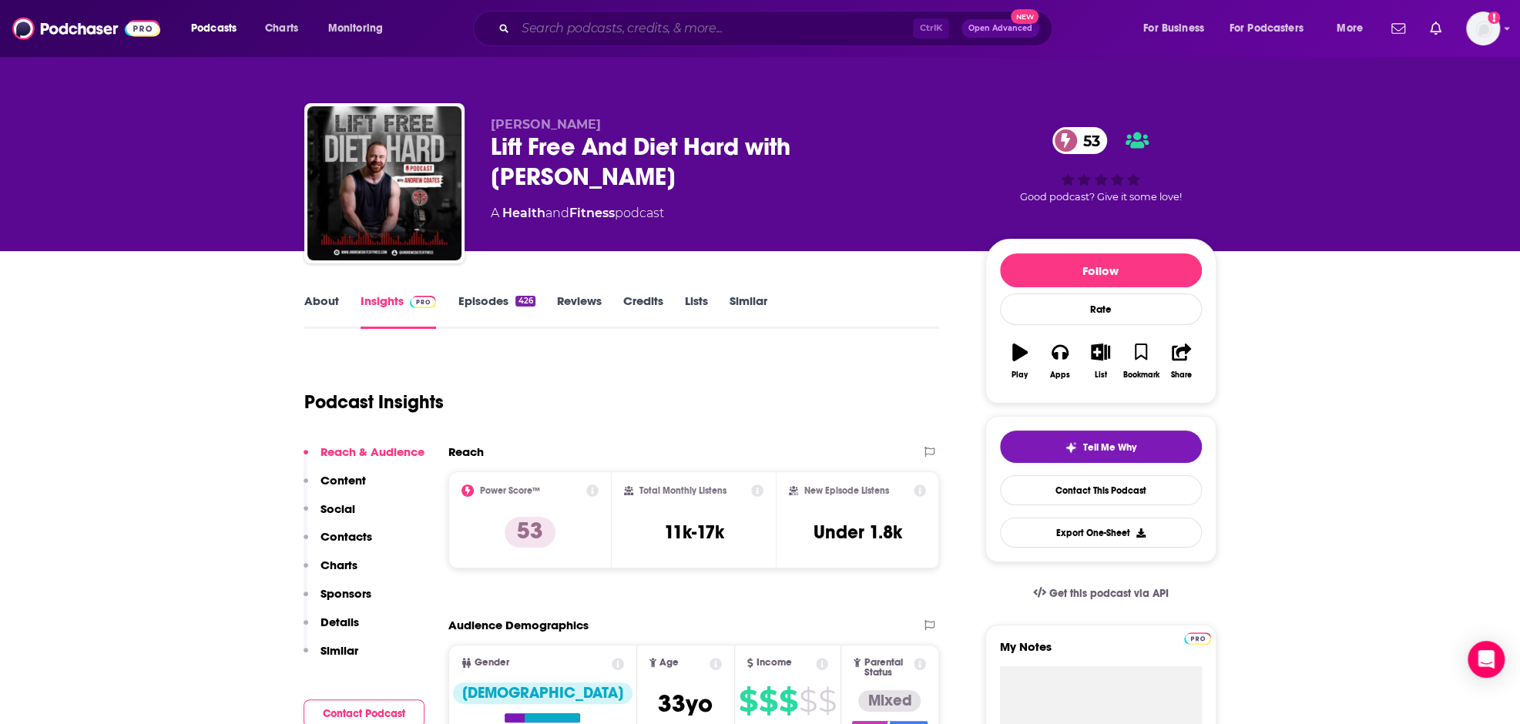
click at [626, 39] on input "Search podcasts, credits, & more..." at bounding box center [715, 28] width 398 height 25
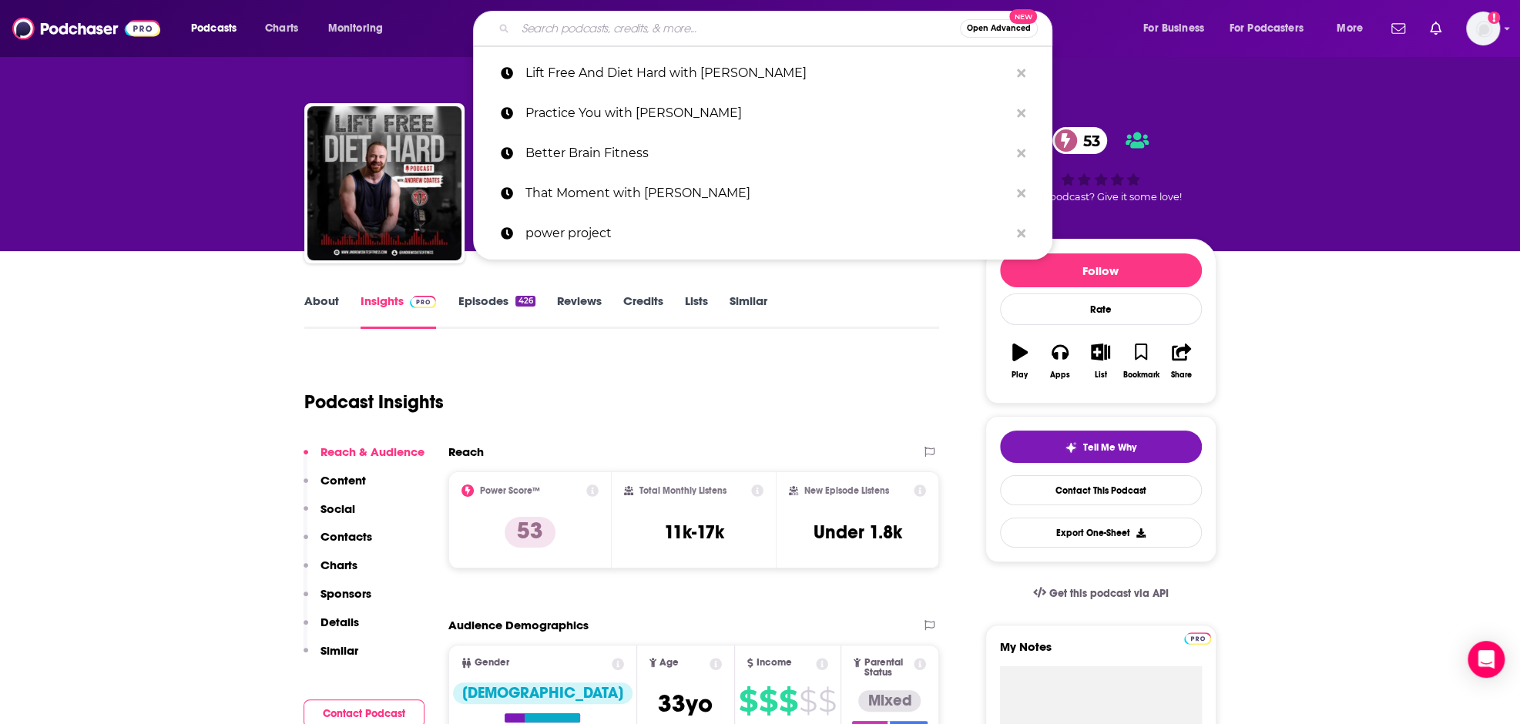
paste input "The [PERSON_NAME] Show - Podcast"
type input "The [PERSON_NAME] Show - Podcast"
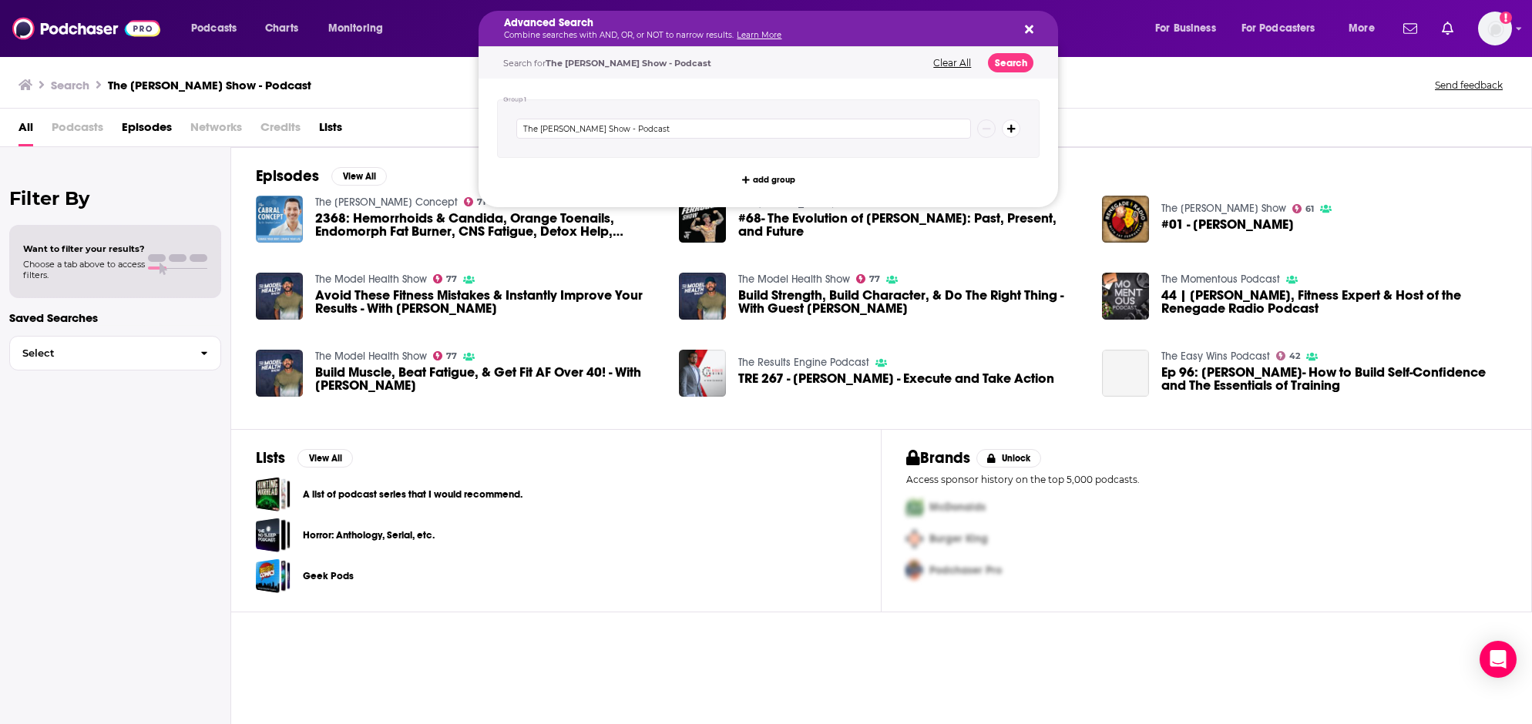
drag, startPoint x: 666, startPoint y: 29, endPoint x: 826, endPoint y: 29, distance: 160.3
click at [1149, 118] on div "All Podcasts Episodes Networks Credits Lists" at bounding box center [768, 131] width 1501 height 32
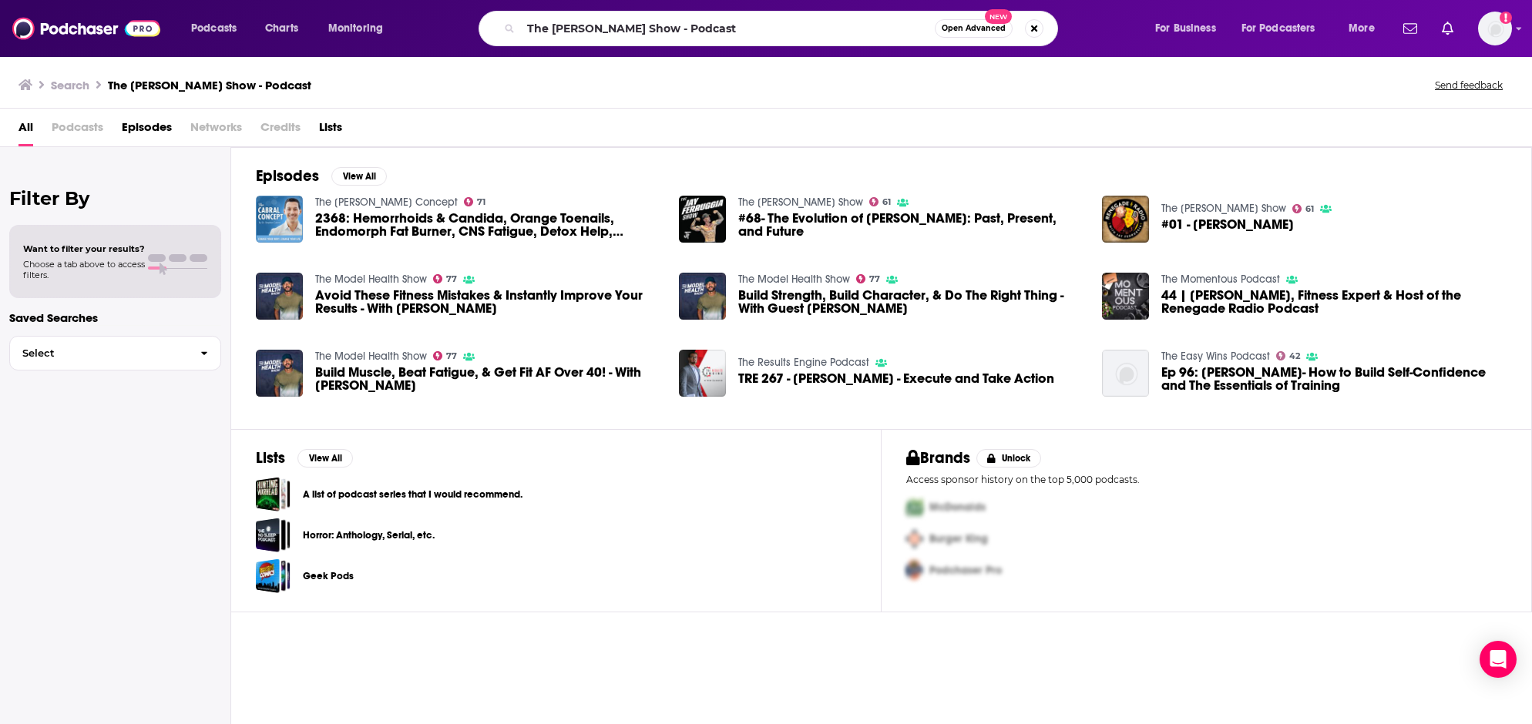
drag, startPoint x: 425, startPoint y: 84, endPoint x: 603, endPoint y: 49, distance: 181.4
click at [426, 83] on div "Search The Jay Ferruggia Show - Podcast Send feedback" at bounding box center [762, 85] width 1489 height 22
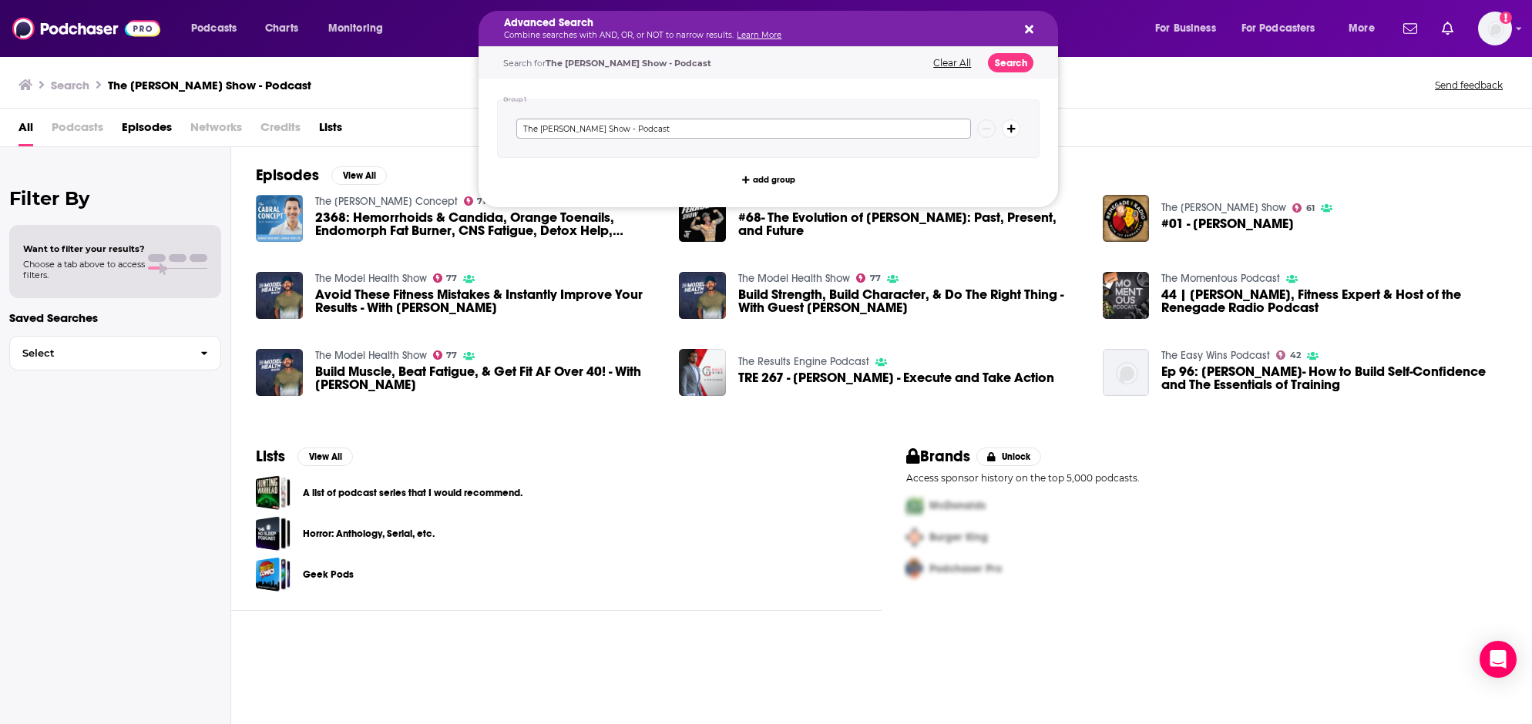
drag, startPoint x: 617, startPoint y: 126, endPoint x: 761, endPoint y: 132, distance: 144.2
click at [761, 132] on input "The [PERSON_NAME] Show - Podcast" at bounding box center [743, 129] width 455 height 20
type input "The [PERSON_NAME] Show"
click at [993, 61] on button "Search" at bounding box center [1010, 62] width 45 height 19
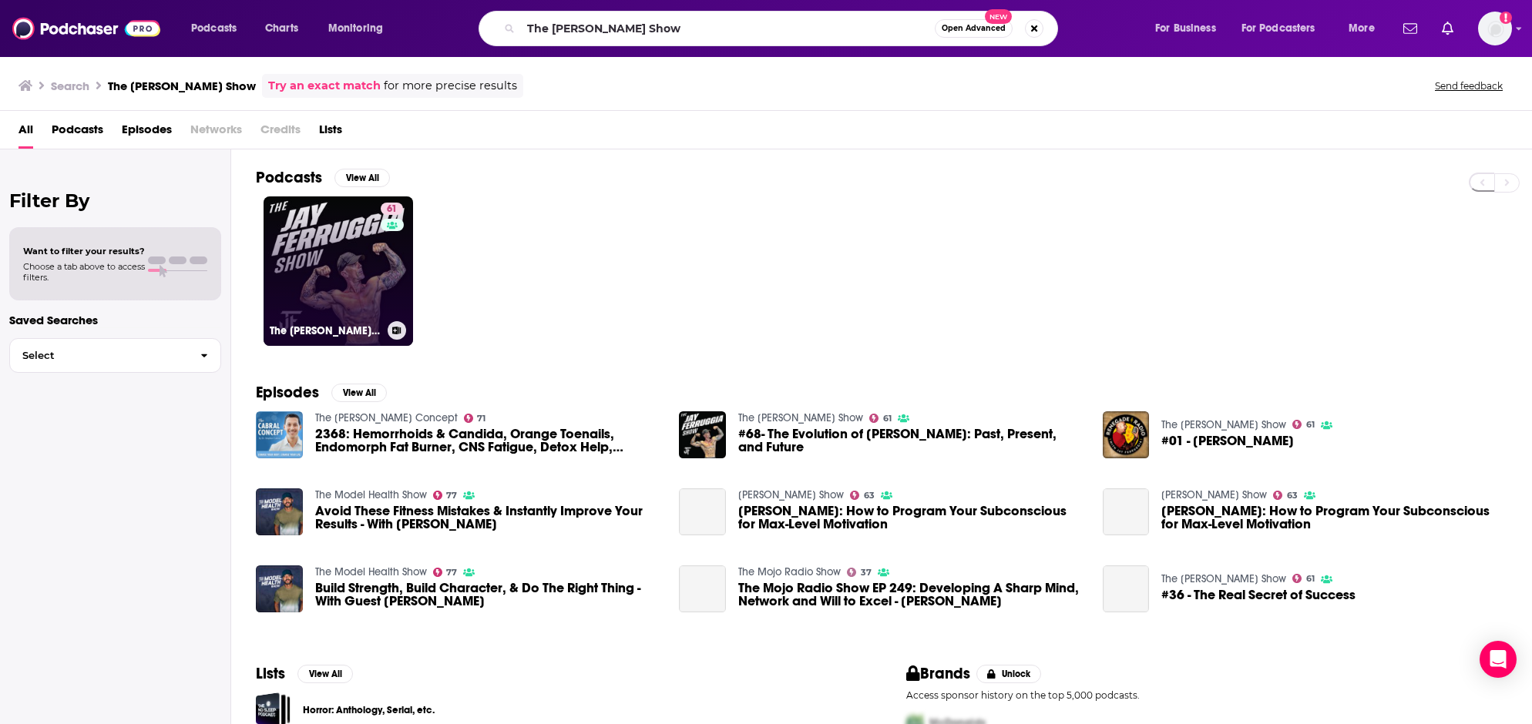
click at [340, 256] on link "61 The Jay Ferruggia Show" at bounding box center [338, 271] width 149 height 149
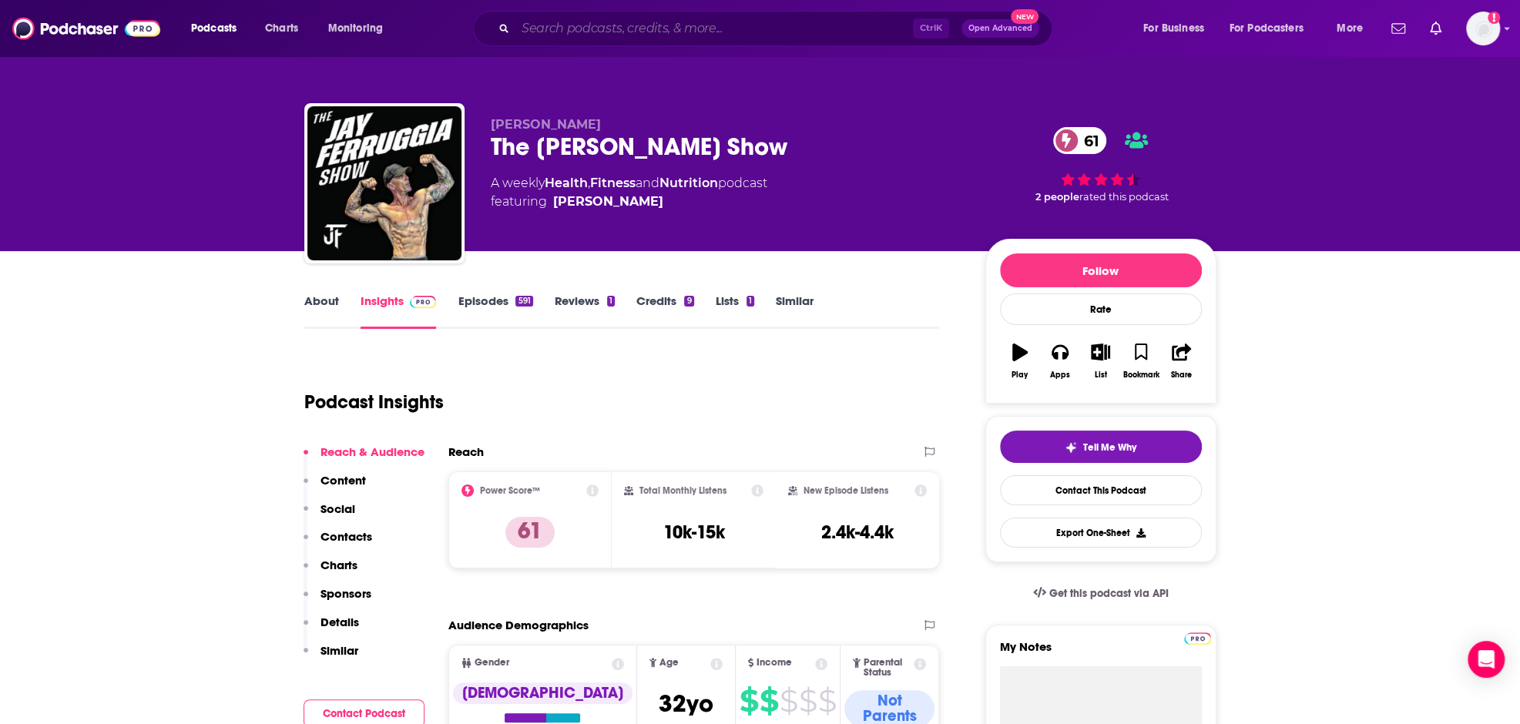
drag, startPoint x: 686, startPoint y: 16, endPoint x: 687, endPoint y: 29, distance: 12.4
click at [686, 16] on input "Search podcasts, credits, & more..." at bounding box center [715, 28] width 398 height 25
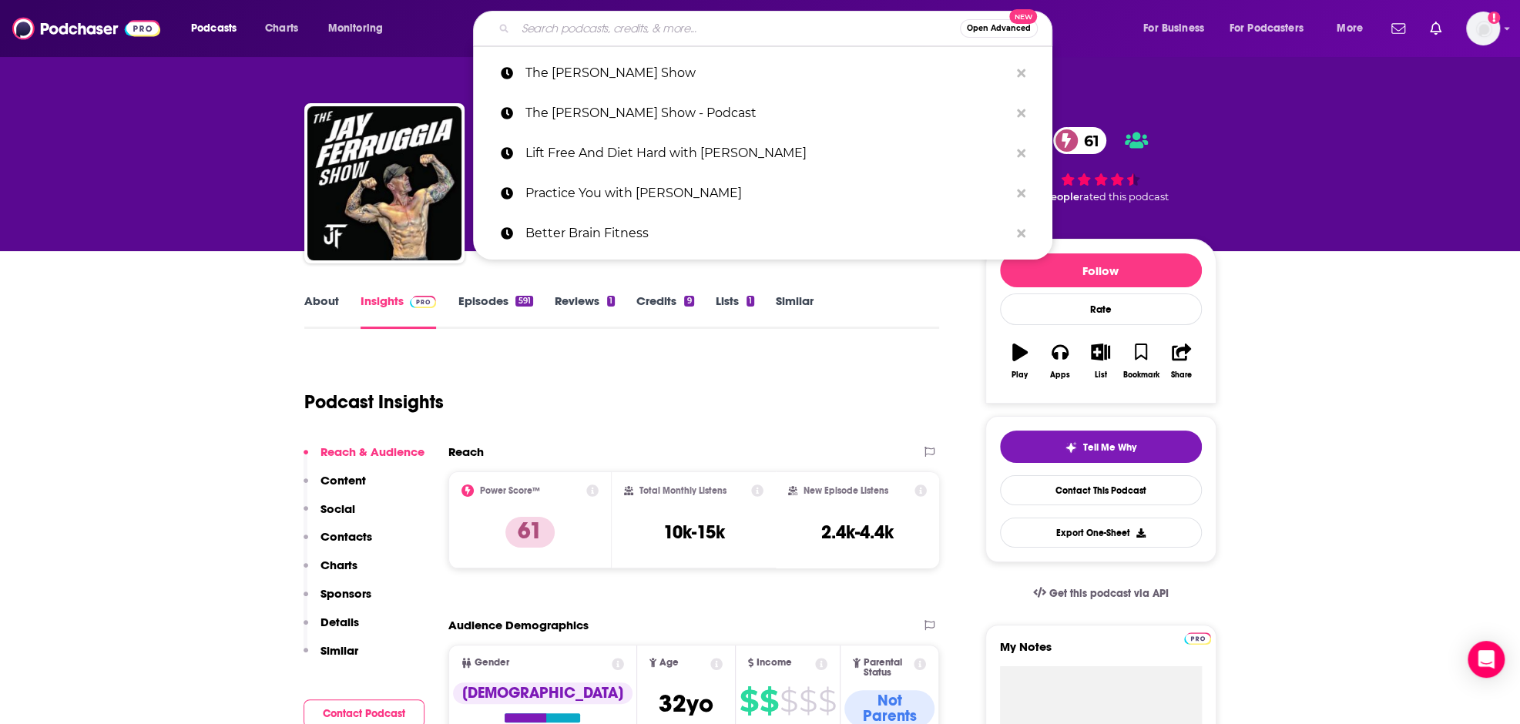
click at [686, 36] on input "Search podcasts, credits, & more..." at bounding box center [738, 28] width 445 height 25
paste input "The [PERSON_NAME] Podcast"
type input "The [PERSON_NAME] Podcast"
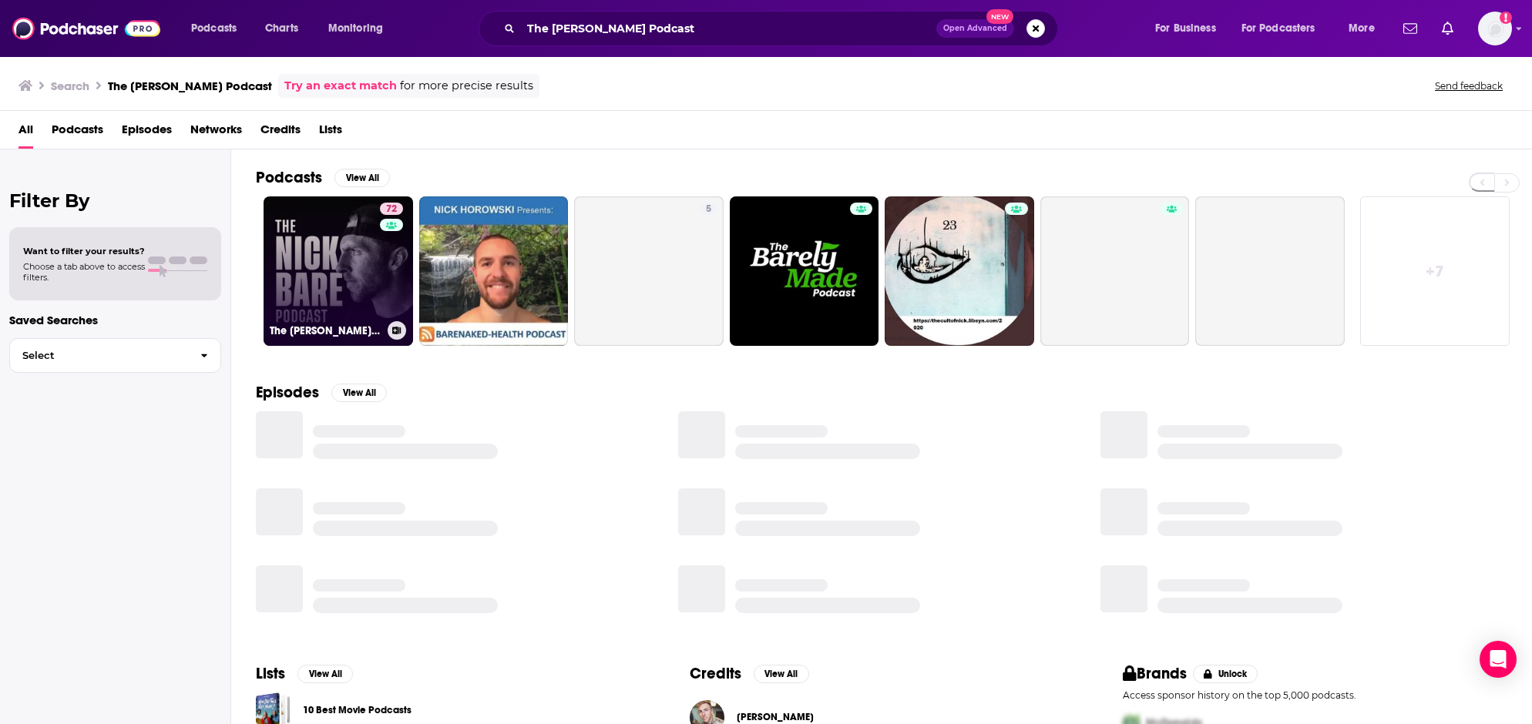
click at [324, 227] on link "72 The Nick Bare Podcast" at bounding box center [338, 271] width 149 height 149
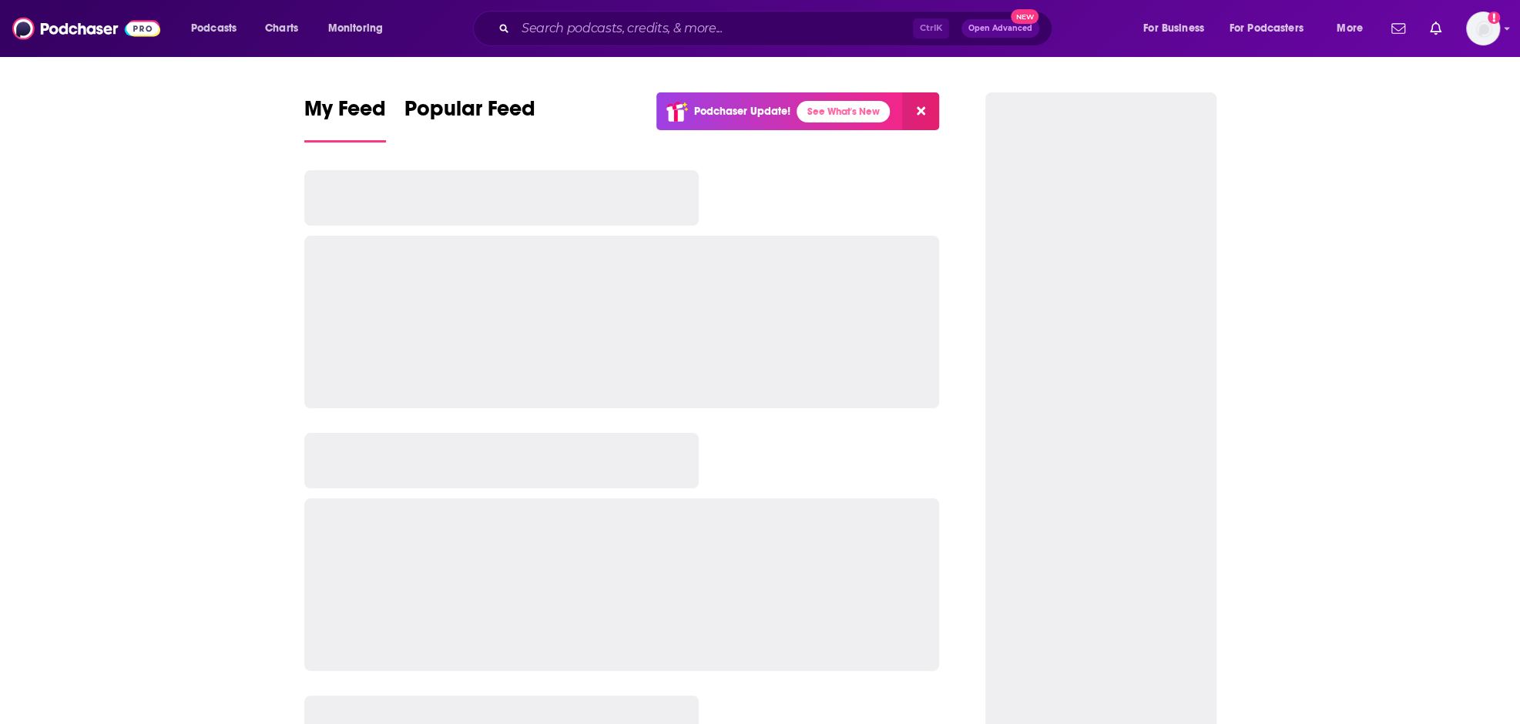
click at [617, 29] on input "Search podcasts, credits, & more..." at bounding box center [715, 28] width 398 height 25
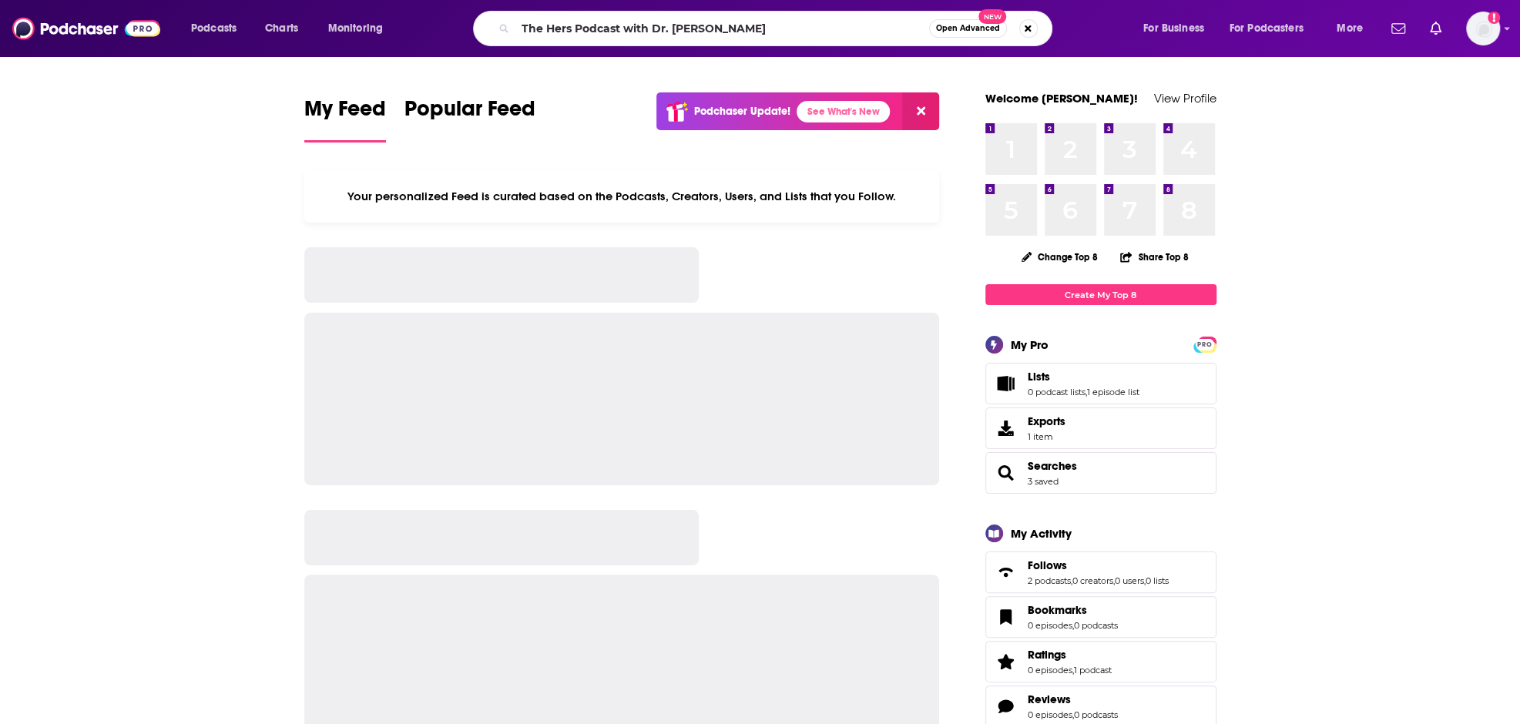
type input "The Hers Podcast with Dr. [PERSON_NAME]"
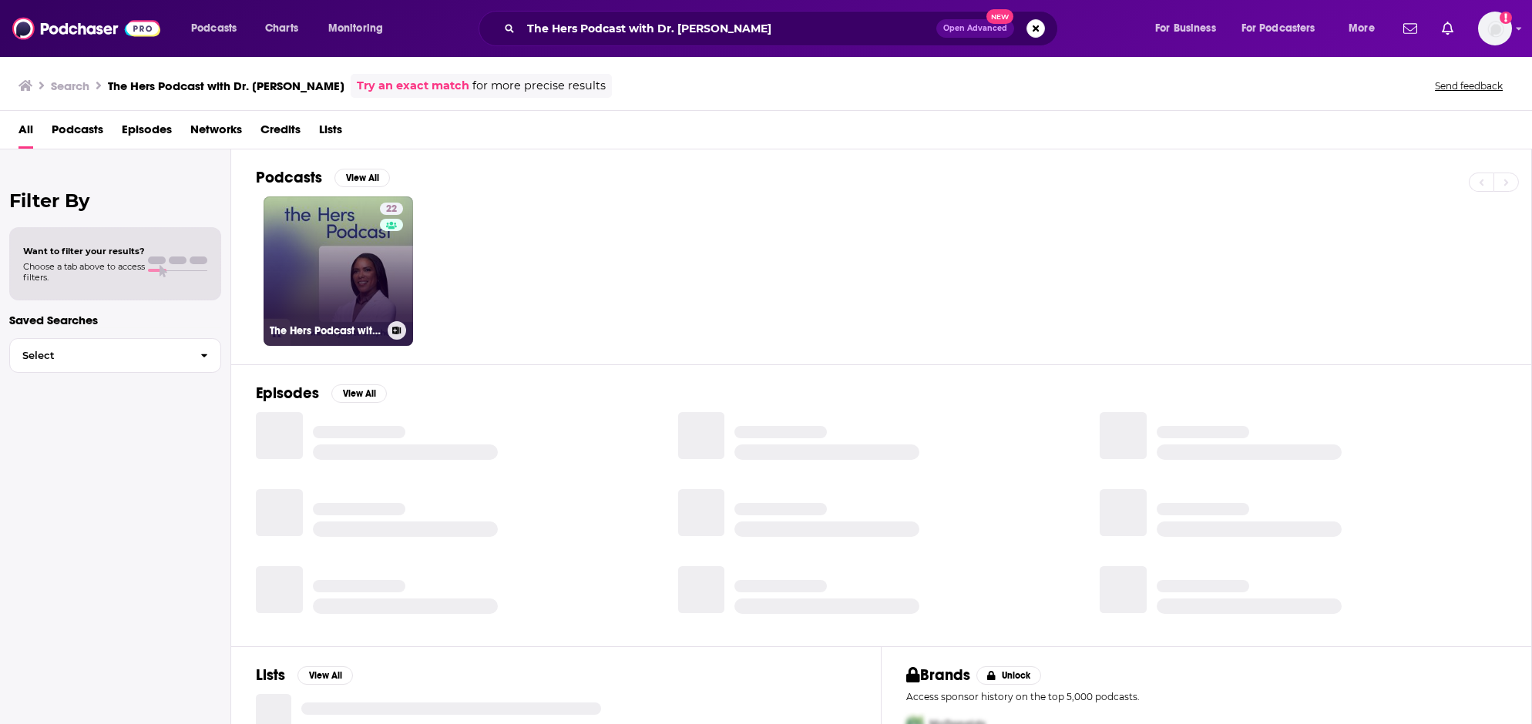
click at [374, 277] on link "22 The Hers Podcast with Dr. [PERSON_NAME]" at bounding box center [338, 271] width 149 height 149
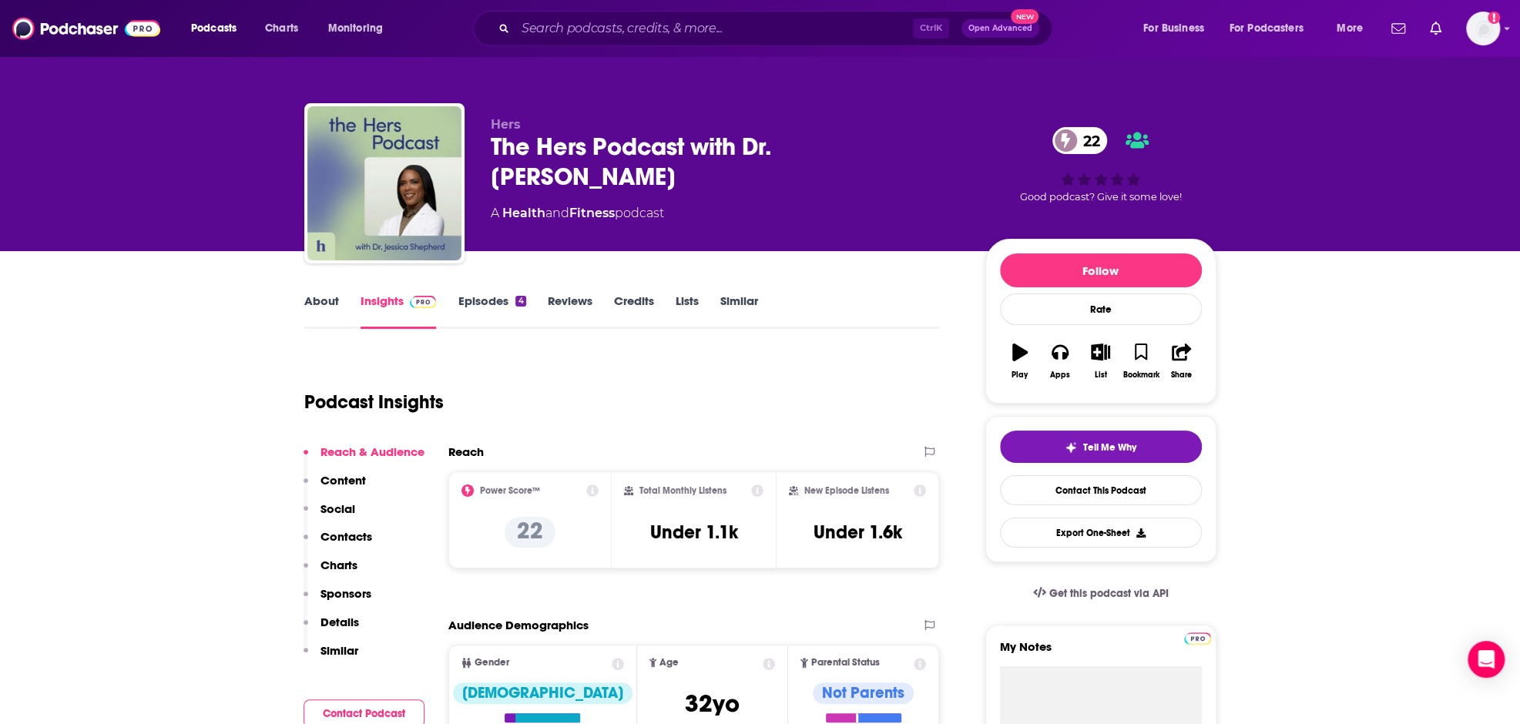
drag, startPoint x: 616, startPoint y: 12, endPoint x: 621, endPoint y: 19, distance: 9.4
click at [621, 19] on div "Ctrl K Open Advanced New" at bounding box center [763, 28] width 580 height 35
click at [623, 22] on input "Search podcasts, credits, & more..." at bounding box center [715, 28] width 398 height 25
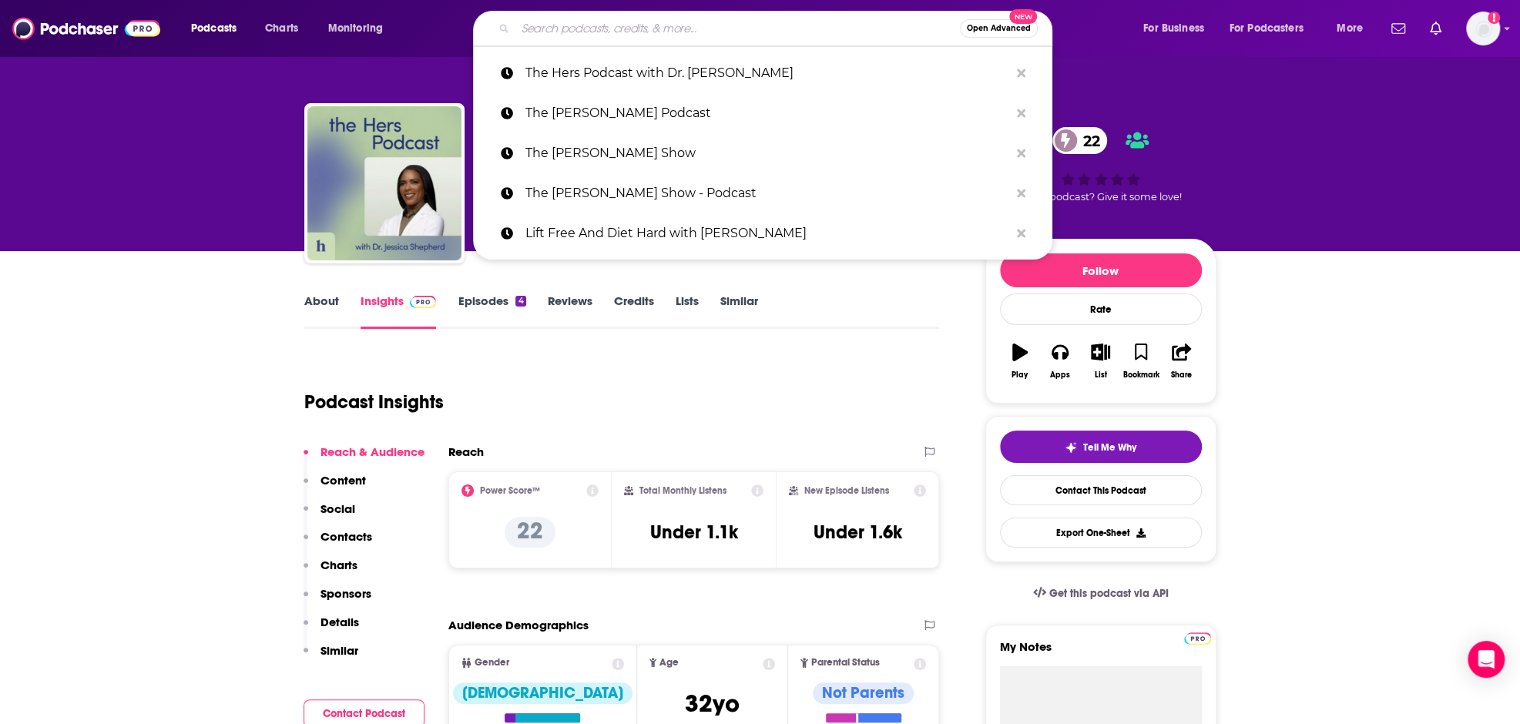
paste input "SmartHERNews"
type input "SmartHERNews"
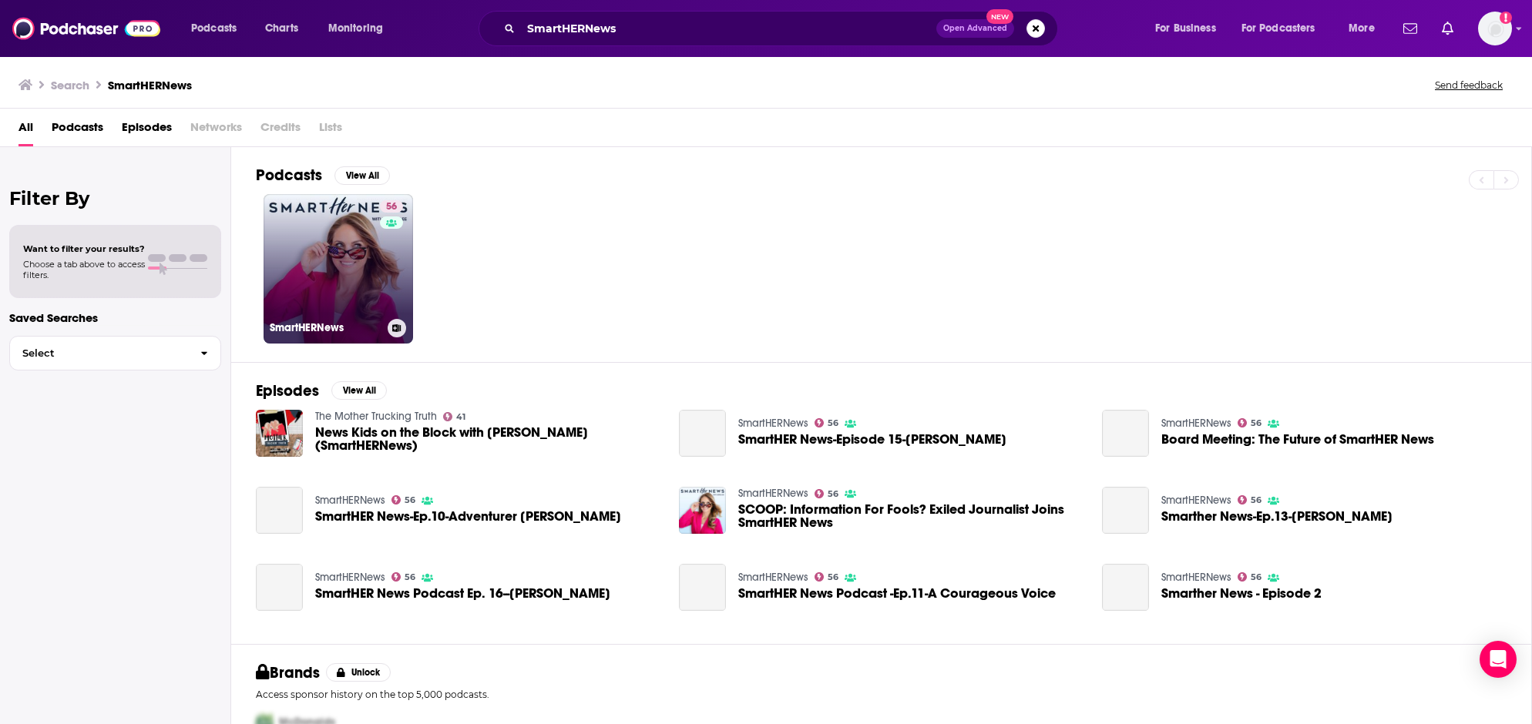
click at [357, 237] on link "56 SmartHERNews" at bounding box center [338, 268] width 149 height 149
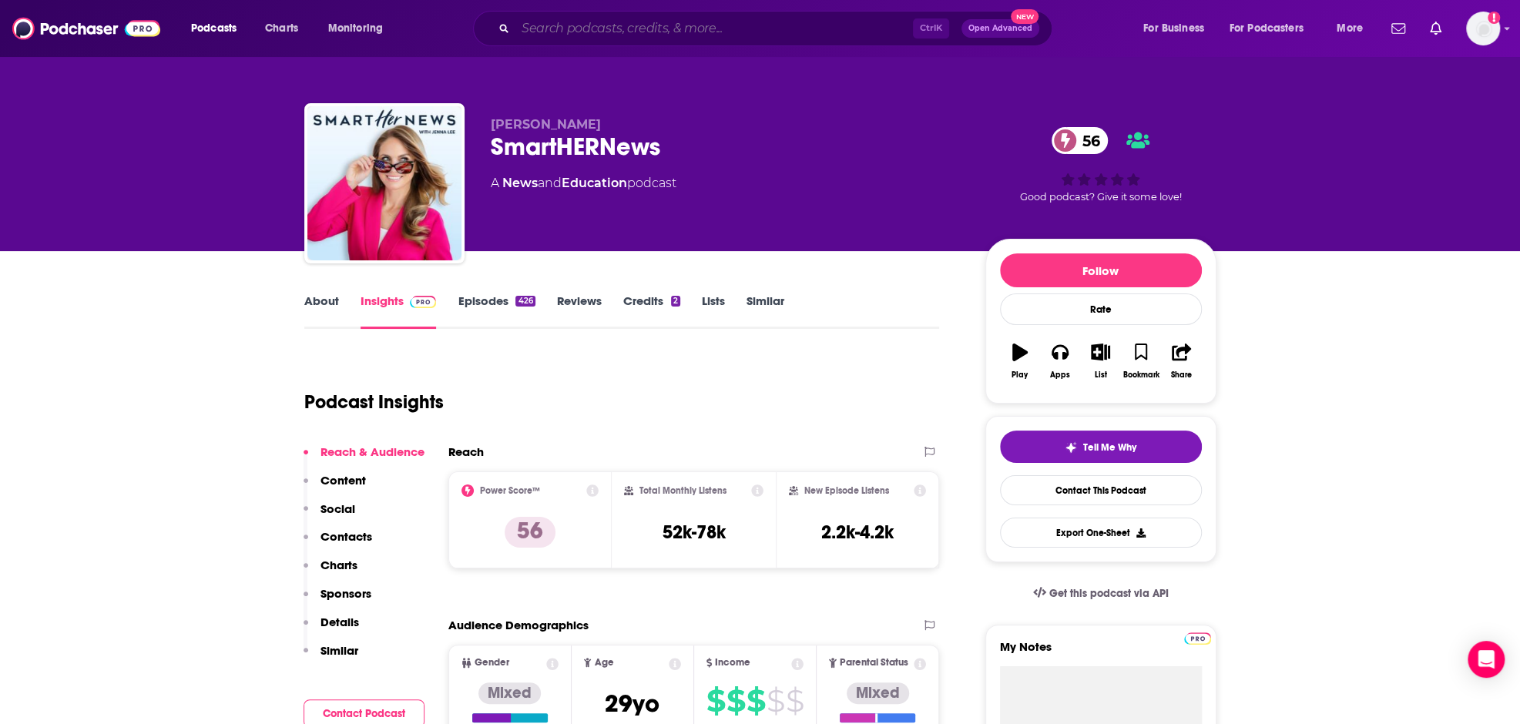
click at [734, 16] on input "Search podcasts, credits, & more..." at bounding box center [715, 28] width 398 height 25
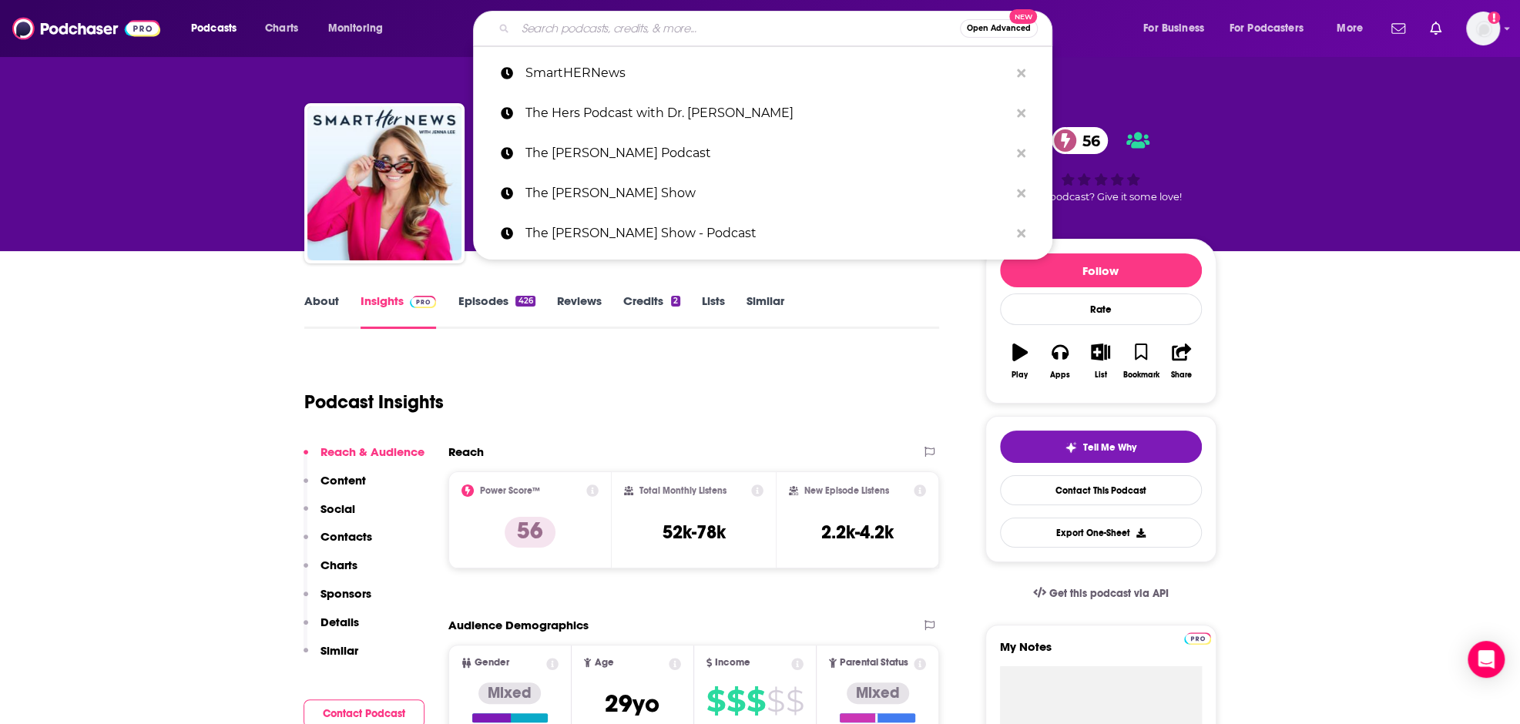
paste input "The Meat Mafia Podcast"
type input "The Meat Mafia Podcast"
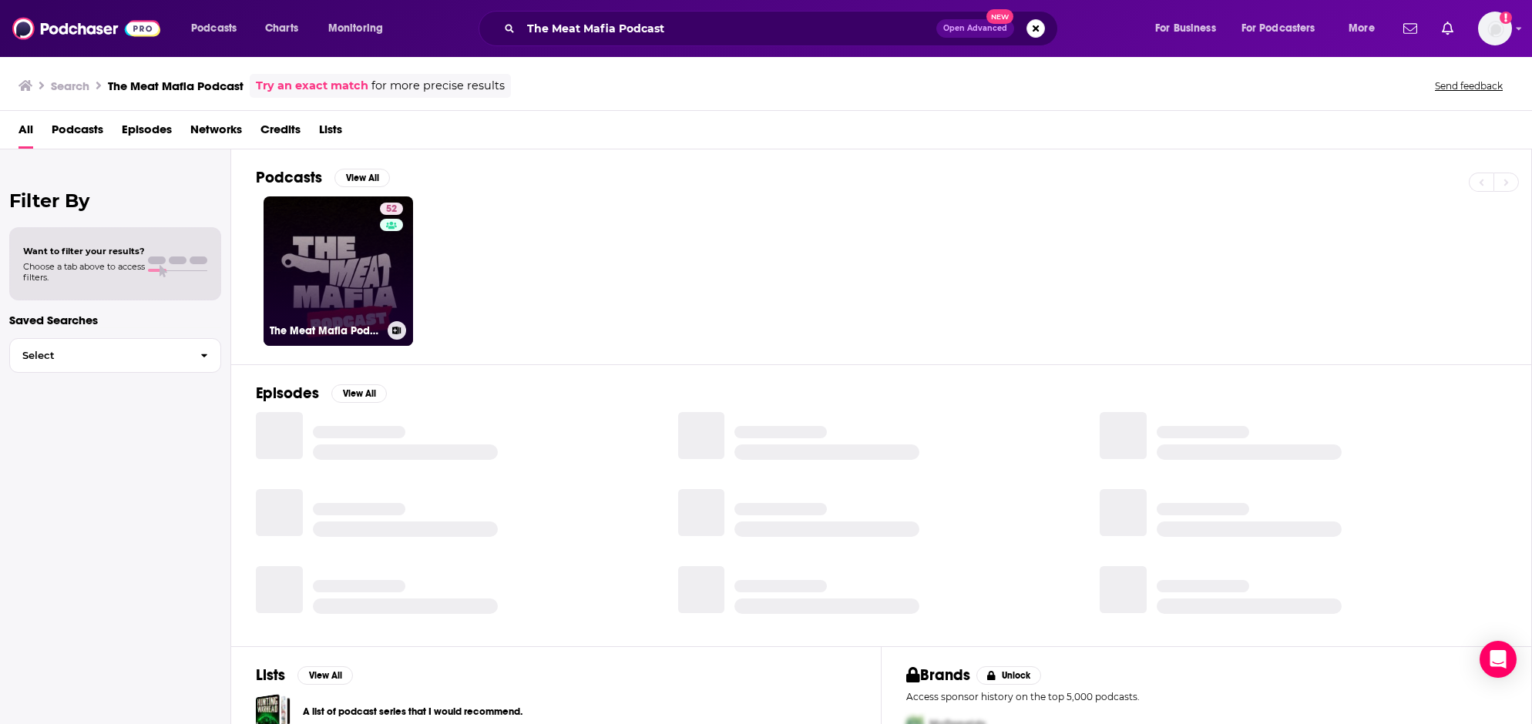
click at [328, 260] on link "52 The Meat Mafia Podcast" at bounding box center [338, 271] width 149 height 149
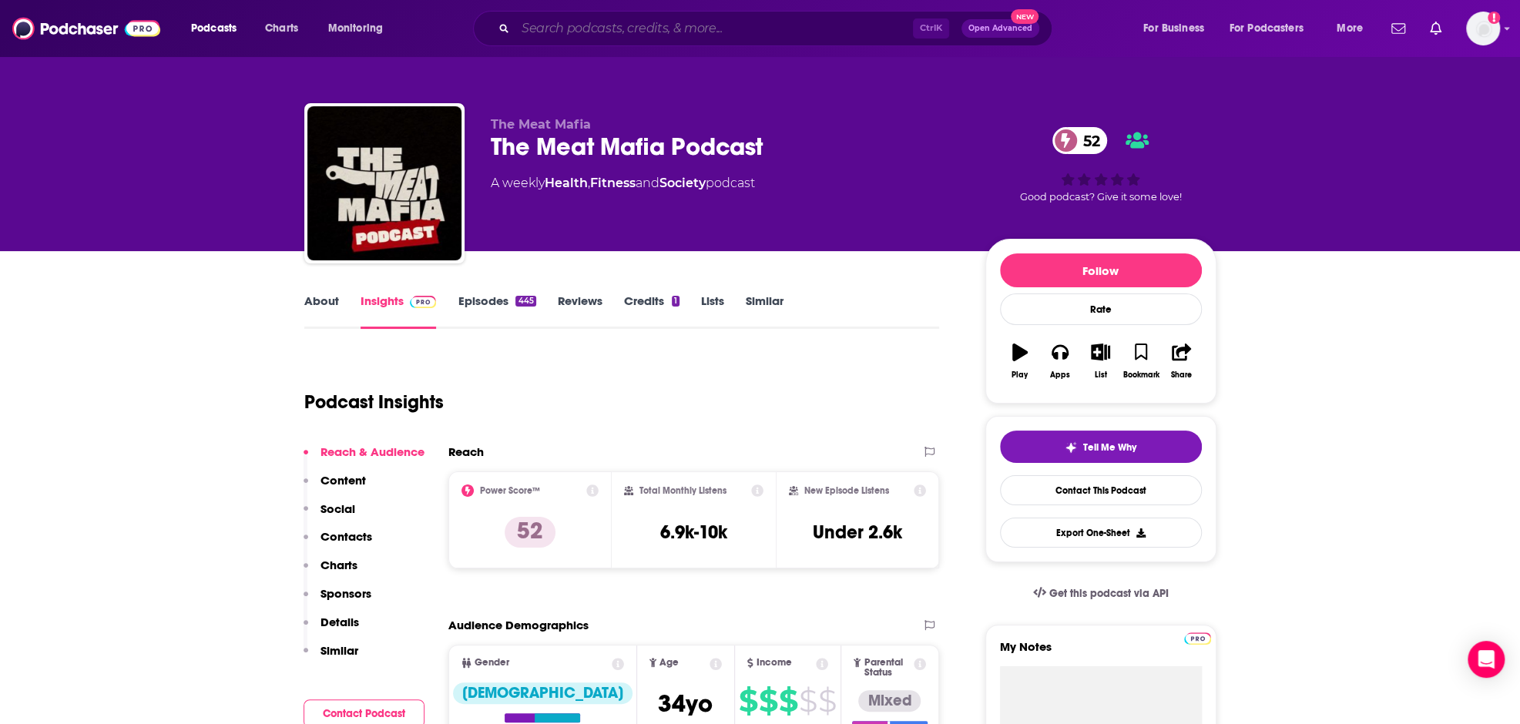
click at [650, 26] on input "Search podcasts, credits, & more..." at bounding box center [715, 28] width 398 height 25
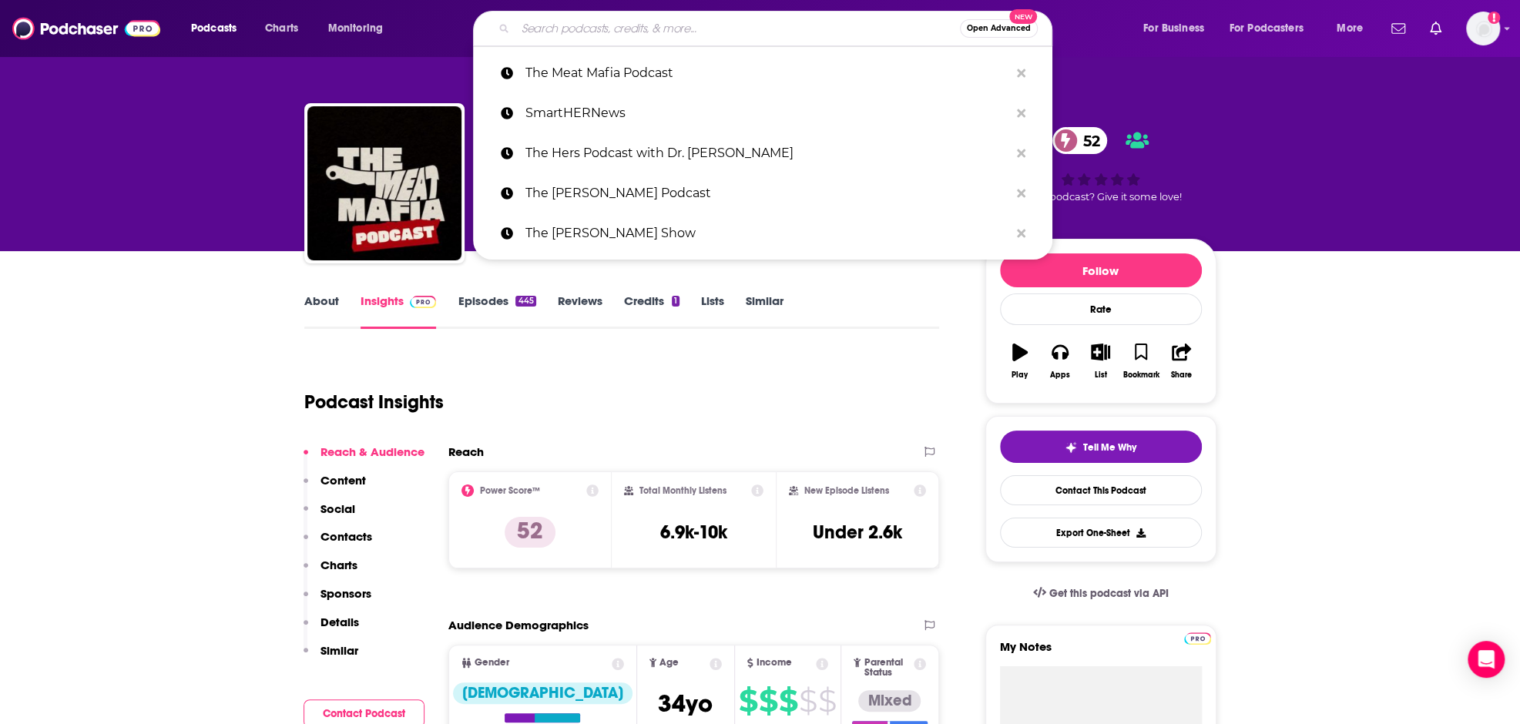
paste input "The Strength Coach Podcast"
type input "The Strength Coach Podcast"
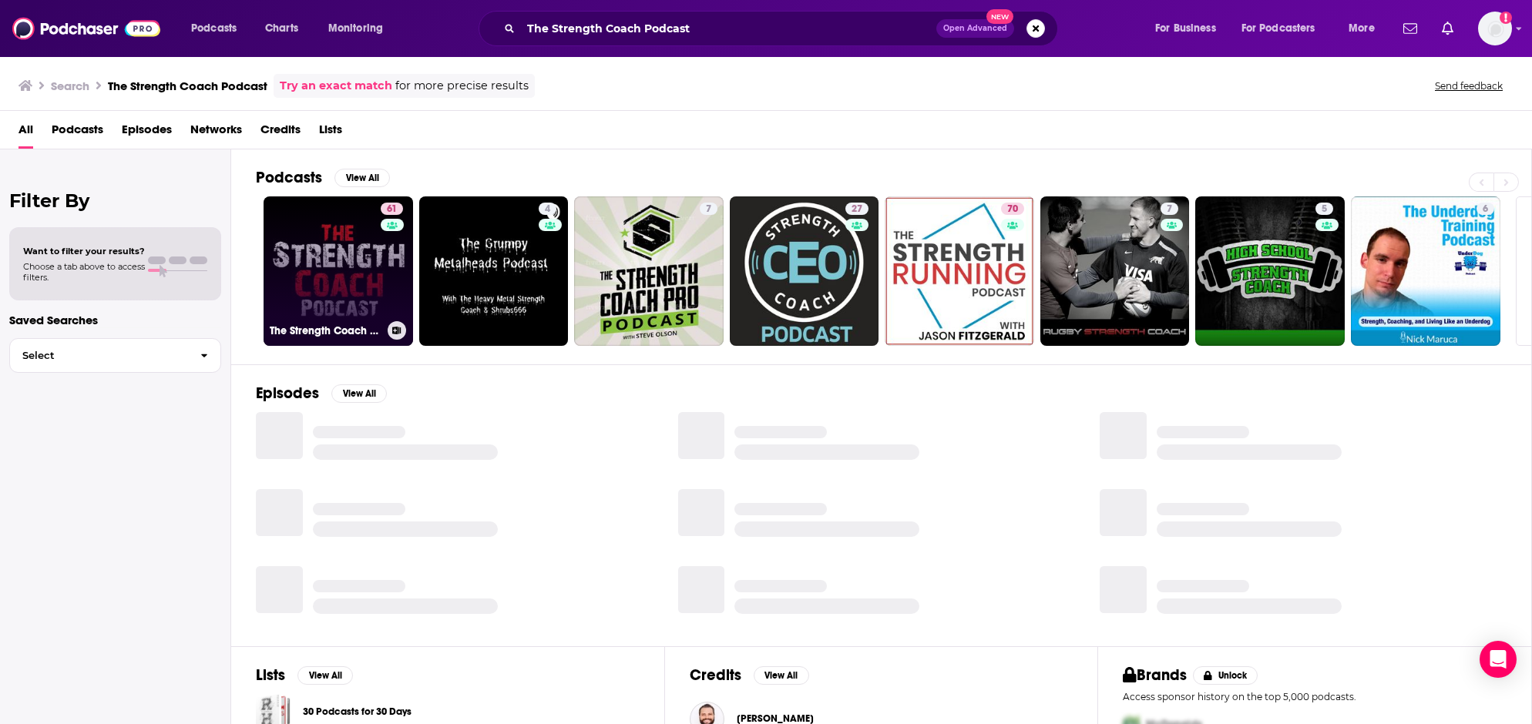
click at [365, 242] on link "61 The Strength Coach Podcast" at bounding box center [338, 271] width 149 height 149
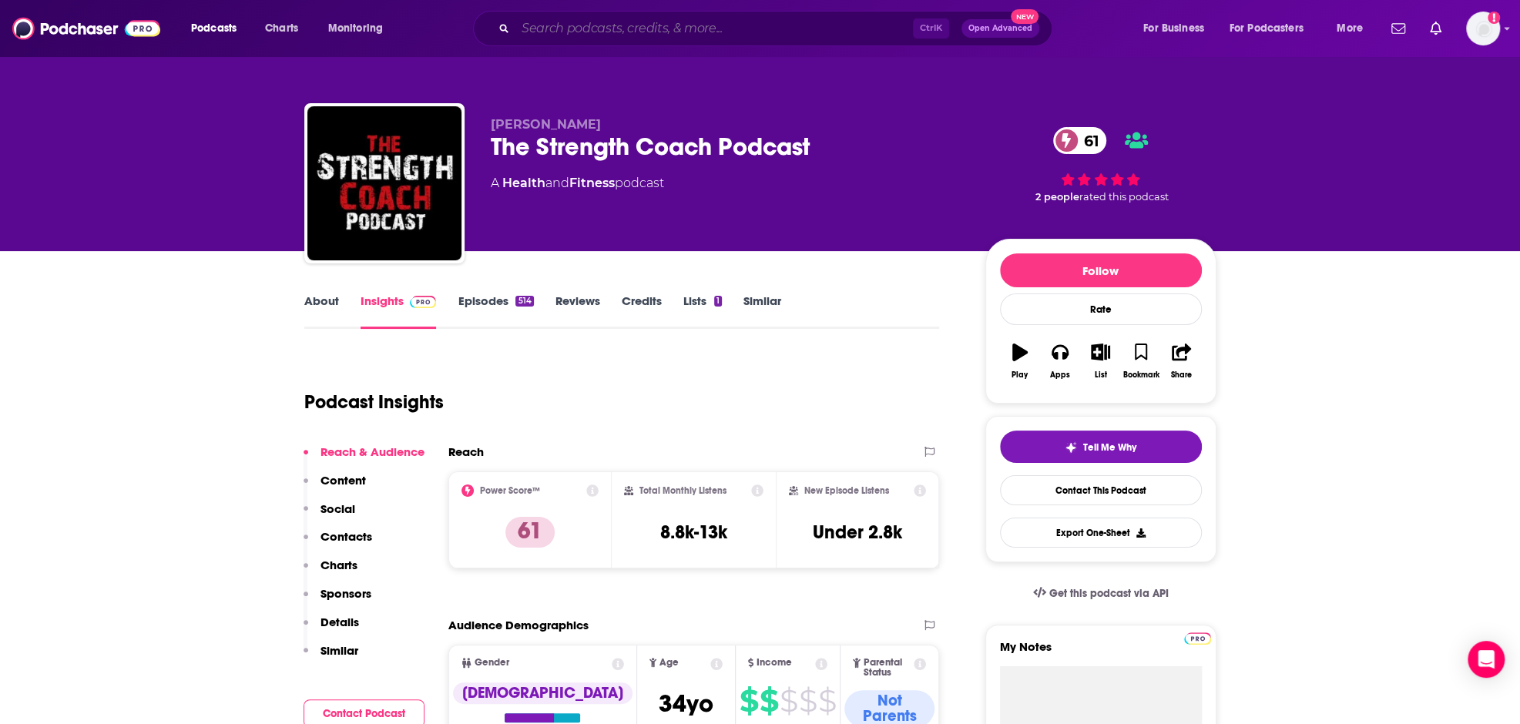
click at [734, 35] on input "Search podcasts, credits, & more..." at bounding box center [715, 28] width 398 height 25
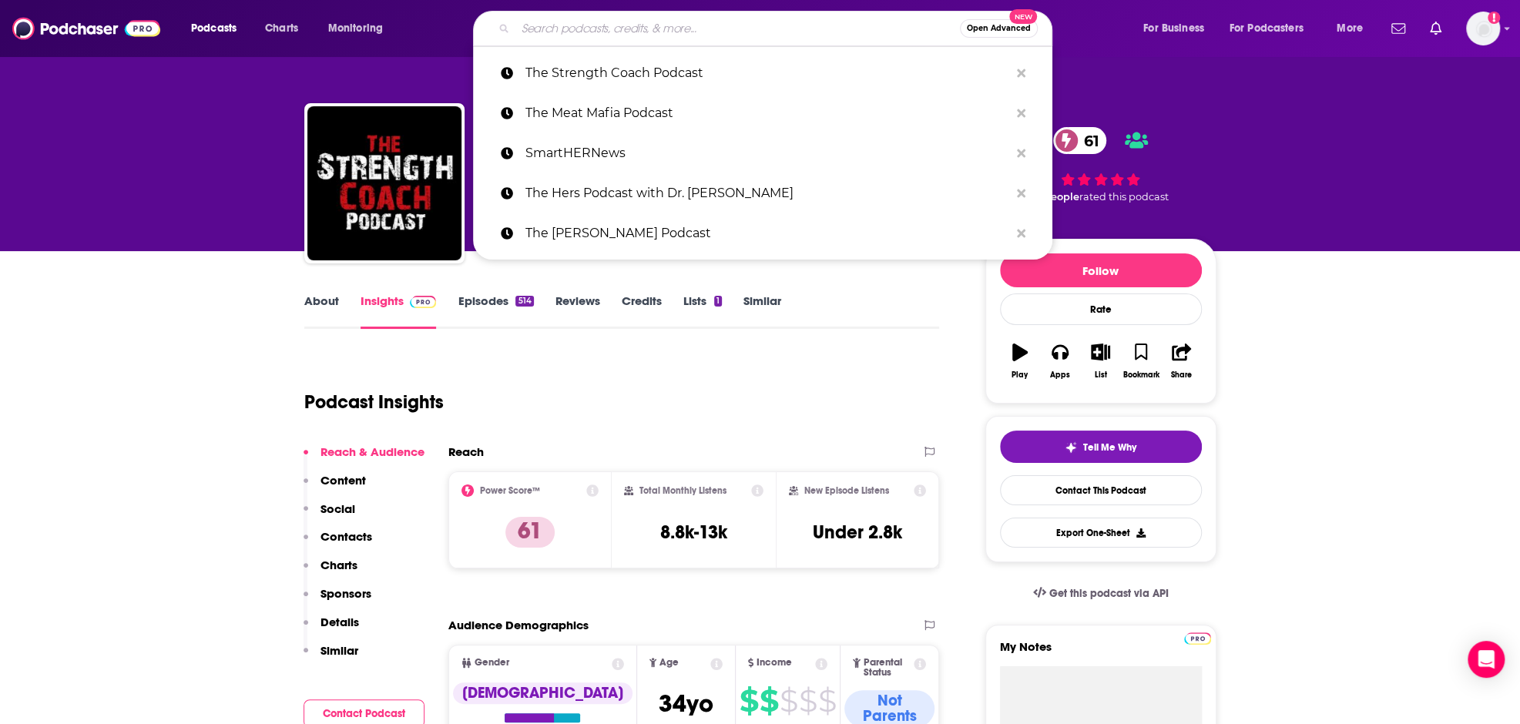
paste input "ATHLEAN-X™"
type input "ATHLEAN-X™"
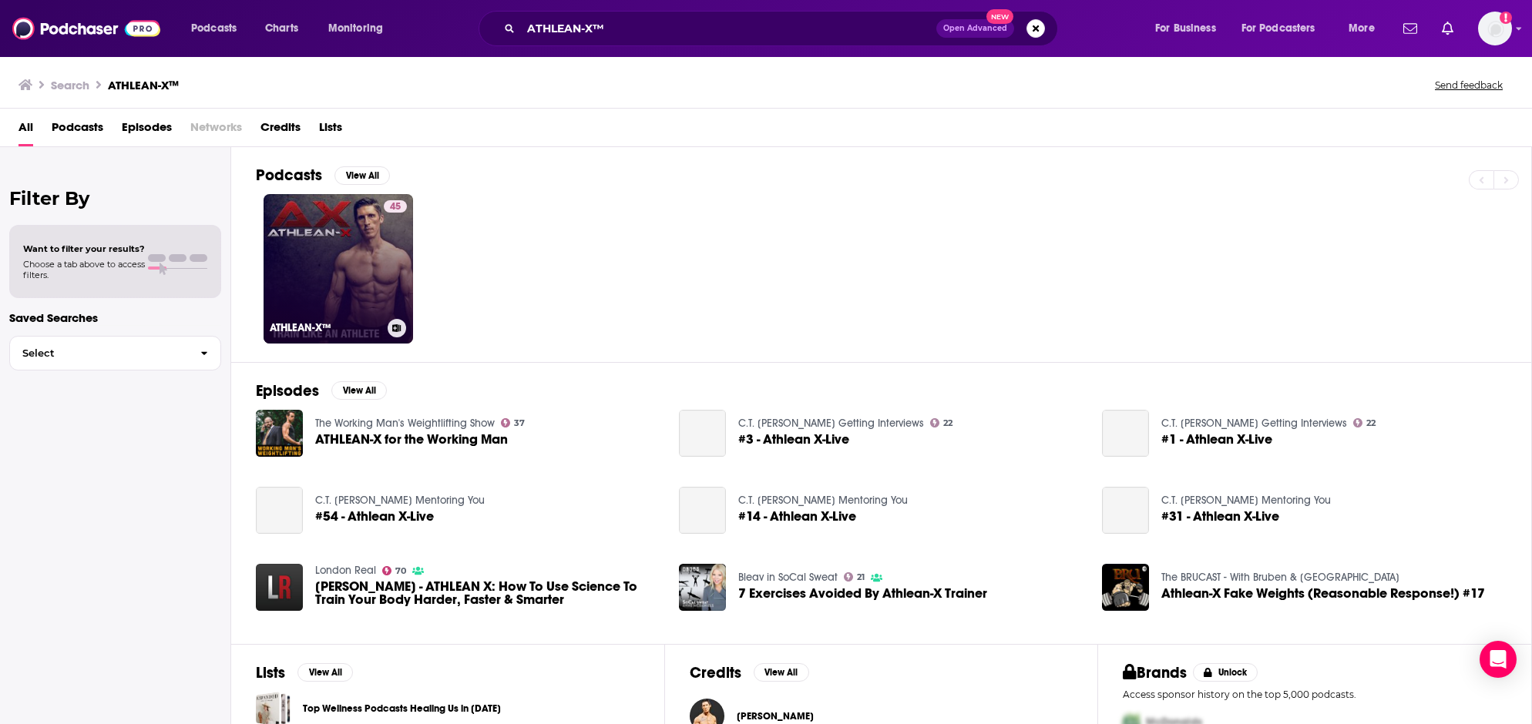
click at [337, 245] on link "45 ATHLEAN-X™" at bounding box center [338, 268] width 149 height 149
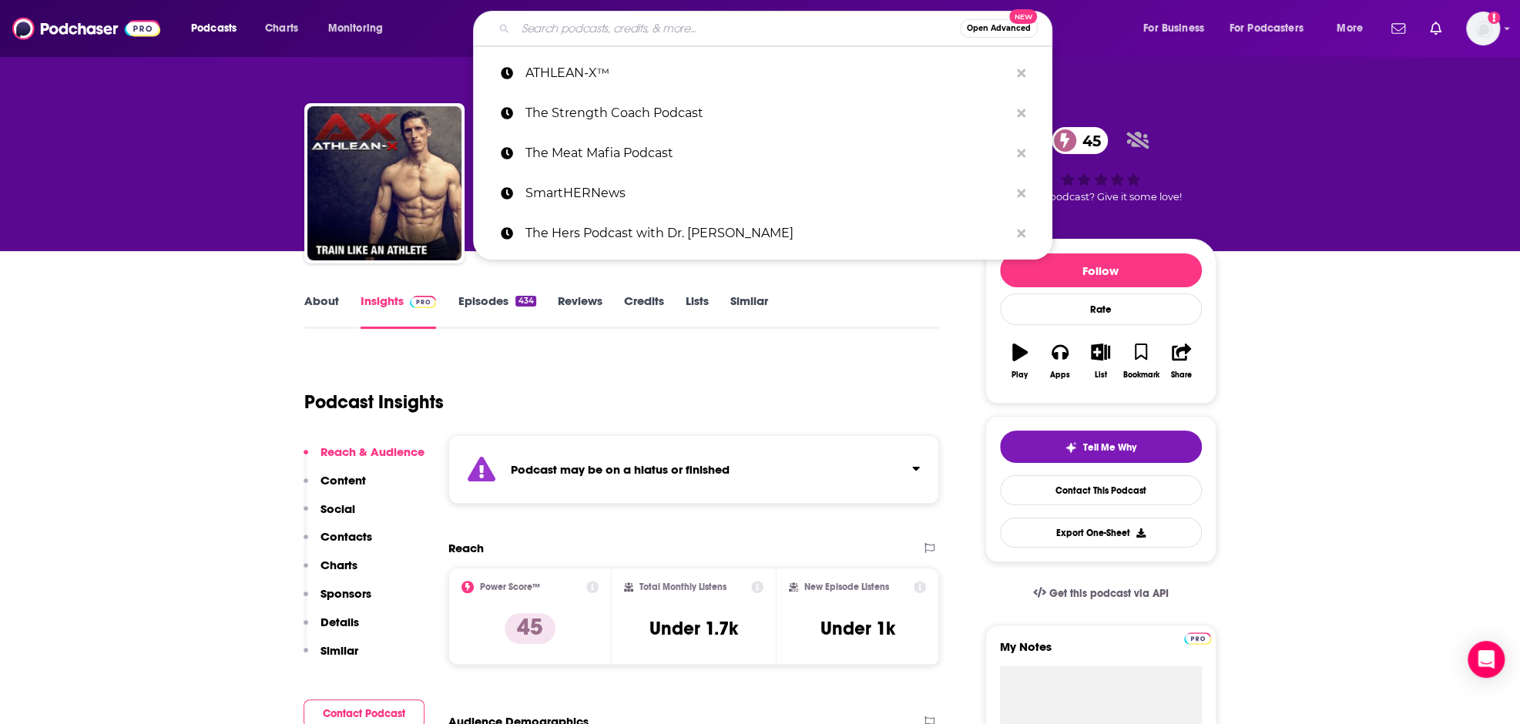
click at [663, 25] on input "Search podcasts, credits, & more..." at bounding box center [738, 28] width 445 height 25
paste input "FASTer Way Podcast"
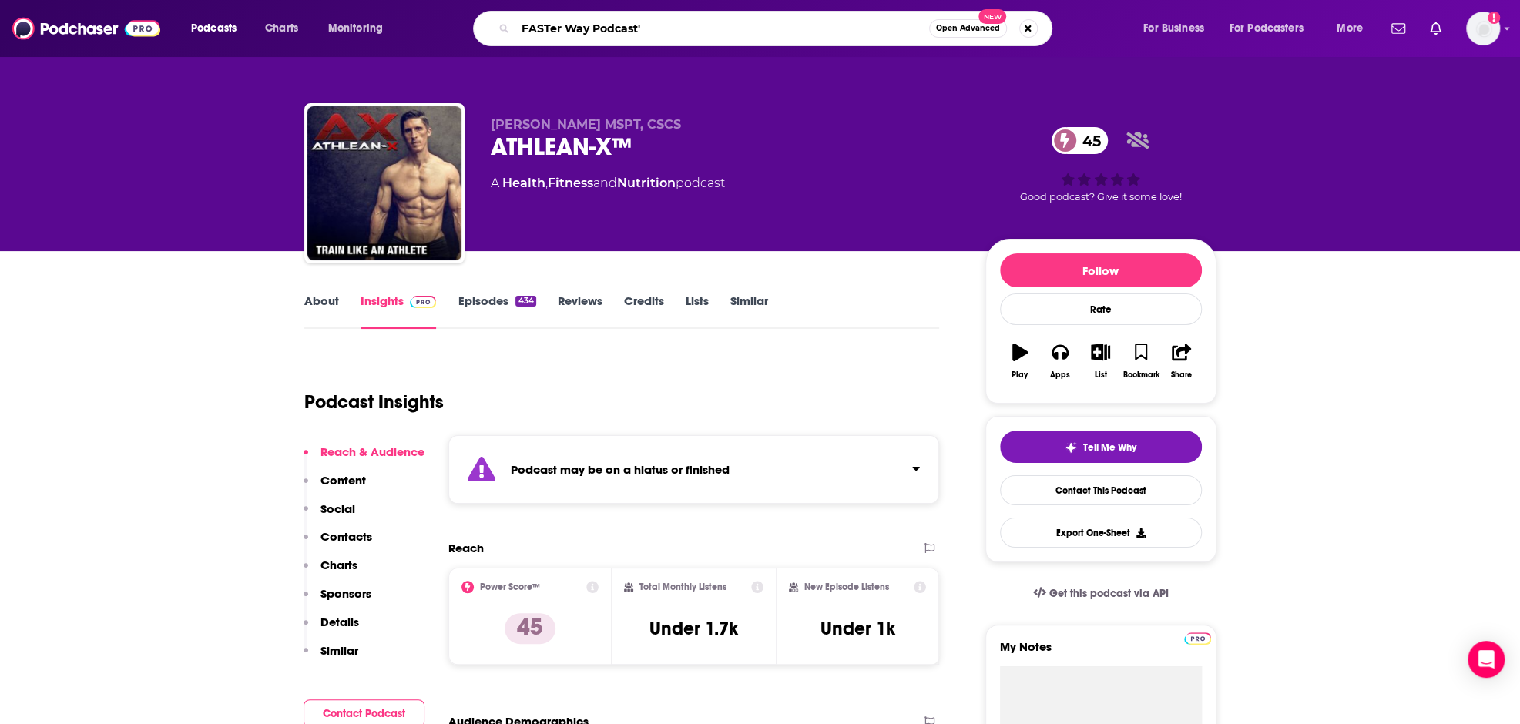
type input "FASTer Way Podcast"
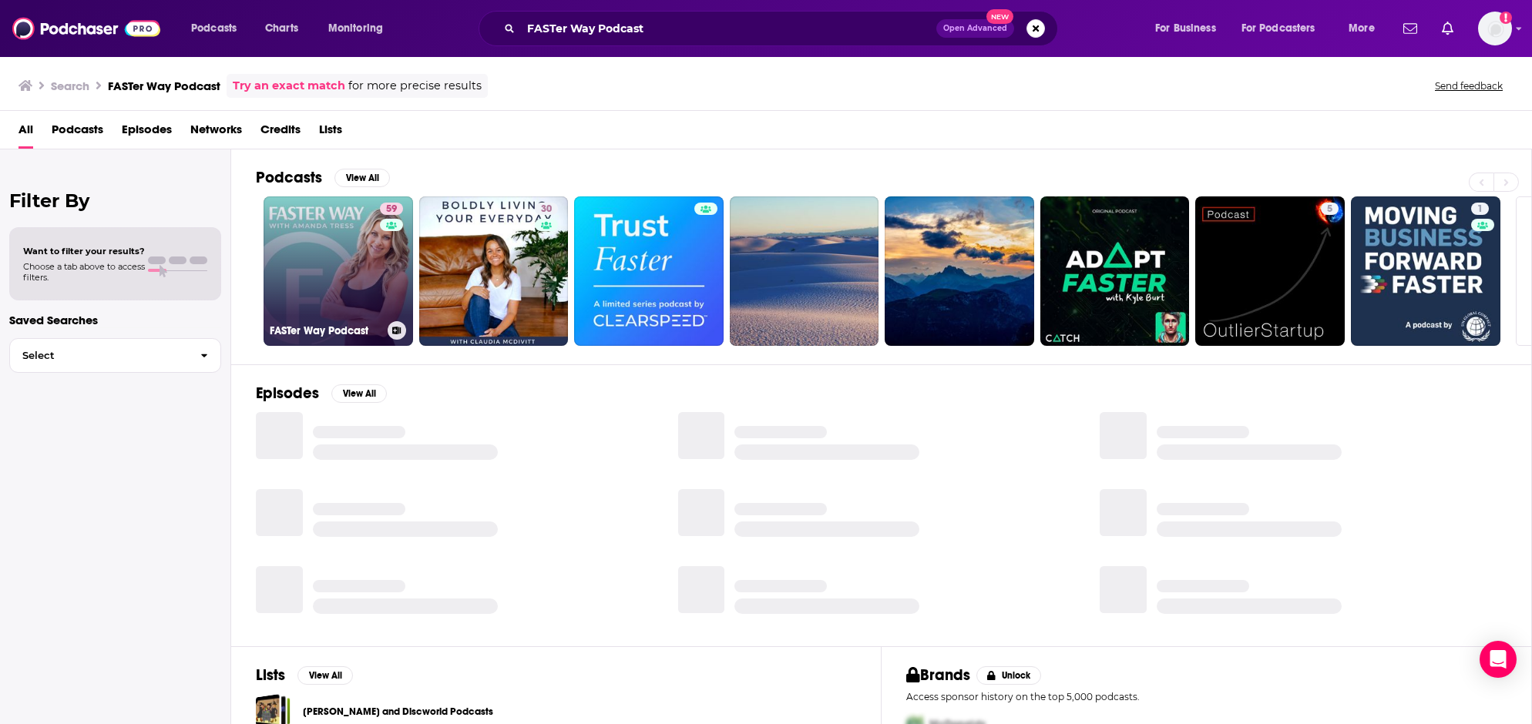
click at [341, 250] on link "59 FASTer Way Podcast" at bounding box center [338, 271] width 149 height 149
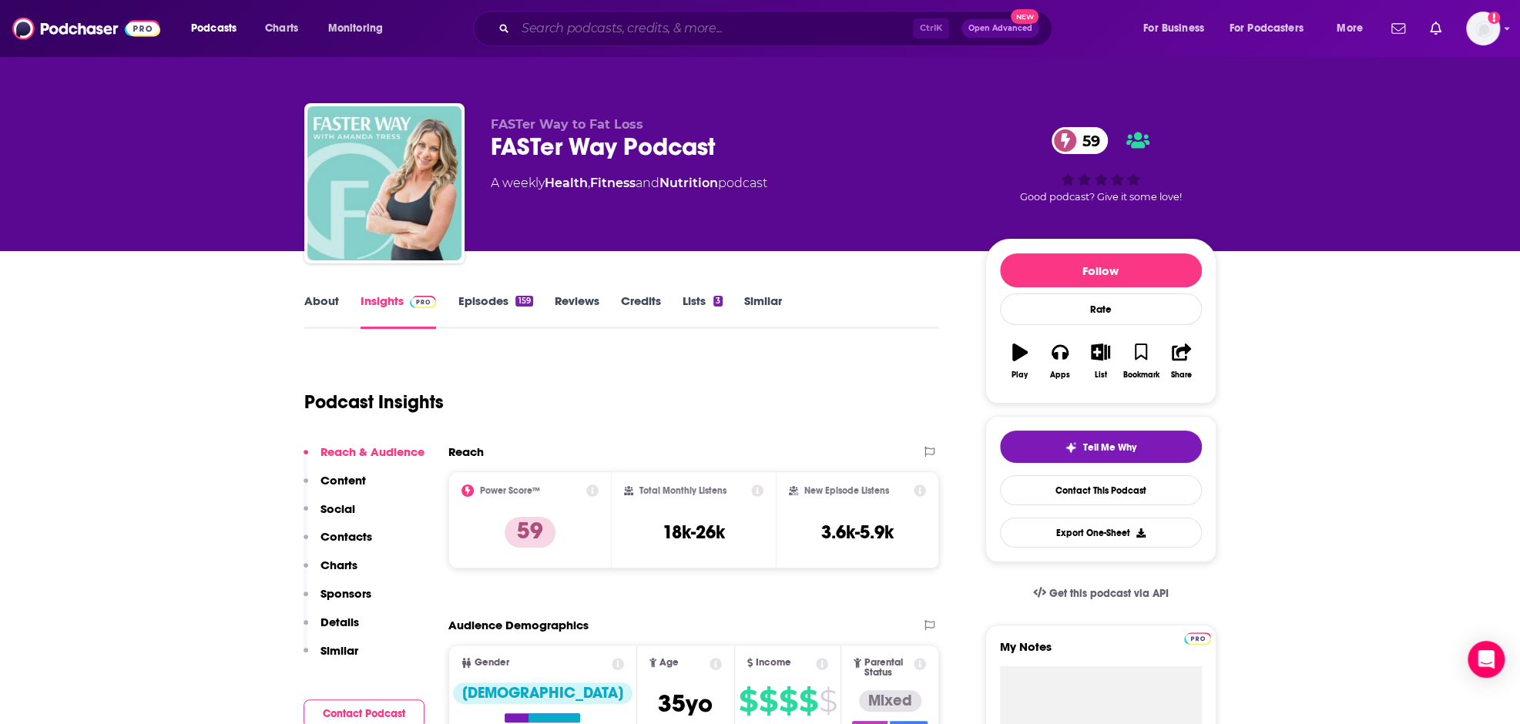
click at [828, 40] on div "Ctrl K Open Advanced New" at bounding box center [763, 28] width 580 height 35
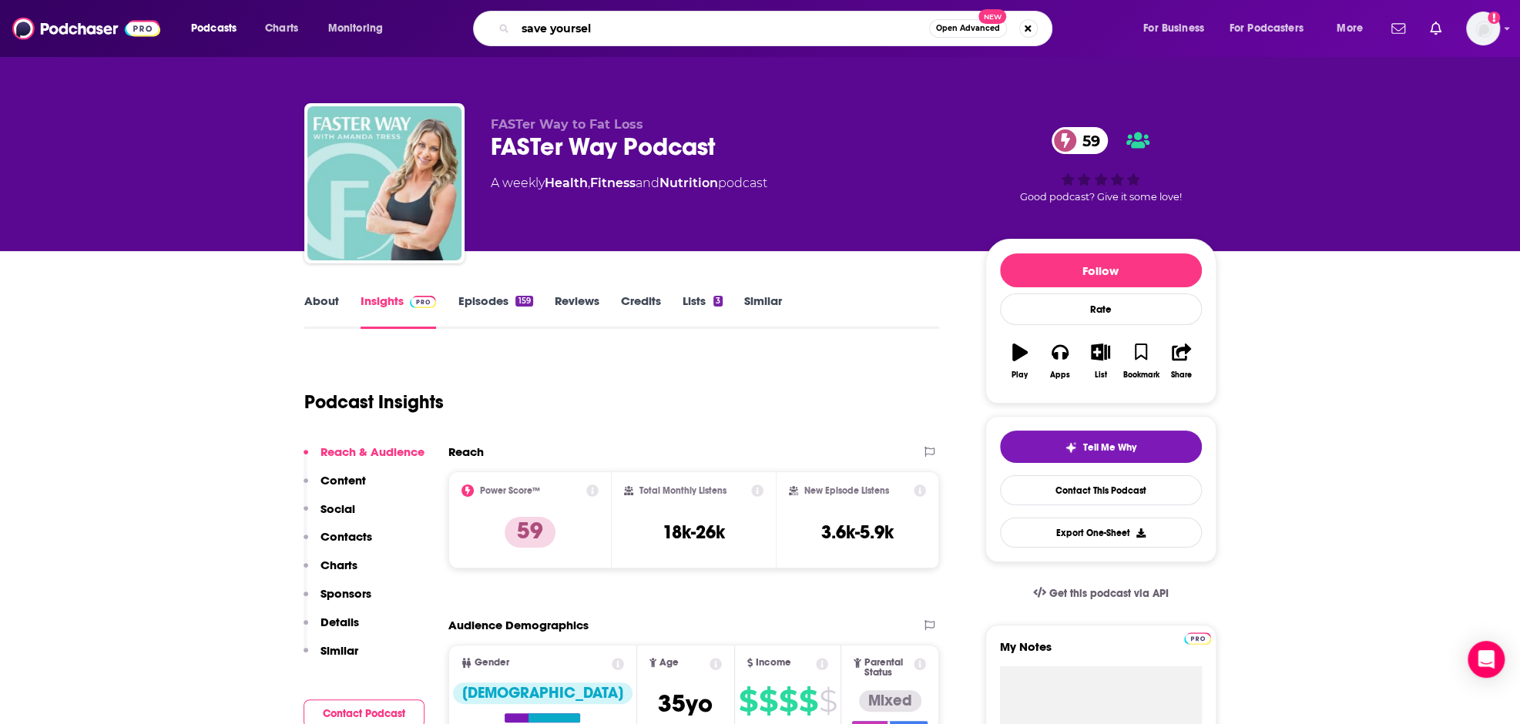
type input "save yourself"
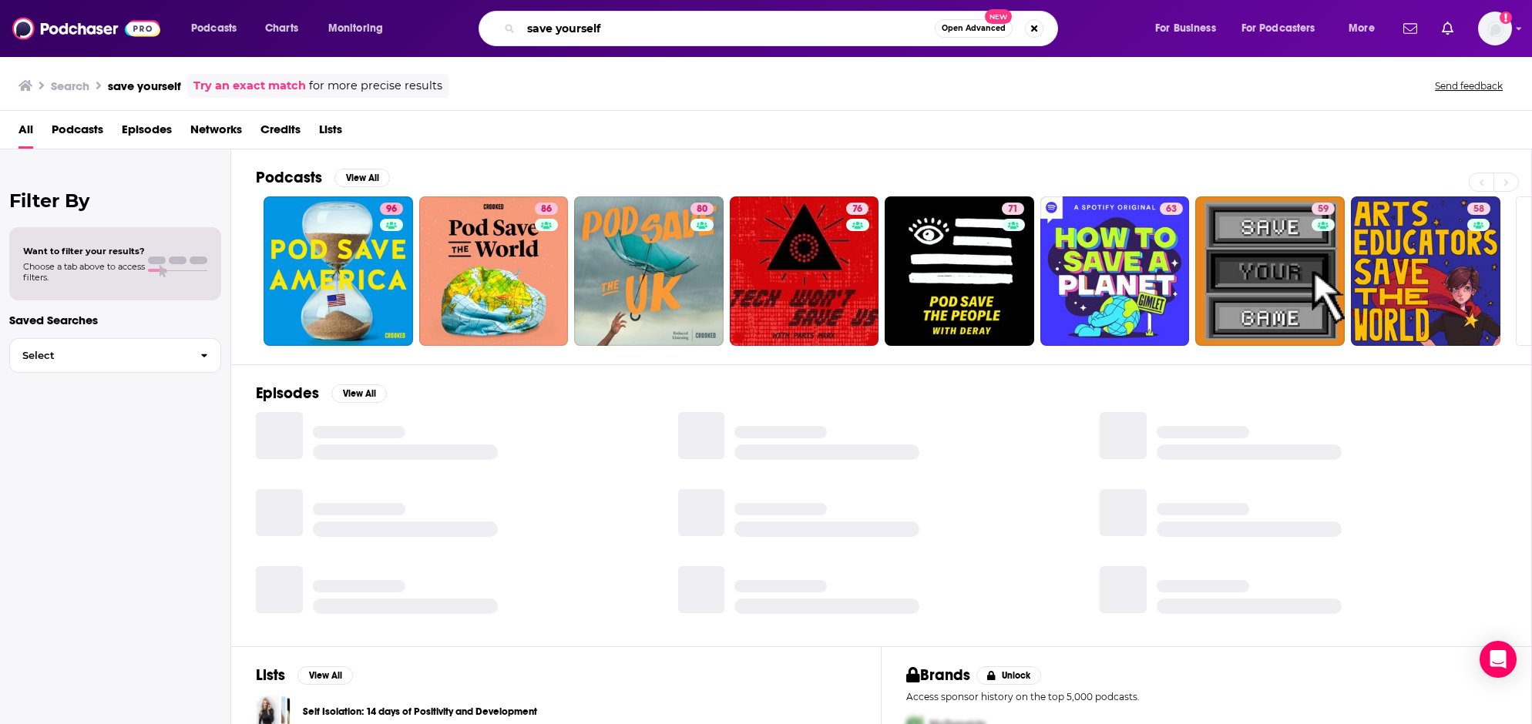
click at [640, 30] on input "save yourself" at bounding box center [728, 28] width 414 height 25
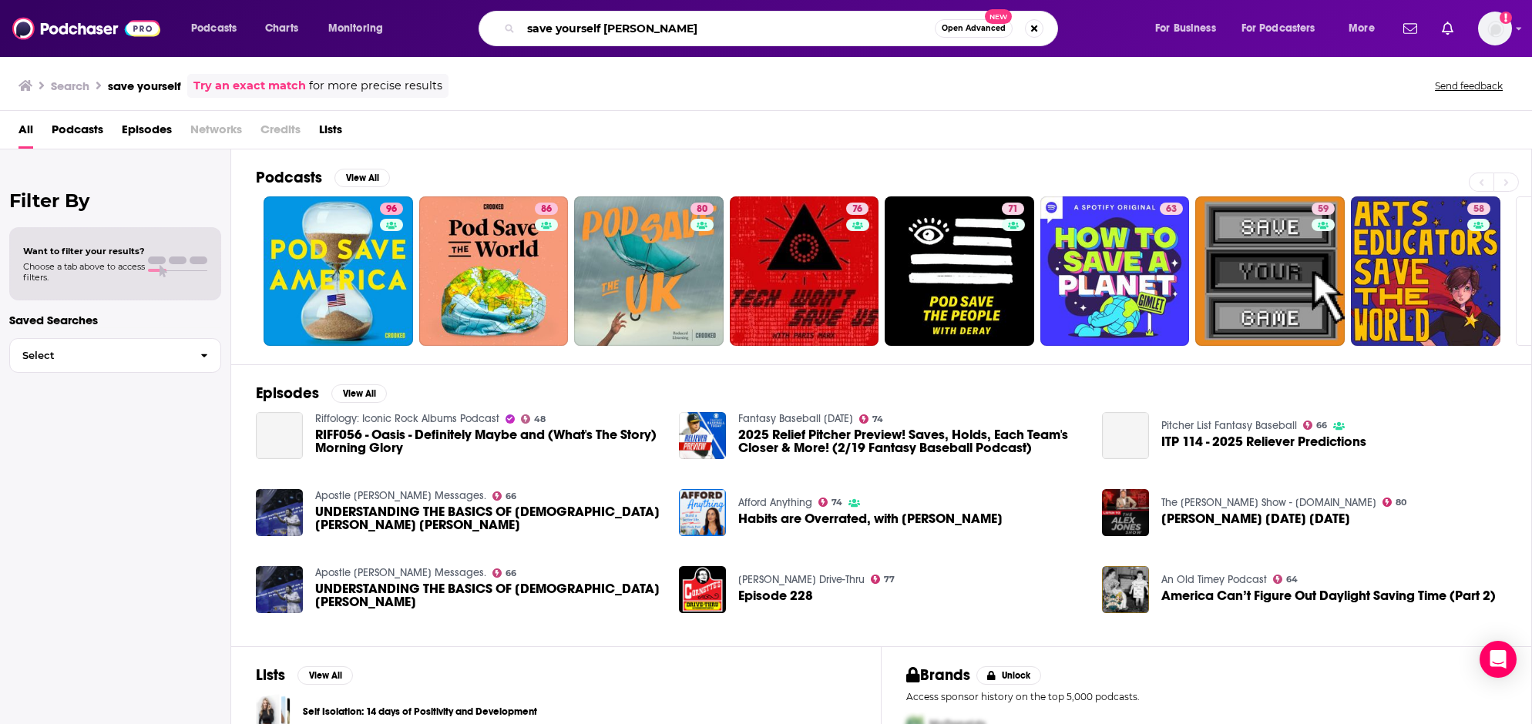
type input "save yourself [PERSON_NAME]"
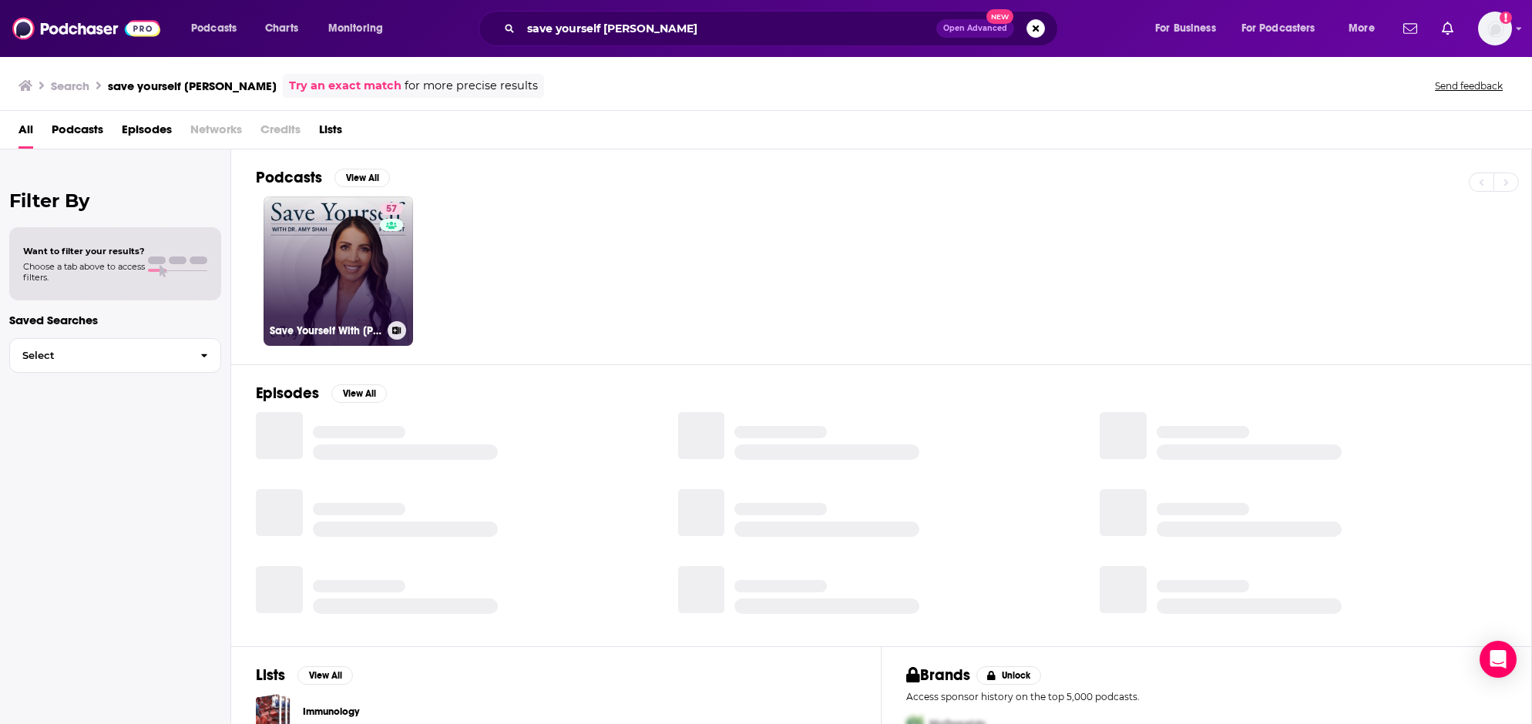
click at [333, 275] on link "57 Save Yourself With [PERSON_NAME]" at bounding box center [338, 271] width 149 height 149
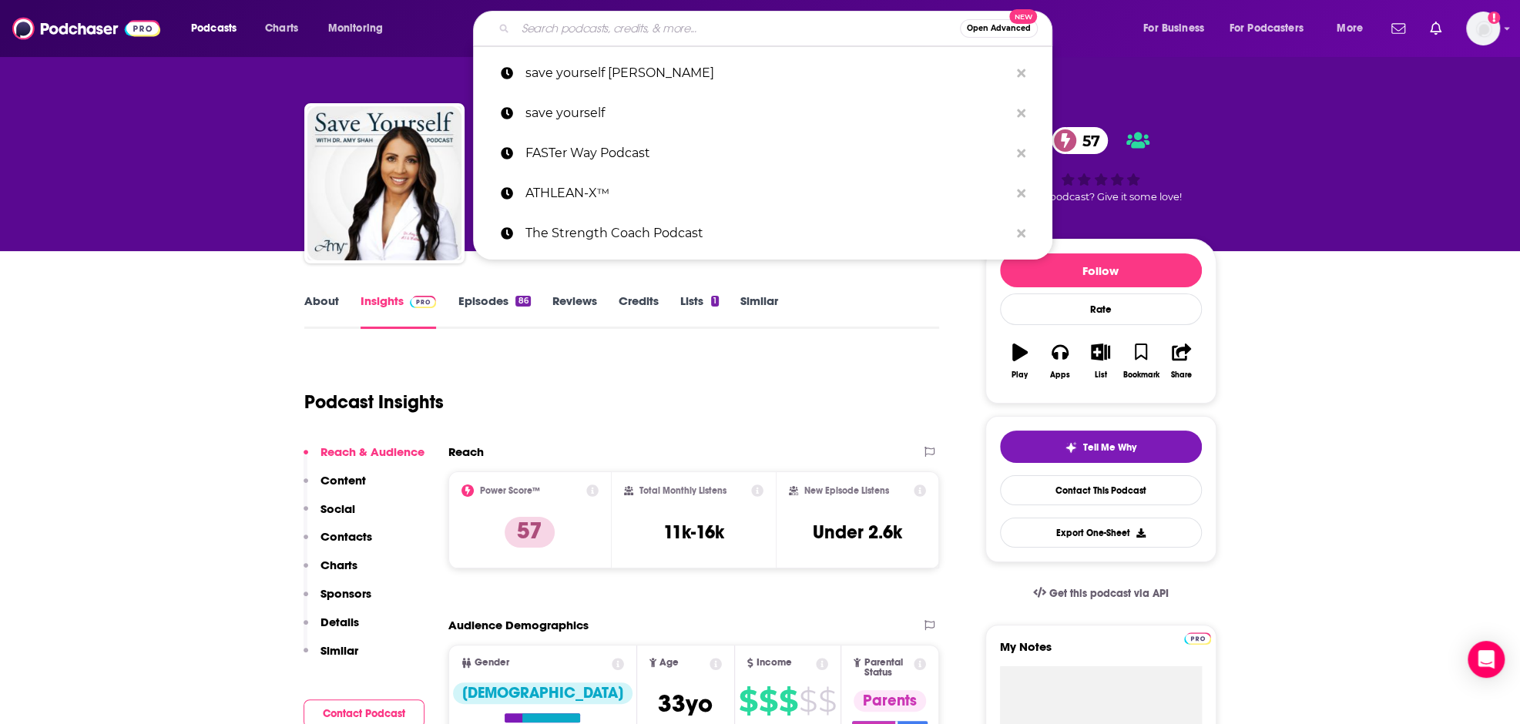
click at [734, 22] on input "Search podcasts, credits, & more..." at bounding box center [738, 28] width 445 height 25
paste input "Evy Pompourous"
type input "Evy Pompourous"
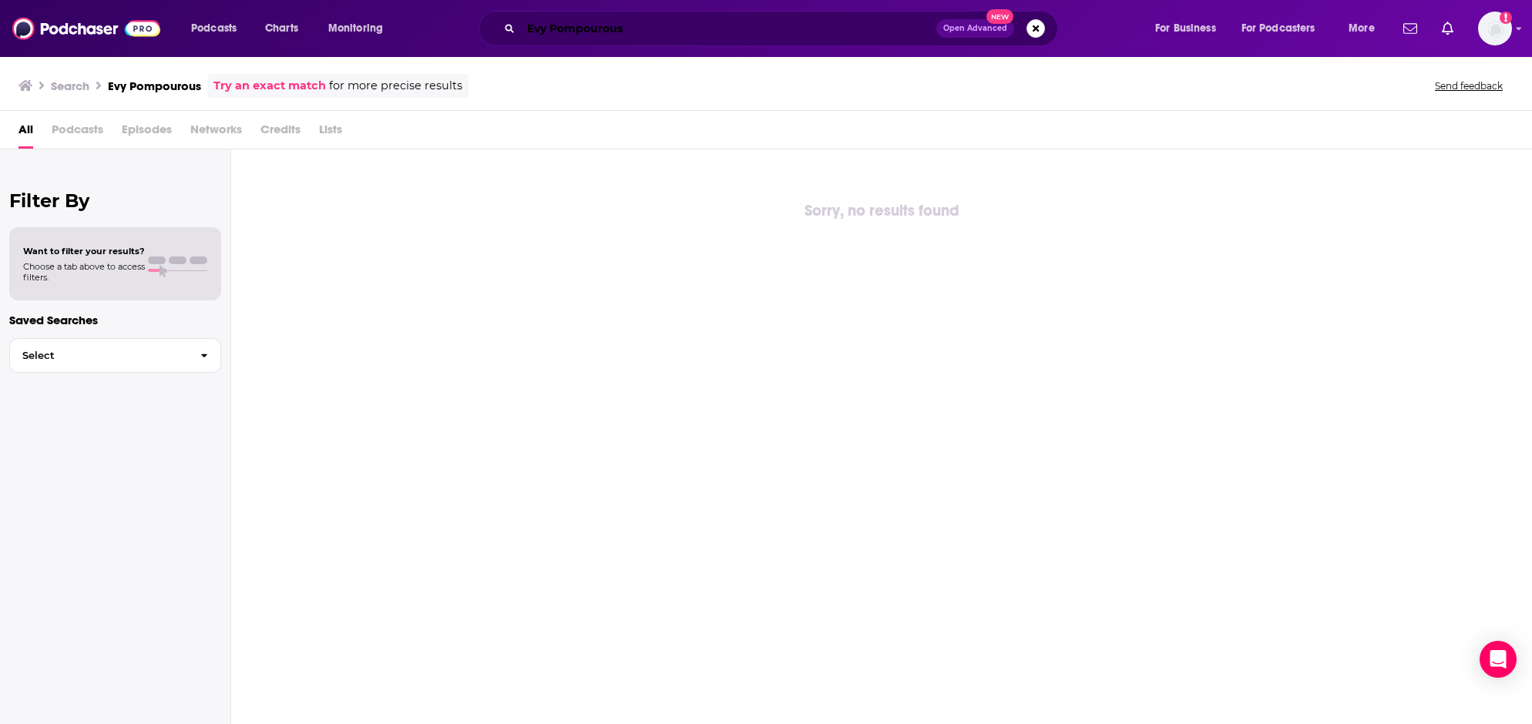
click at [664, 21] on input "Evy Pompourous" at bounding box center [728, 28] width 415 height 25
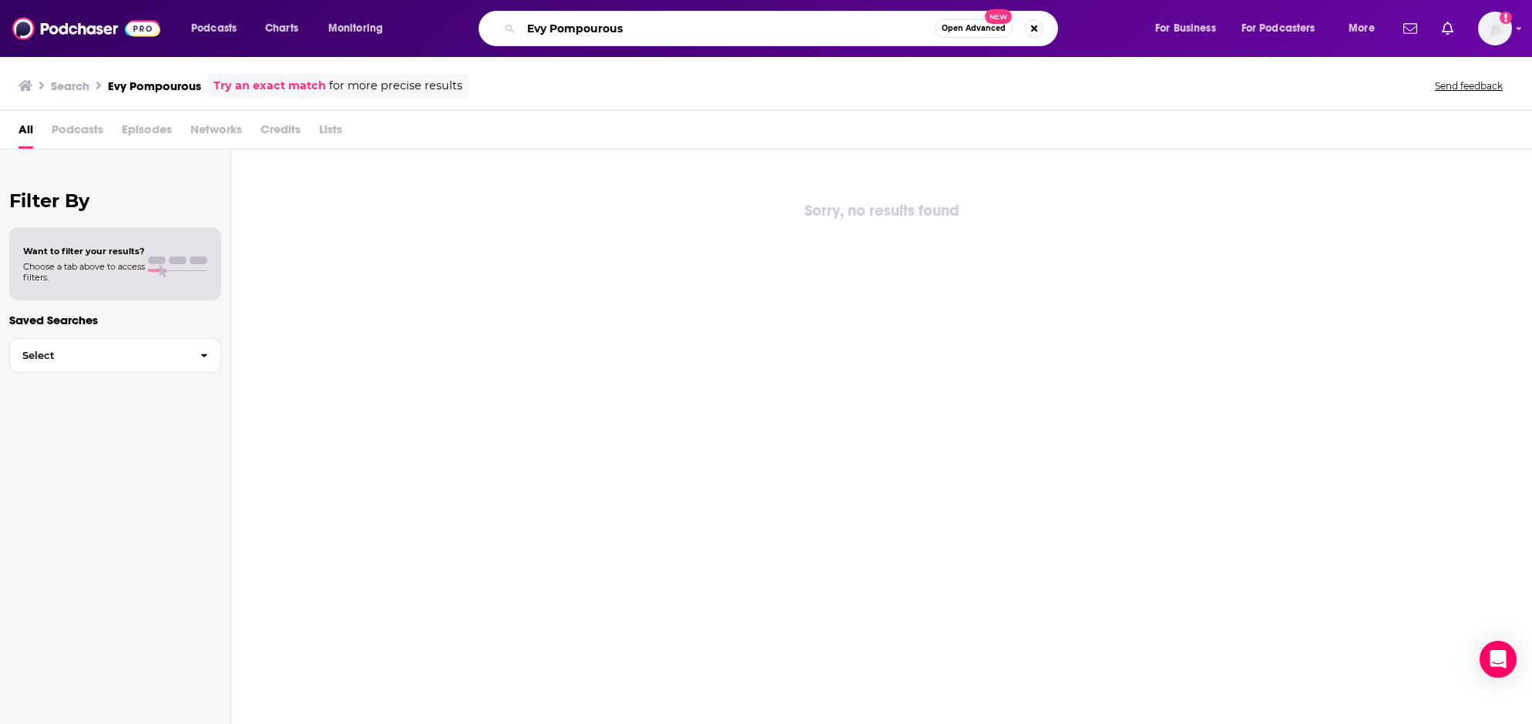
click at [623, 32] on input "Evy Pompourous" at bounding box center [728, 28] width 414 height 25
paste input "umpoura"
type input "Evy Poumpouras"
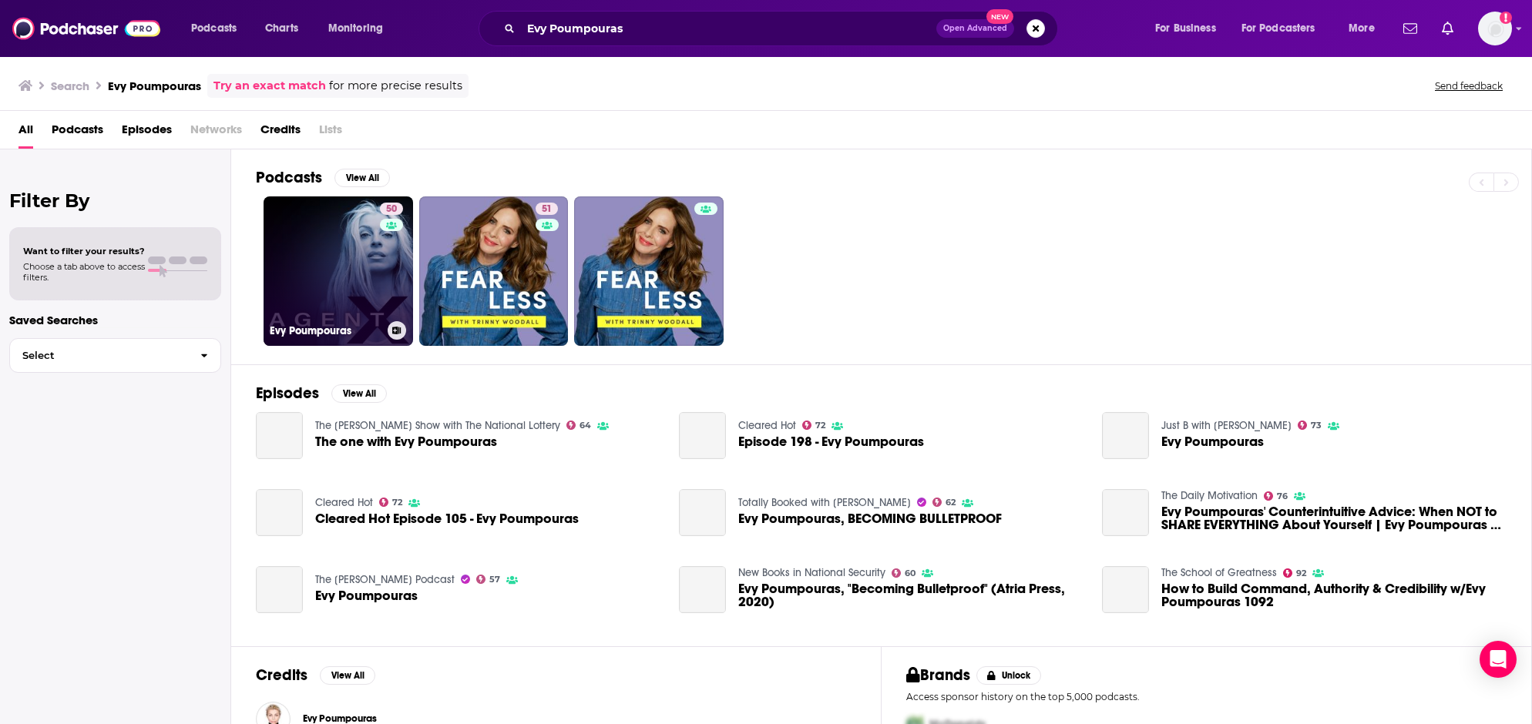
click at [345, 254] on link "50 Evy Poumpouras" at bounding box center [338, 271] width 149 height 149
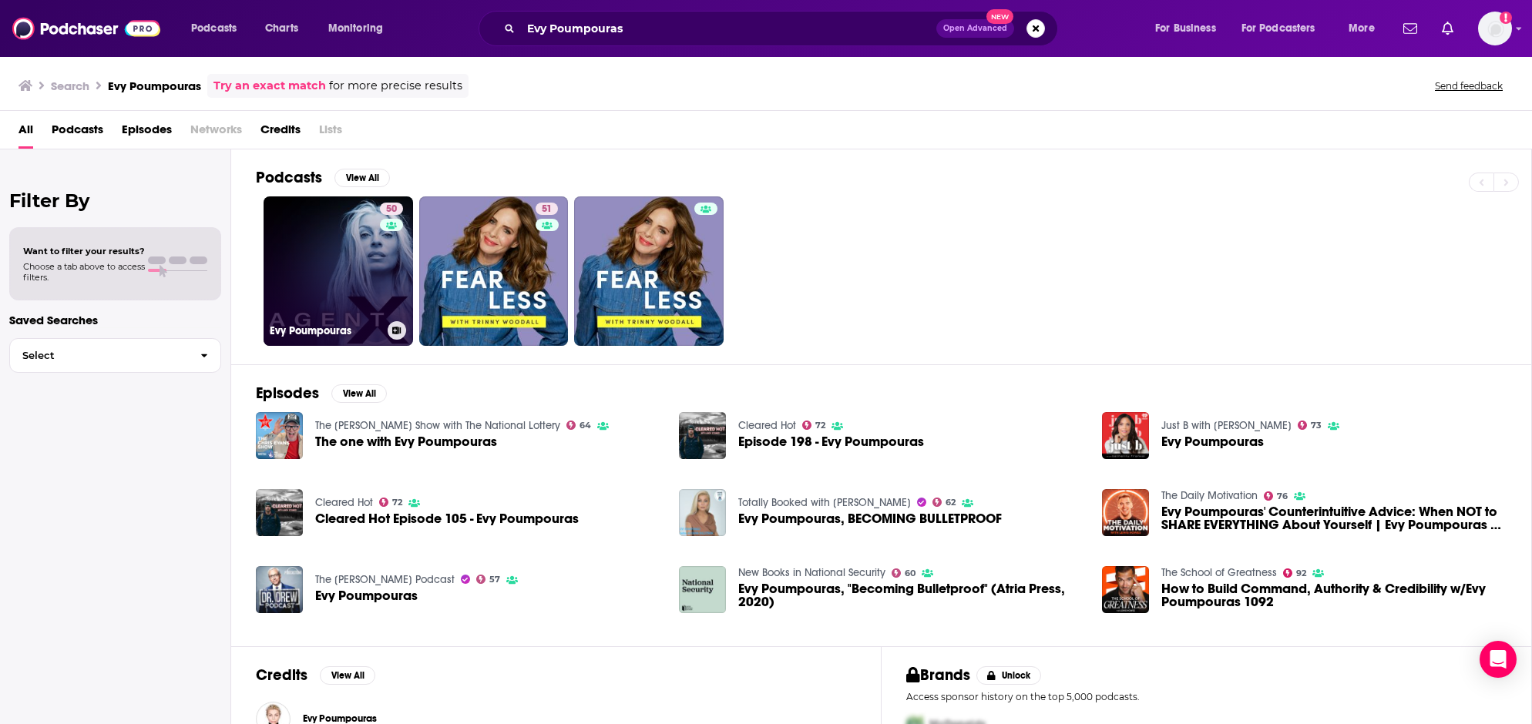
click at [316, 244] on link "50 Evy Poumpouras" at bounding box center [338, 271] width 149 height 149
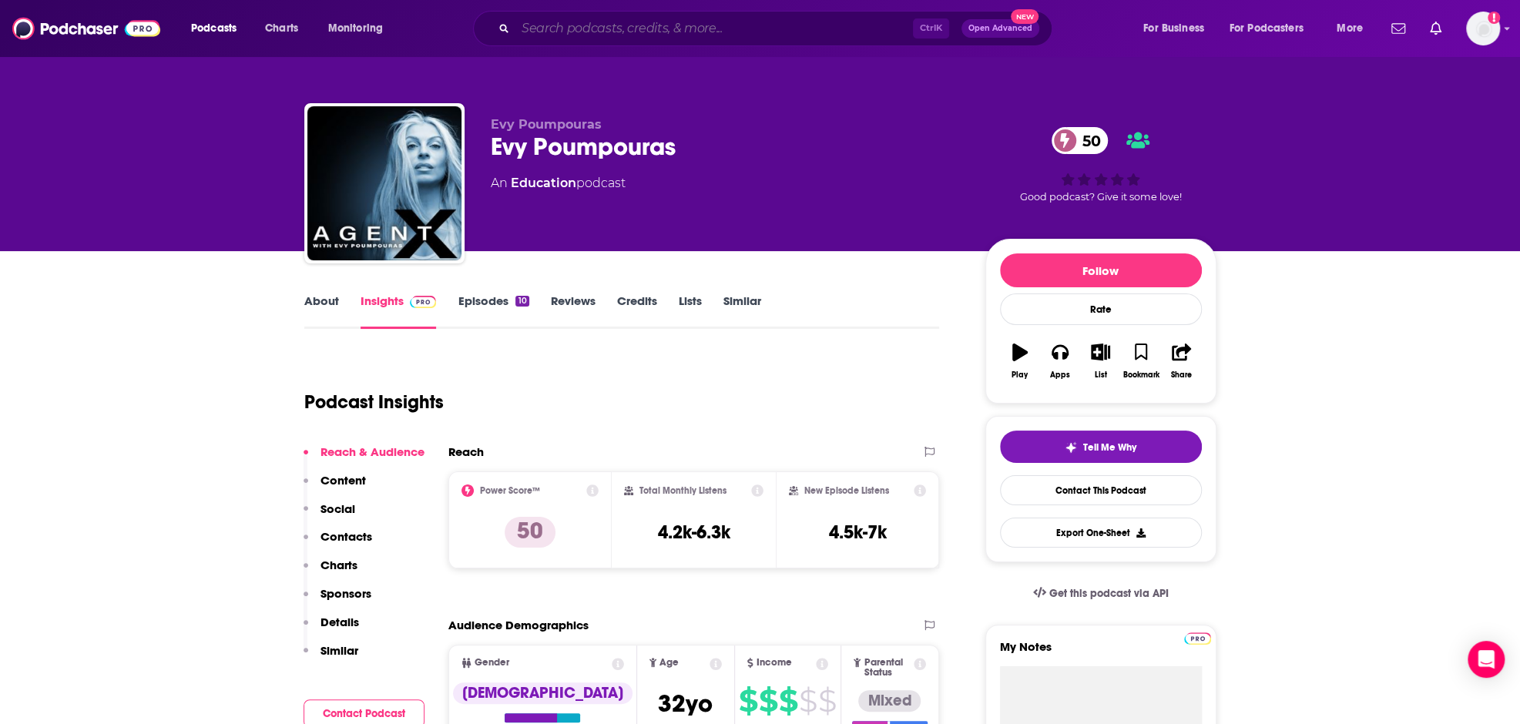
click at [650, 27] on input "Search podcasts, credits, & more..." at bounding box center [715, 28] width 398 height 25
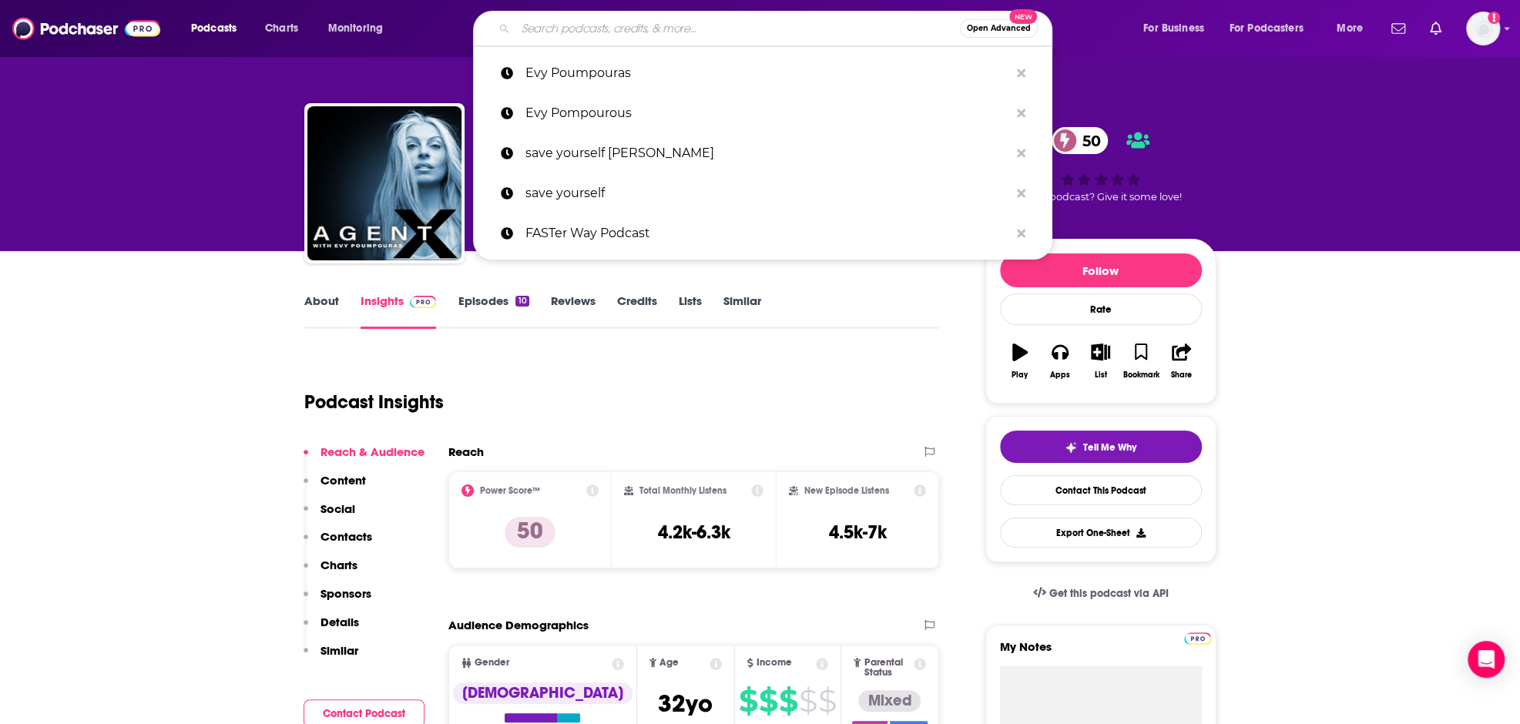
paste input "Stronger with [PERSON_NAME]"
type input "Stronger with [PERSON_NAME]"
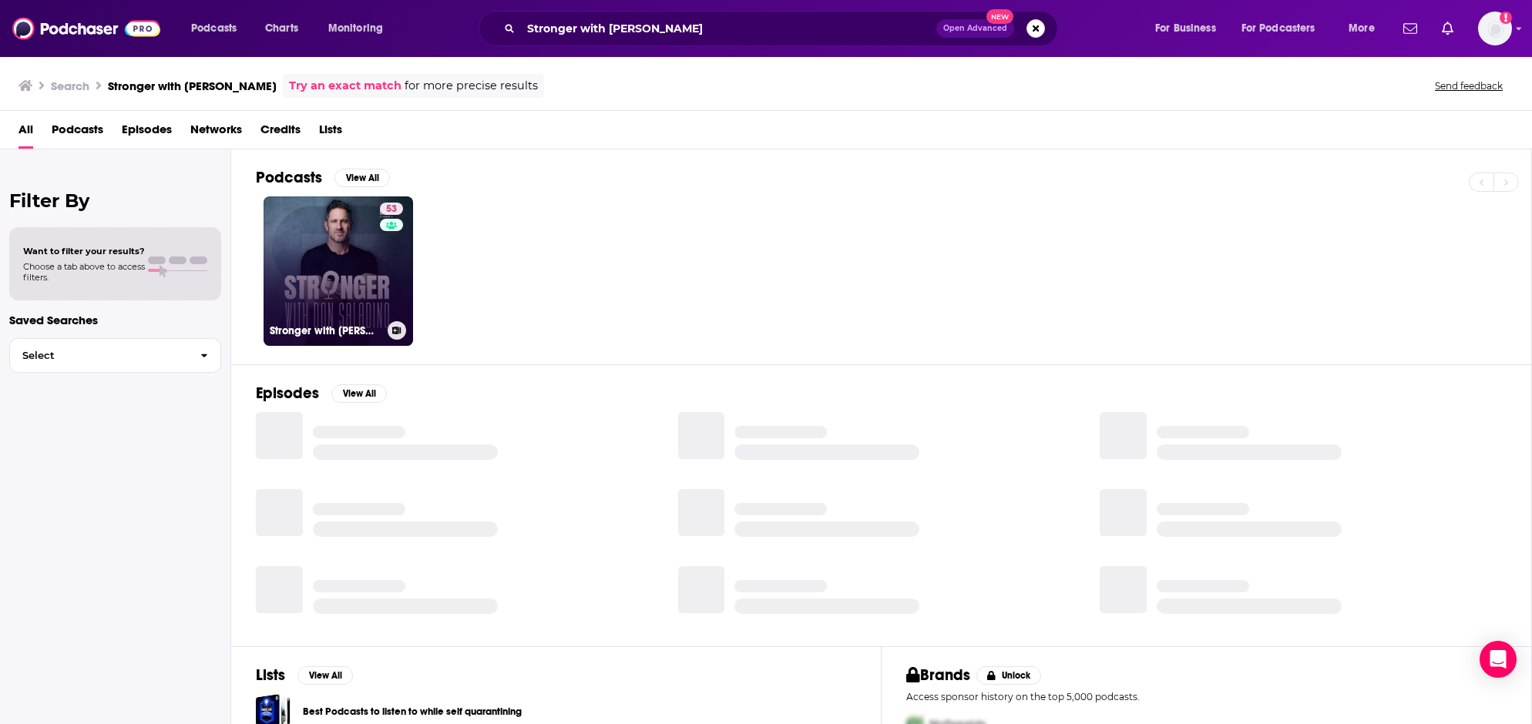
click at [314, 262] on link "53 Stronger with [PERSON_NAME]" at bounding box center [338, 271] width 149 height 149
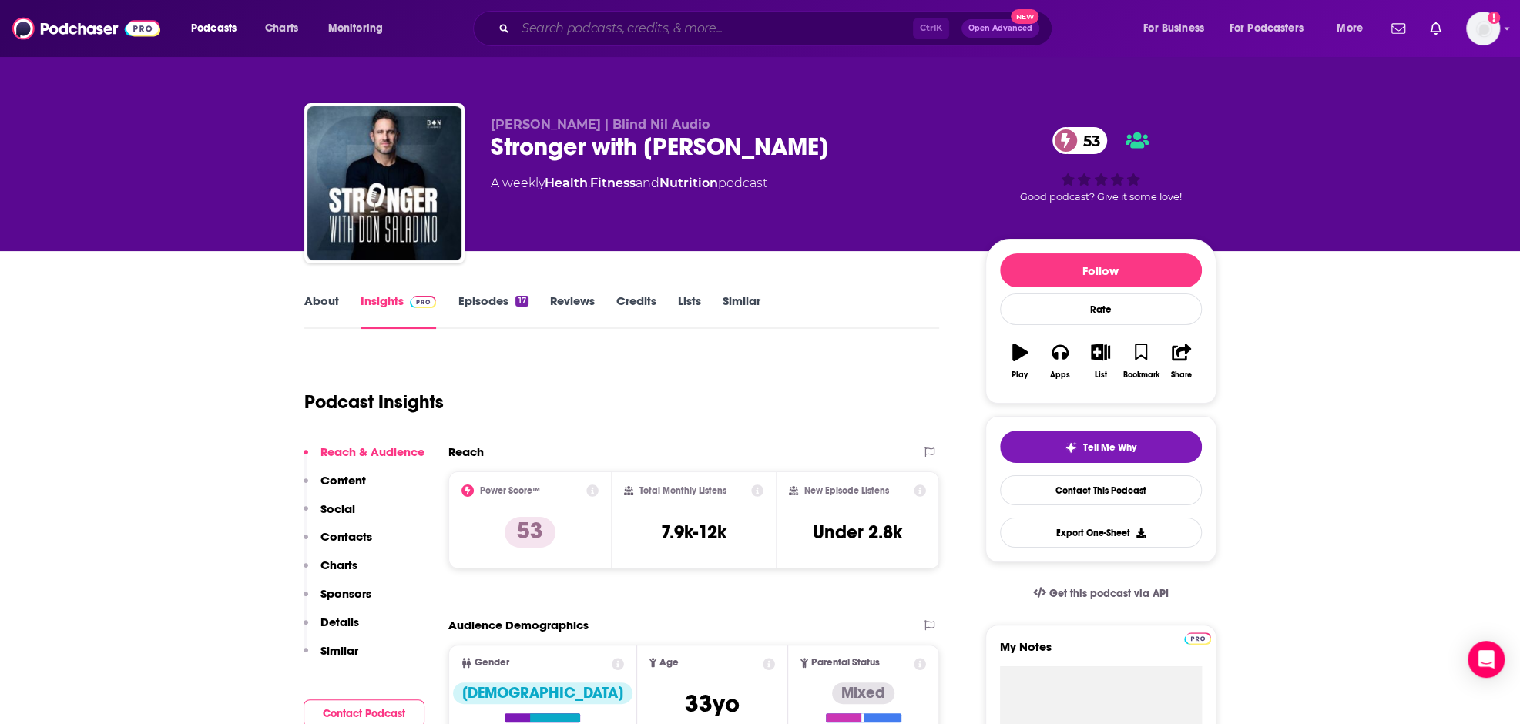
click at [698, 28] on input "Search podcasts, credits, & more..." at bounding box center [715, 28] width 398 height 25
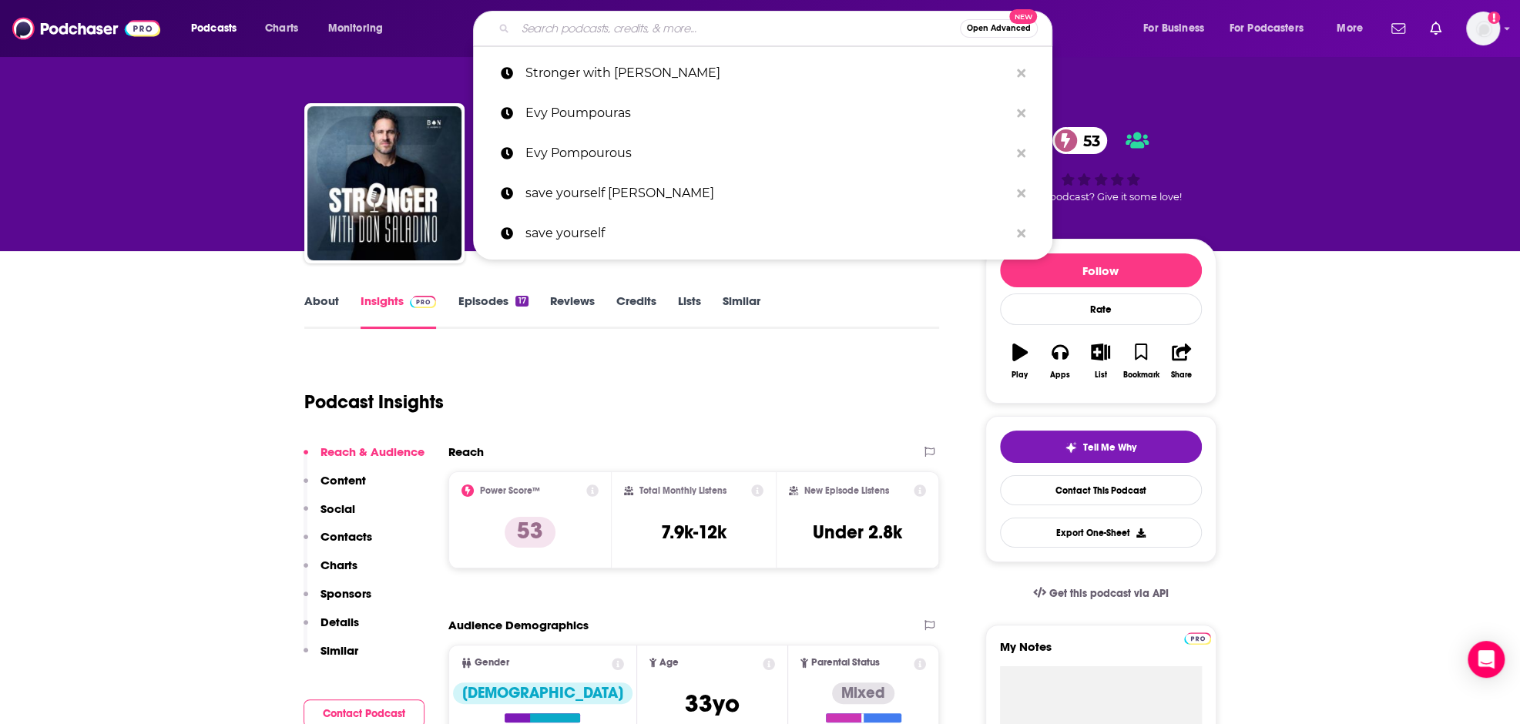
paste input "[PERSON_NAME]"
type input "[PERSON_NAME]"
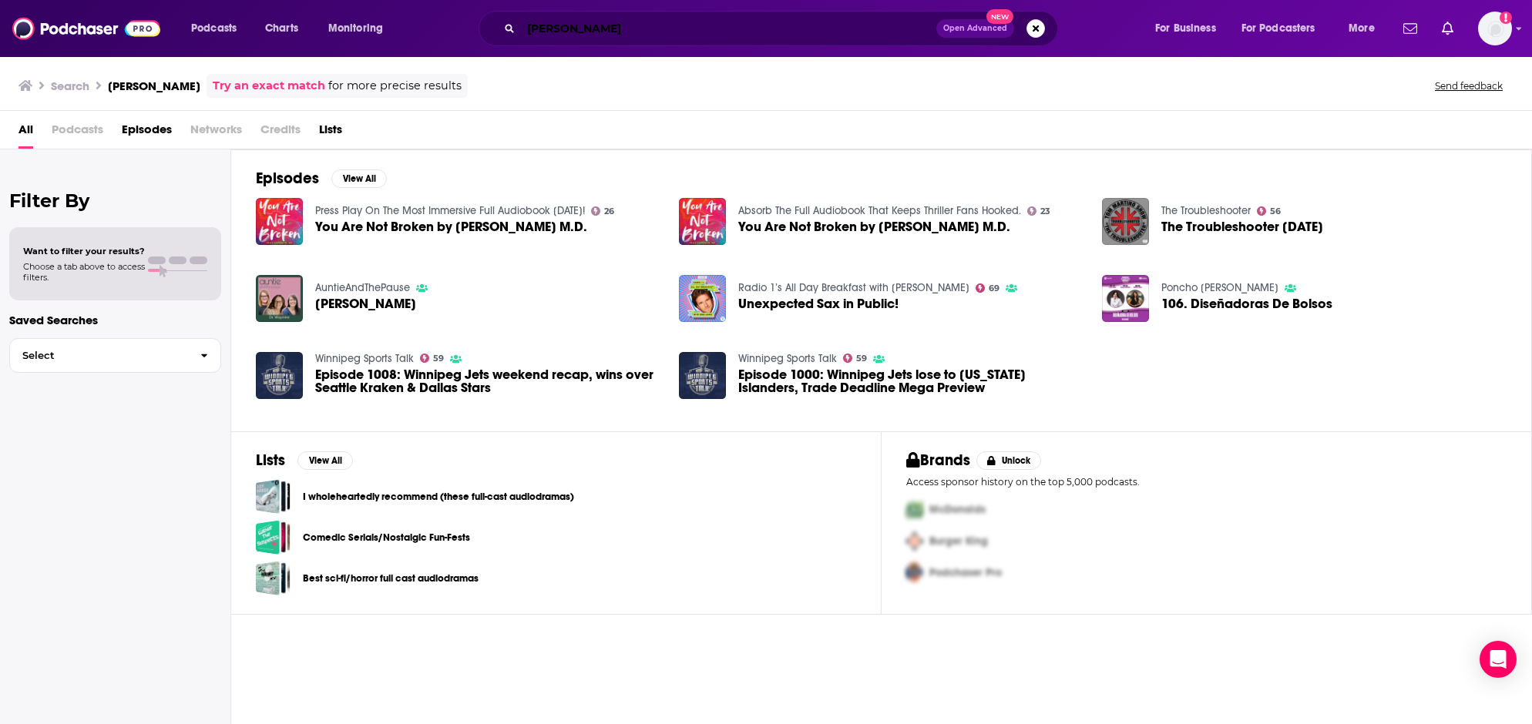
click at [674, 28] on input "[PERSON_NAME]" at bounding box center [728, 28] width 415 height 25
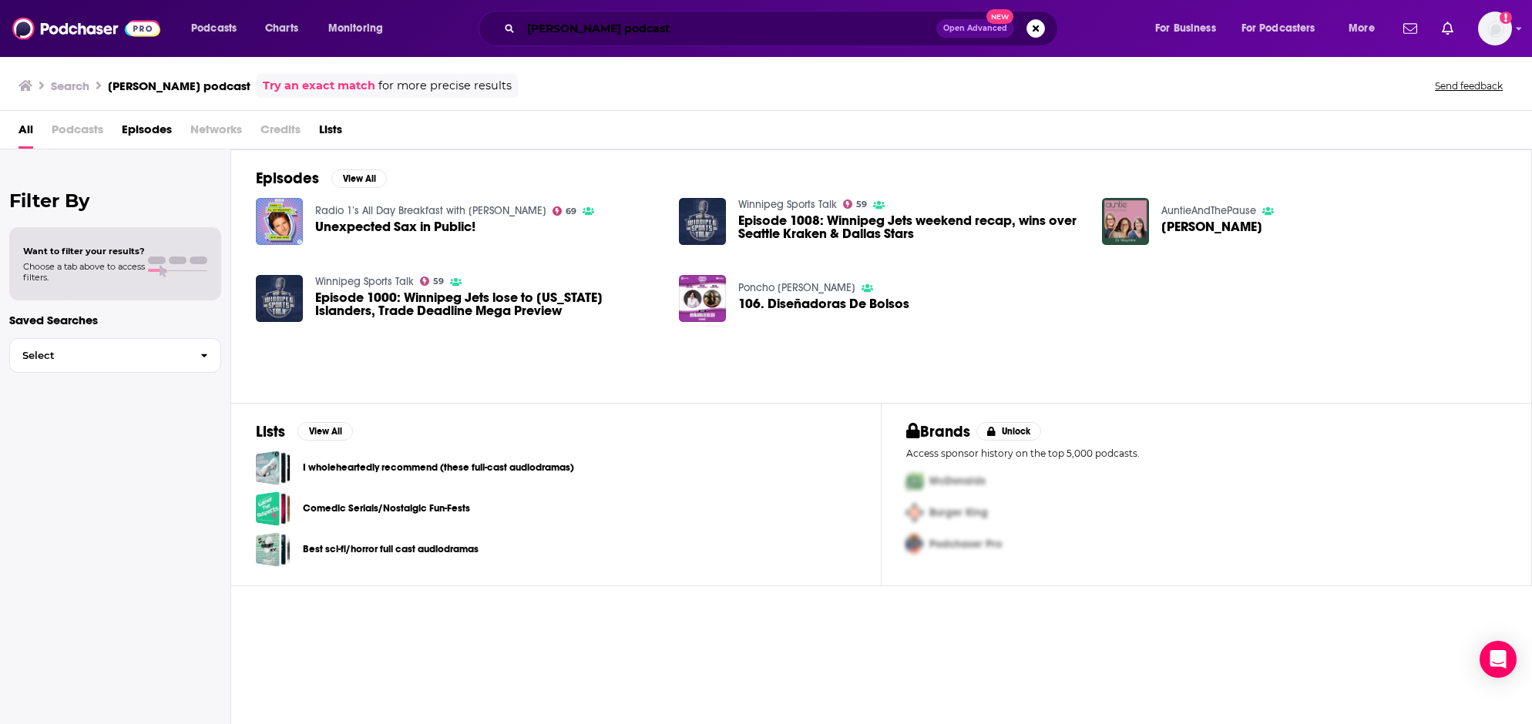
click at [621, 30] on input "[PERSON_NAME] podcast" at bounding box center [728, 28] width 415 height 25
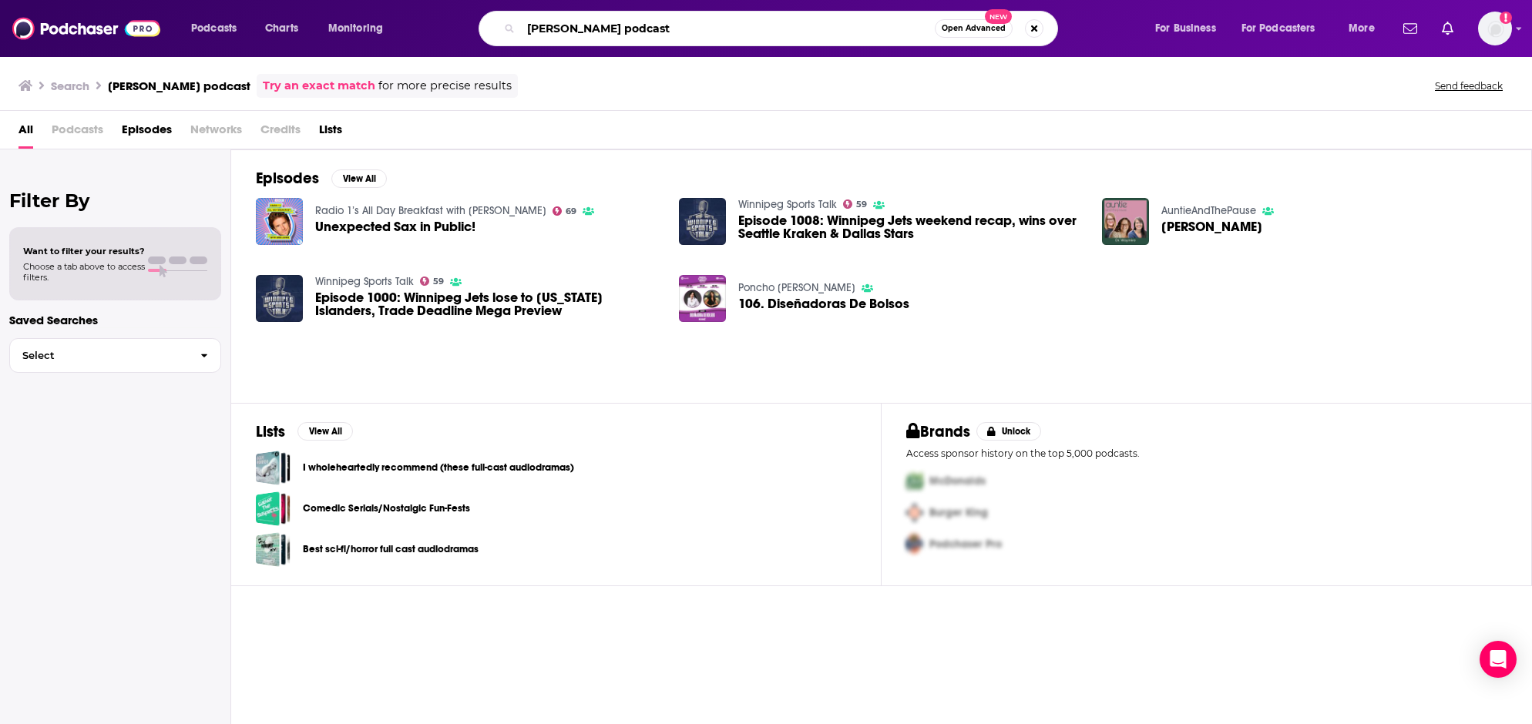
click at [621, 30] on input "[PERSON_NAME] podcast" at bounding box center [728, 28] width 414 height 25
type input "you are not broken"
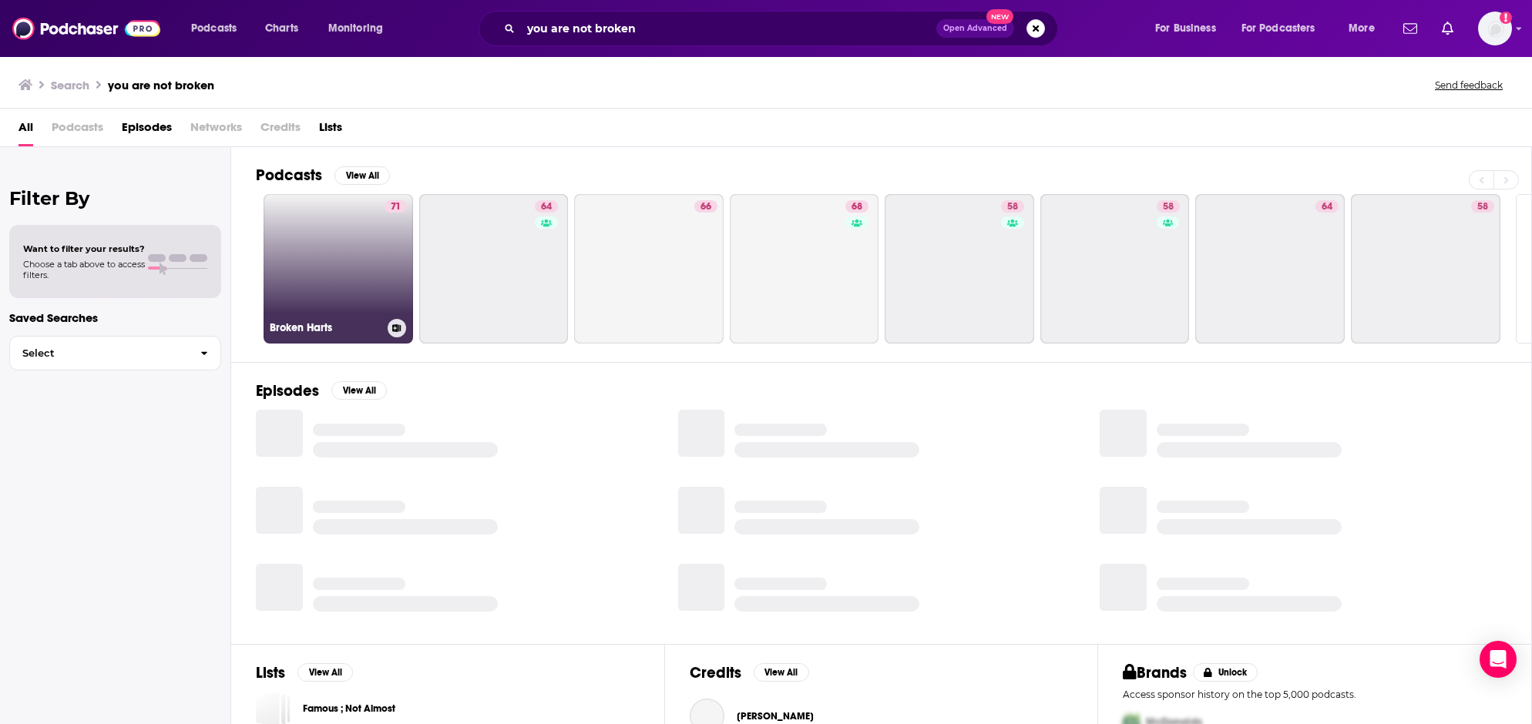
click at [328, 249] on link "71 Broken Harts" at bounding box center [338, 268] width 149 height 149
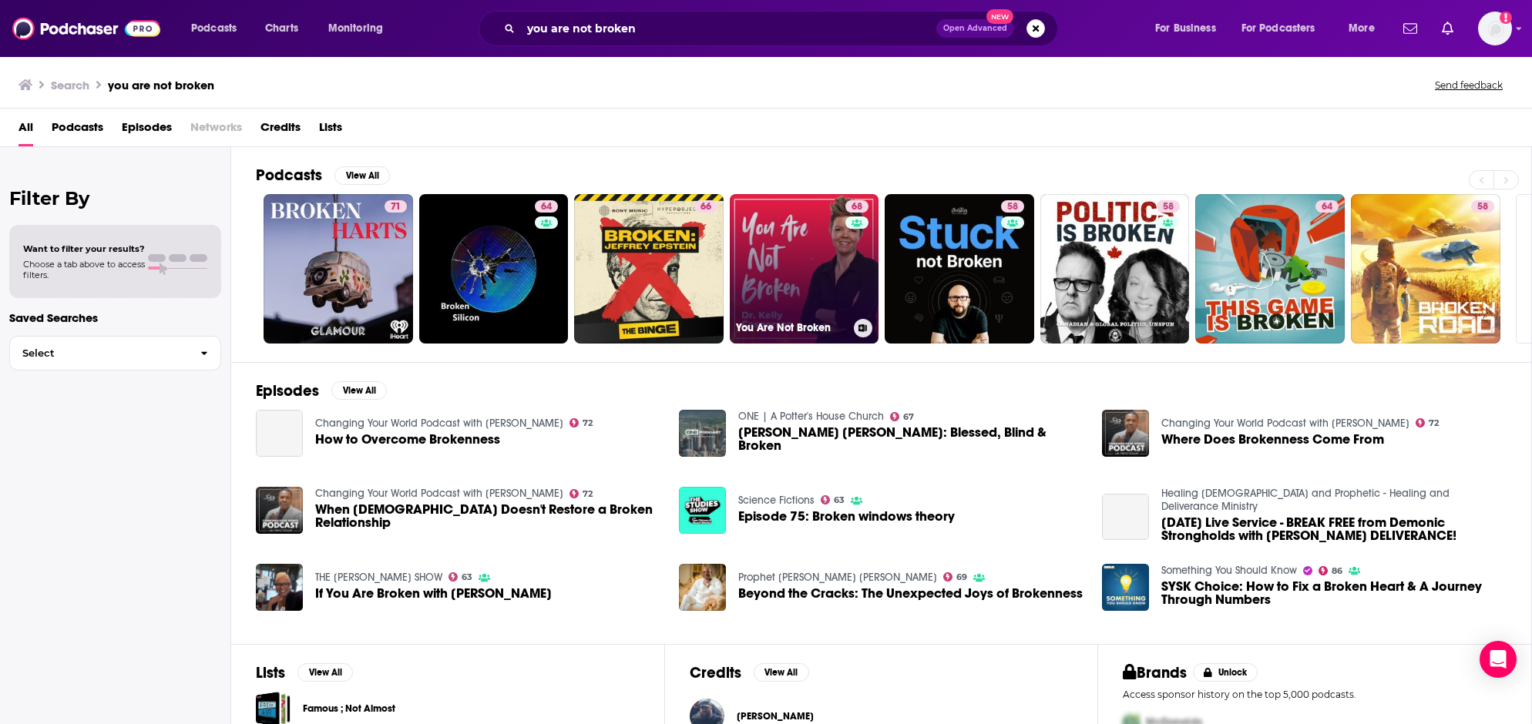
click at [797, 267] on link "68 You Are Not Broken" at bounding box center [804, 268] width 149 height 149
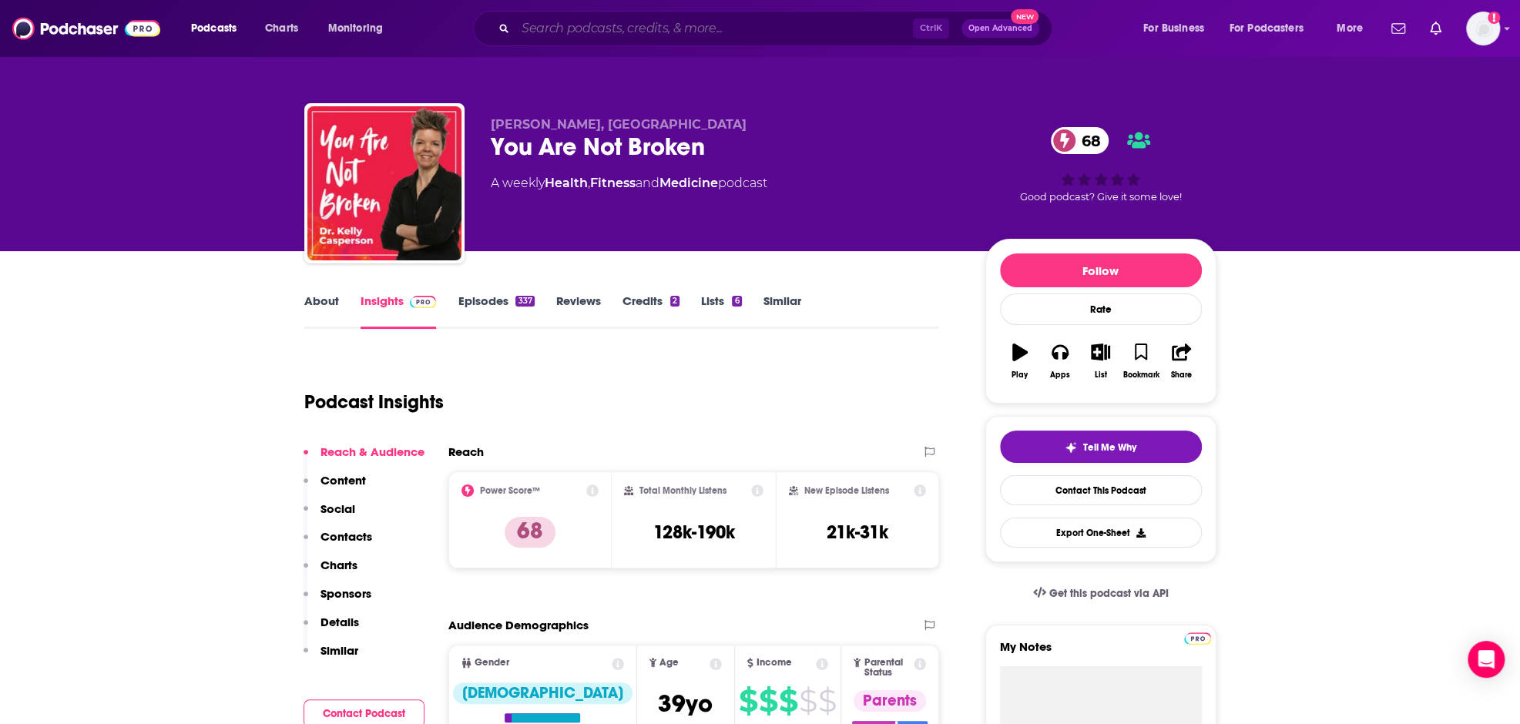
click at [663, 17] on input "Search podcasts, credits, & more..." at bounding box center [715, 28] width 398 height 25
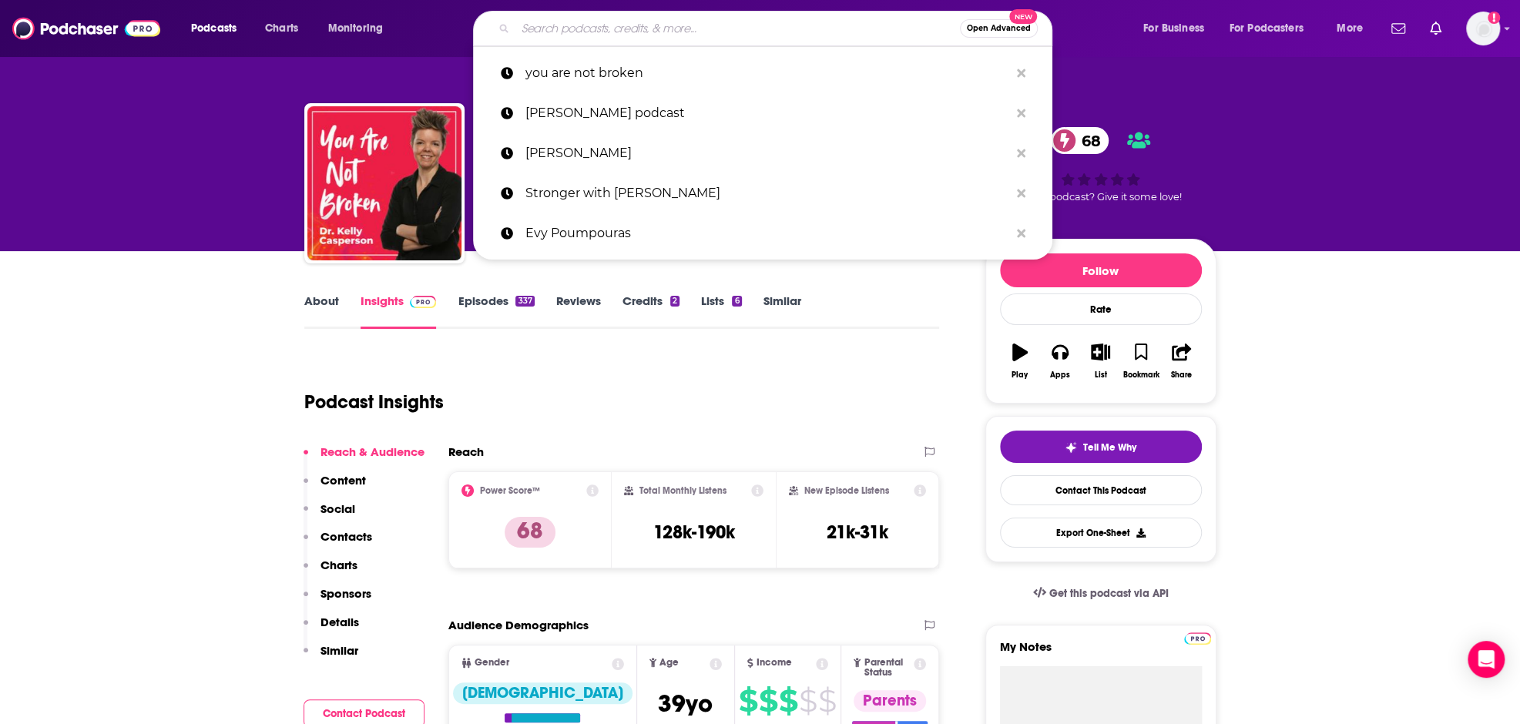
paste input "[PERSON_NAME]"
type input "[PERSON_NAME]"
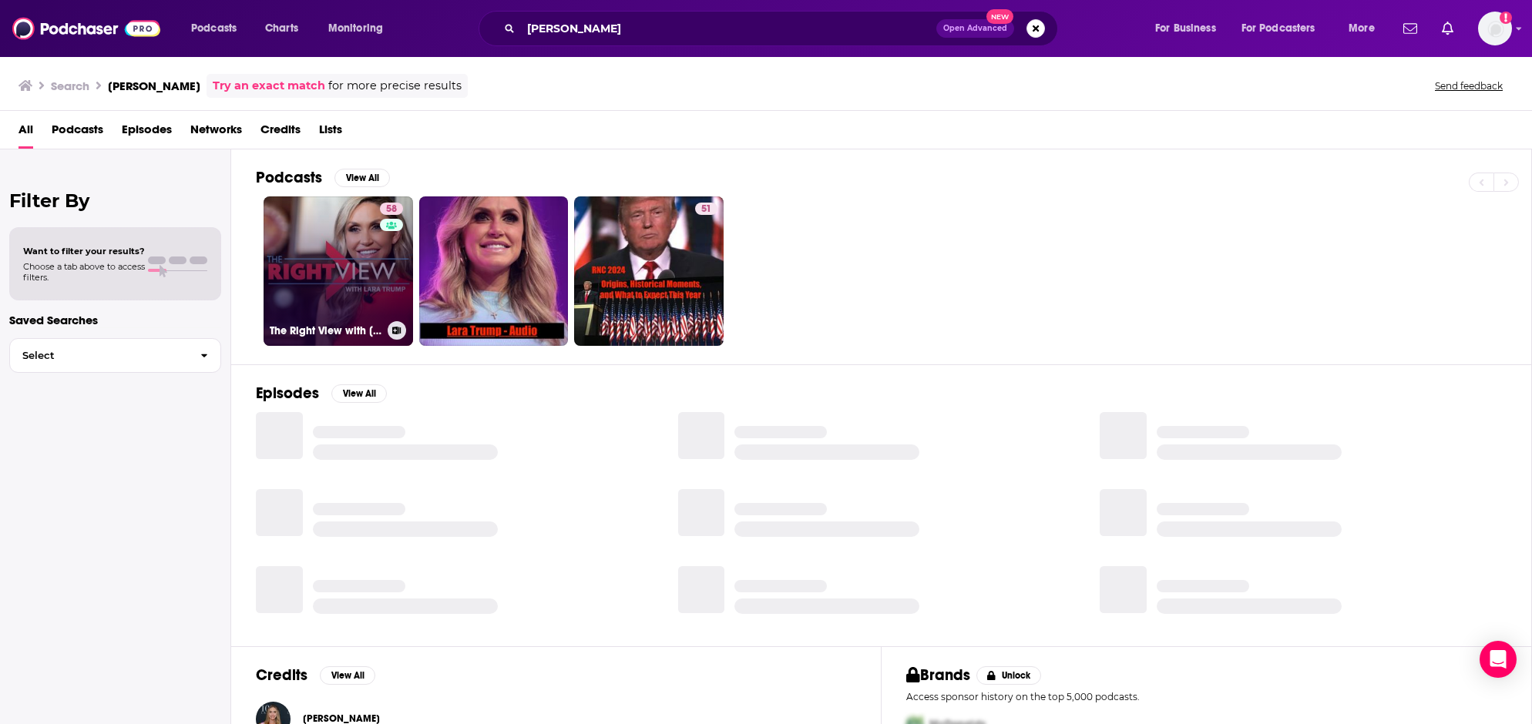
click at [305, 240] on link "58 The Right View with [PERSON_NAME]" at bounding box center [338, 271] width 149 height 149
